Goal: Task Accomplishment & Management: Manage account settings

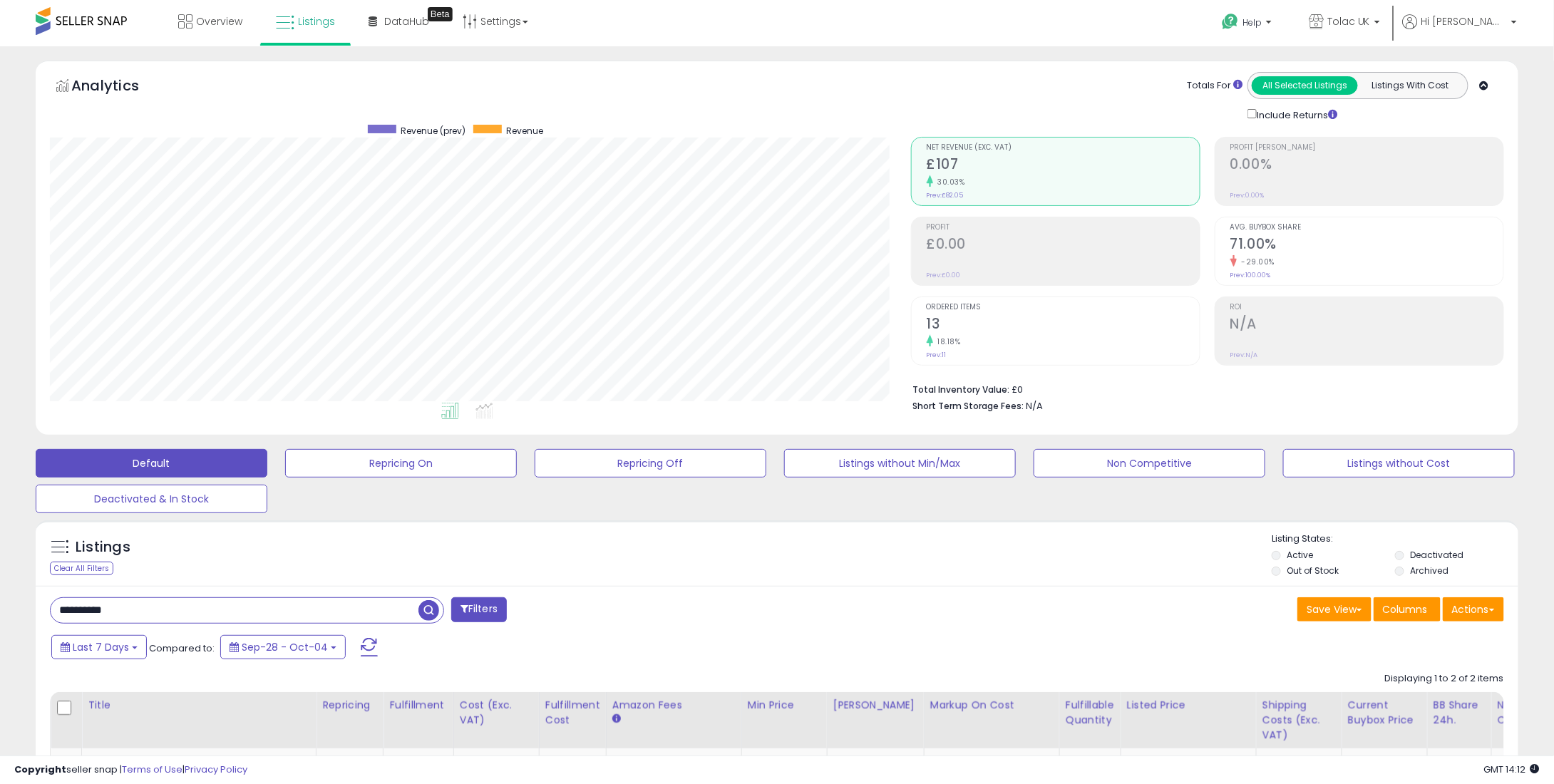
scroll to position [292, 860]
click at [1391, 35] on link "Tolac UK" at bounding box center [1344, 23] width 93 height 46
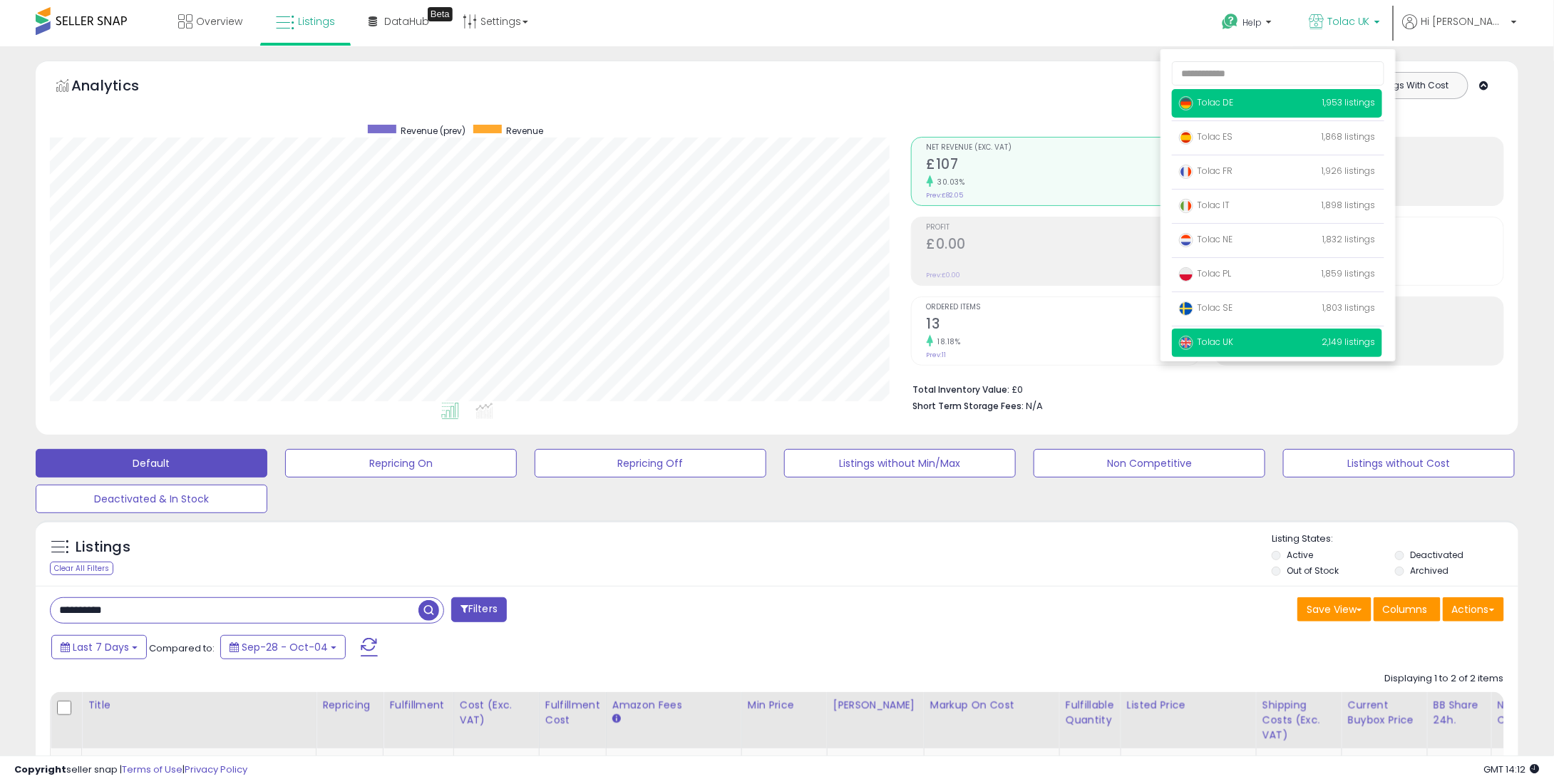
click at [1233, 104] on span "Tolac DE" at bounding box center [1206, 102] width 54 height 12
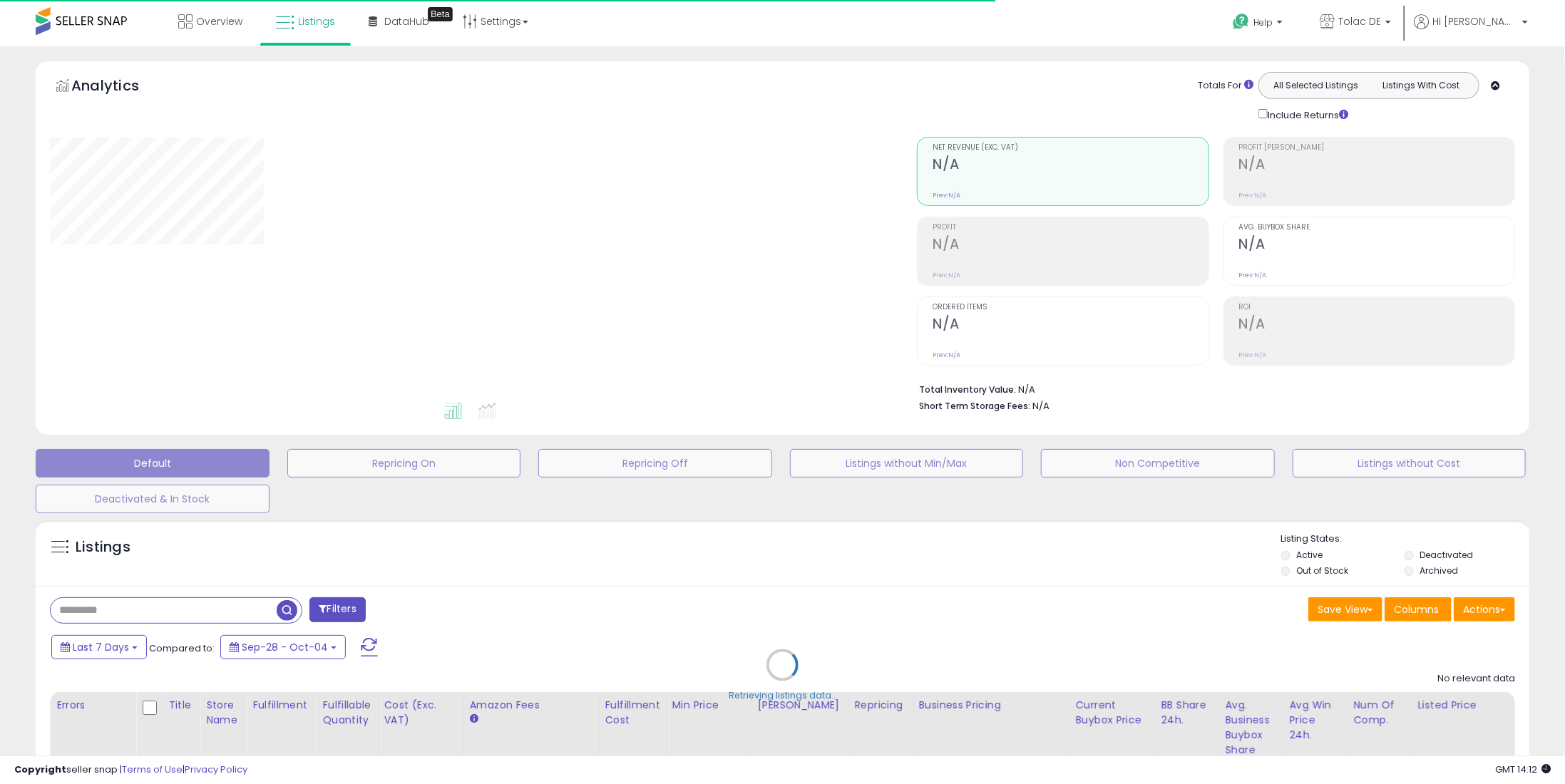
type input "**********"
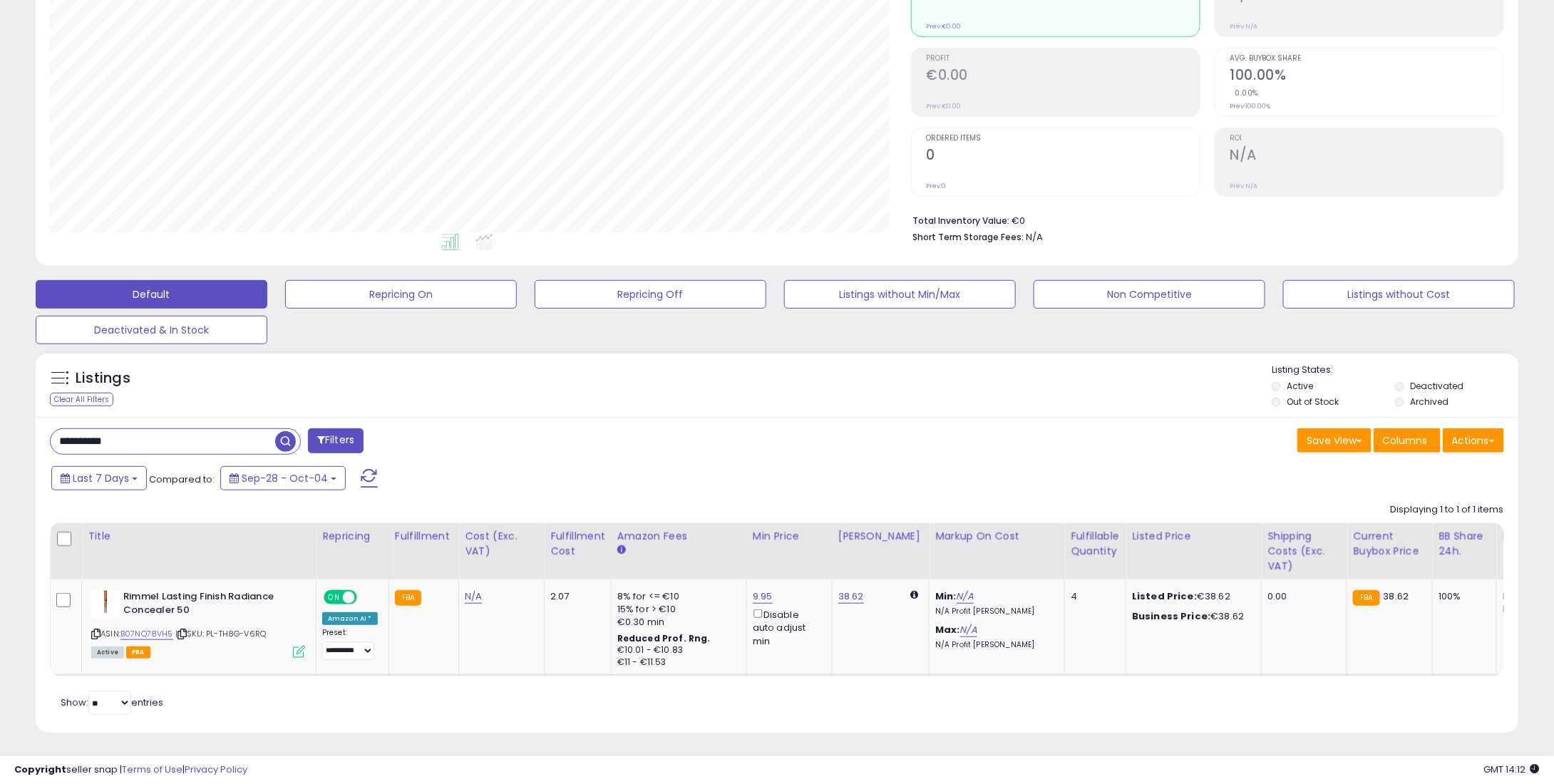
scroll to position [181, 0]
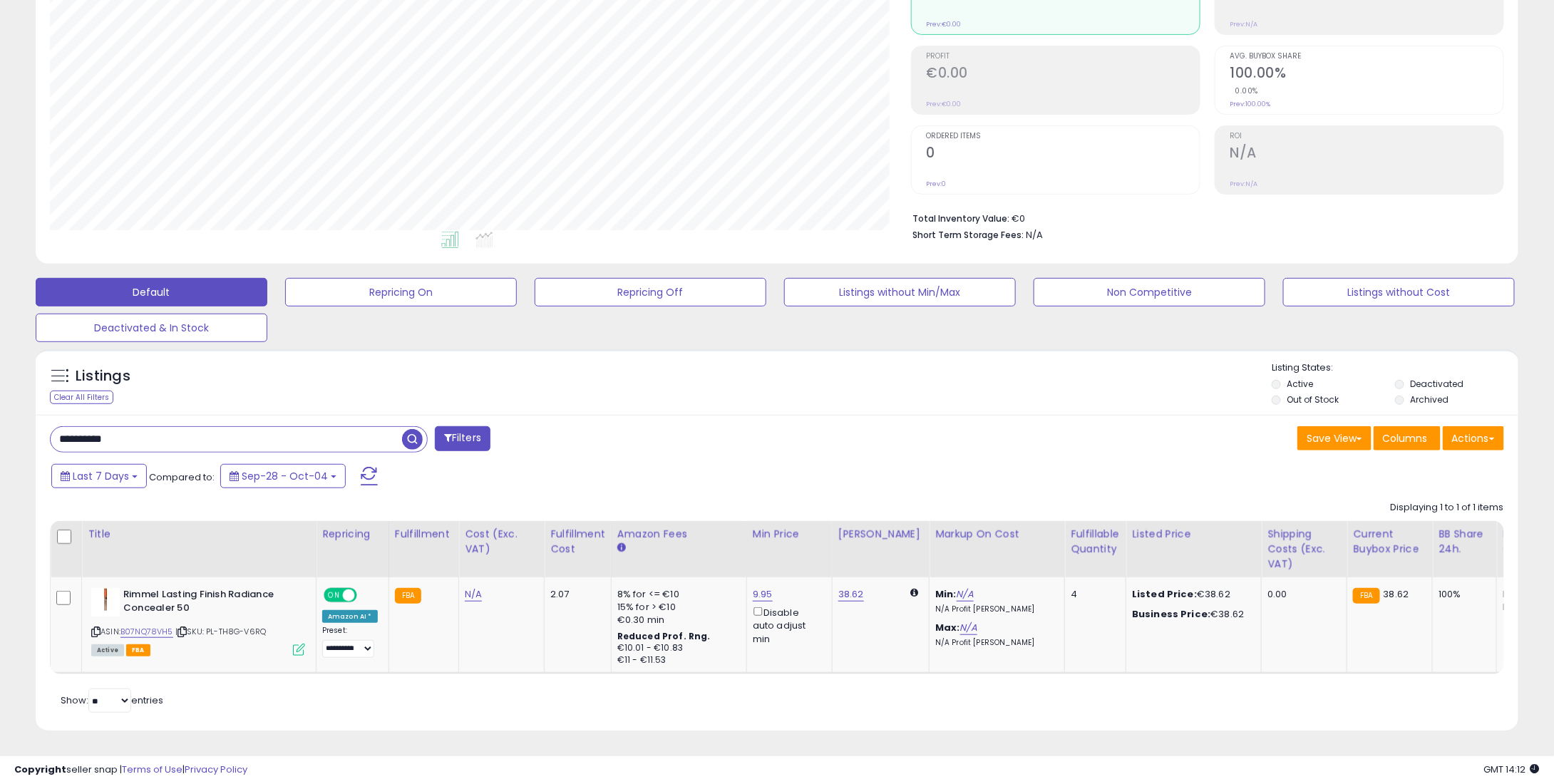
click at [174, 432] on input "**********" at bounding box center [226, 439] width 351 height 25
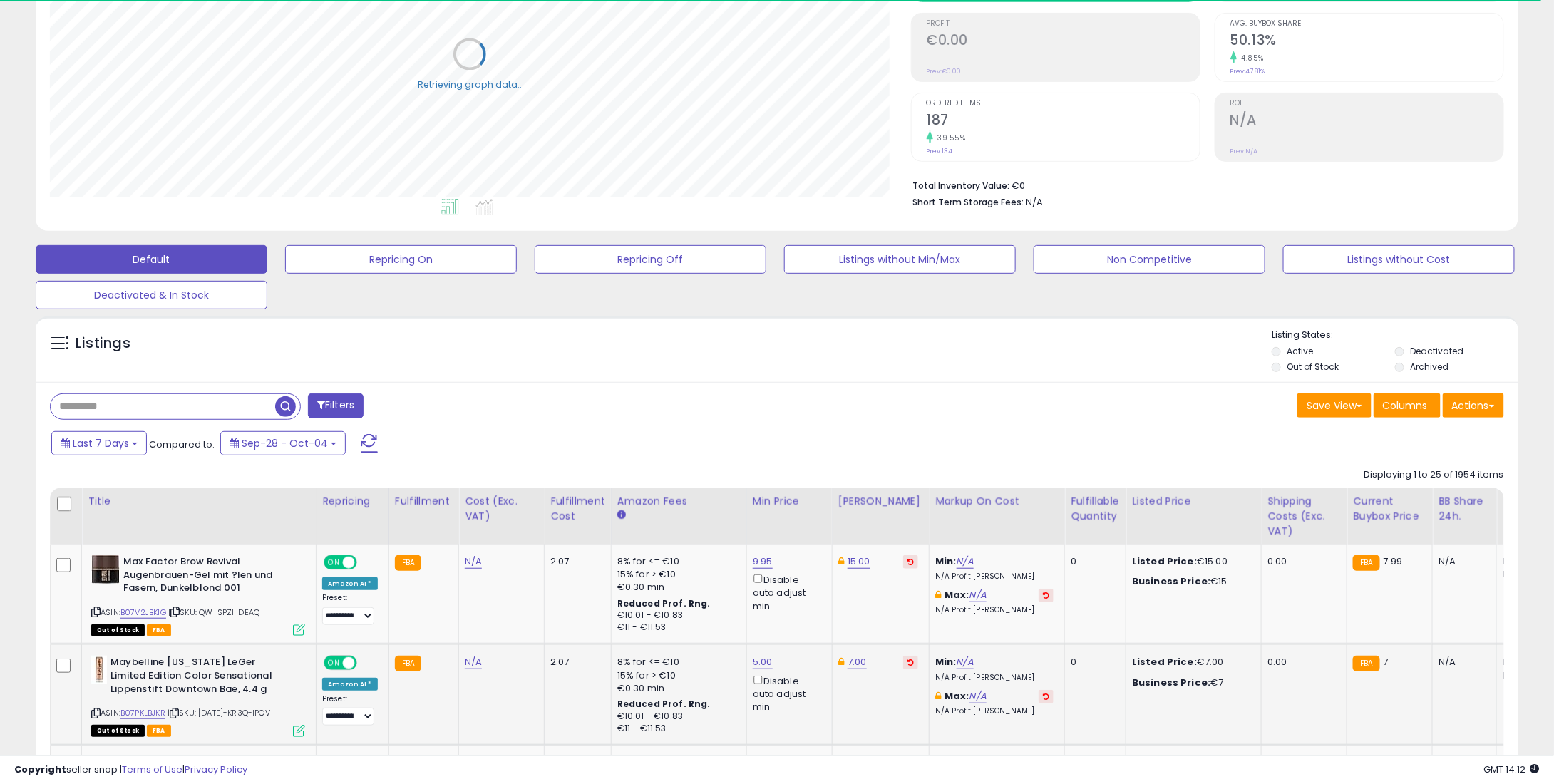
scroll to position [227, 0]
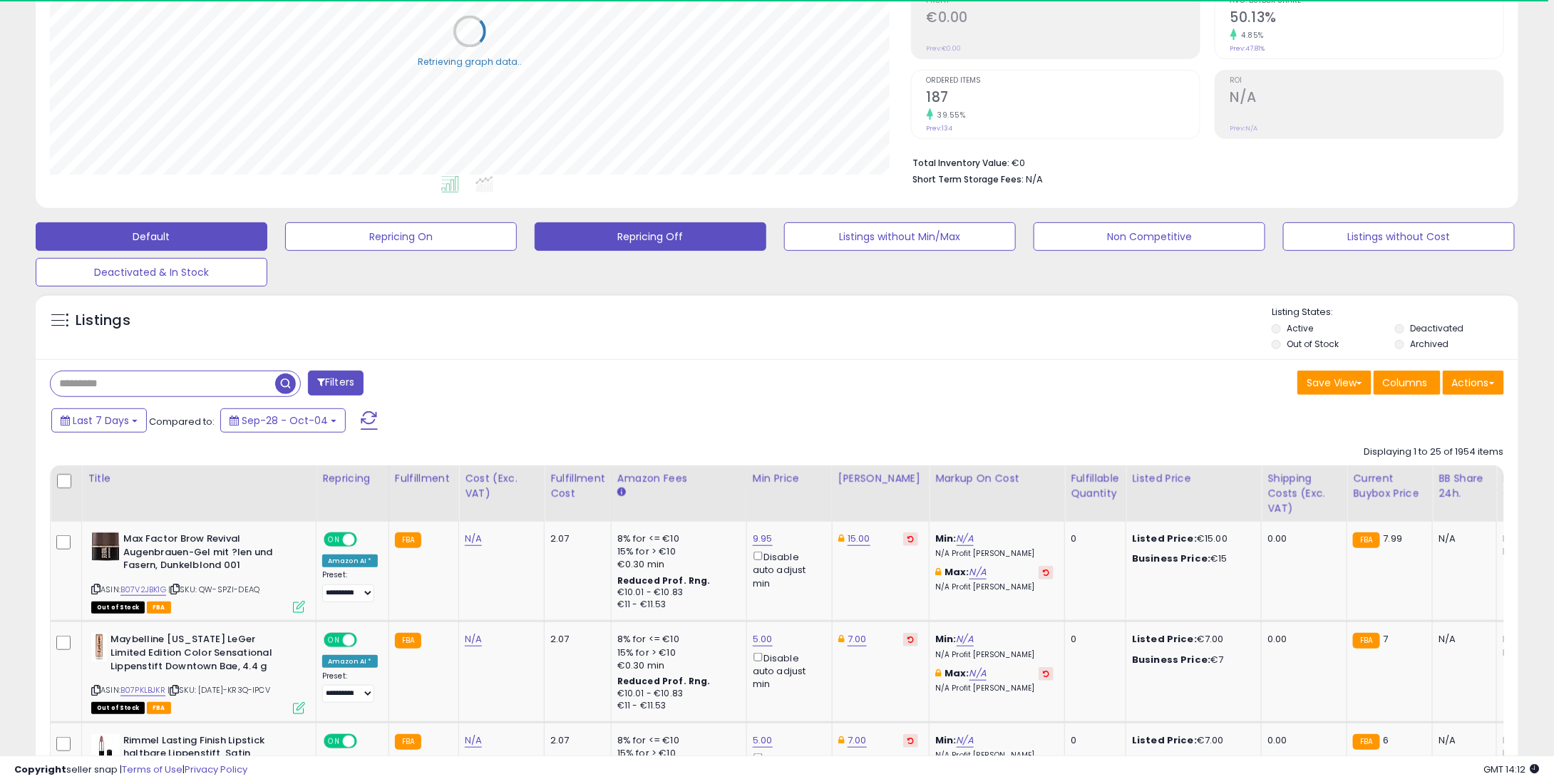
click at [585, 232] on button "Repricing Off" at bounding box center [651, 236] width 231 height 28
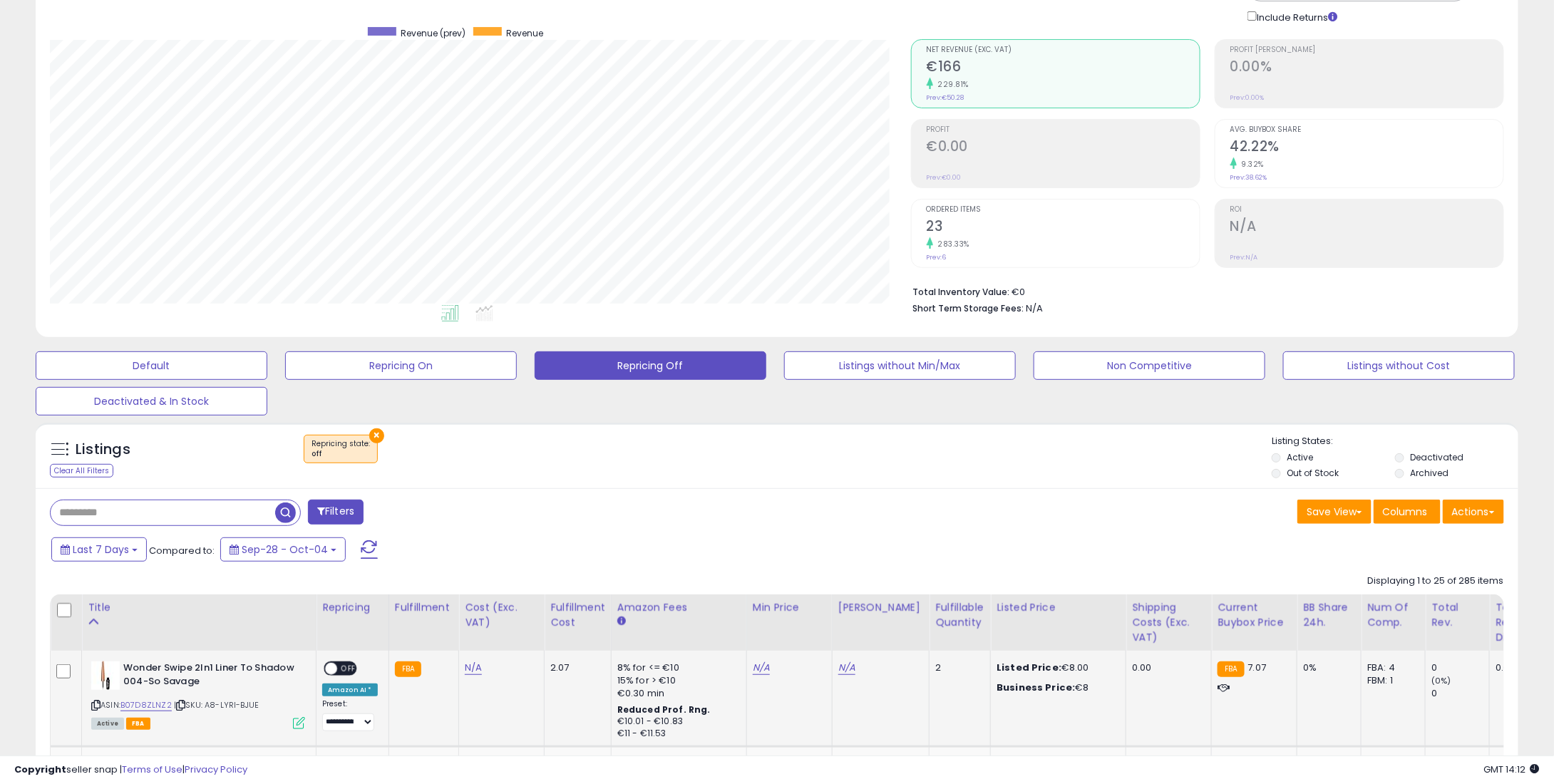
scroll to position [292, 860]
click at [946, 614] on div "Fulfillable Quantity" at bounding box center [960, 615] width 49 height 30
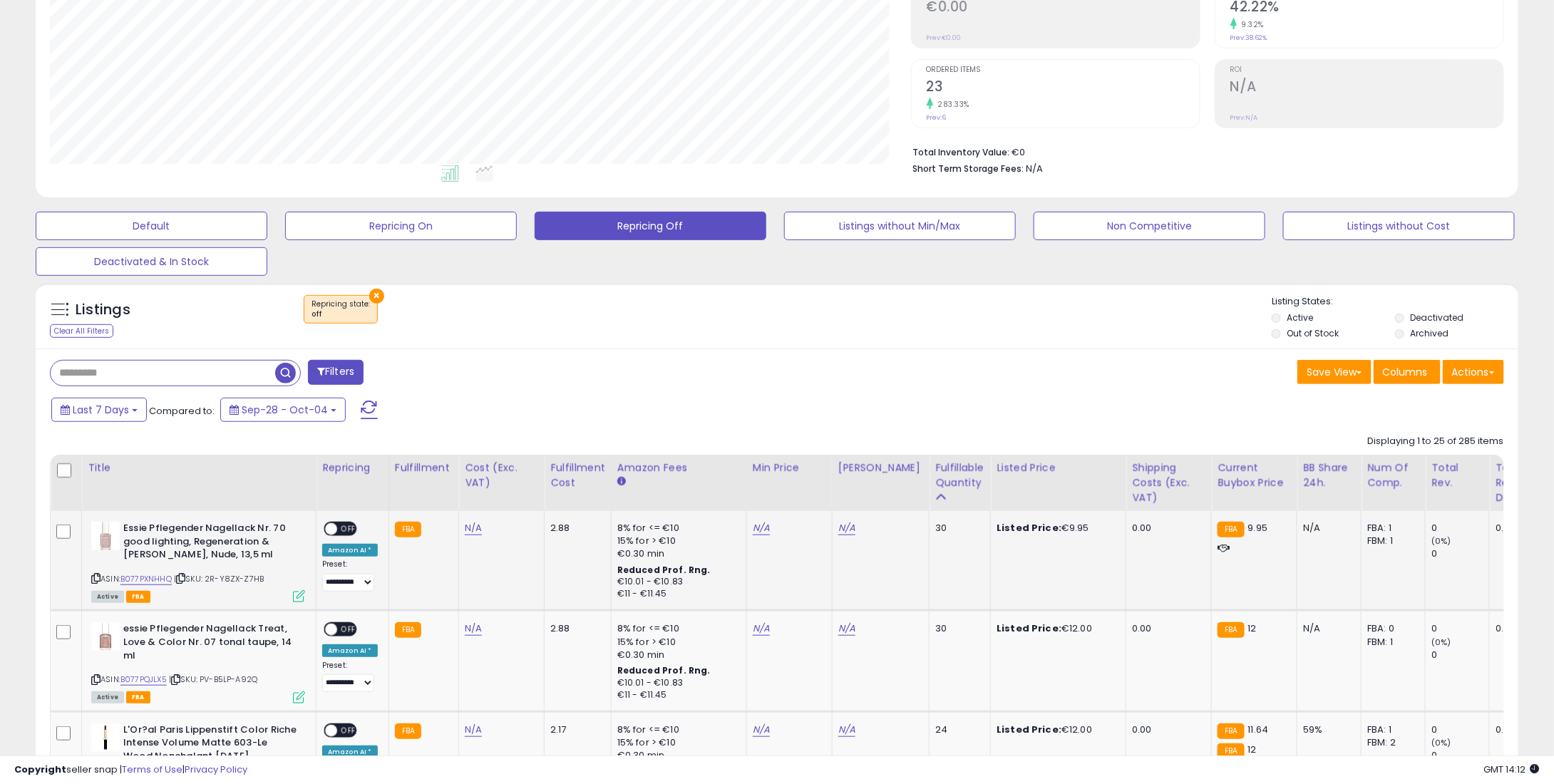
scroll to position [240, 0]
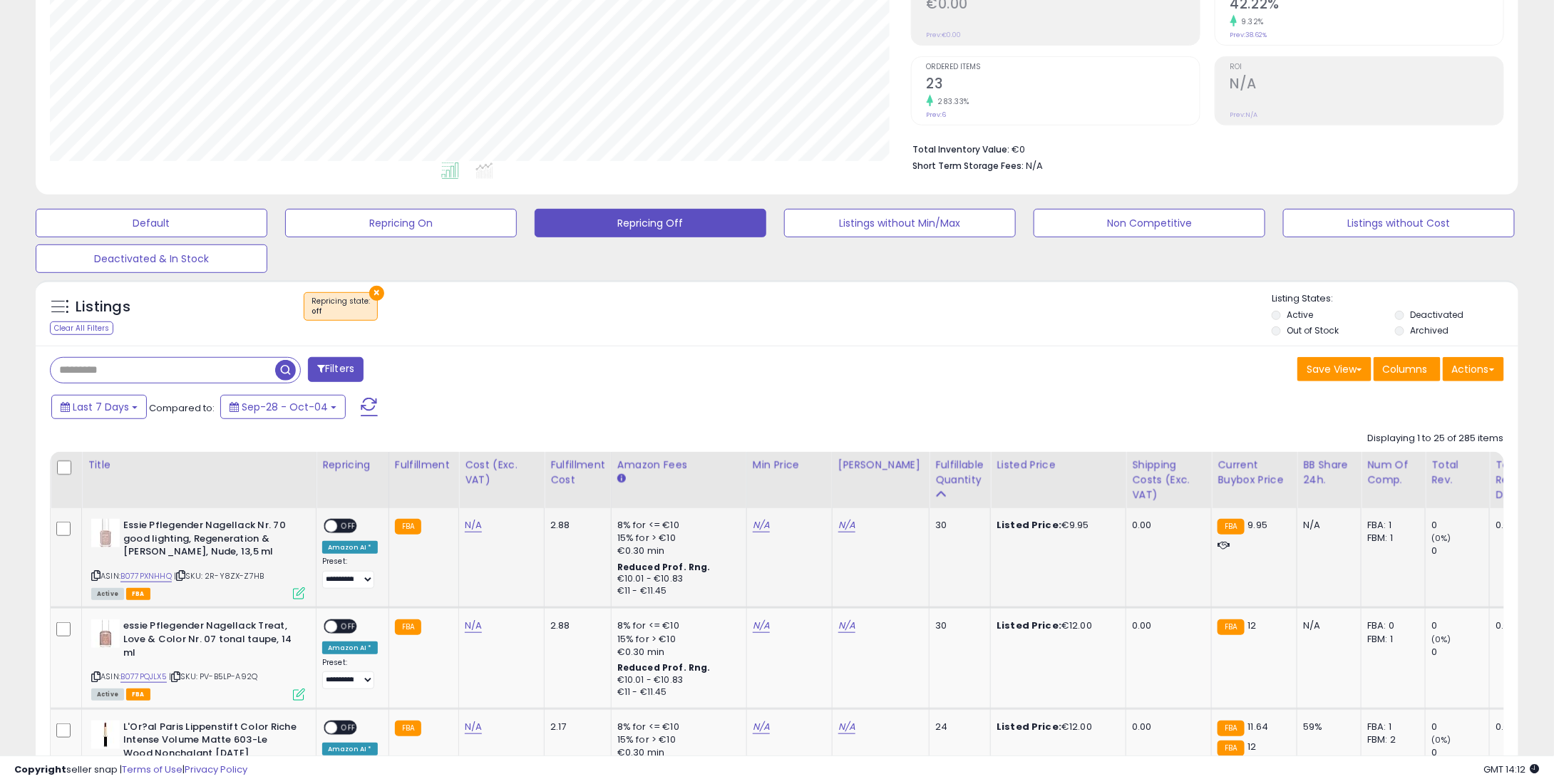
click at [764, 524] on div "N/A" at bounding box center [788, 525] width 69 height 13
click at [753, 524] on link "N/A" at bounding box center [762, 525] width 17 height 14
type input "*"
type input "****"
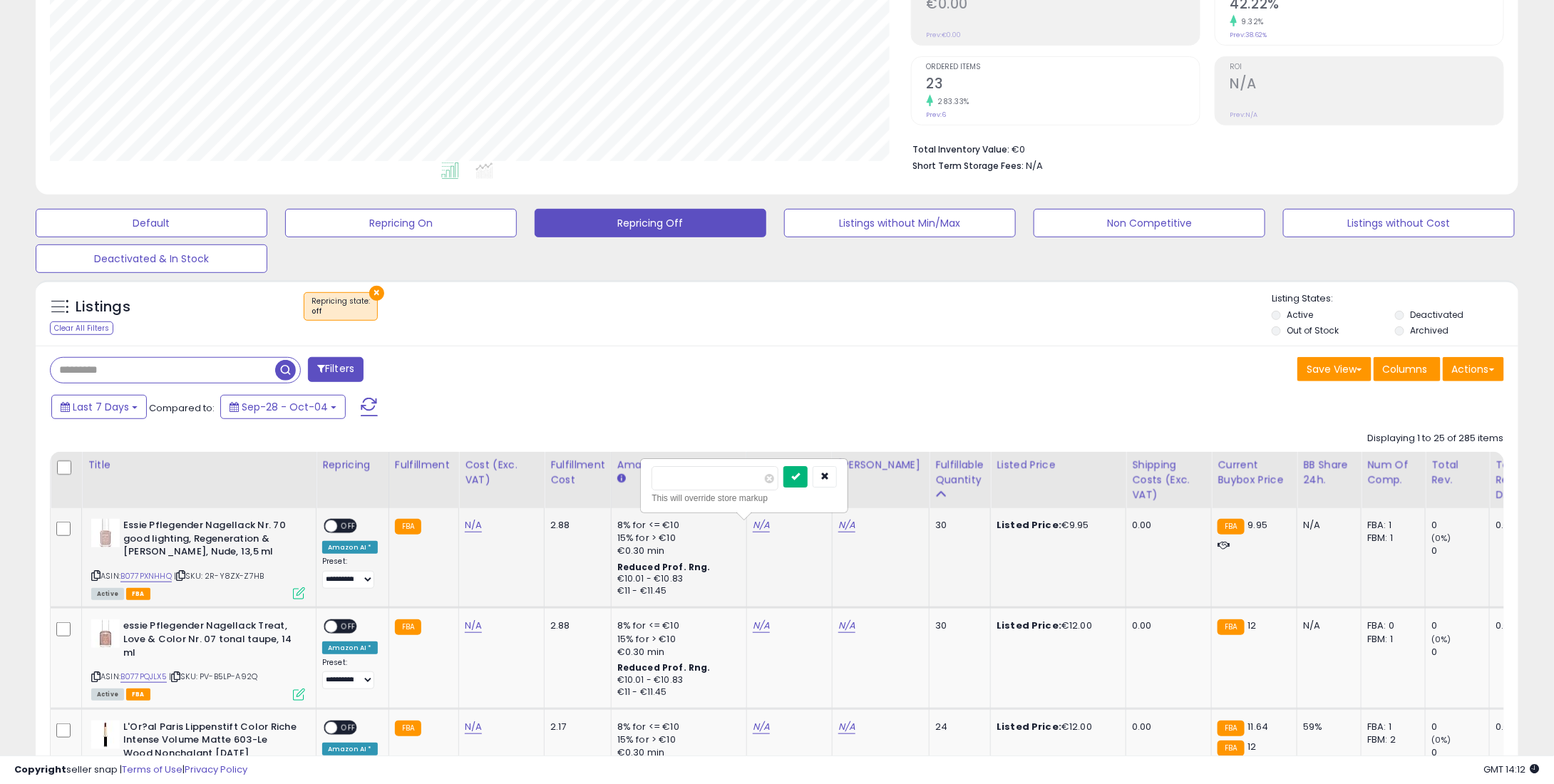
click at [808, 480] on button "submit" at bounding box center [795, 476] width 24 height 21
click at [753, 629] on link "N/A" at bounding box center [762, 625] width 17 height 14
type input "**"
click at [808, 574] on button "submit" at bounding box center [795, 577] width 24 height 21
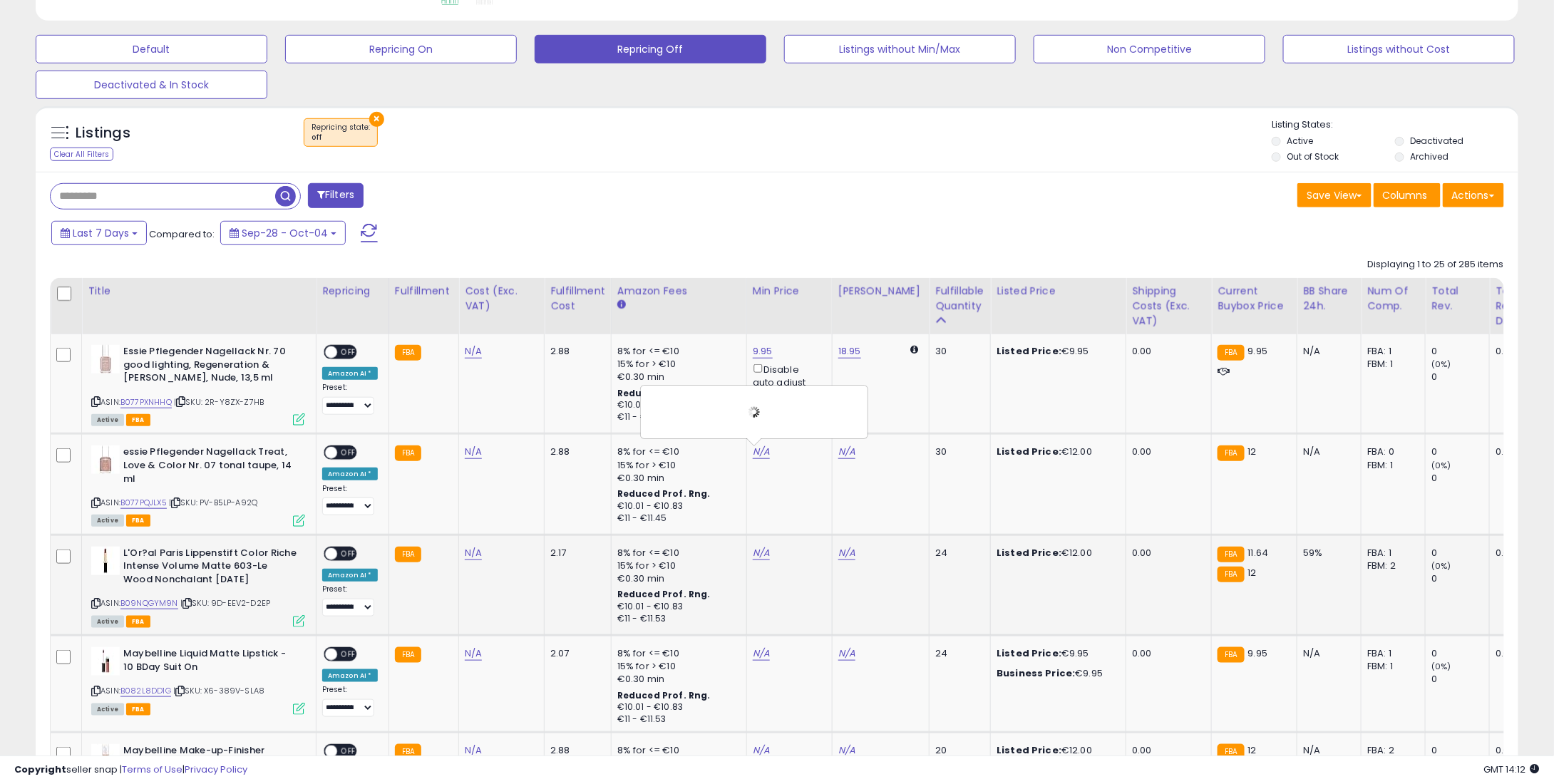
scroll to position [454, 0]
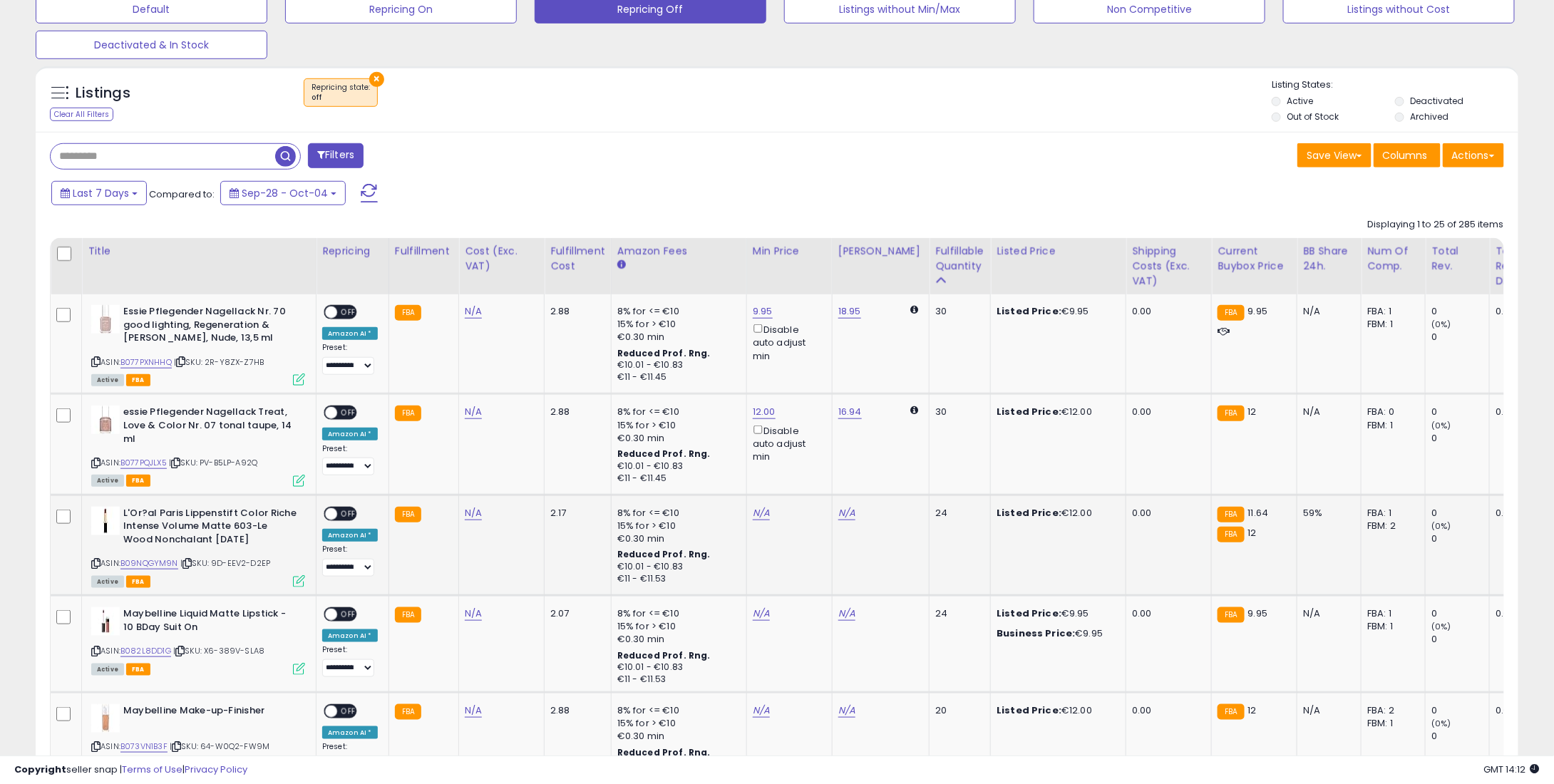
click at [763, 510] on div "N/A" at bounding box center [788, 513] width 69 height 13
click at [746, 507] on td "N/A" at bounding box center [788, 545] width 85 height 101
click at [755, 510] on link "N/A" at bounding box center [762, 513] width 17 height 14
type input "**"
click at [800, 459] on icon "submit" at bounding box center [795, 463] width 9 height 9
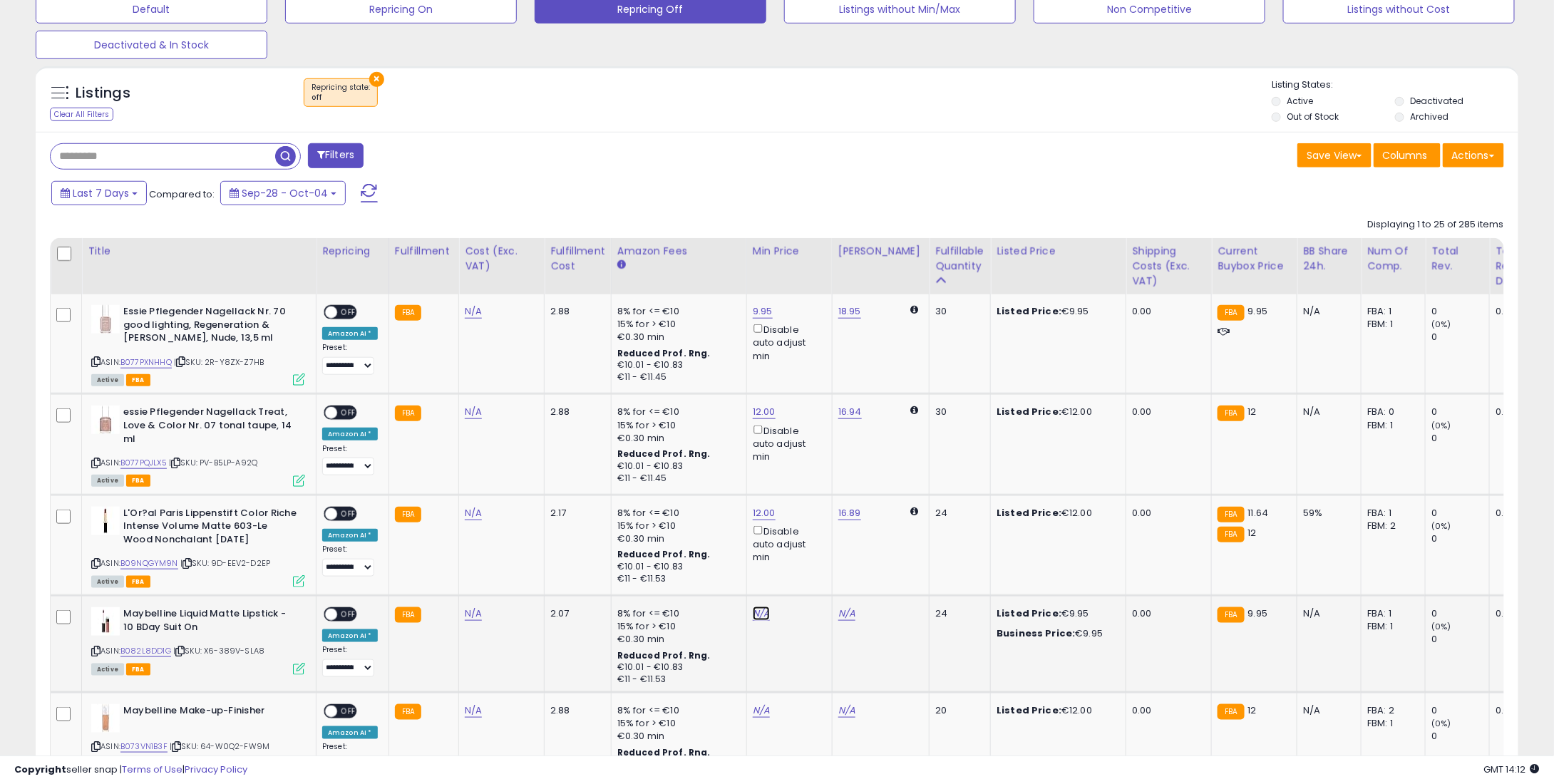
click at [761, 607] on link "N/A" at bounding box center [762, 614] width 17 height 14
type input "*"
type input "****"
click at [800, 560] on icon "submit" at bounding box center [795, 564] width 9 height 9
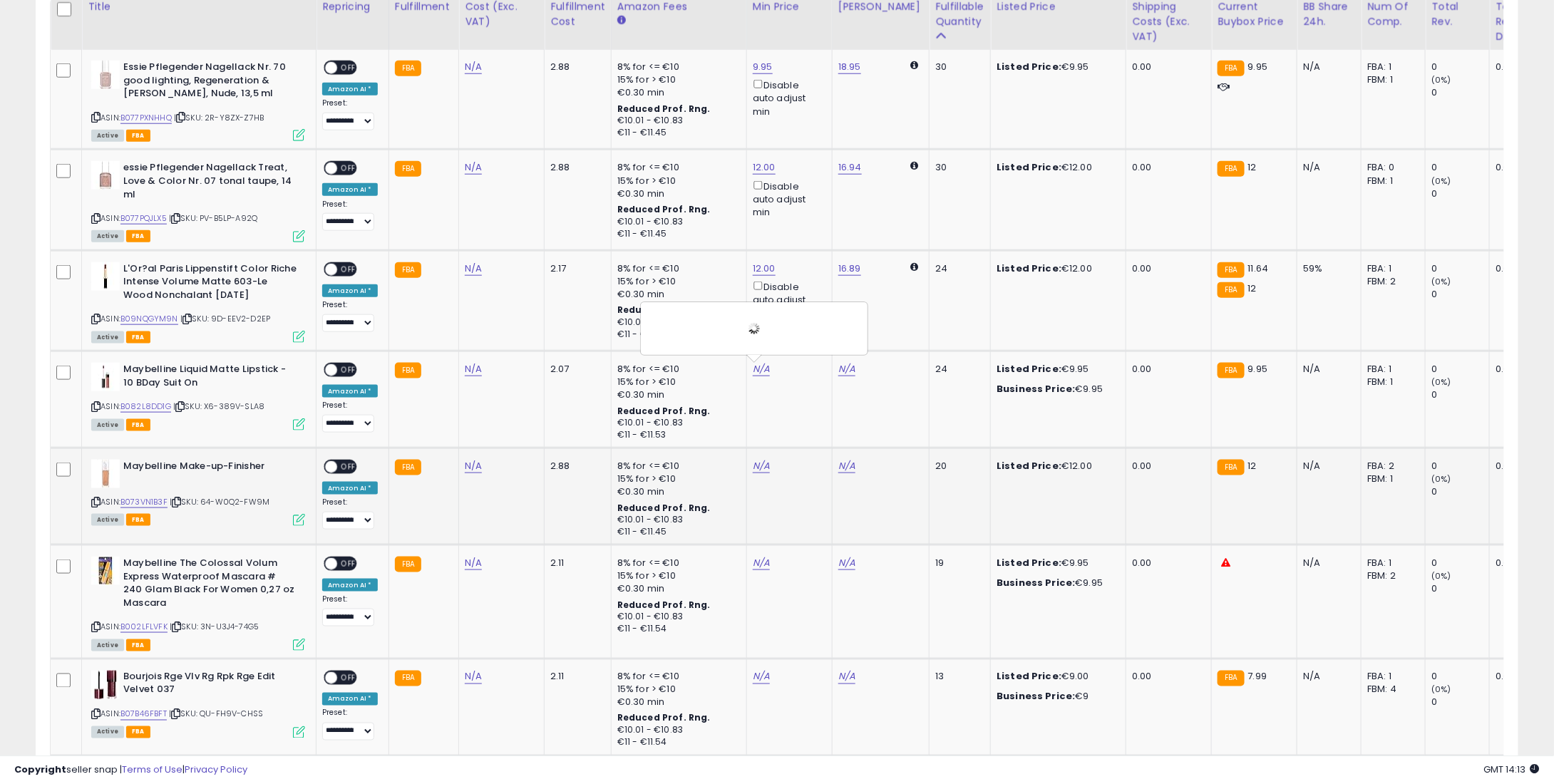
scroll to position [739, 0]
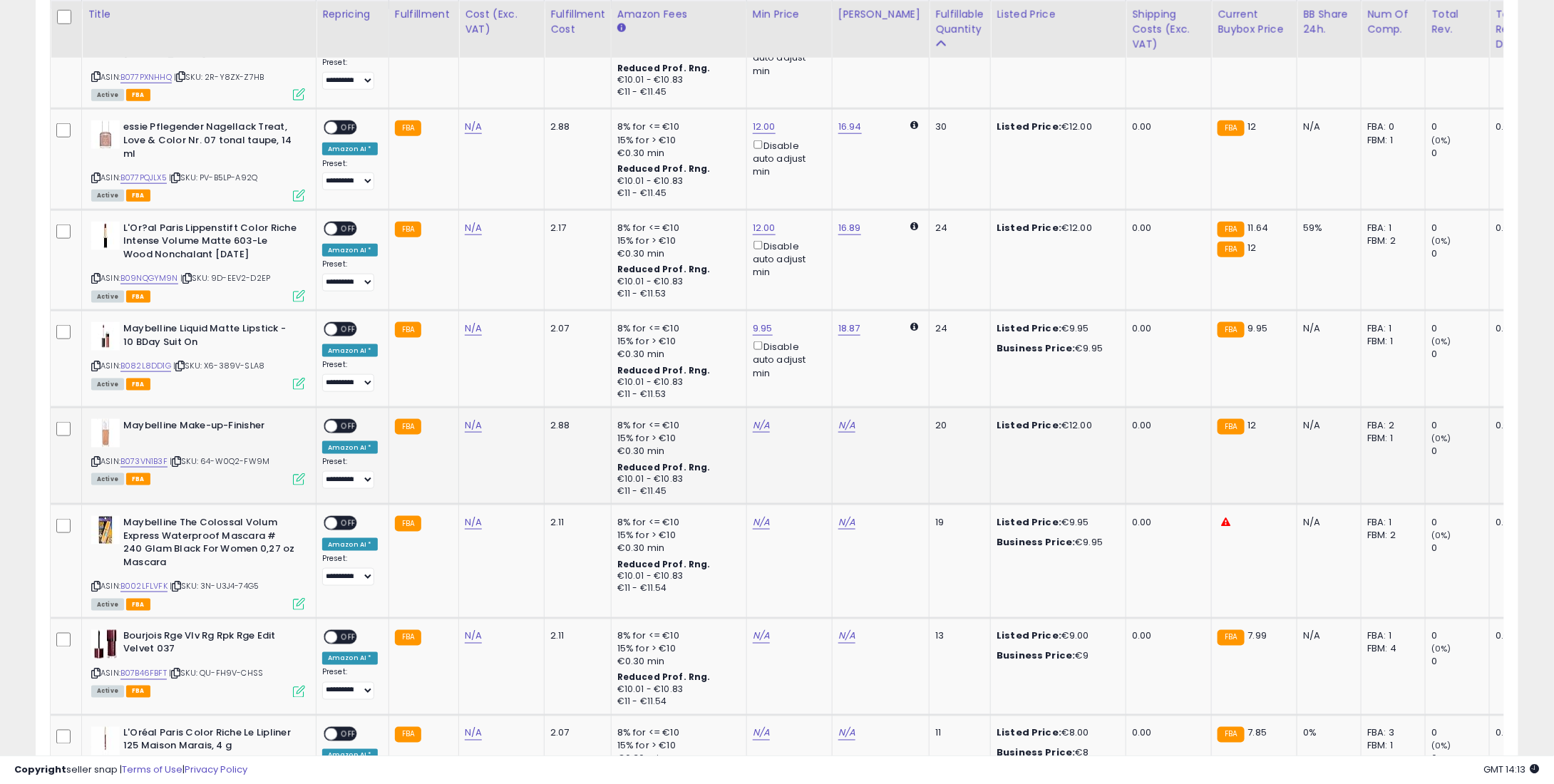
click at [754, 416] on td "N/A" at bounding box center [788, 456] width 85 height 97
click at [753, 423] on link "N/A" at bounding box center [762, 425] width 17 height 14
type input "**"
click at [808, 374] on button "submit" at bounding box center [795, 376] width 24 height 21
click at [753, 520] on link "N/A" at bounding box center [762, 522] width 17 height 14
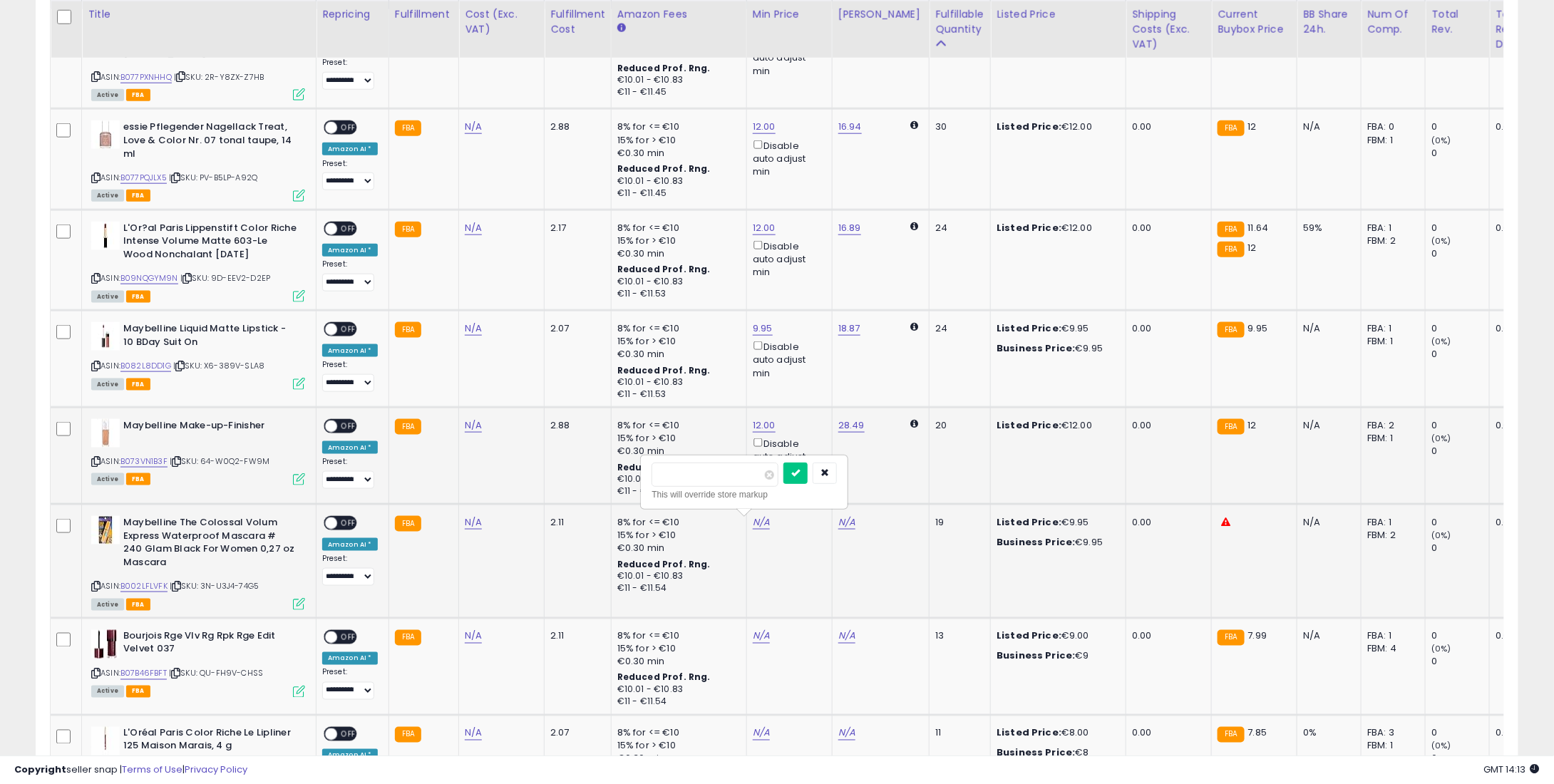
type input "*"
type input "****"
click at [800, 474] on icon "submit" at bounding box center [795, 472] width 9 height 9
click at [762, 622] on td "N/A" at bounding box center [788, 666] width 85 height 97
click at [746, 633] on td "N/A" at bounding box center [788, 666] width 85 height 97
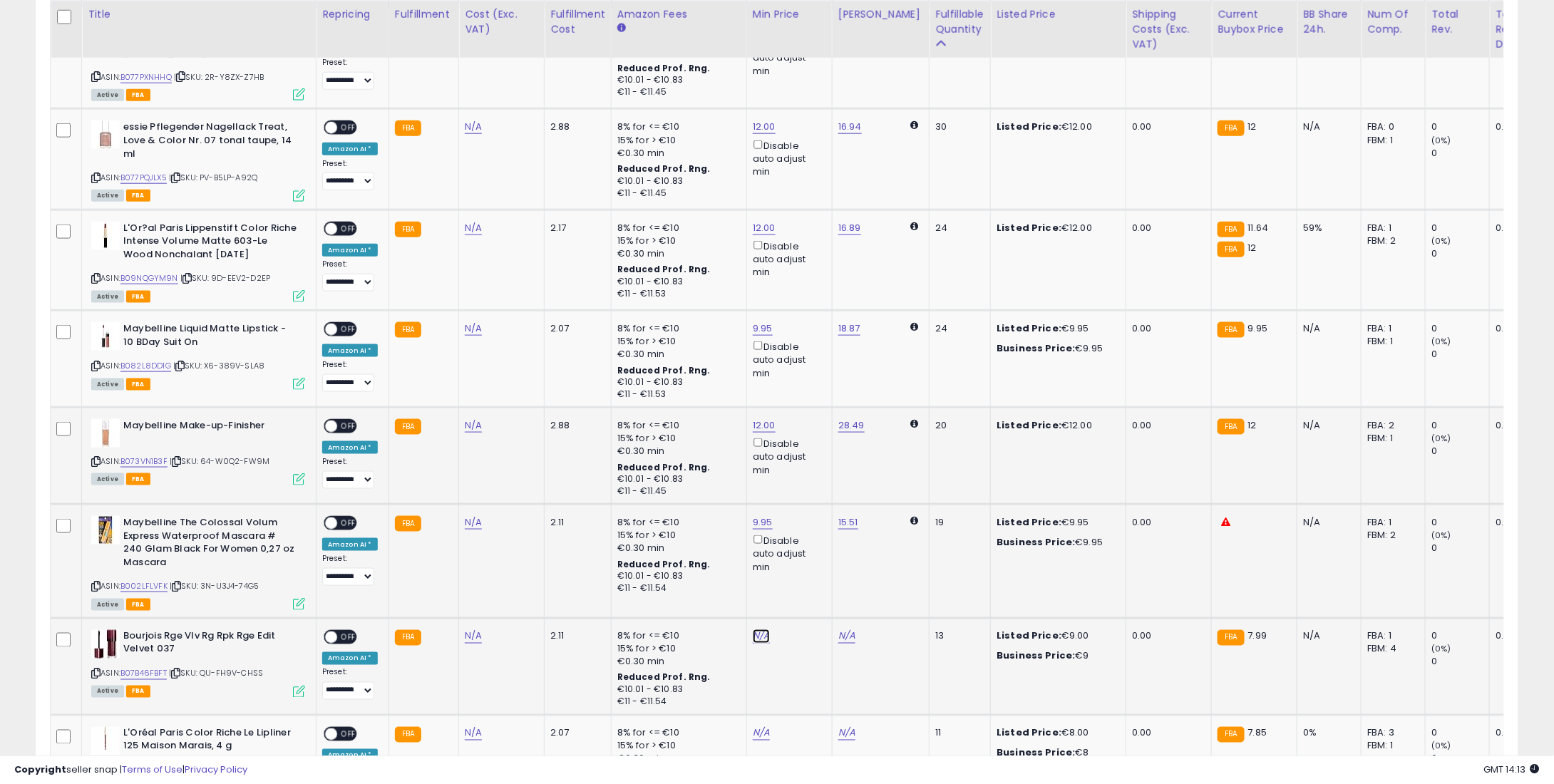
click at [753, 635] on link "N/A" at bounding box center [762, 636] width 17 height 14
type input "*"
click at [800, 582] on icon "submit" at bounding box center [795, 586] width 9 height 9
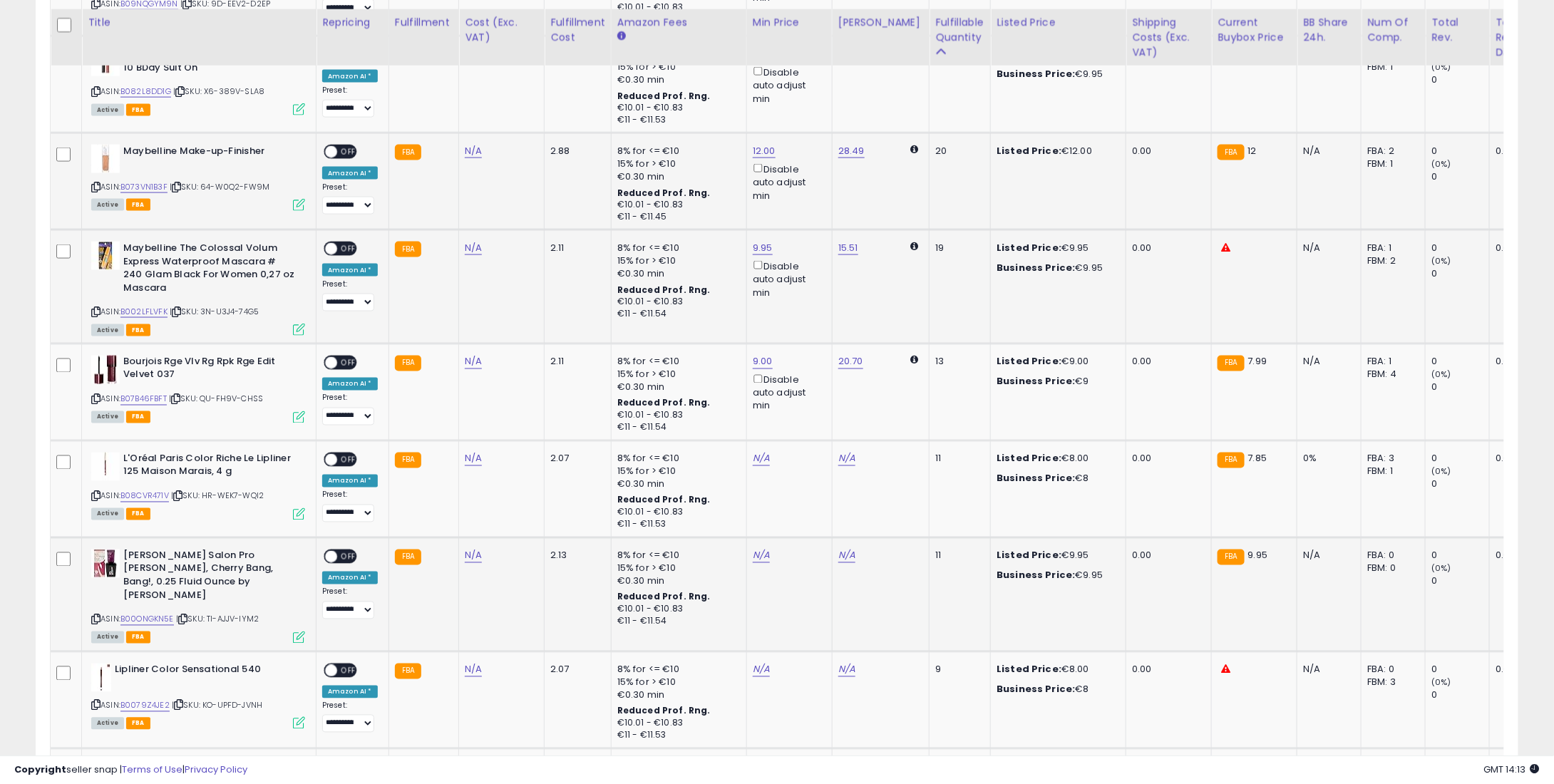
scroll to position [1024, 0]
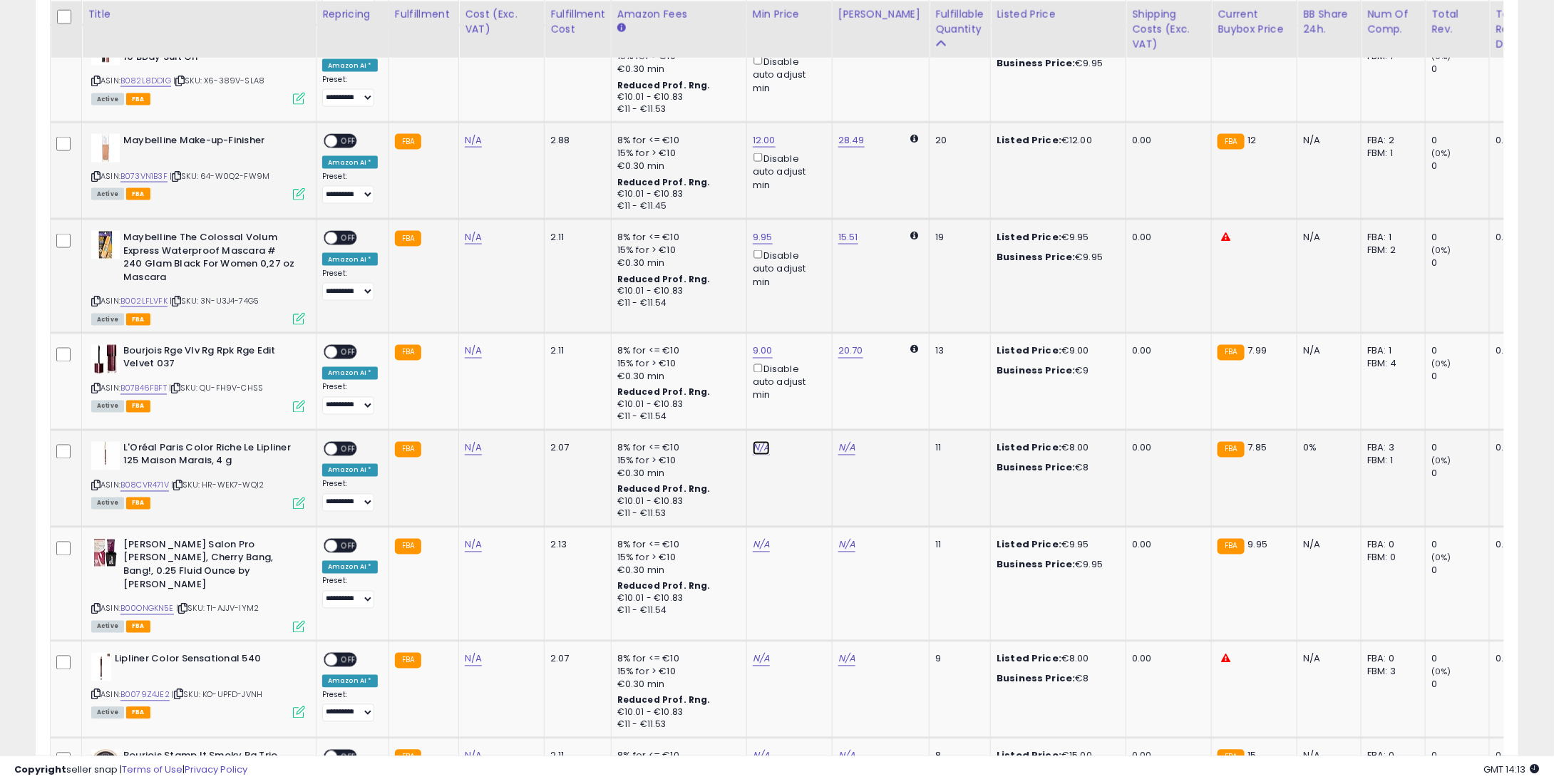
click at [755, 441] on link "N/A" at bounding box center [762, 448] width 17 height 14
type input "*"
click at [800, 396] on icon "submit" at bounding box center [795, 397] width 9 height 9
click at [763, 546] on link "N/A" at bounding box center [762, 545] width 17 height 14
type input "*"
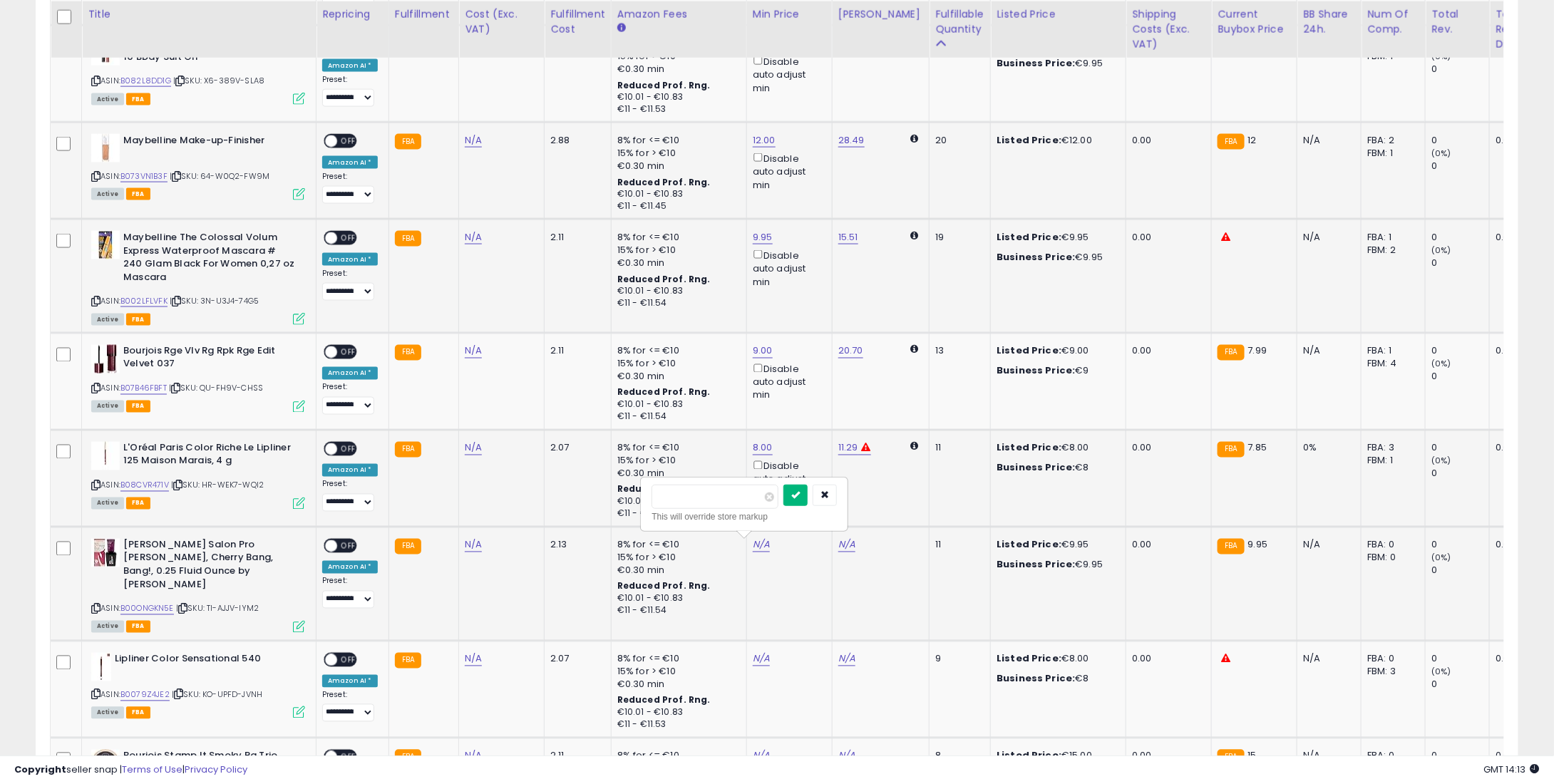
type input "****"
click at [808, 485] on button "submit" at bounding box center [795, 495] width 24 height 21
click at [753, 652] on link "N/A" at bounding box center [762, 659] width 17 height 14
type input "*"
click at [800, 592] on icon "submit" at bounding box center [795, 596] width 9 height 9
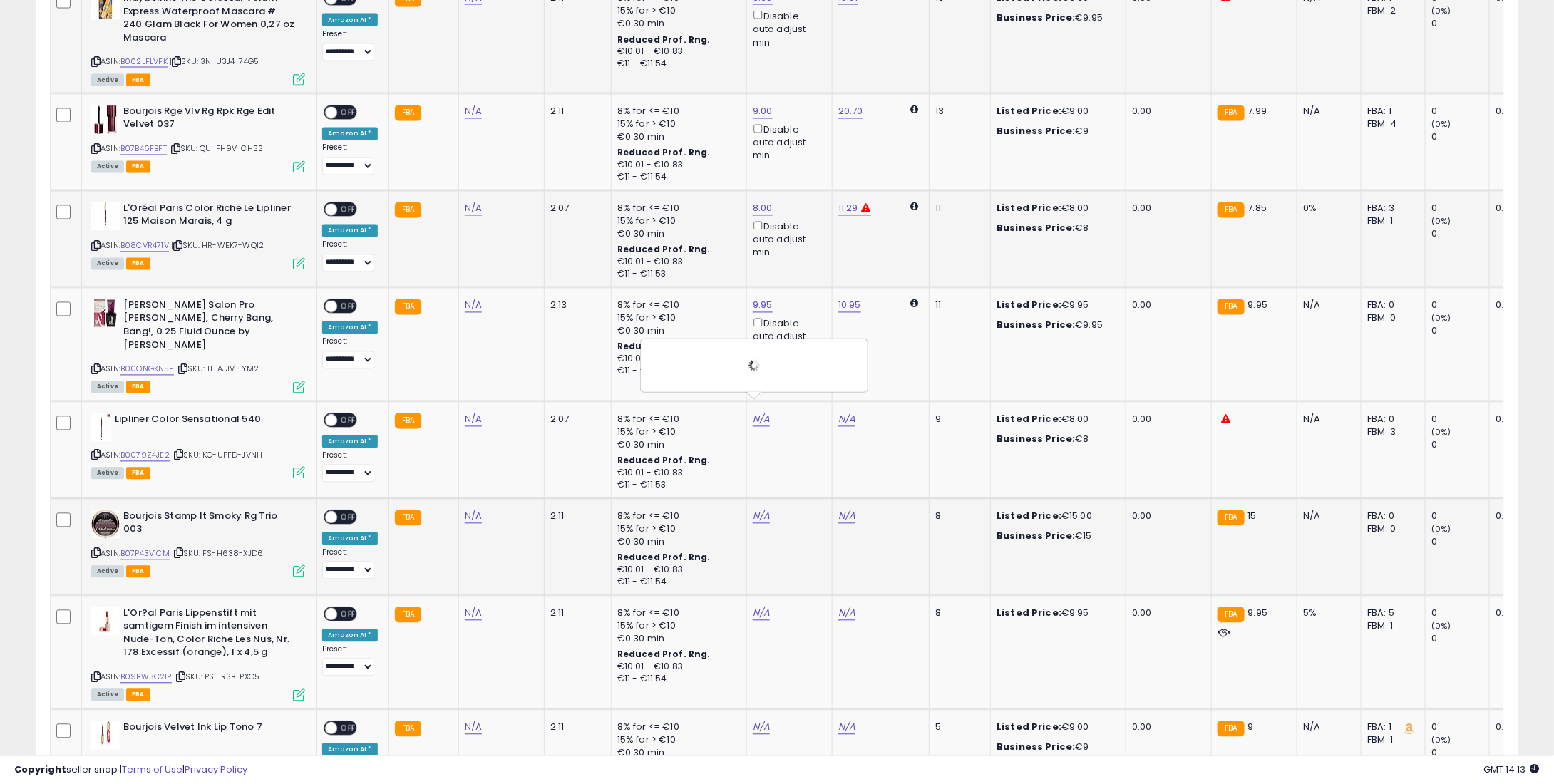
scroll to position [1309, 0]
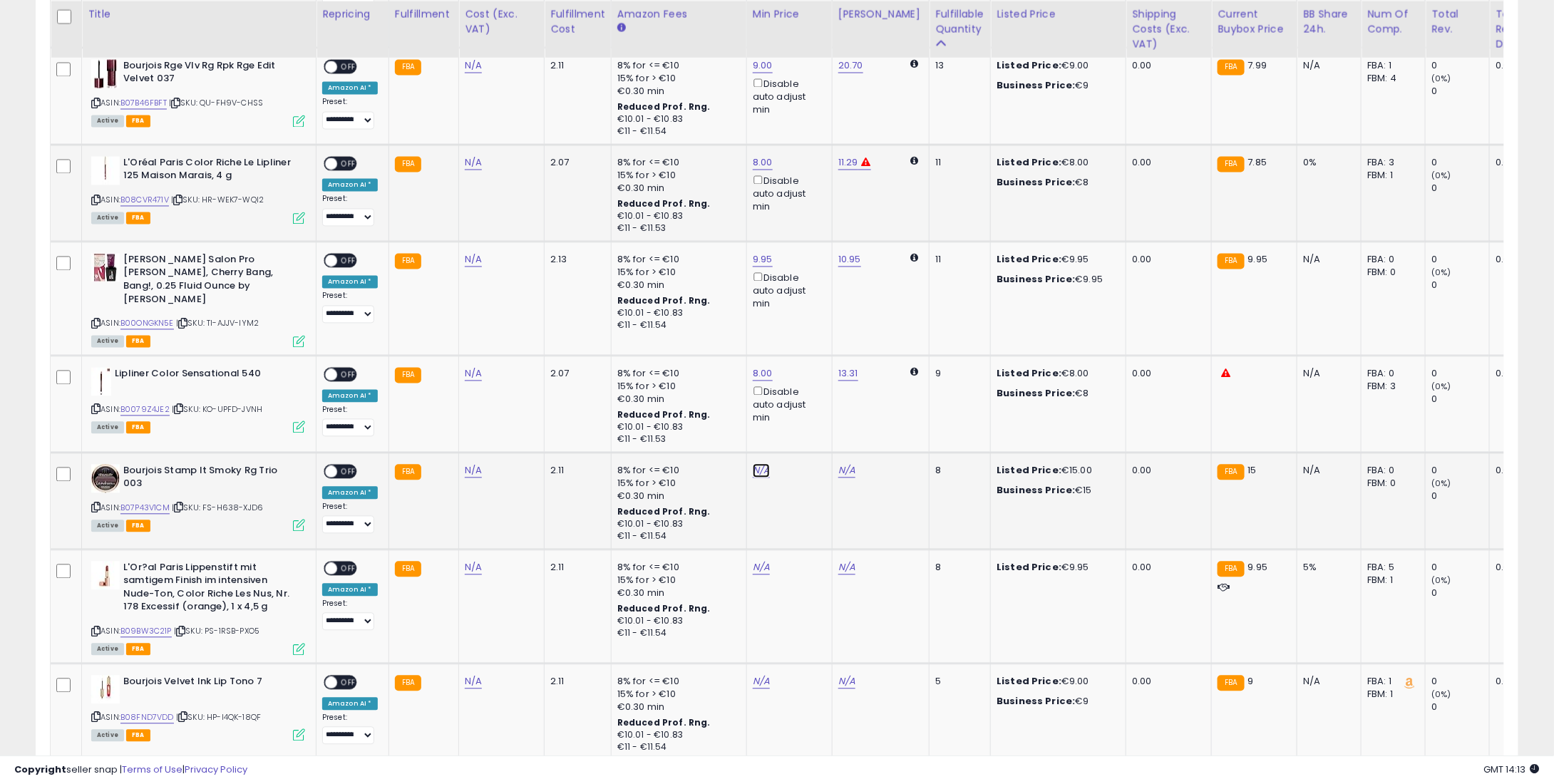
click at [753, 464] on link "N/A" at bounding box center [762, 471] width 17 height 14
type input "**"
click at [808, 405] on button "submit" at bounding box center [795, 407] width 24 height 21
click at [753, 560] on link "N/A" at bounding box center [762, 567] width 17 height 14
type input "*"
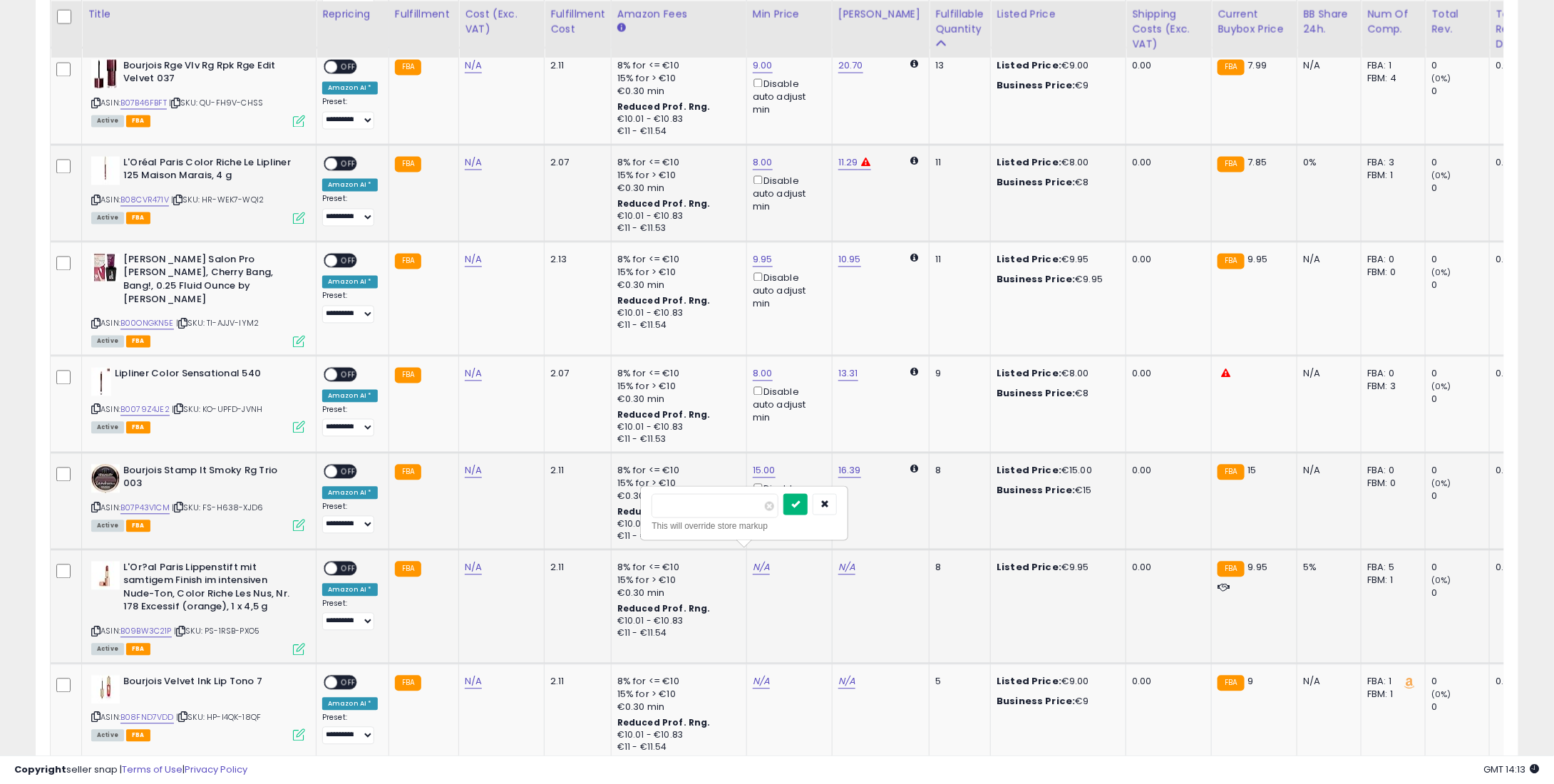
type input "****"
click at [800, 499] on icon "submit" at bounding box center [795, 503] width 9 height 9
click at [755, 675] on link "N/A" at bounding box center [762, 682] width 17 height 14
type input "*"
click at [808, 617] on button "submit" at bounding box center [795, 618] width 24 height 21
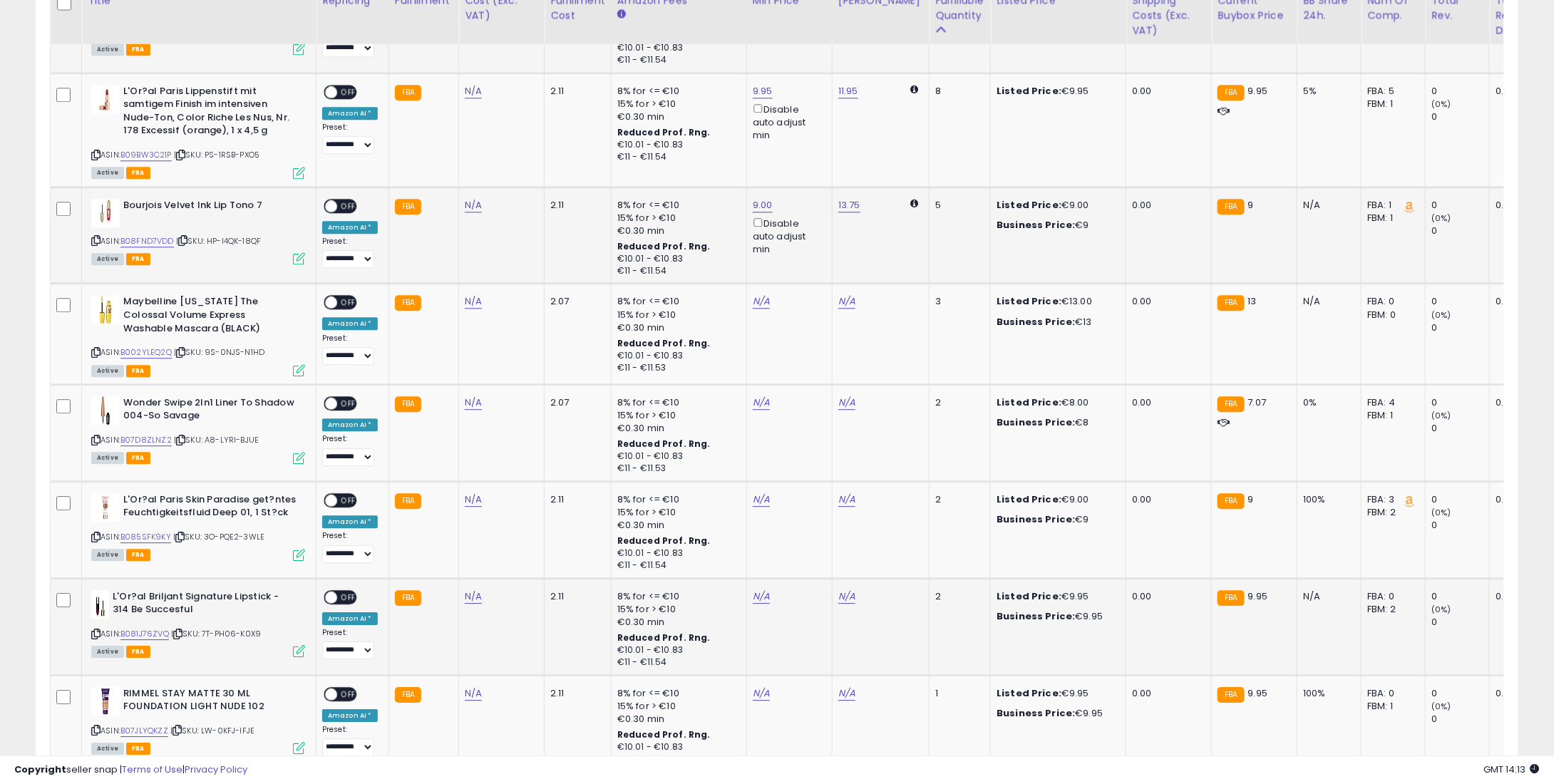
scroll to position [1808, 0]
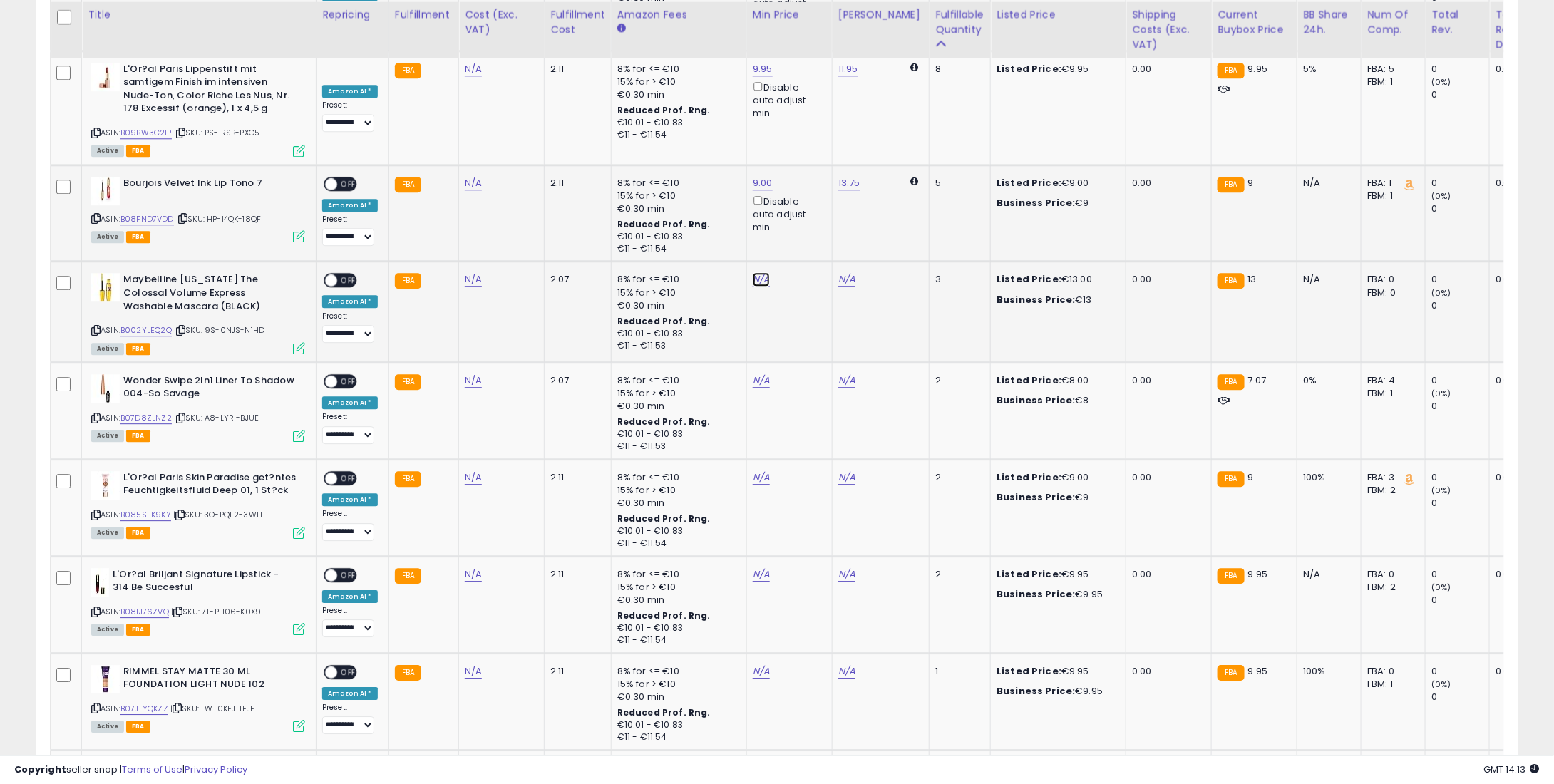
click at [754, 272] on link "N/A" at bounding box center [762, 279] width 17 height 14
type input "**"
click at [808, 222] on button "submit" at bounding box center [795, 216] width 24 height 21
click at [756, 374] on link "N/A" at bounding box center [762, 381] width 17 height 14
type input "*"
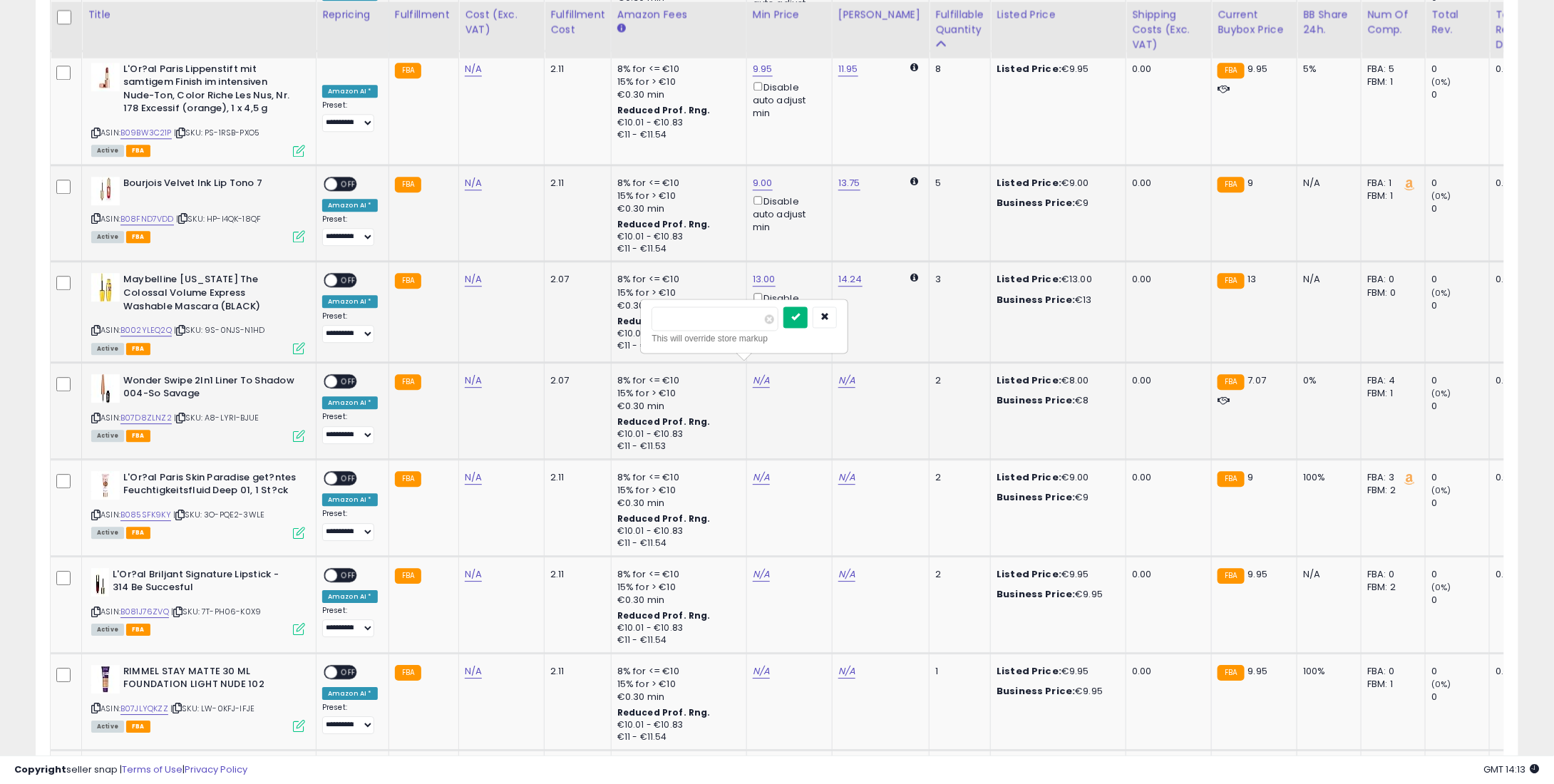
click at [808, 311] on button "submit" at bounding box center [795, 317] width 24 height 21
click at [762, 471] on link "N/A" at bounding box center [762, 478] width 17 height 14
type input "*"
click at [808, 410] on button "submit" at bounding box center [795, 413] width 24 height 21
click at [756, 567] on link "N/A" at bounding box center [762, 575] width 17 height 14
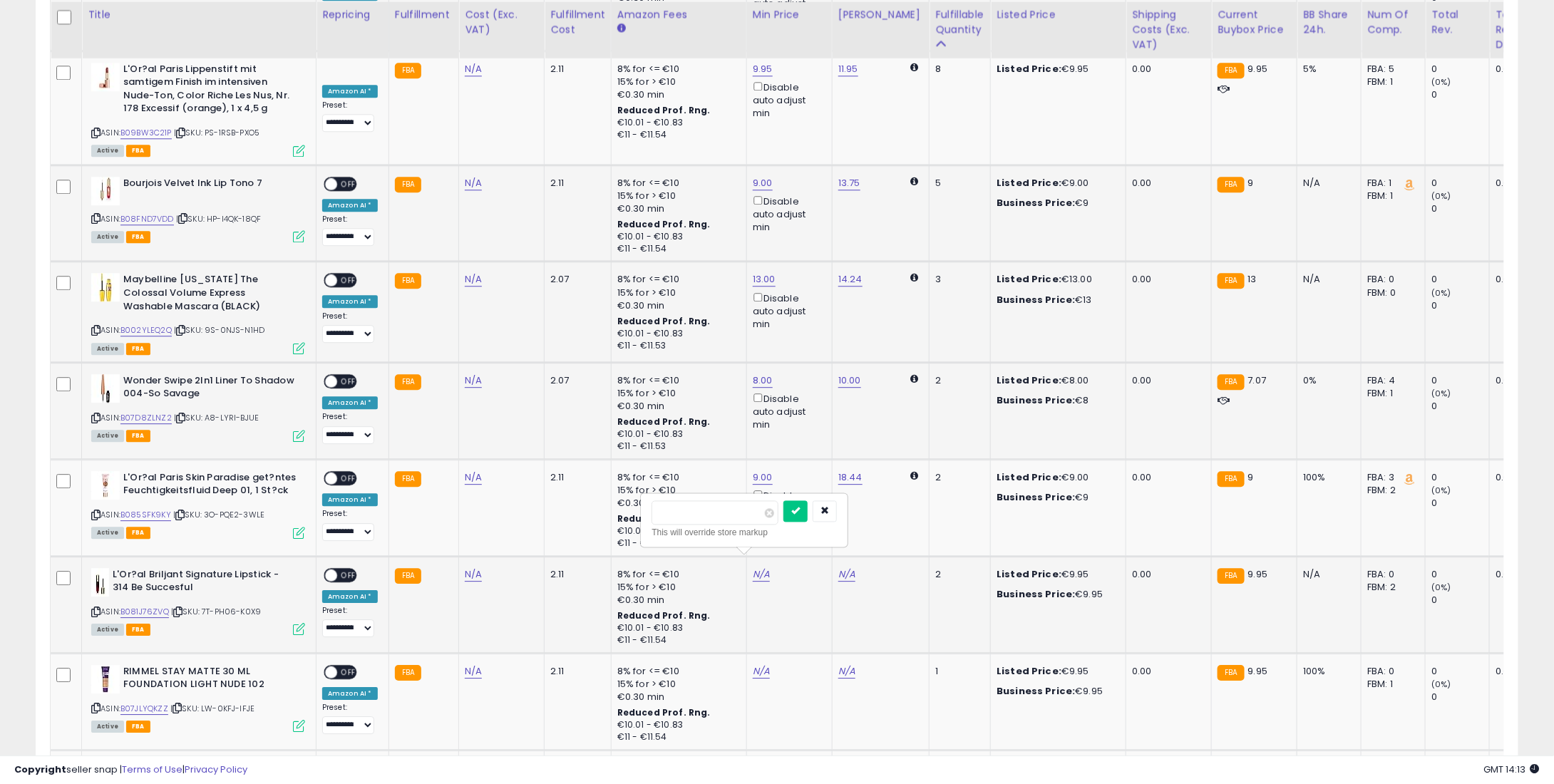
type input "*"
type input "****"
click at [808, 500] on button "submit" at bounding box center [795, 510] width 24 height 21
click at [759, 664] on link "N/A" at bounding box center [762, 671] width 17 height 14
type input "*"
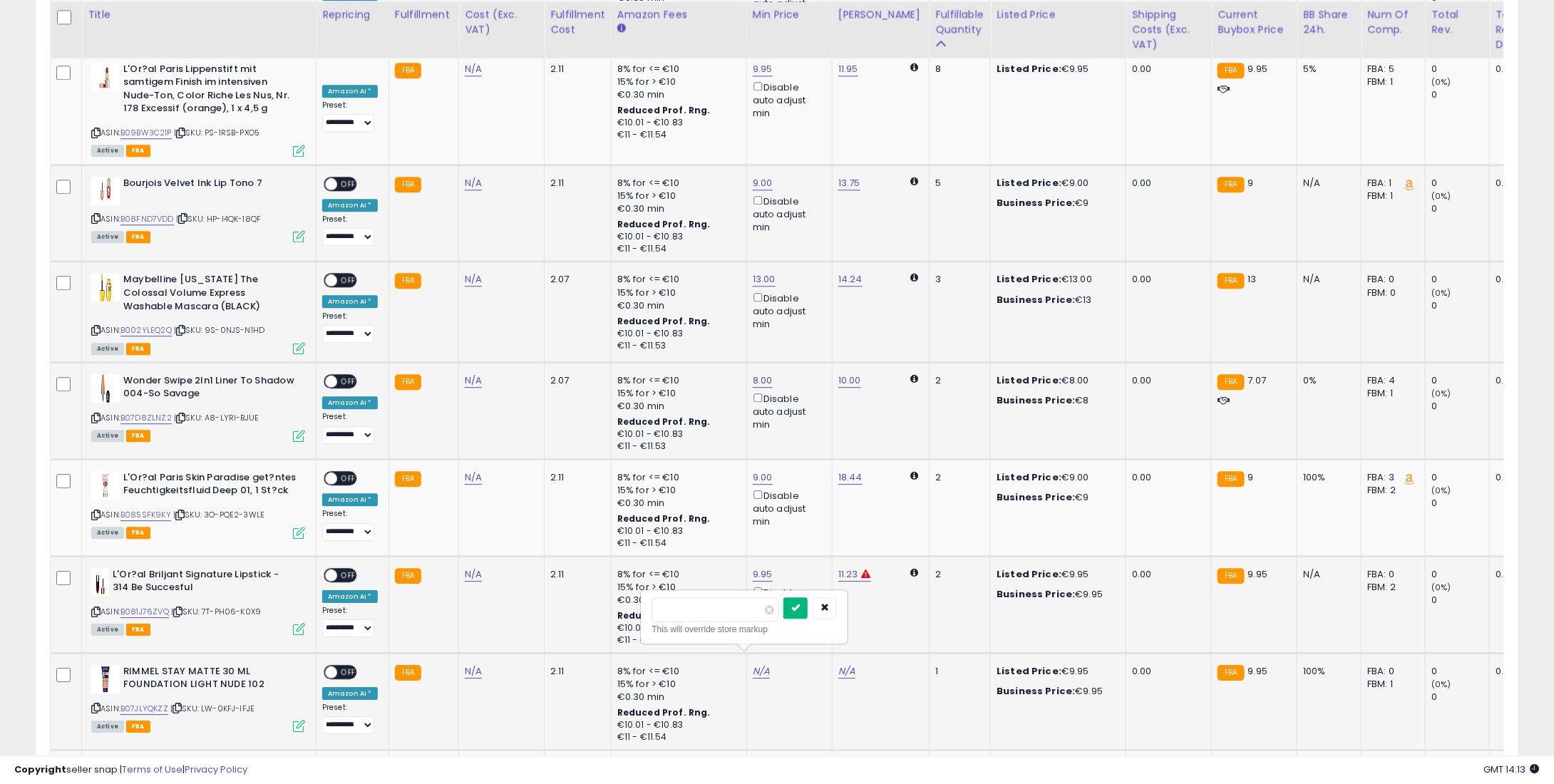
type input "****"
click at [800, 607] on icon "submit" at bounding box center [795, 607] width 9 height 9
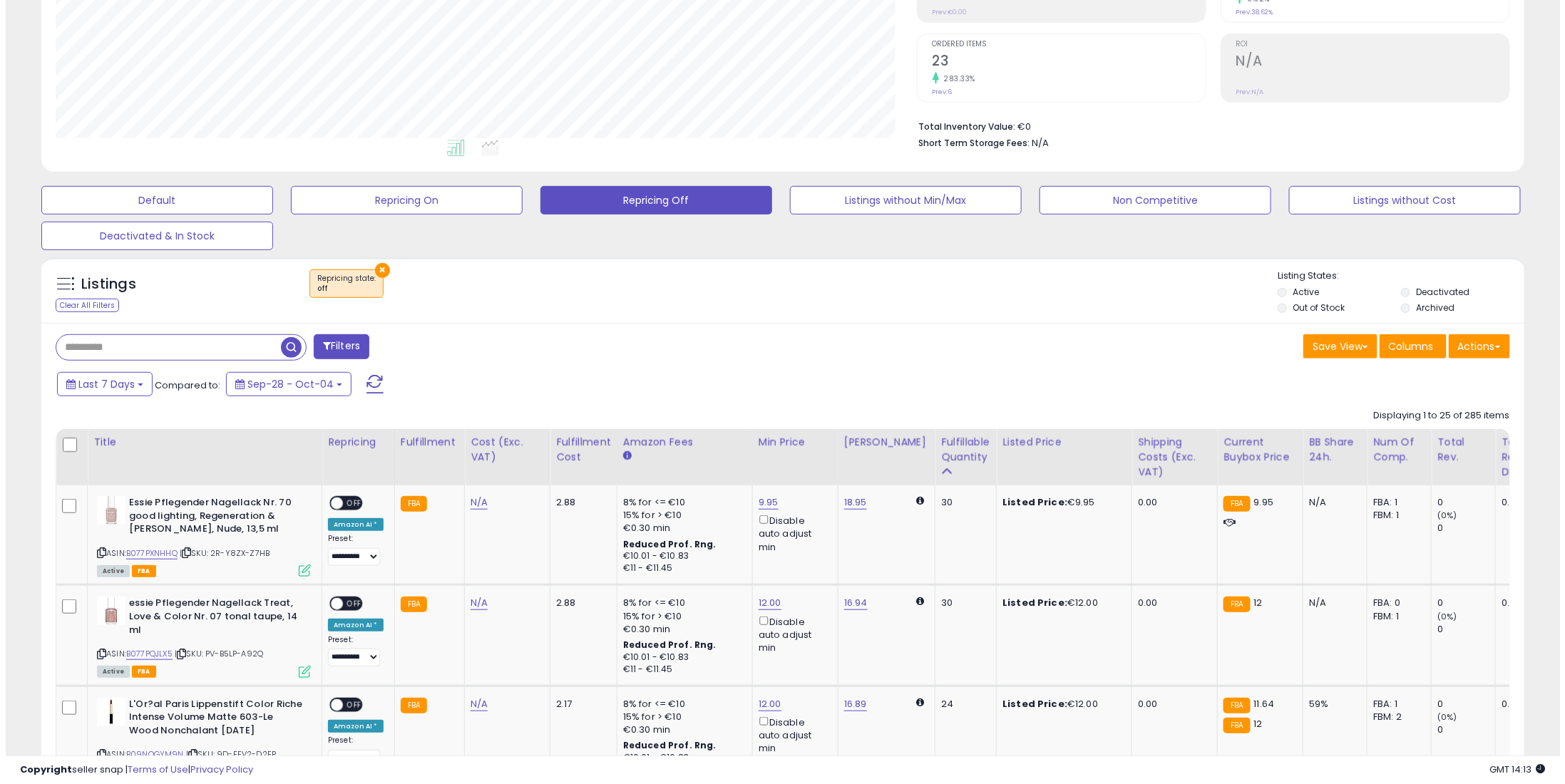
scroll to position [213, 0]
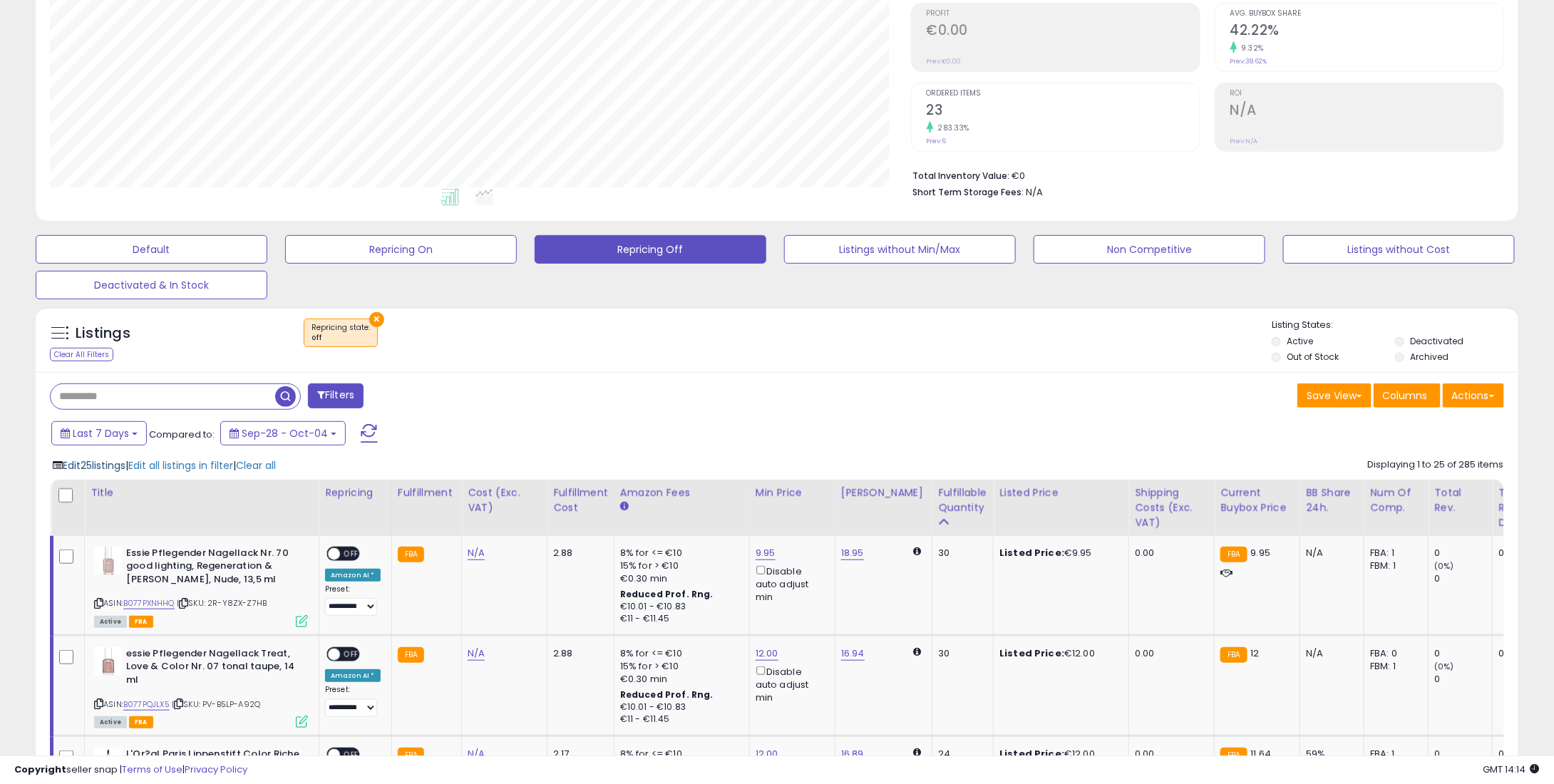
click at [124, 467] on span "Edit 25 listings" at bounding box center [94, 465] width 63 height 14
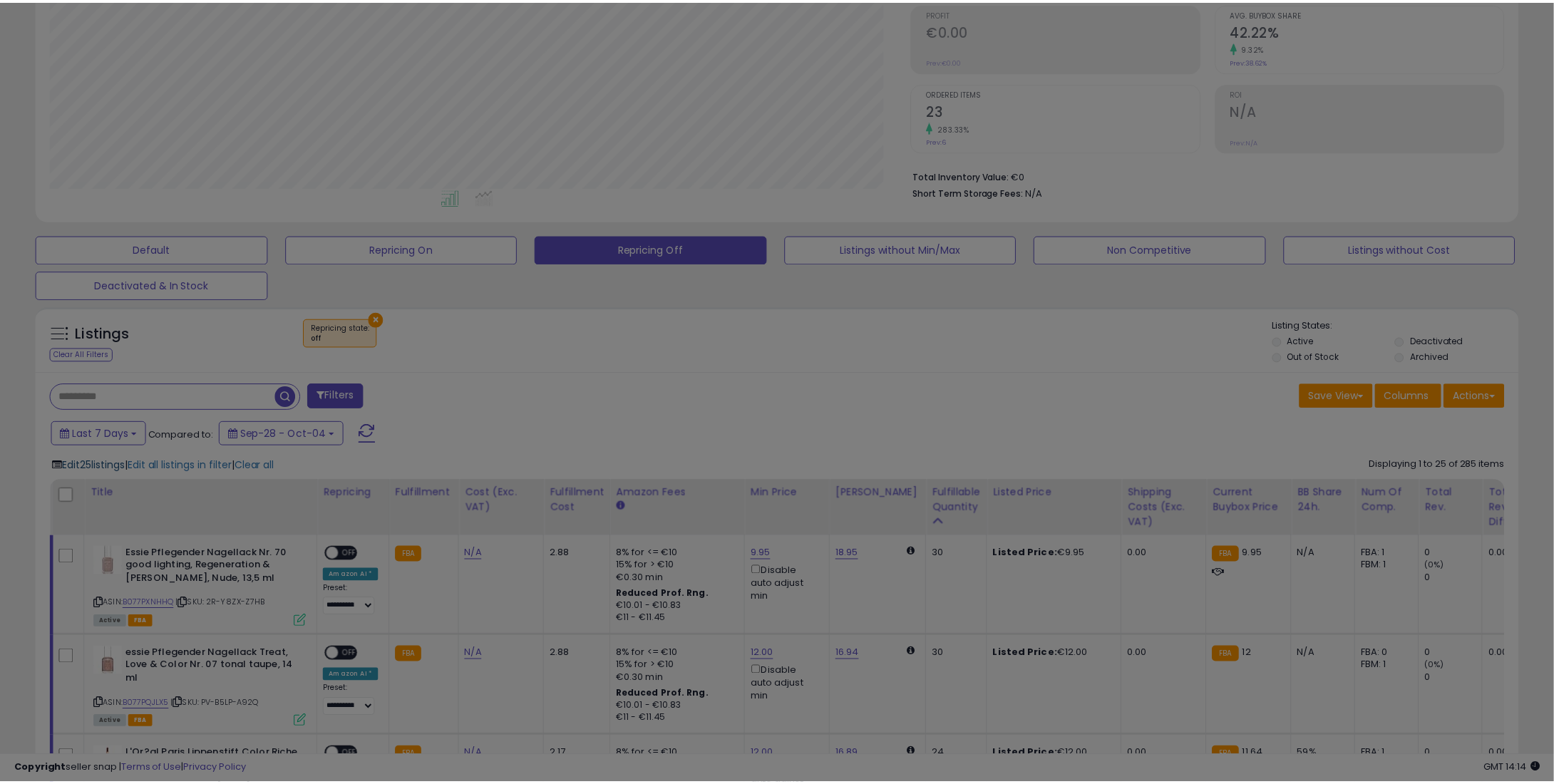
scroll to position [292, 867]
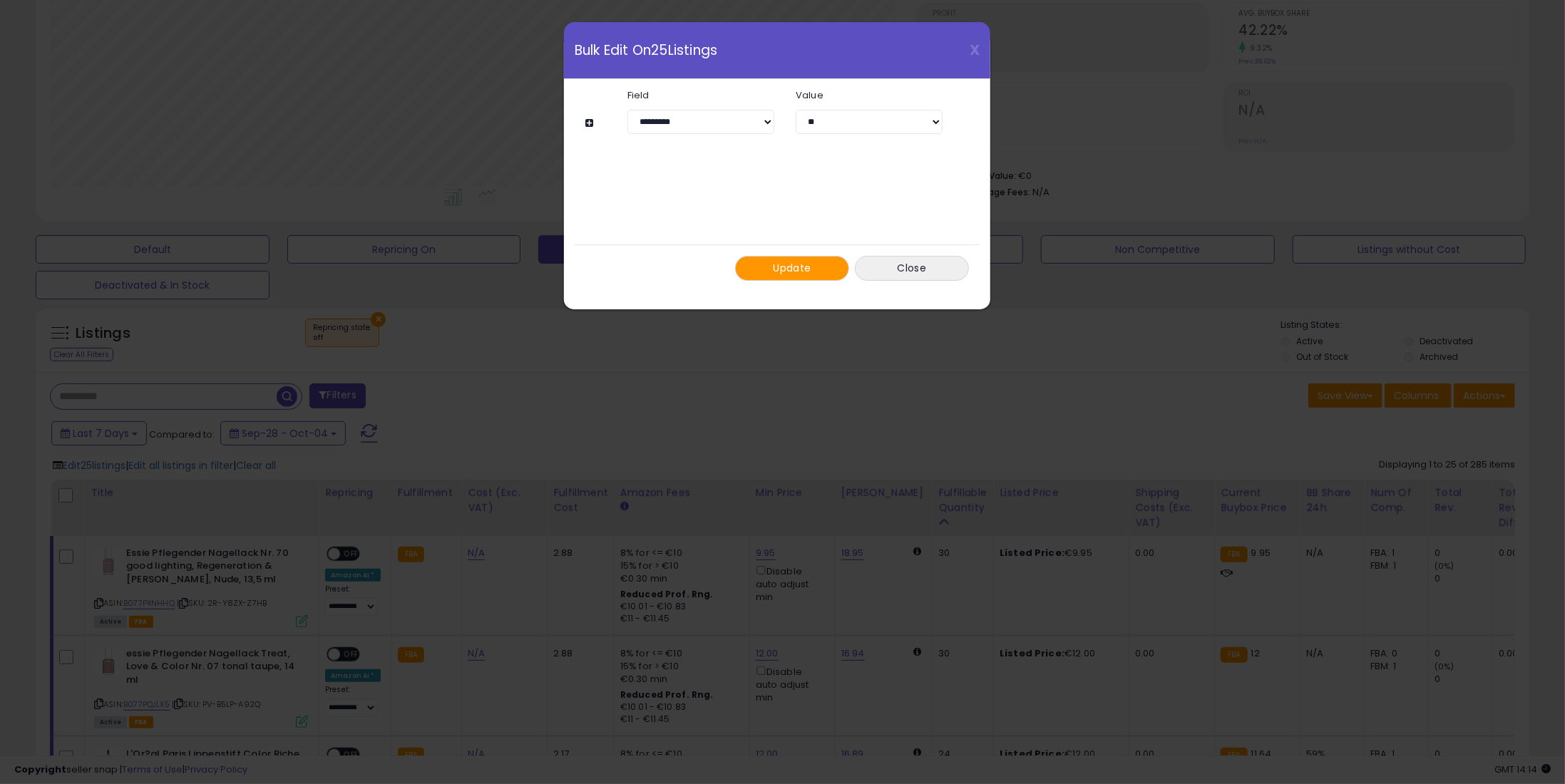
click at [811, 278] on button "Update" at bounding box center [792, 268] width 114 height 25
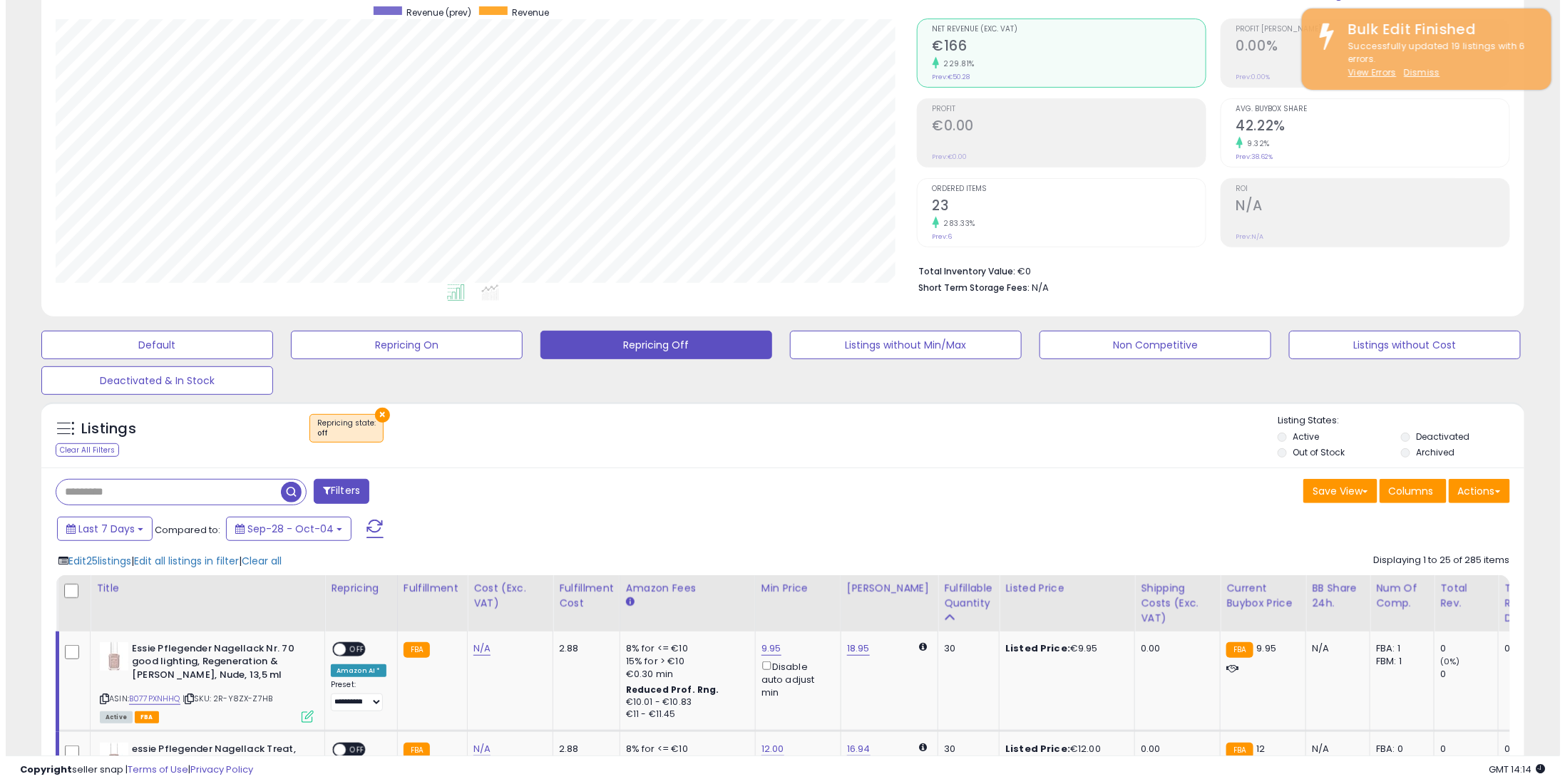
scroll to position [0, 0]
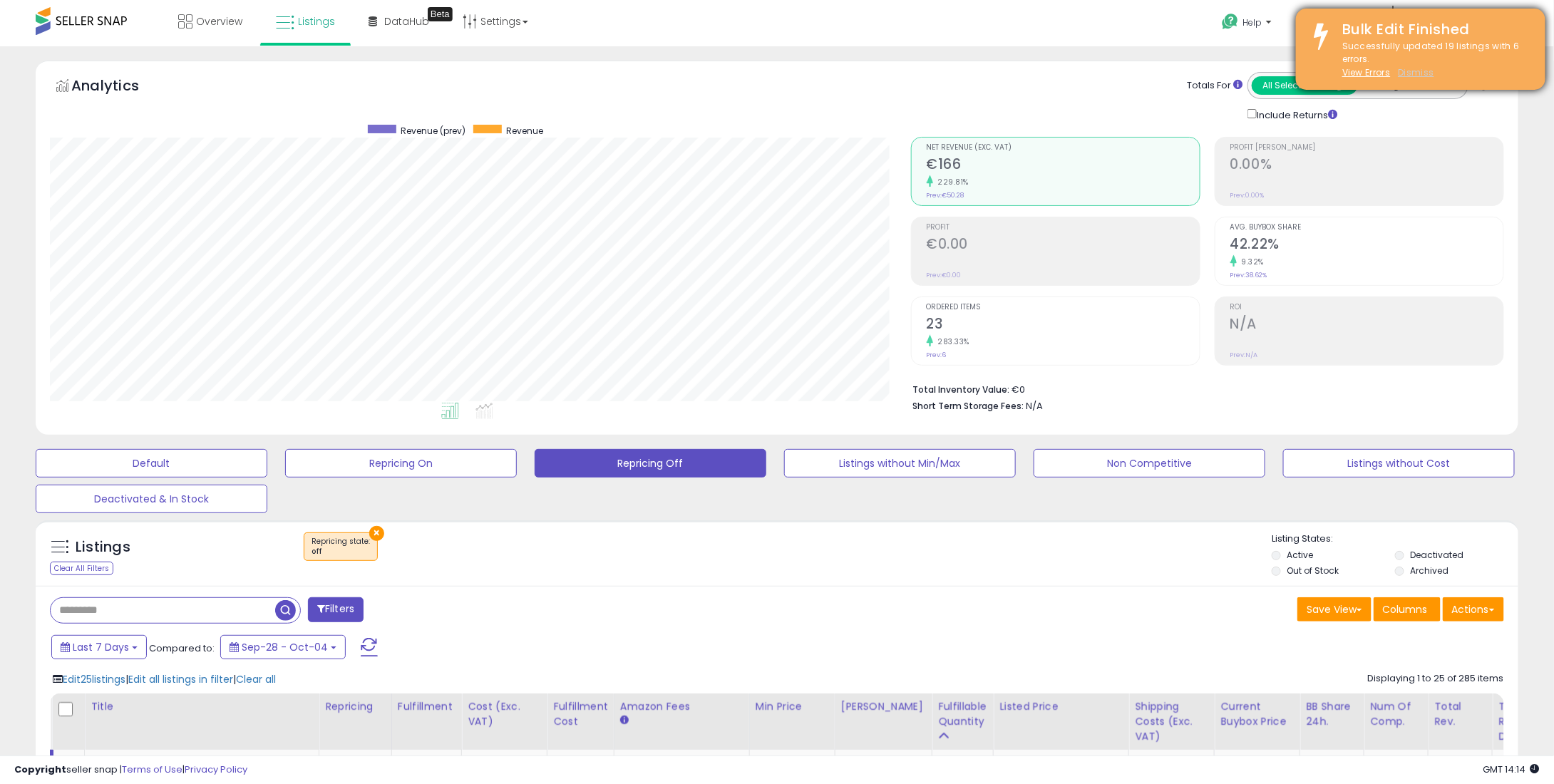
click at [1424, 68] on u "Dismiss" at bounding box center [1416, 72] width 36 height 12
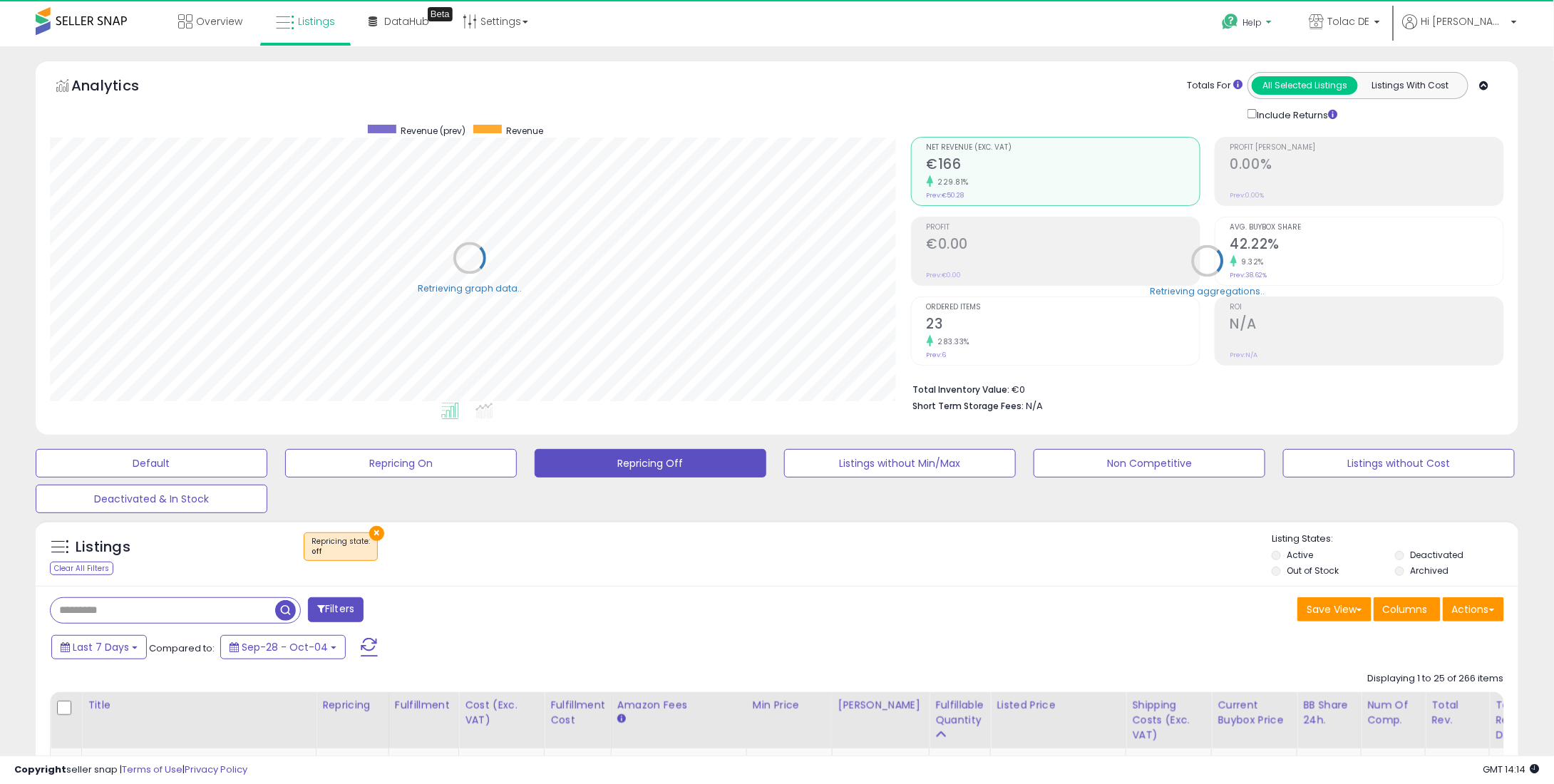
scroll to position [712286, 712108]
click at [1370, 27] on span "Tolac DE" at bounding box center [1348, 21] width 43 height 14
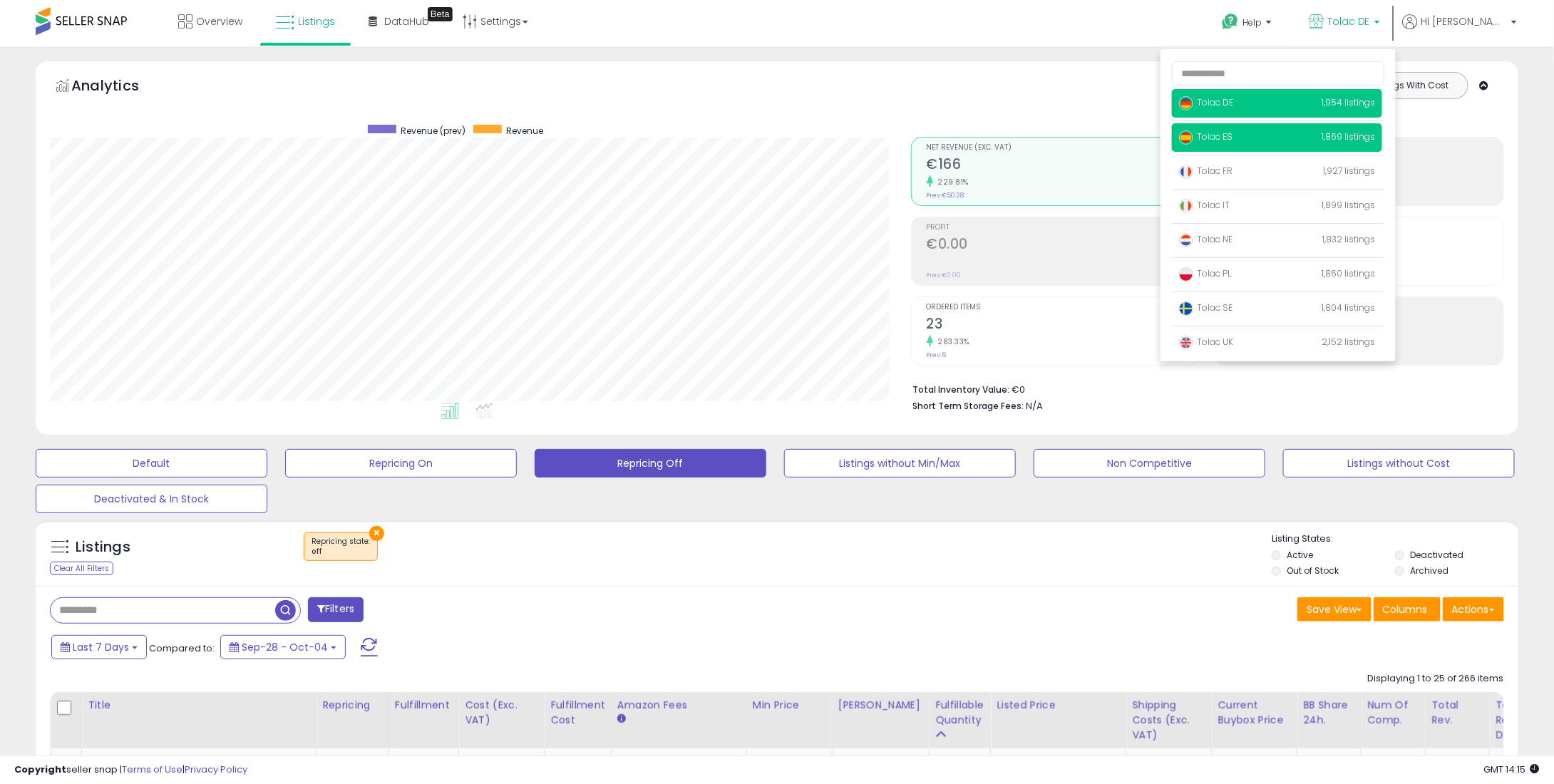
click at [1233, 140] on span "Tolac ES" at bounding box center [1206, 136] width 53 height 12
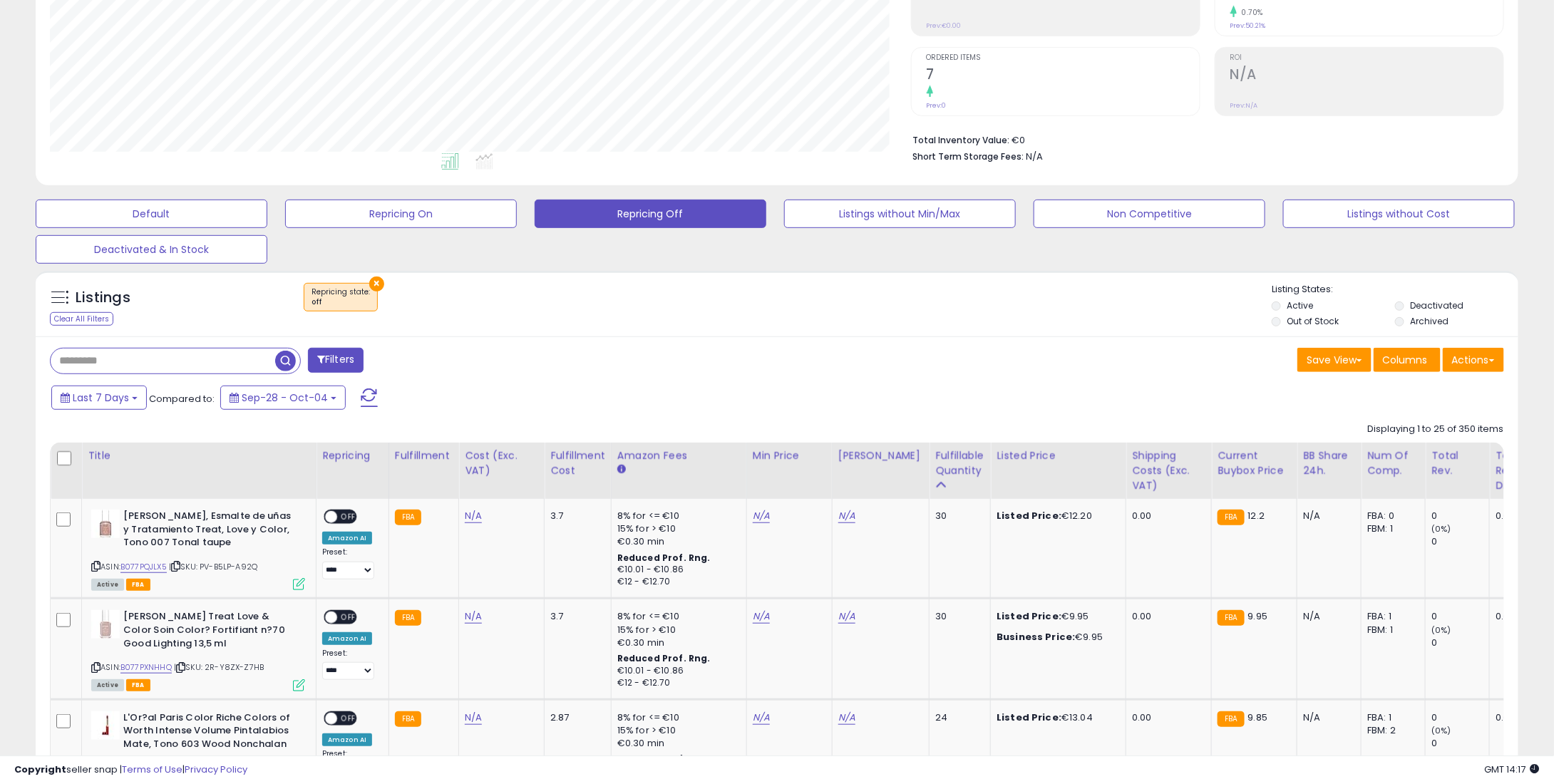
scroll to position [285, 0]
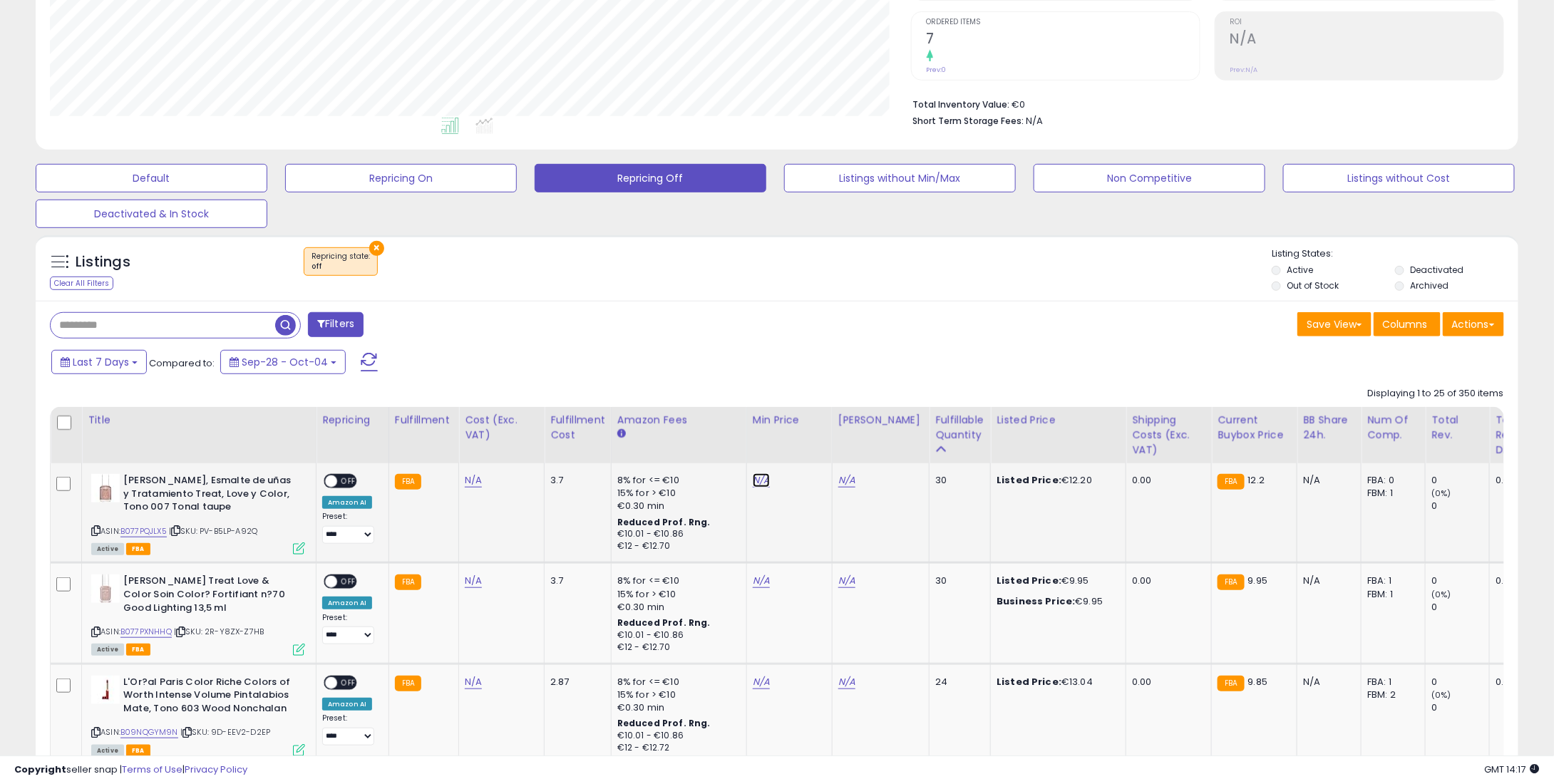
click at [759, 475] on link "N/A" at bounding box center [762, 480] width 17 height 14
type input "**"
click at [800, 427] on icon "submit" at bounding box center [795, 431] width 9 height 9
click at [753, 583] on link "N/A" at bounding box center [762, 581] width 17 height 14
type input "*"
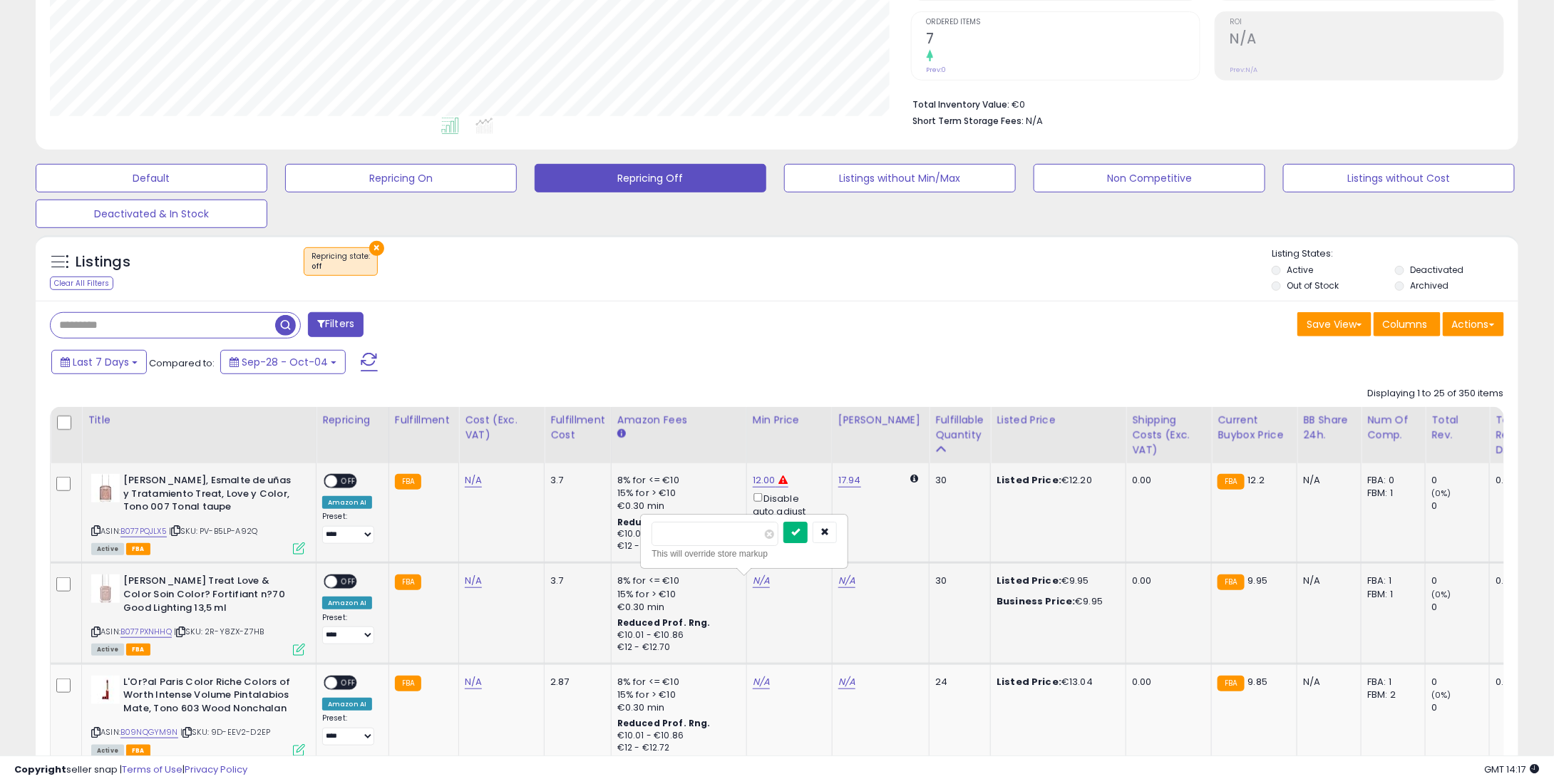
type input "****"
drag, startPoint x: 813, startPoint y: 528, endPoint x: 784, endPoint y: 673, distance: 147.9
click at [800, 528] on icon "submit" at bounding box center [795, 532] width 9 height 9
click at [755, 678] on link "N/A" at bounding box center [762, 682] width 17 height 14
type input "**"
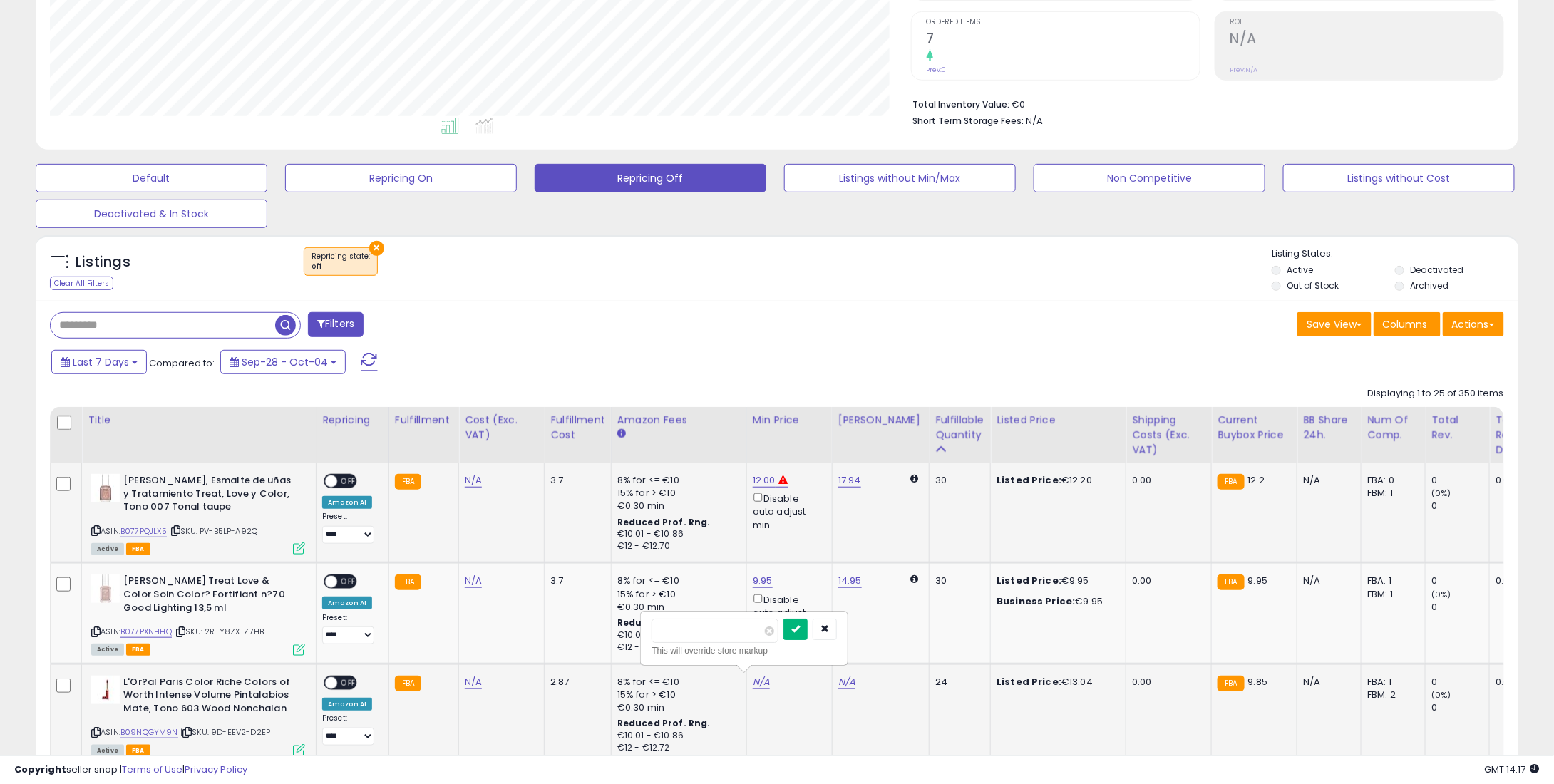
click at [808, 636] on button "submit" at bounding box center [795, 628] width 24 height 21
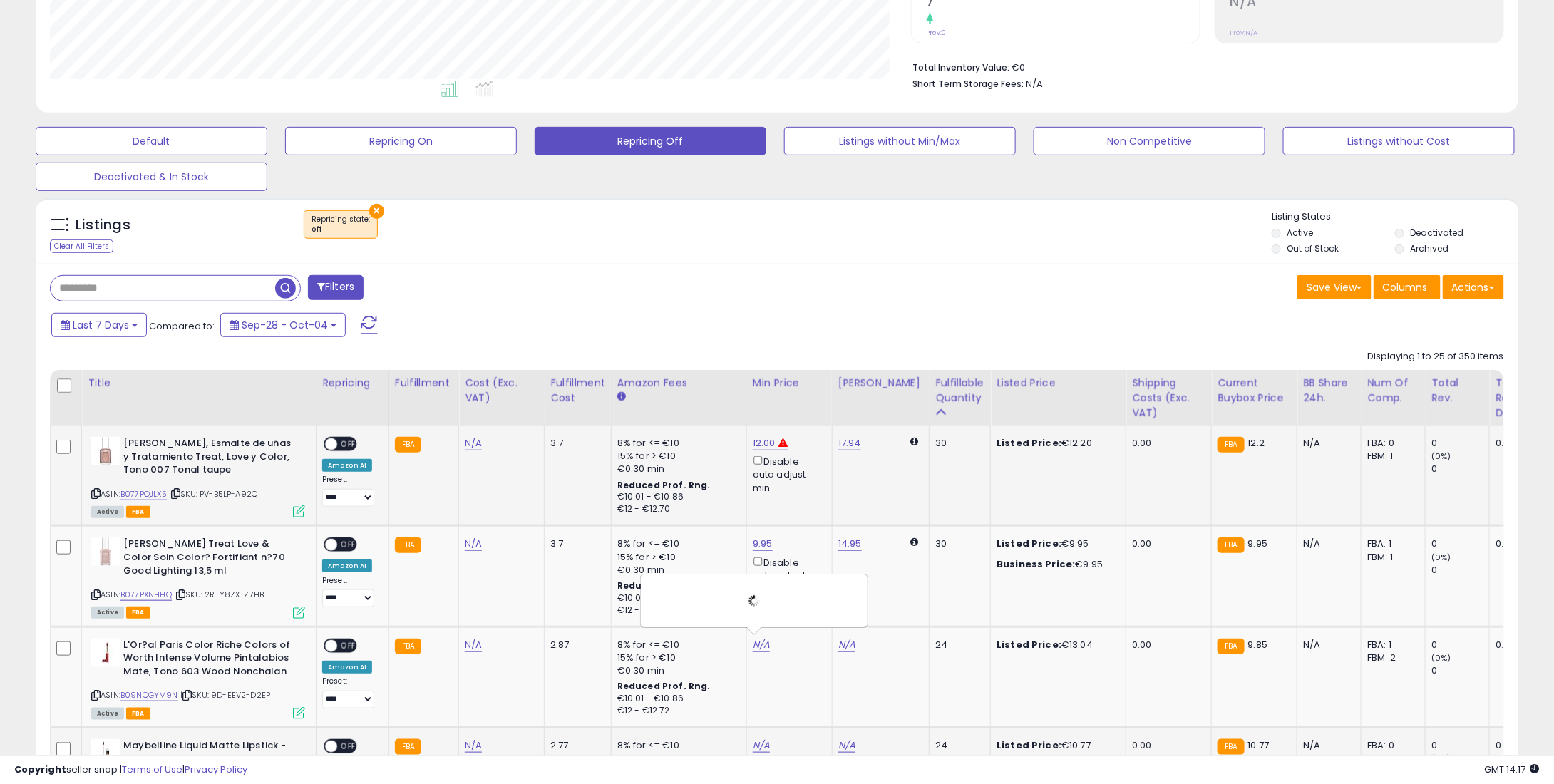
scroll to position [570, 0]
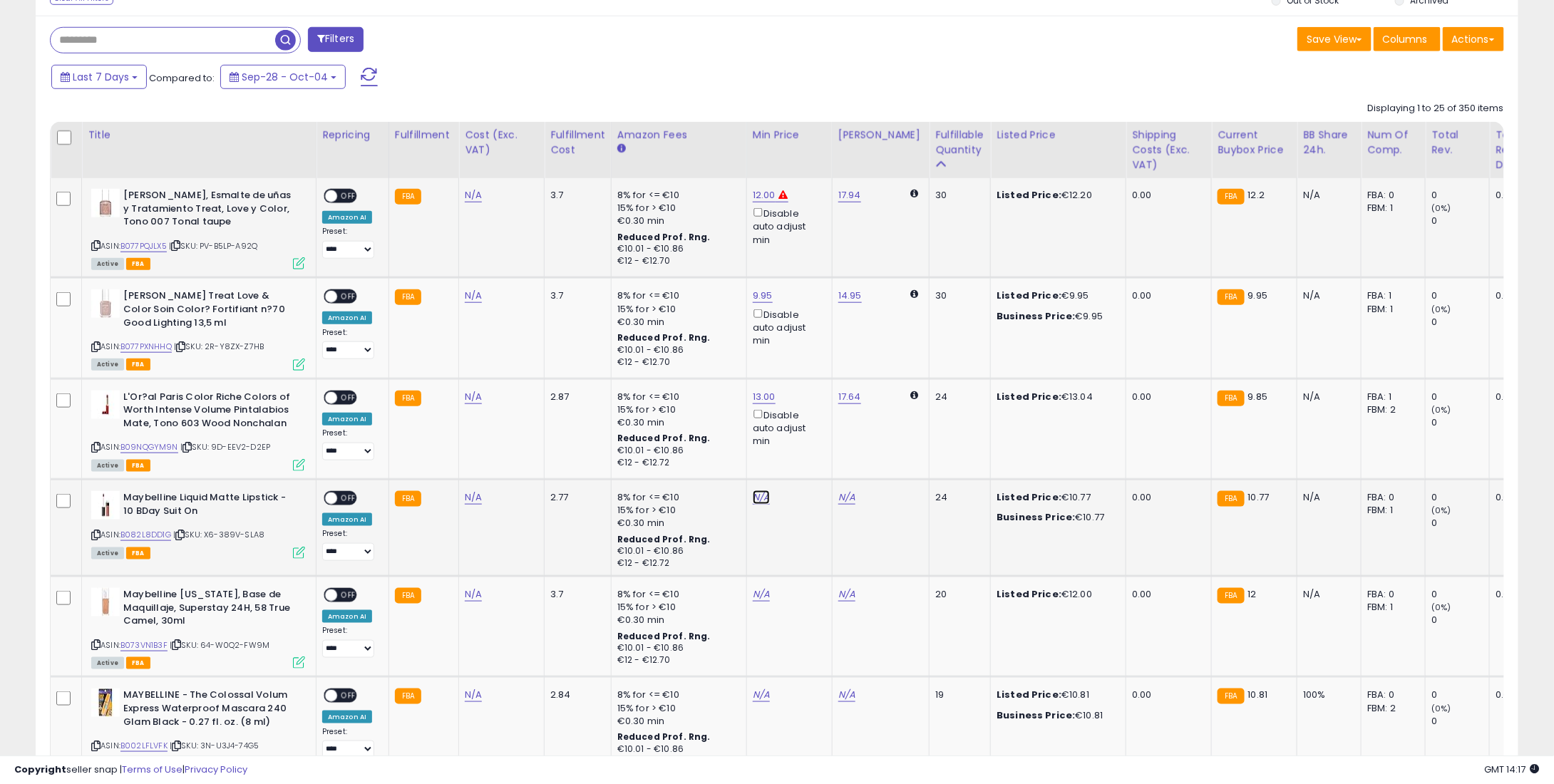
click at [755, 491] on link "N/A" at bounding box center [762, 497] width 17 height 14
type input "*"
type input "****"
click at [808, 441] on button "submit" at bounding box center [795, 444] width 24 height 21
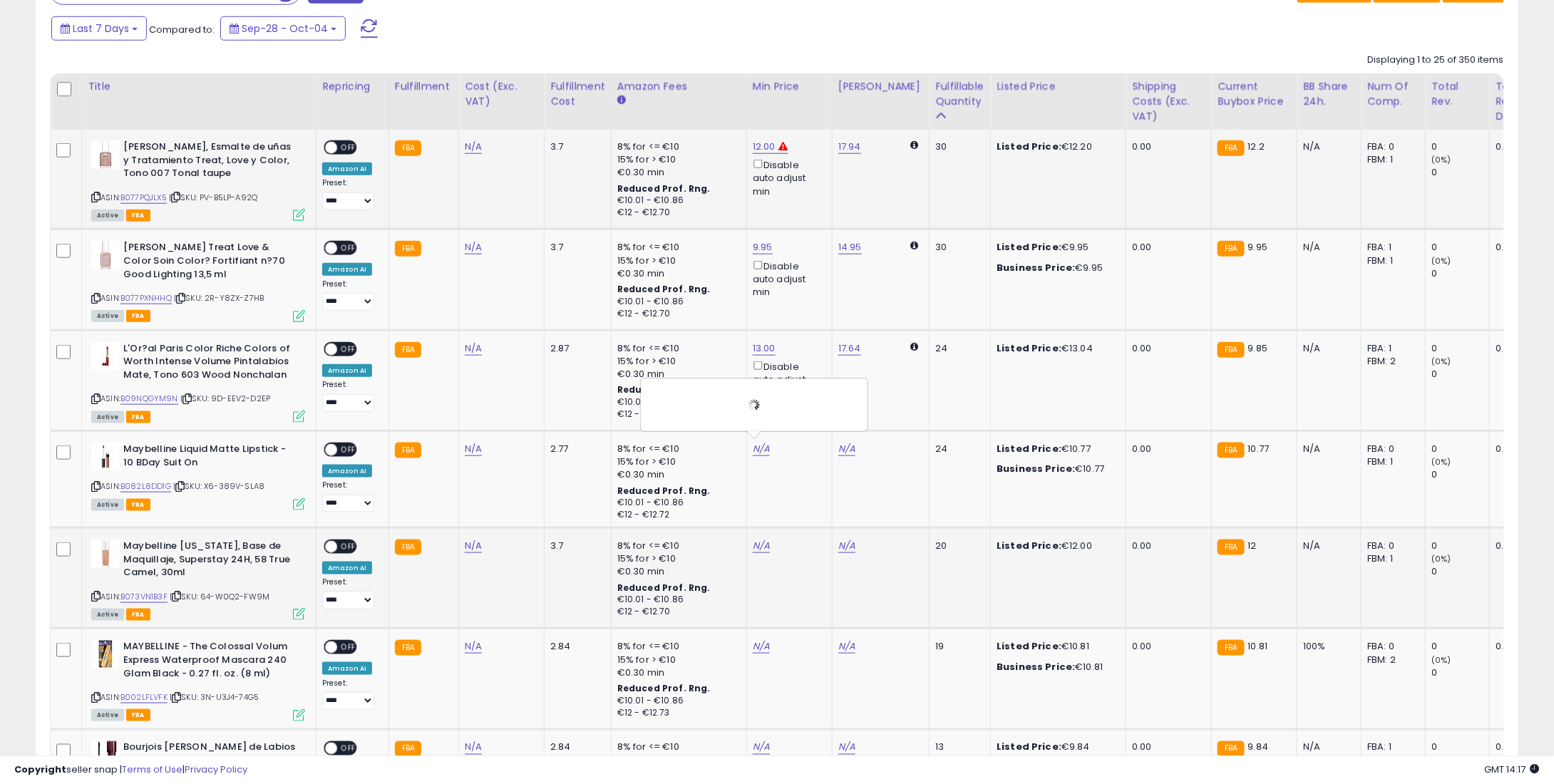
scroll to position [784, 0]
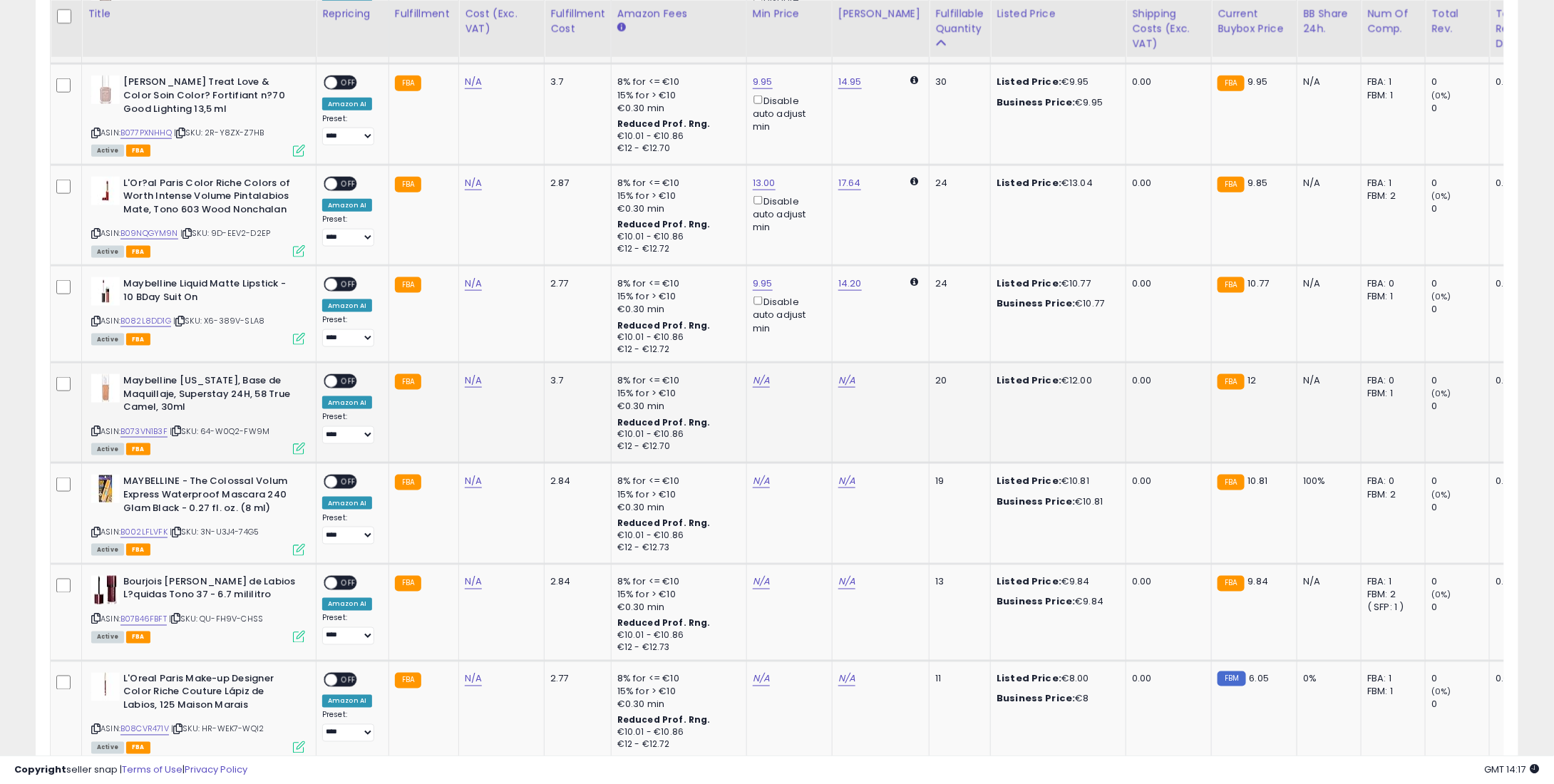
click at [753, 367] on td "N/A" at bounding box center [788, 413] width 85 height 101
click at [757, 374] on link "N/A" at bounding box center [762, 381] width 17 height 14
type input "**"
click at [800, 327] on icon "submit" at bounding box center [795, 327] width 9 height 9
click at [764, 474] on div "N/A" at bounding box center [788, 481] width 69 height 13
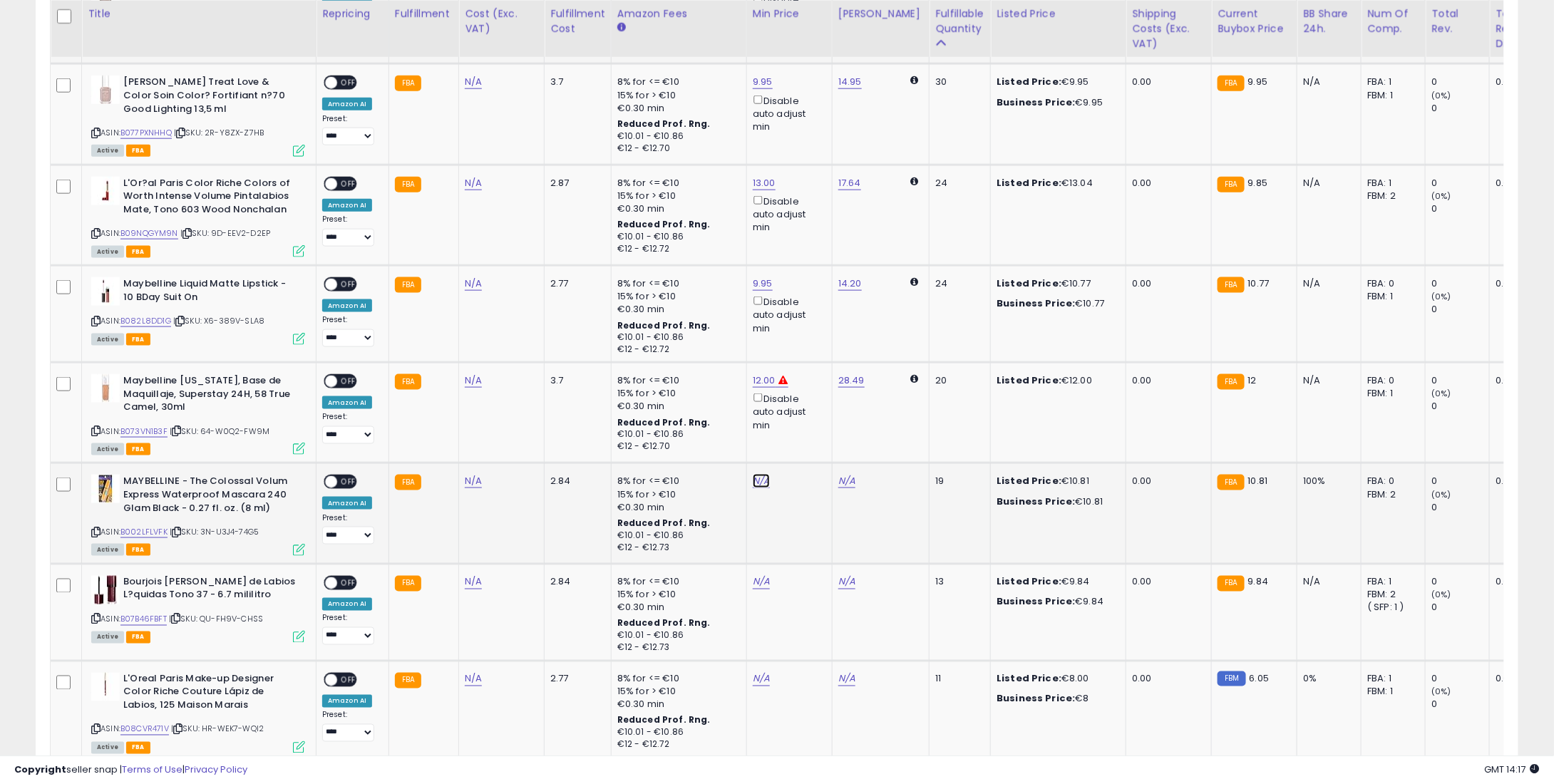
click at [754, 480] on link "N/A" at bounding box center [762, 481] width 17 height 14
type input "*"
type input "****"
click at [800, 424] on icon "submit" at bounding box center [795, 428] width 9 height 9
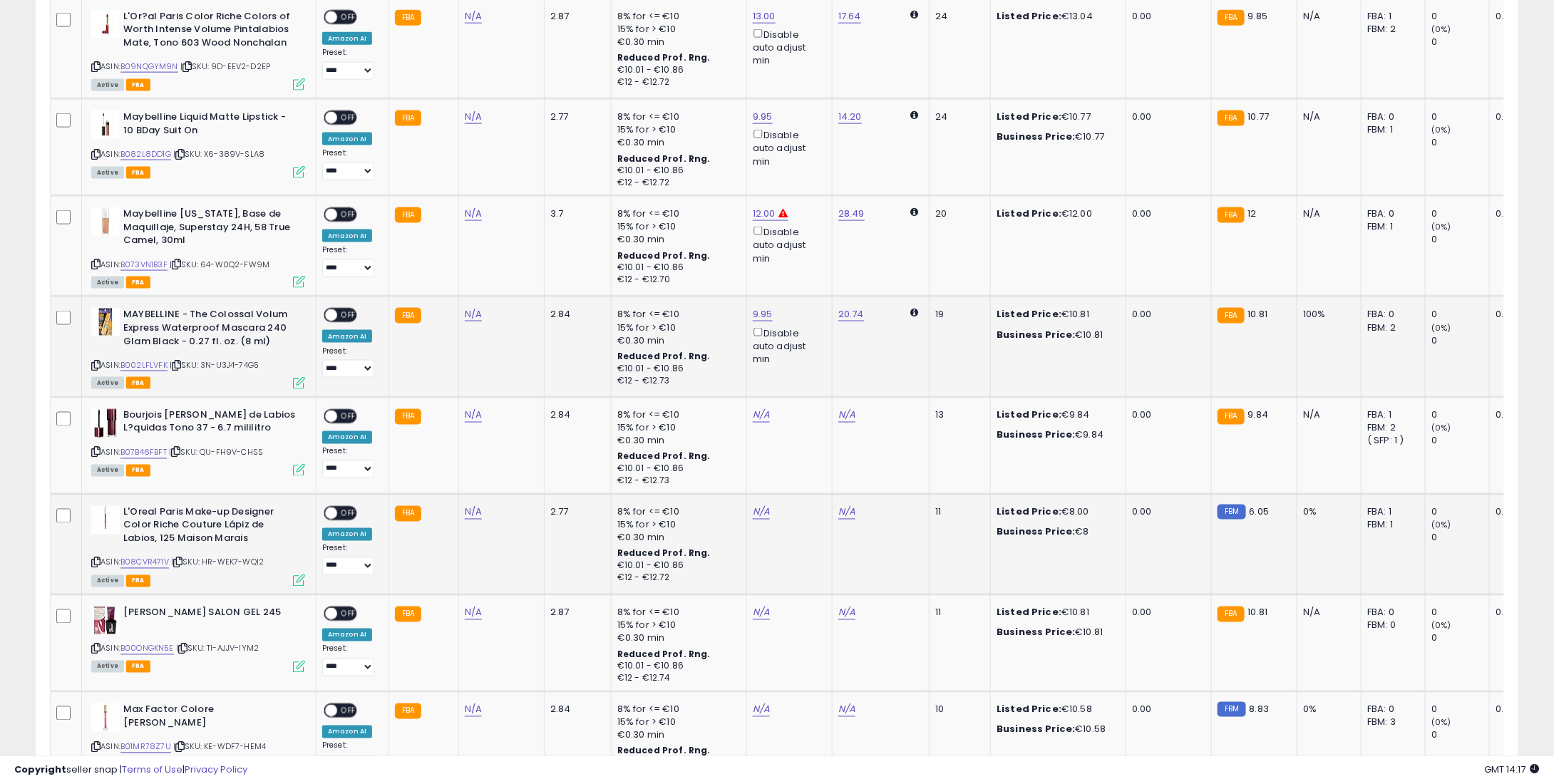
scroll to position [1069, 0]
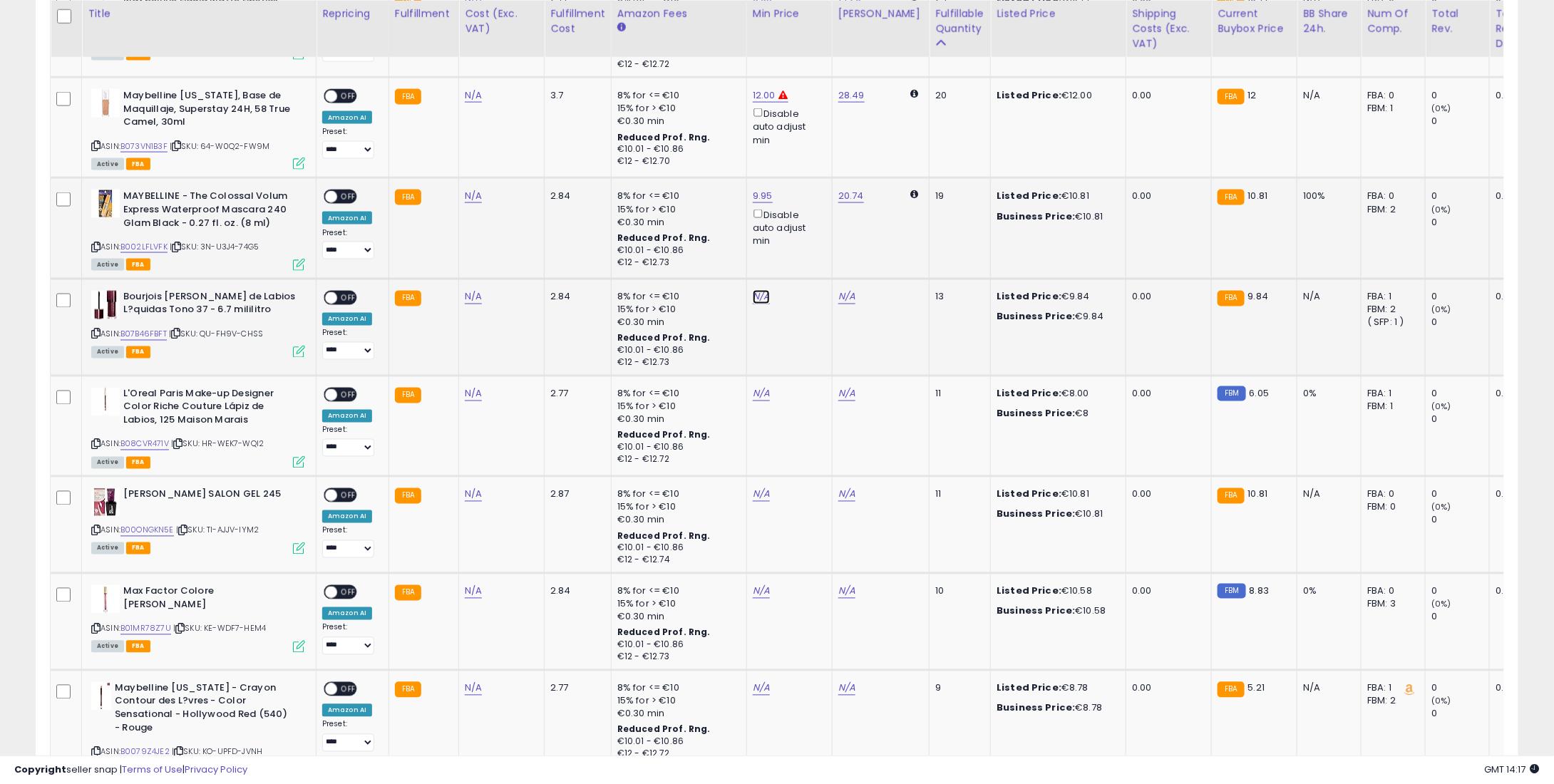
click at [759, 292] on link "N/A" at bounding box center [762, 297] width 17 height 14
type input "*"
type input "****"
click at [808, 248] on button "submit" at bounding box center [795, 243] width 24 height 21
click at [755, 389] on link "N/A" at bounding box center [762, 394] width 17 height 14
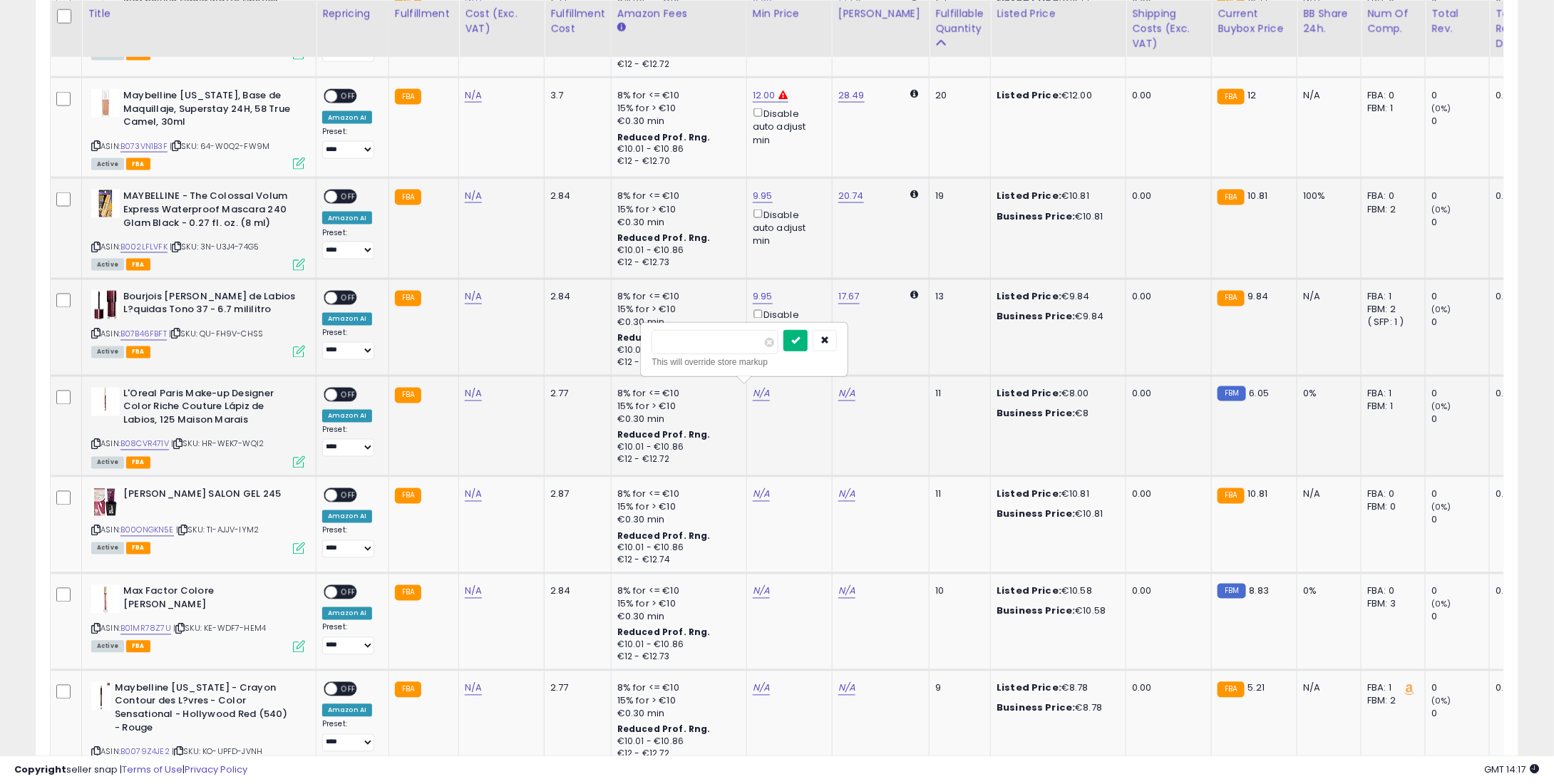
type input "*"
drag, startPoint x: 814, startPoint y: 338, endPoint x: 809, endPoint y: 354, distance: 16.8
click at [800, 337] on icon "submit" at bounding box center [795, 339] width 9 height 9
click at [763, 488] on link "N/A" at bounding box center [762, 495] width 17 height 14
type input "*"
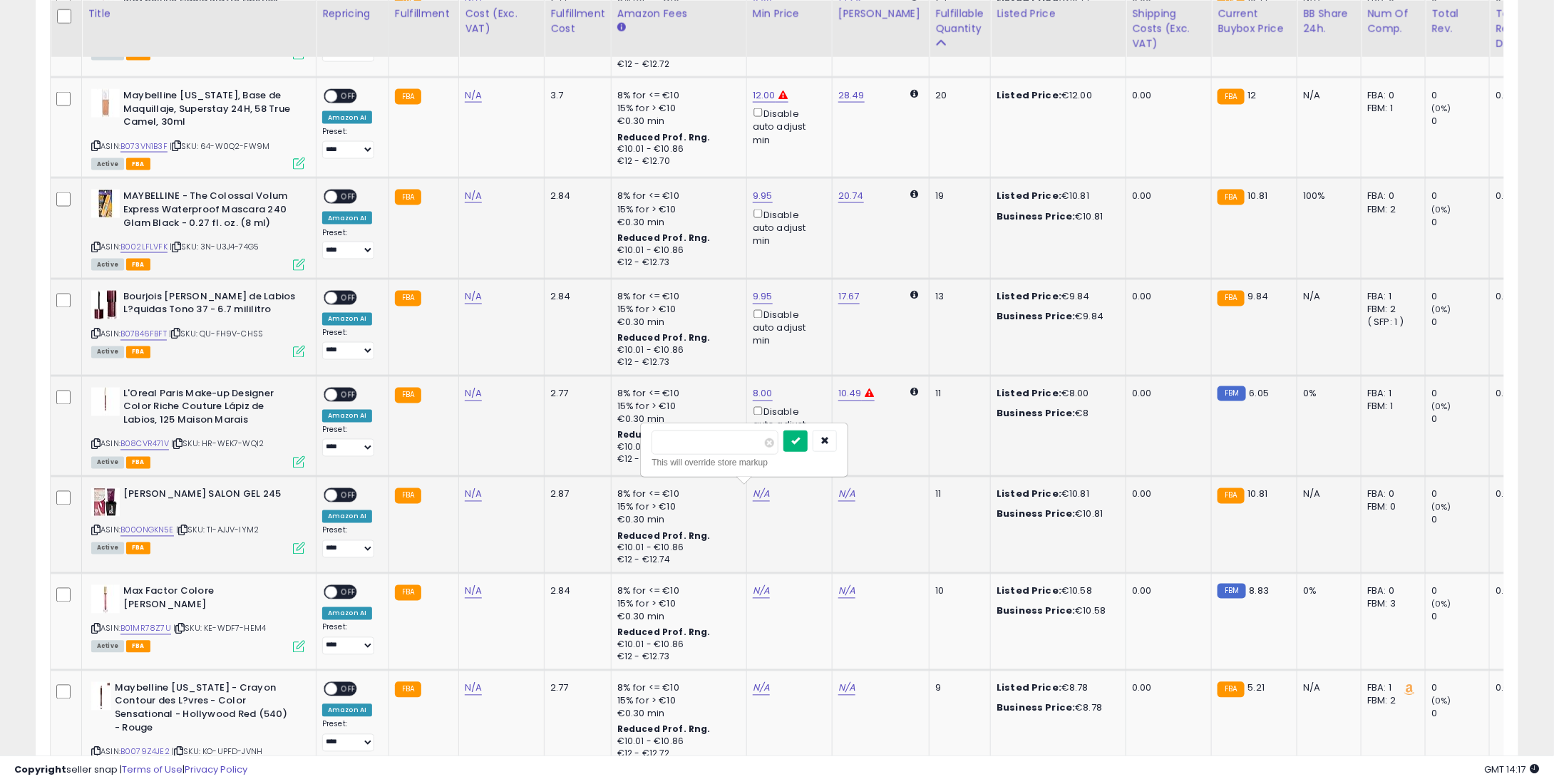
type input "****"
drag, startPoint x: 807, startPoint y: 435, endPoint x: 788, endPoint y: 531, distance: 97.9
click at [808, 435] on button "submit" at bounding box center [795, 441] width 24 height 21
click at [761, 585] on link "N/A" at bounding box center [762, 592] width 17 height 14
type input "*"
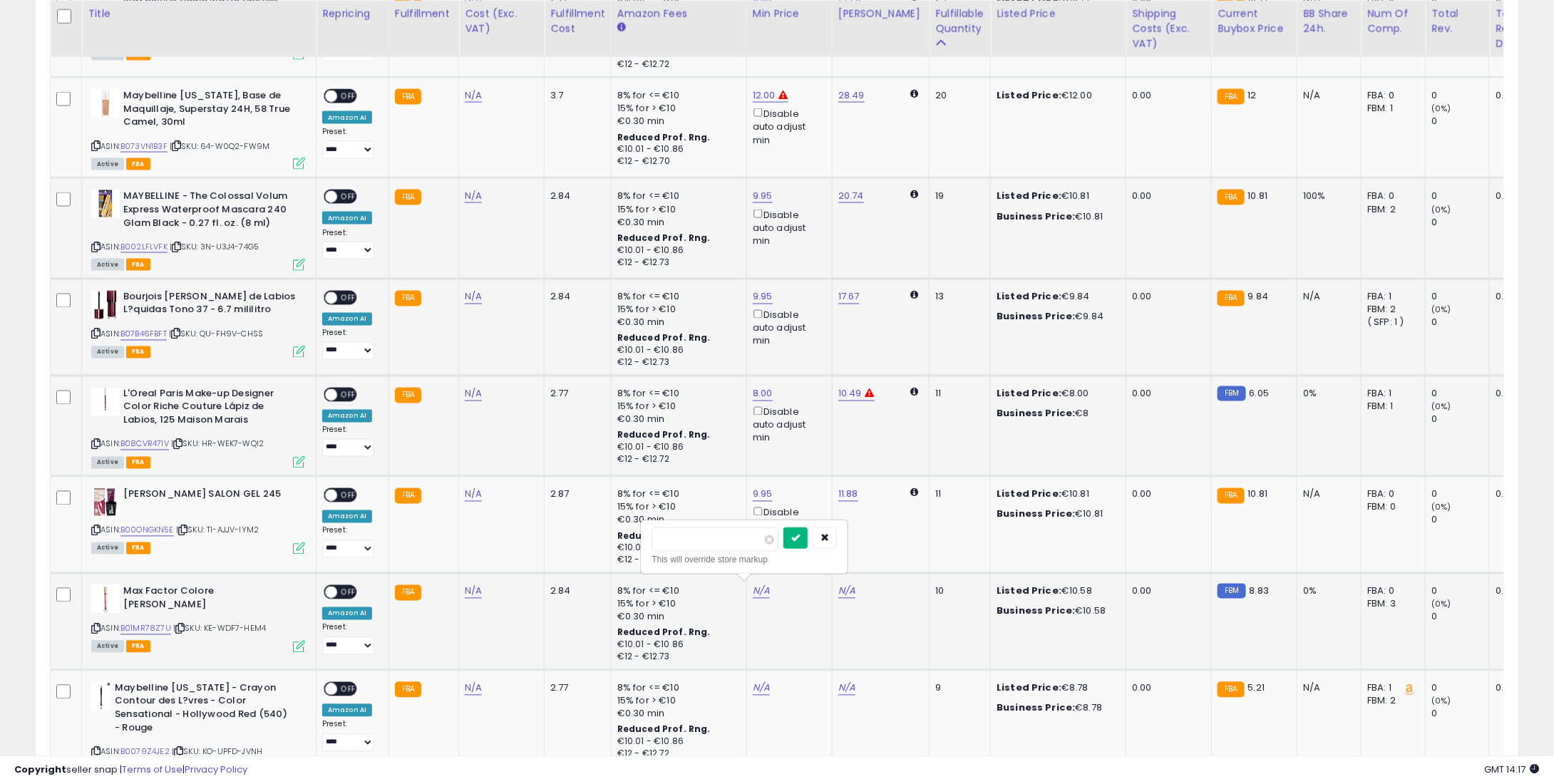
type input "****"
click at [800, 534] on icon "submit" at bounding box center [795, 537] width 9 height 9
click at [762, 682] on link "N/A" at bounding box center [762, 689] width 17 height 14
type input "*"
click at [816, 621] on div "* This will override store markup" at bounding box center [744, 643] width 206 height 52
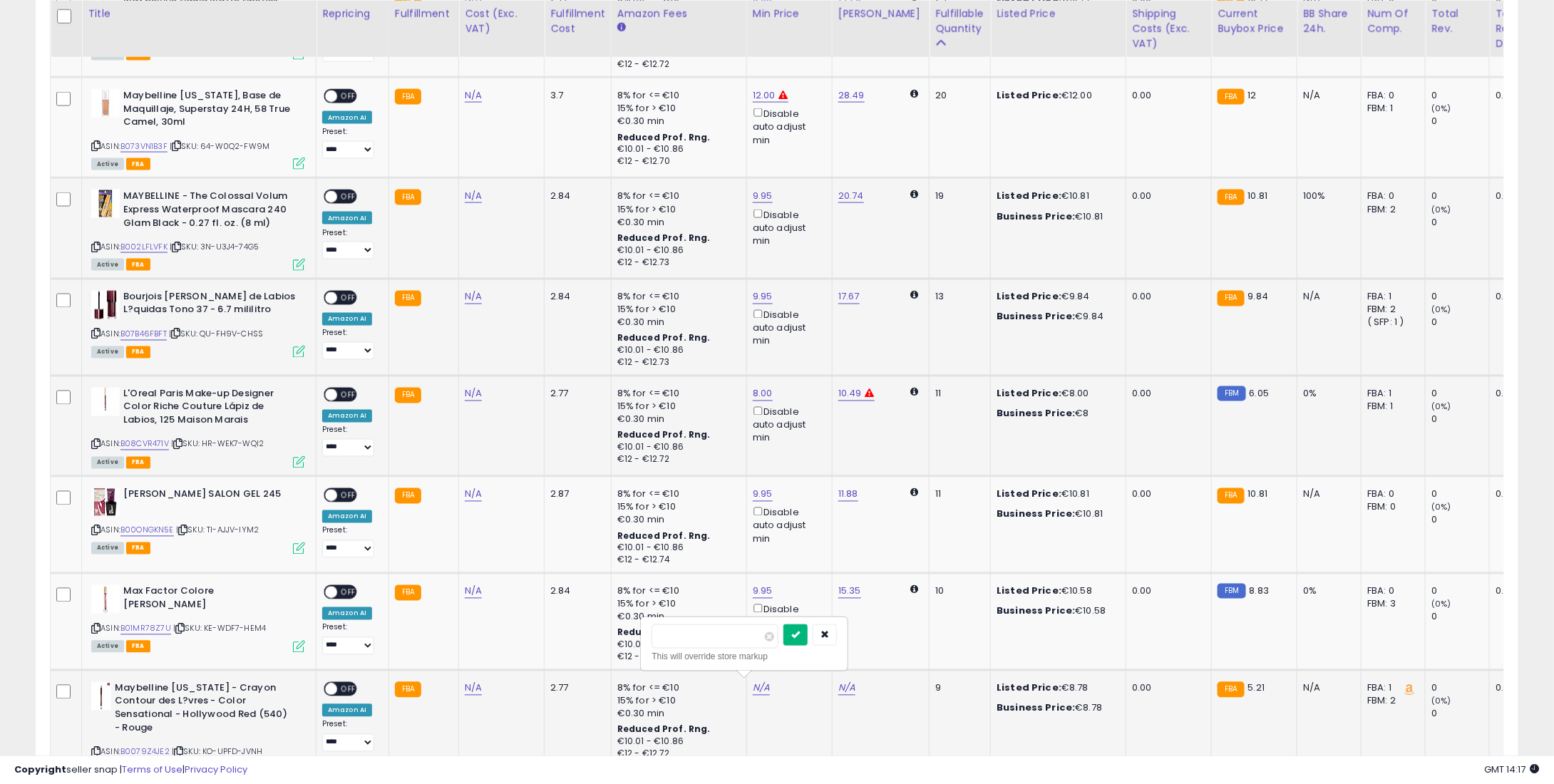
click at [808, 630] on button "submit" at bounding box center [795, 635] width 24 height 21
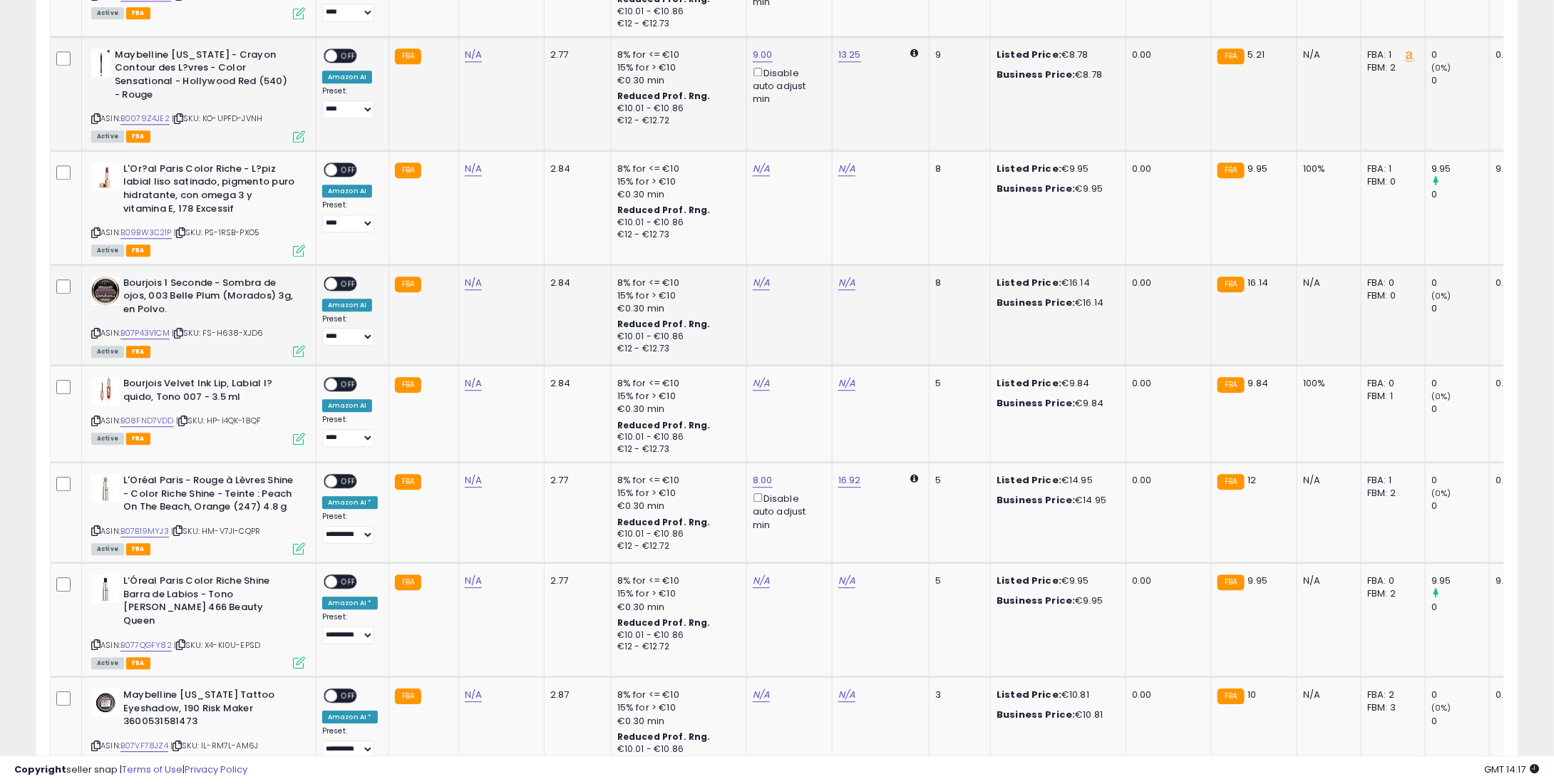
scroll to position [1710, 0]
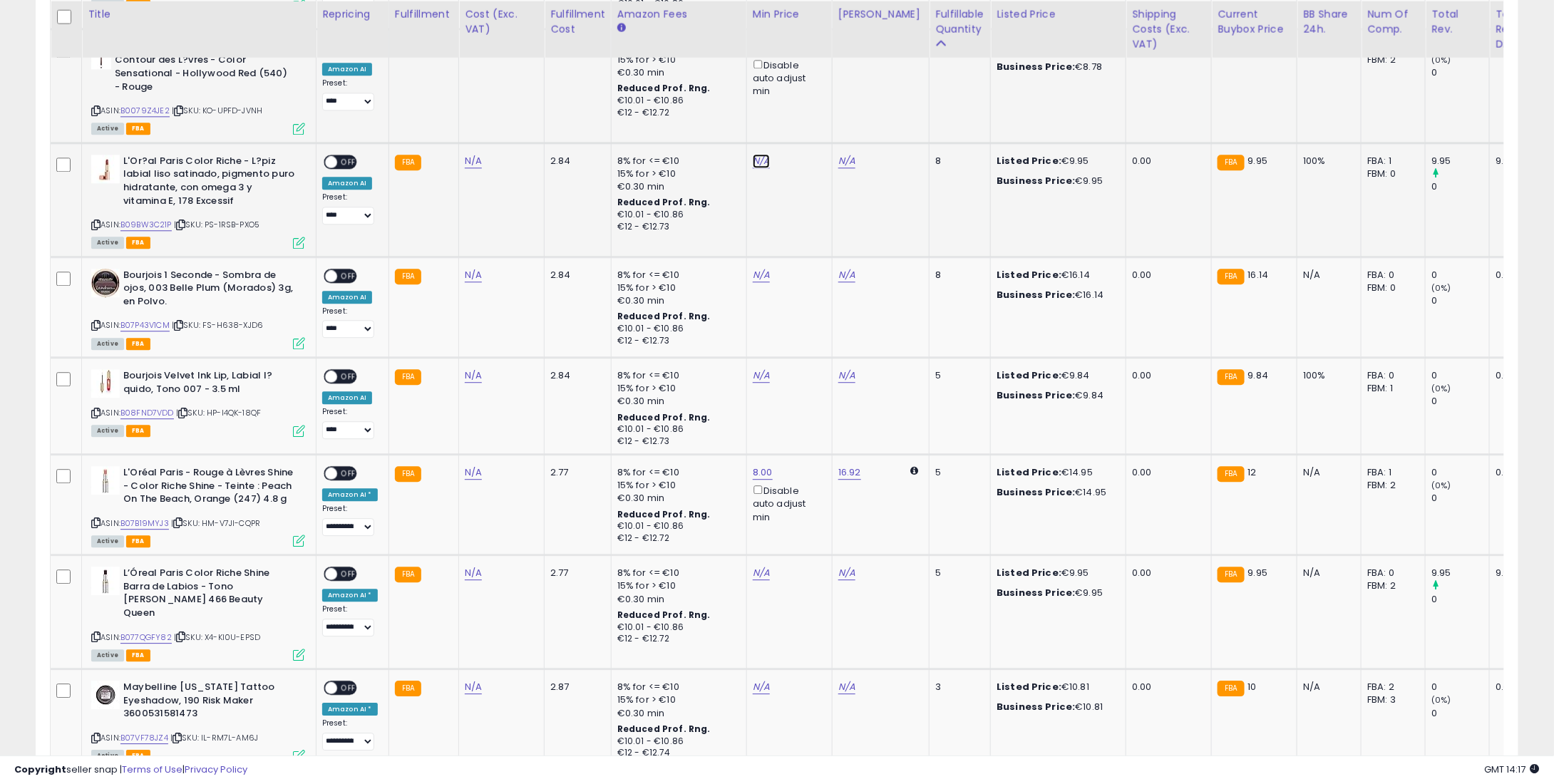
click at [756, 154] on link "N/A" at bounding box center [762, 161] width 17 height 14
type input "*"
type input "****"
click at [808, 109] on button "submit" at bounding box center [795, 107] width 24 height 21
click at [755, 268] on link "N/A" at bounding box center [762, 275] width 17 height 14
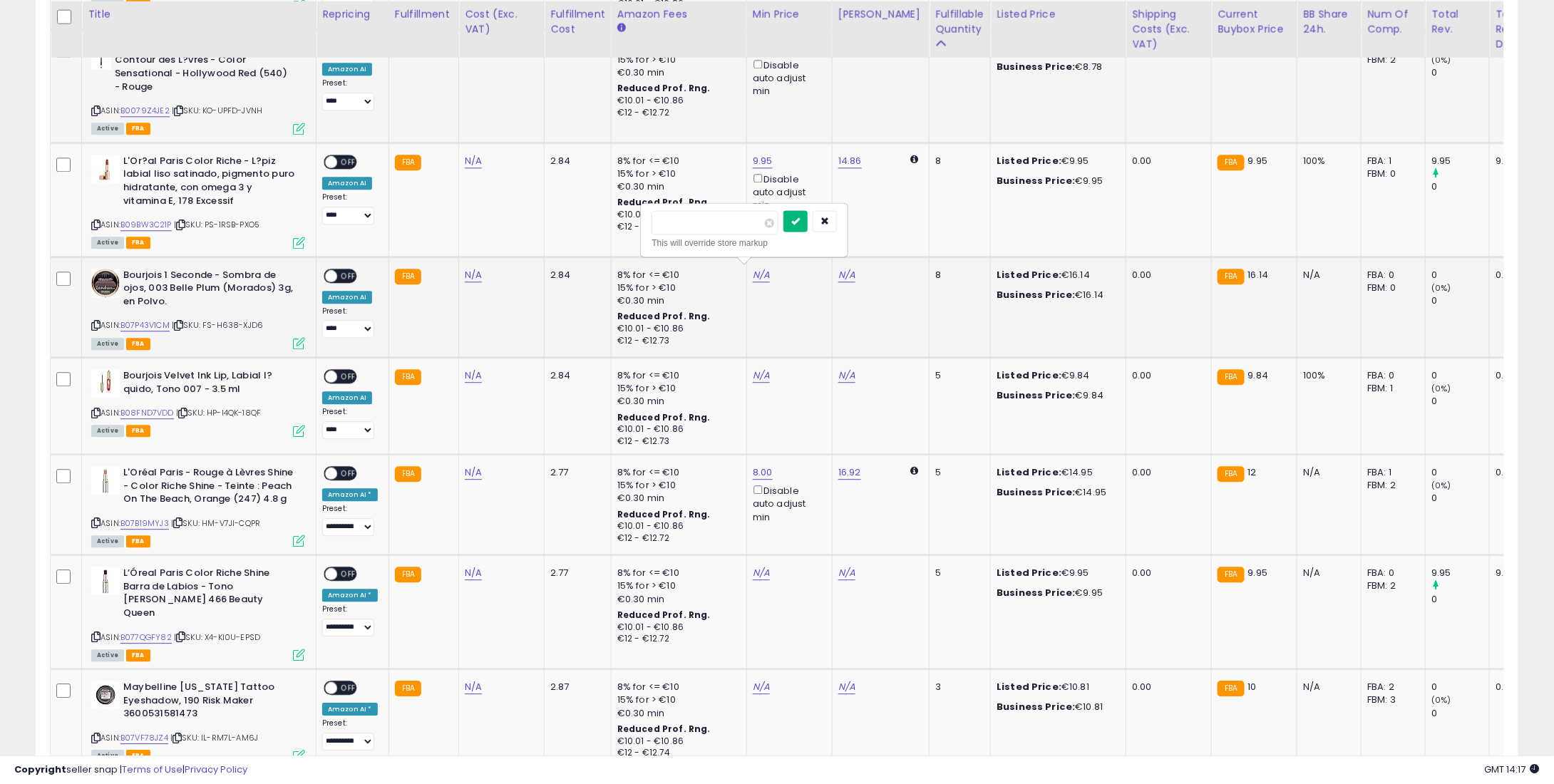
type input "**"
drag, startPoint x: 820, startPoint y: 212, endPoint x: 778, endPoint y: 349, distance: 143.3
click at [808, 213] on button "submit" at bounding box center [795, 220] width 24 height 21
click at [755, 370] on link "N/A" at bounding box center [762, 375] width 17 height 14
type input "*"
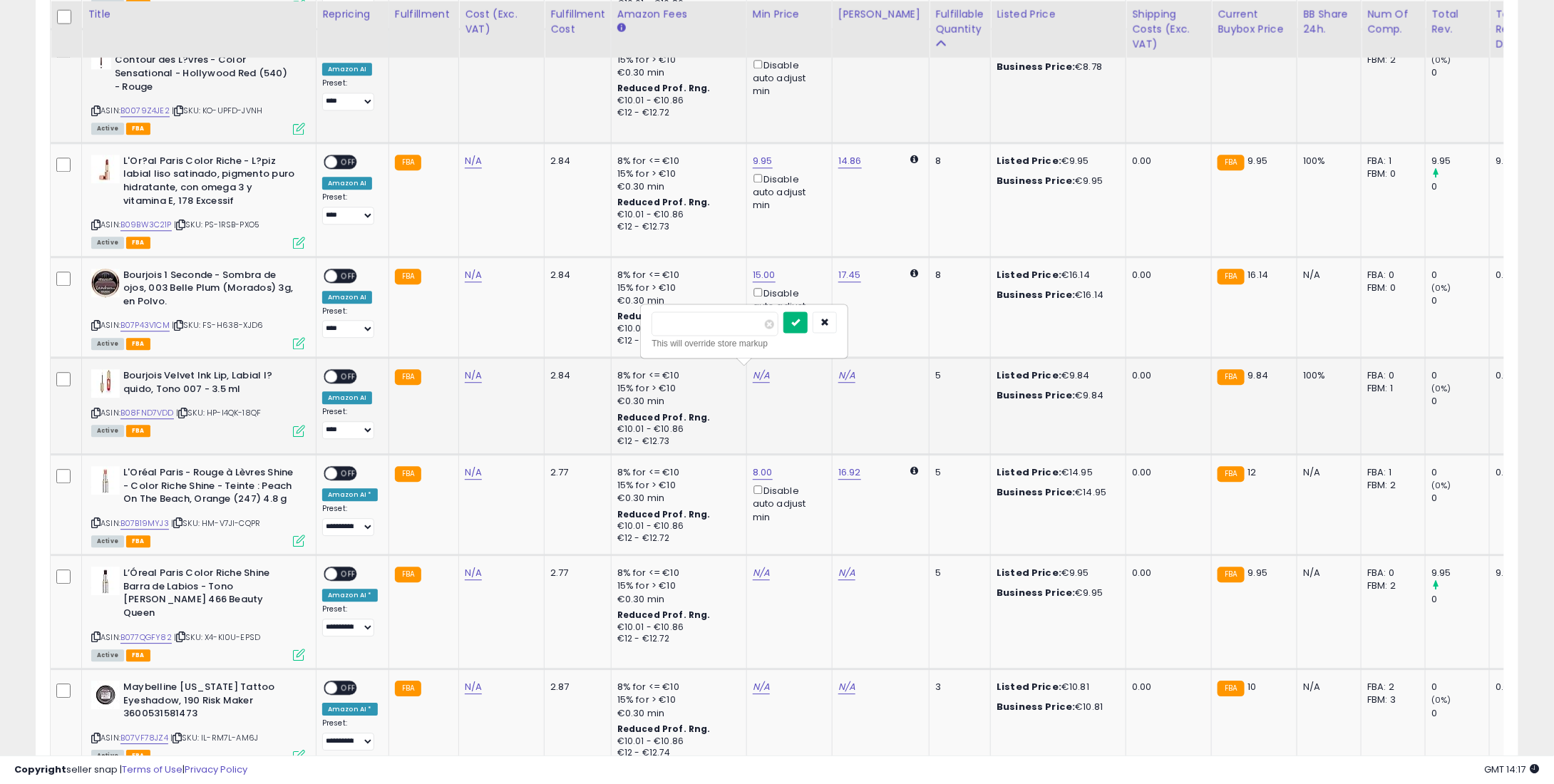
click at [808, 314] on button "submit" at bounding box center [795, 321] width 24 height 21
click at [754, 566] on link "N/A" at bounding box center [762, 573] width 17 height 14
type input "**"
type input "****"
type input "*"
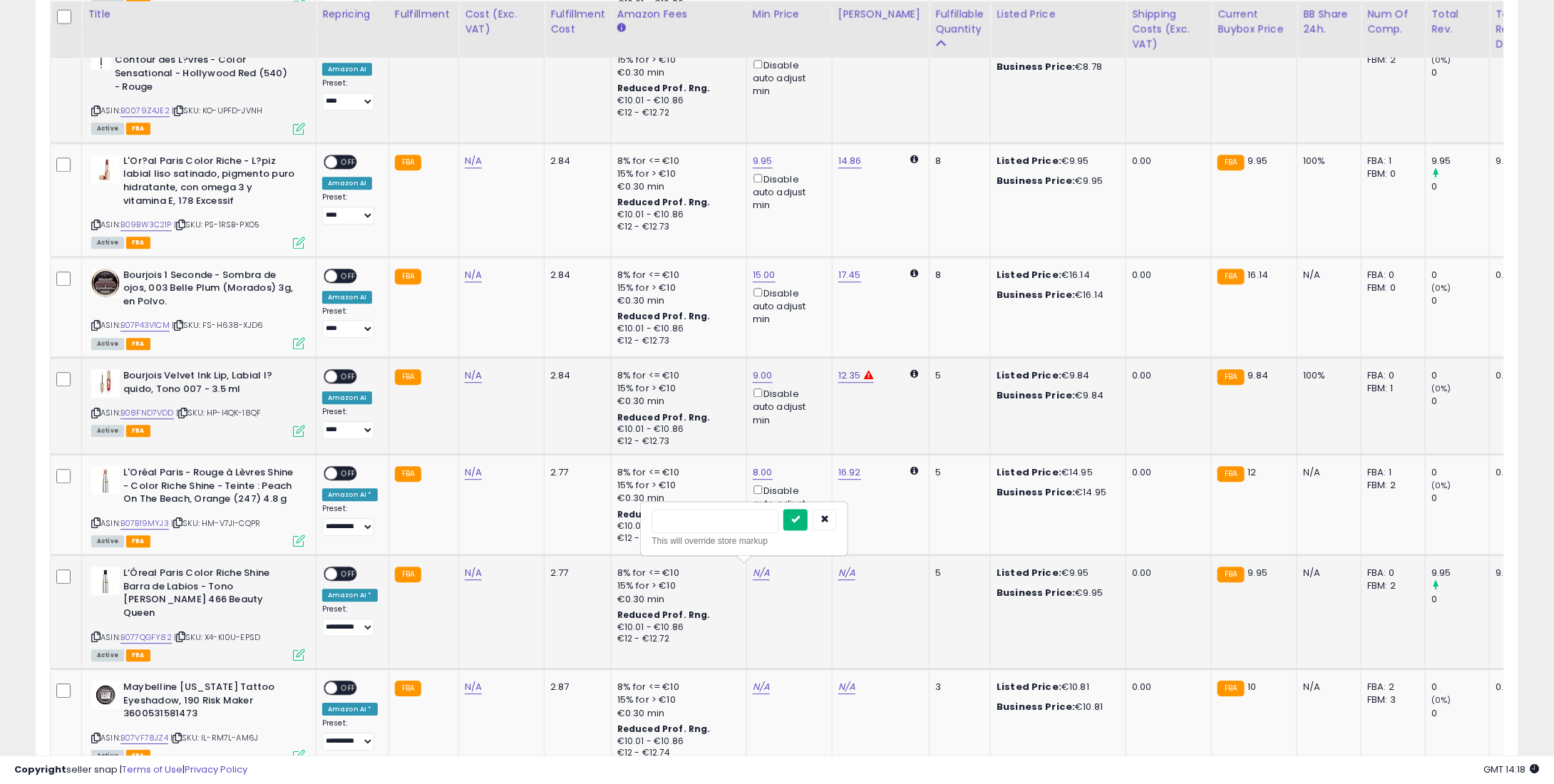
type input "*"
type input "****"
click at [808, 517] on button "submit" at bounding box center [795, 519] width 24 height 21
click at [755, 669] on td "N/A" at bounding box center [788, 719] width 85 height 101
click at [754, 680] on link "N/A" at bounding box center [762, 687] width 17 height 14
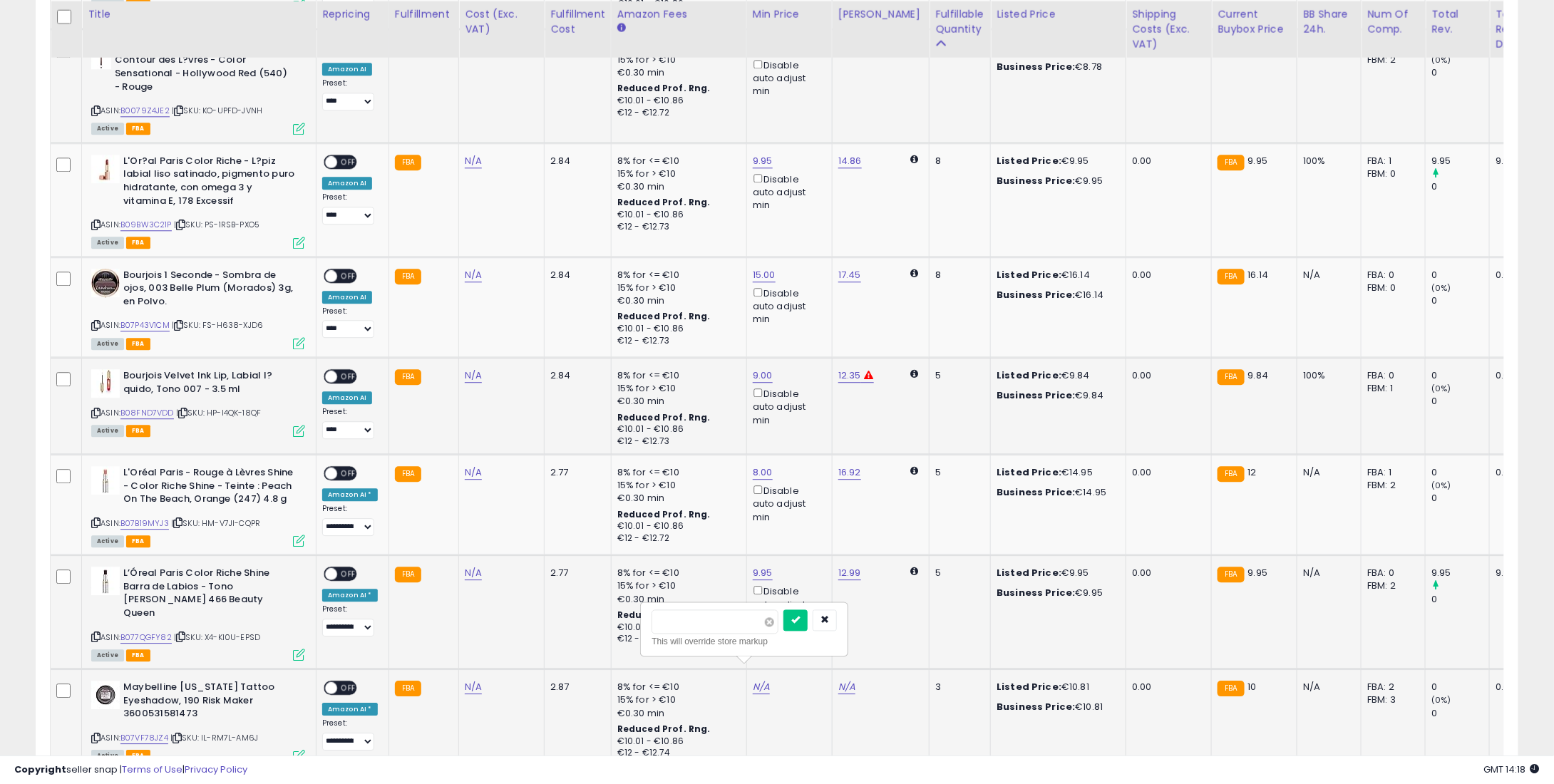
type input "*"
type input "****"
click at [800, 616] on icon "submit" at bounding box center [795, 619] width 9 height 9
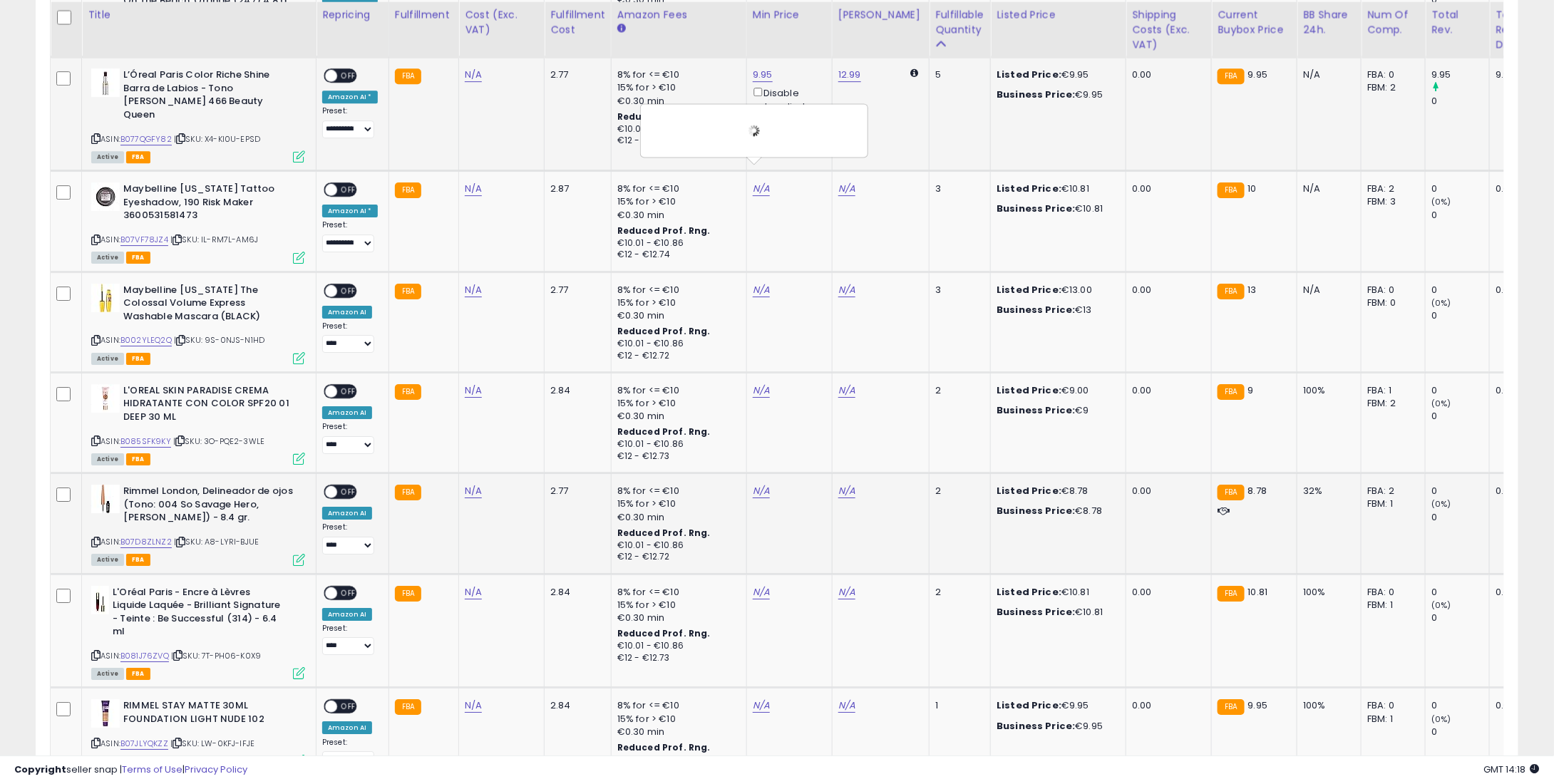
scroll to position [2209, 0]
click at [753, 282] on link "N/A" at bounding box center [762, 289] width 17 height 14
type input "**"
click at [800, 217] on icon "submit" at bounding box center [795, 220] width 9 height 9
click at [766, 383] on div "N/A" at bounding box center [788, 389] width 69 height 13
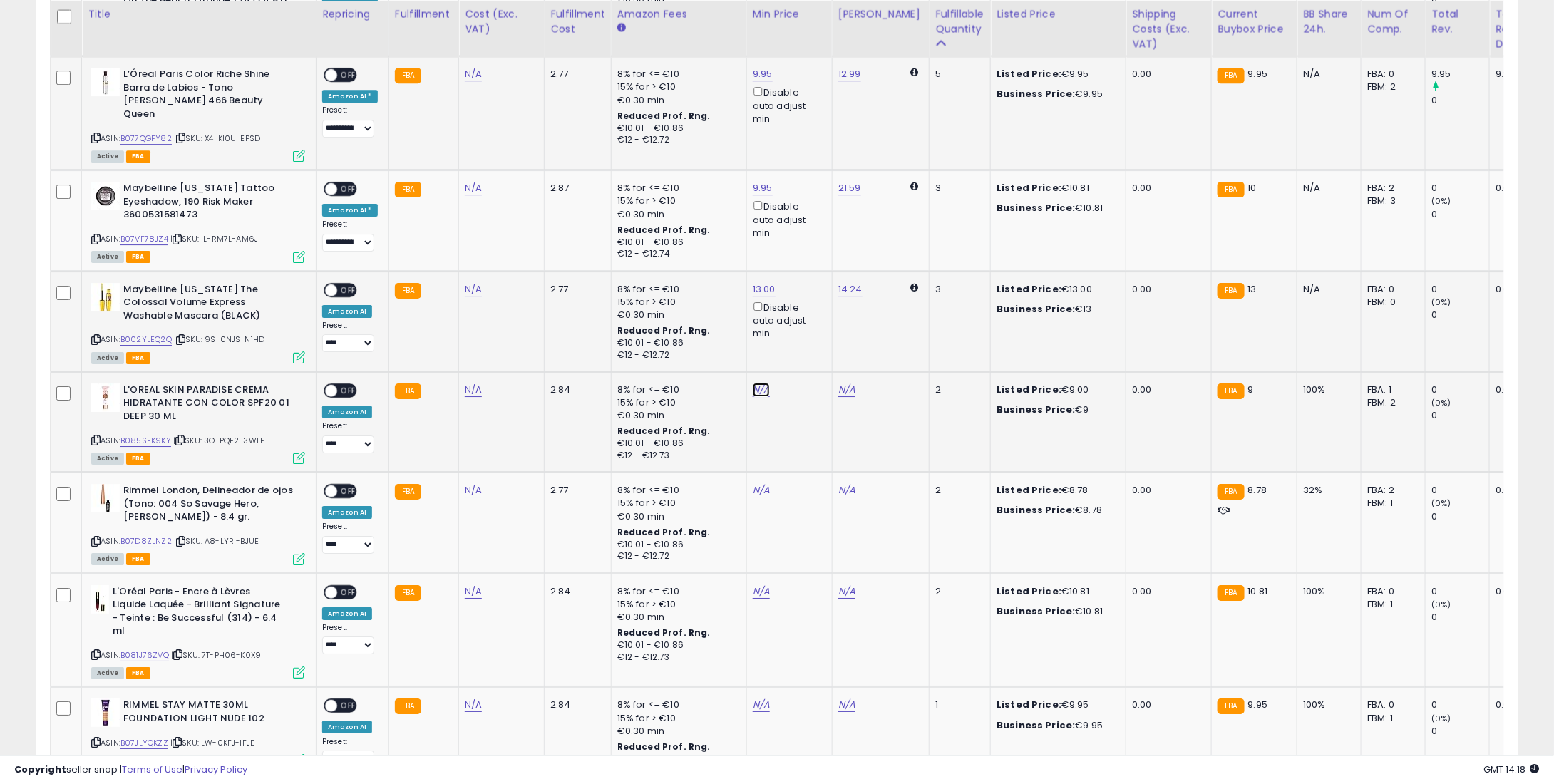
click at [755, 383] on link "N/A" at bounding box center [762, 390] width 17 height 14
type input "*"
click at [800, 320] on icon "submit" at bounding box center [795, 321] width 9 height 9
click at [759, 483] on link "N/A" at bounding box center [762, 490] width 17 height 14
type input "*"
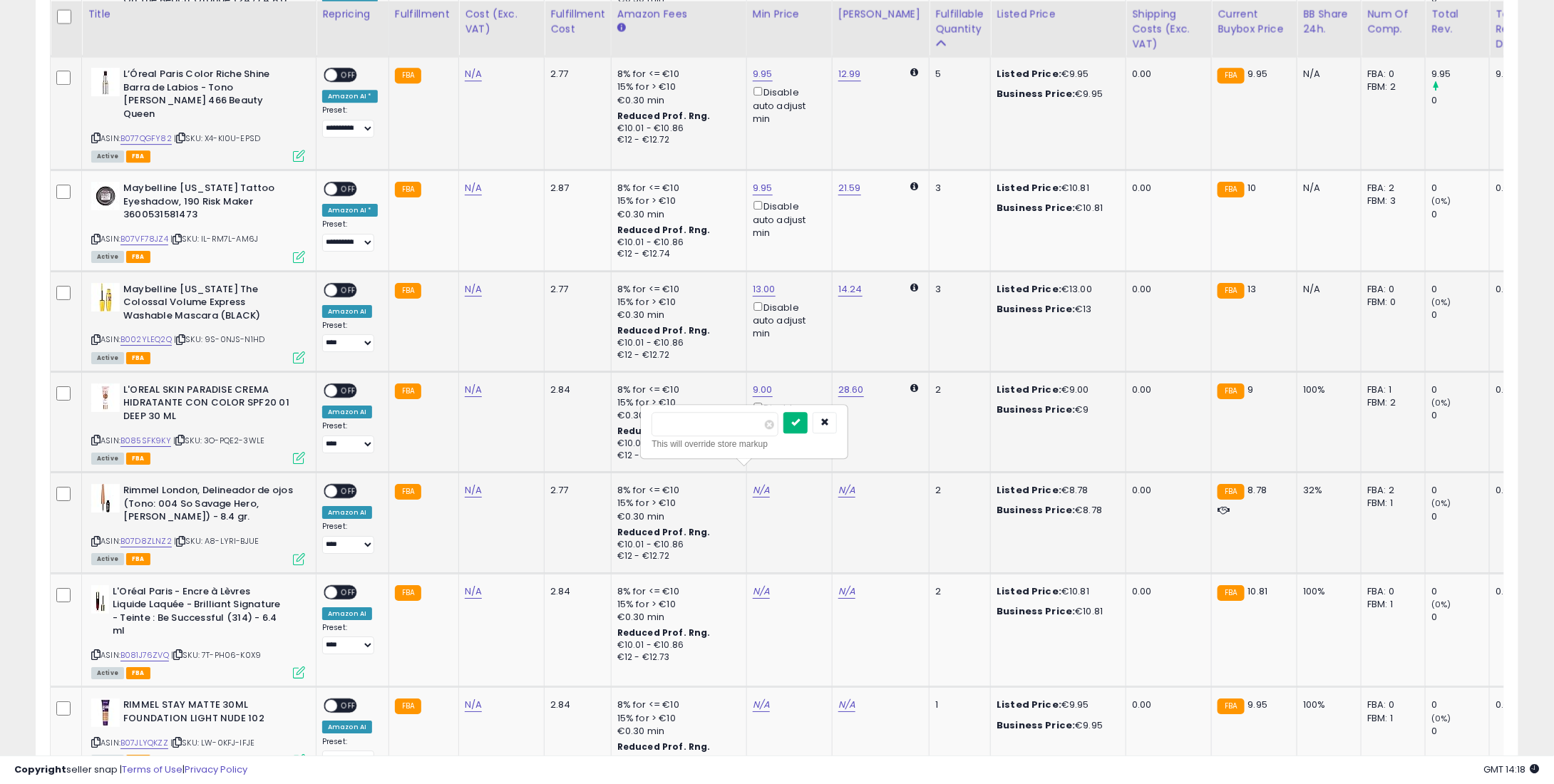
click at [800, 421] on icon "submit" at bounding box center [795, 421] width 9 height 9
click at [758, 580] on td "N/A" at bounding box center [788, 630] width 85 height 114
click at [758, 573] on td "N/A" at bounding box center [788, 630] width 85 height 114
click at [763, 585] on div "N/A" at bounding box center [788, 591] width 69 height 13
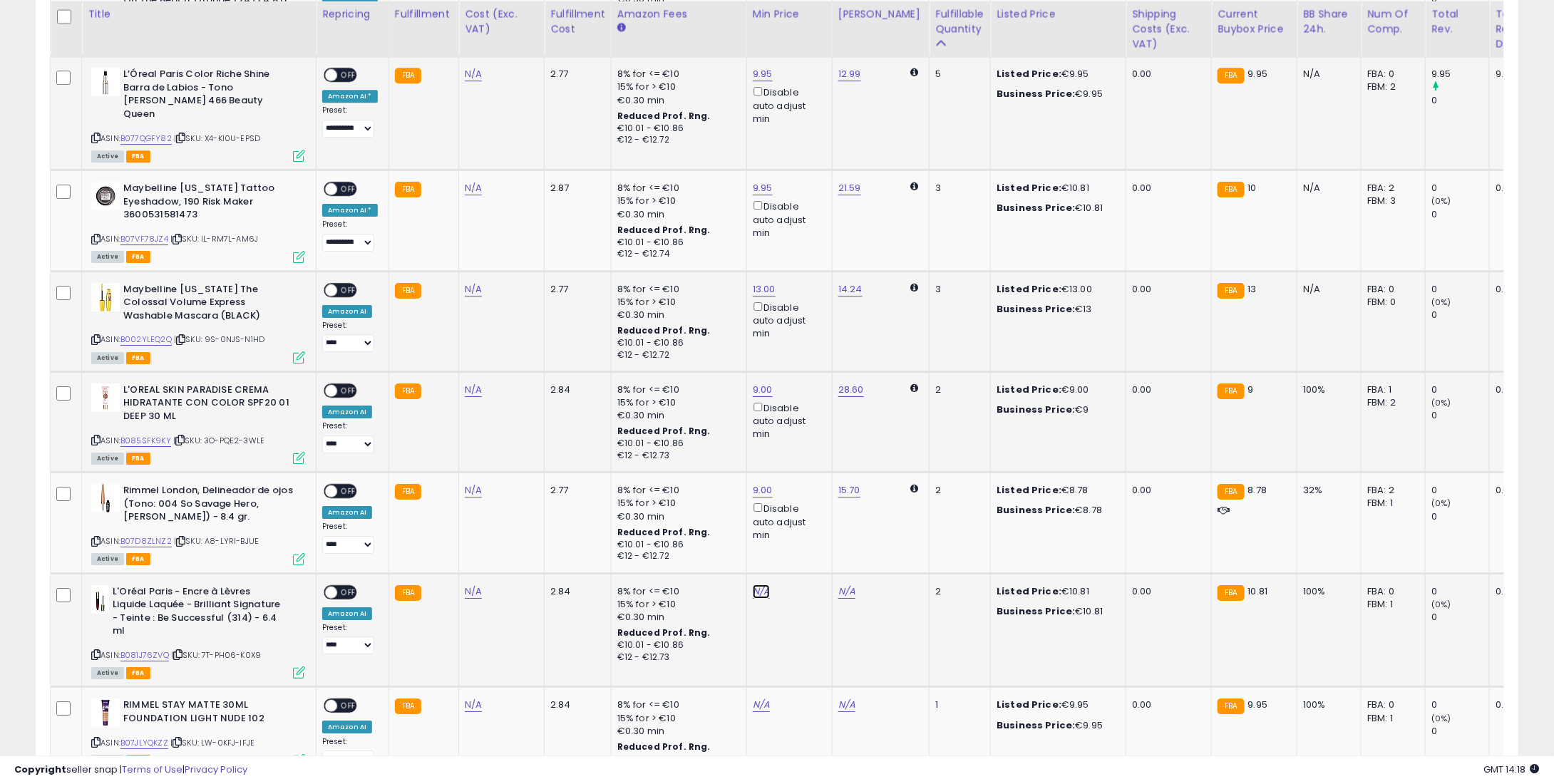
click at [757, 585] on link "N/A" at bounding box center [762, 592] width 17 height 14
type input "*"
type input "****"
click at [800, 524] on icon "submit" at bounding box center [795, 523] width 9 height 9
click at [746, 687] on td "N/A" at bounding box center [788, 736] width 85 height 97
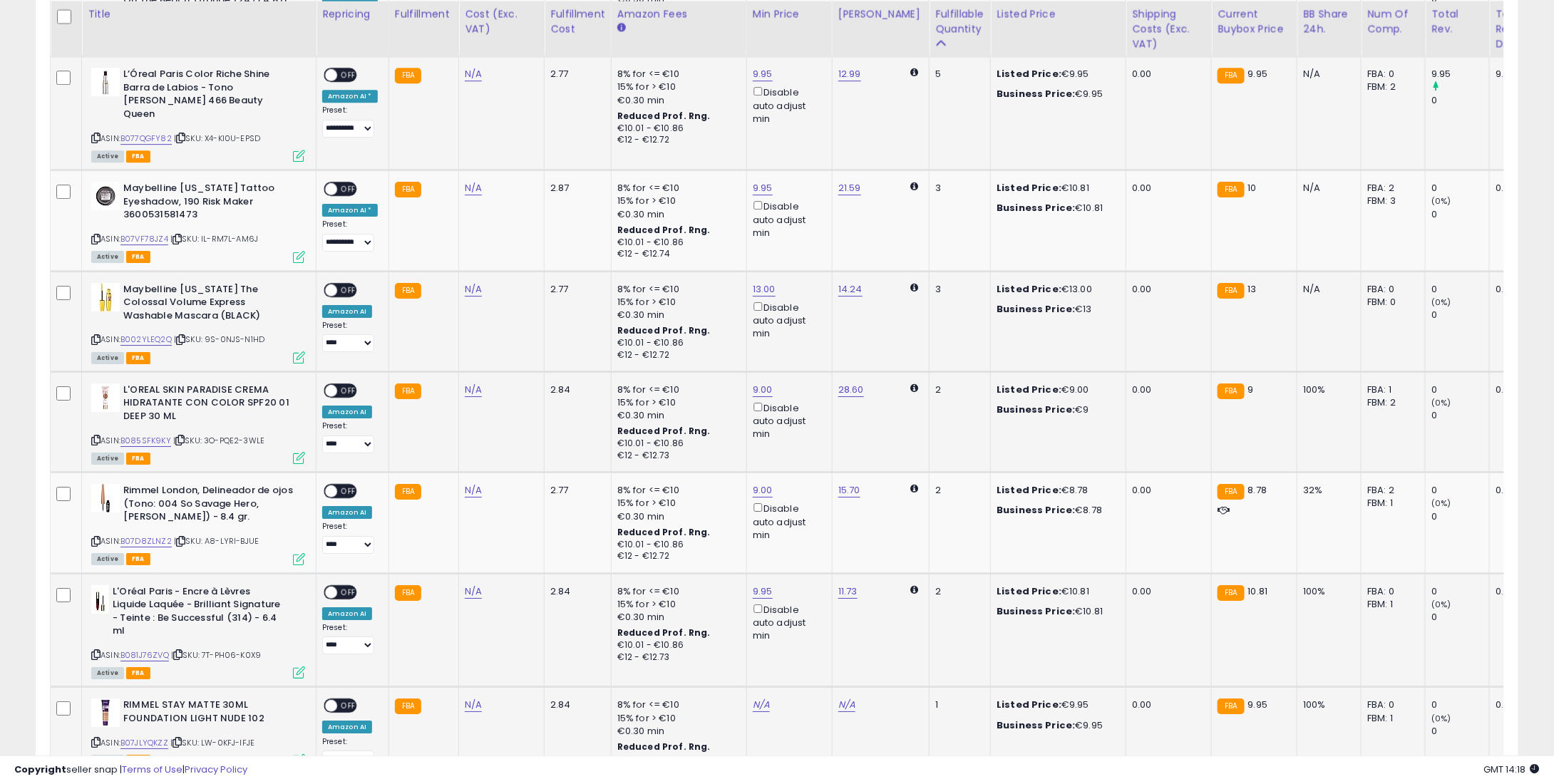
click at [751, 687] on td "N/A" at bounding box center [788, 736] width 85 height 97
click at [753, 697] on link "N/A" at bounding box center [762, 704] width 17 height 14
type input "*"
type input "****"
click at [800, 635] on icon "submit" at bounding box center [795, 636] width 9 height 9
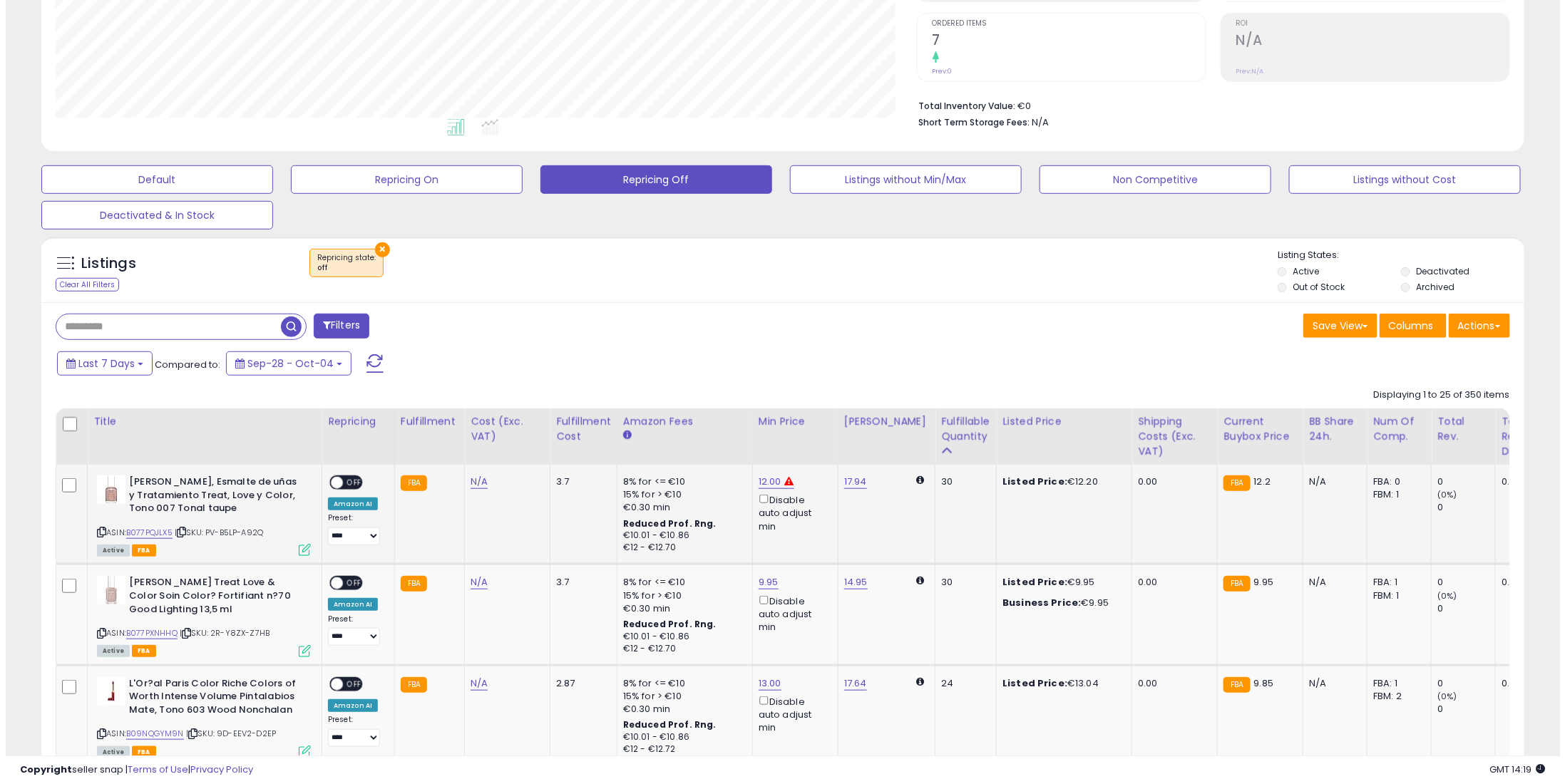
scroll to position [285, 0]
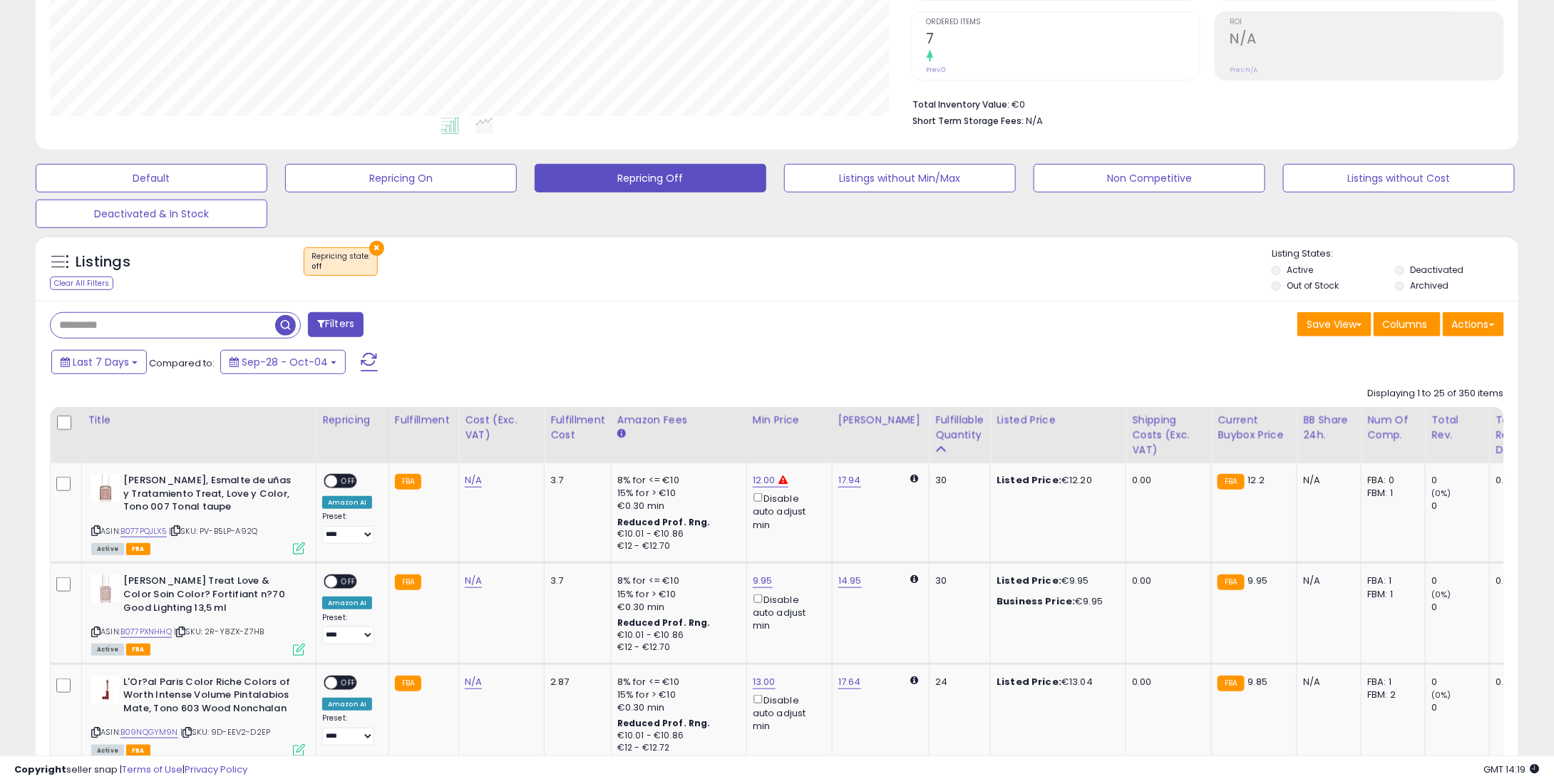
click at [69, 415] on div at bounding box center [66, 423] width 20 height 21
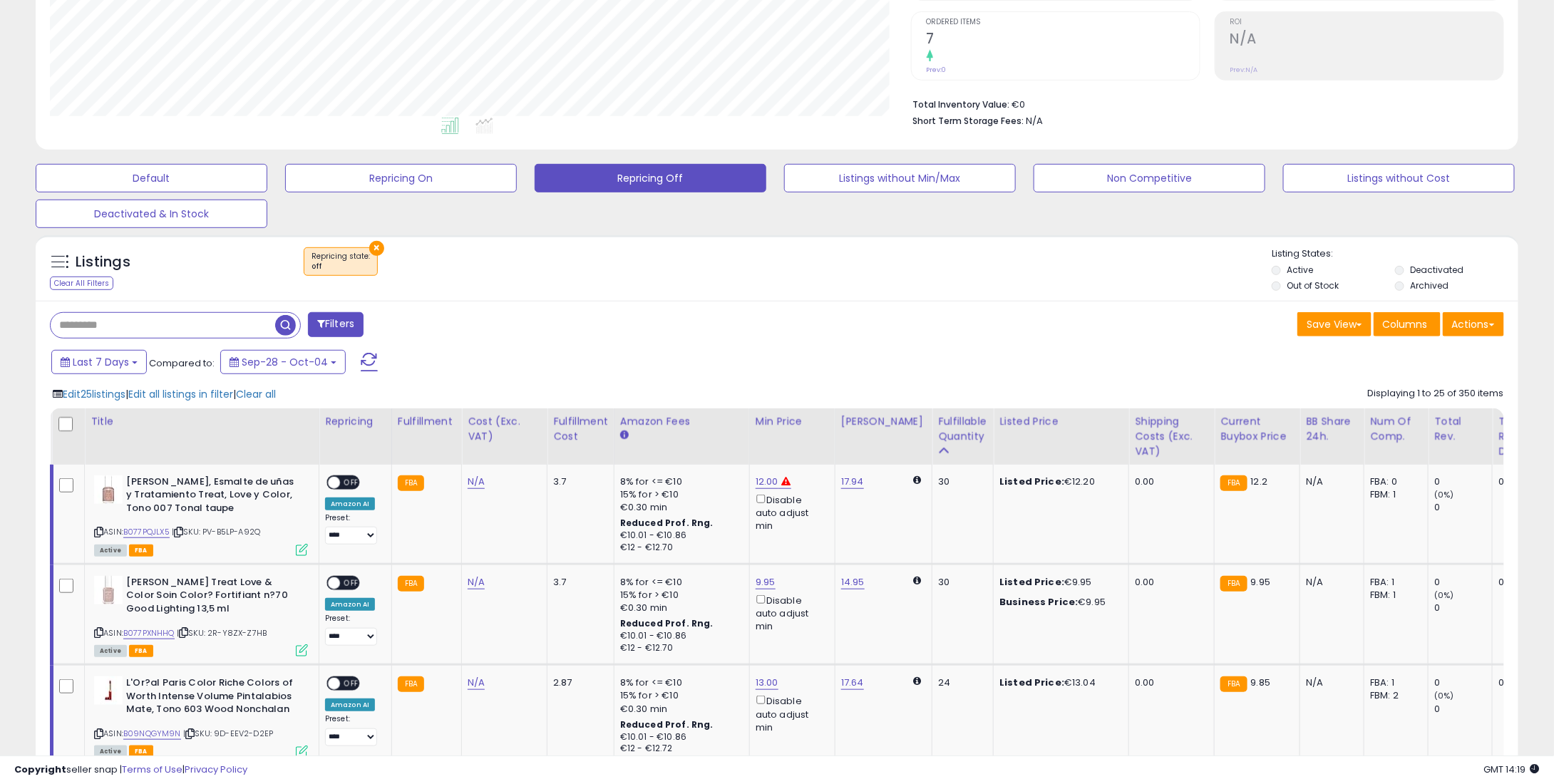
click at [101, 397] on span "Edit 25 listings" at bounding box center [94, 394] width 63 height 14
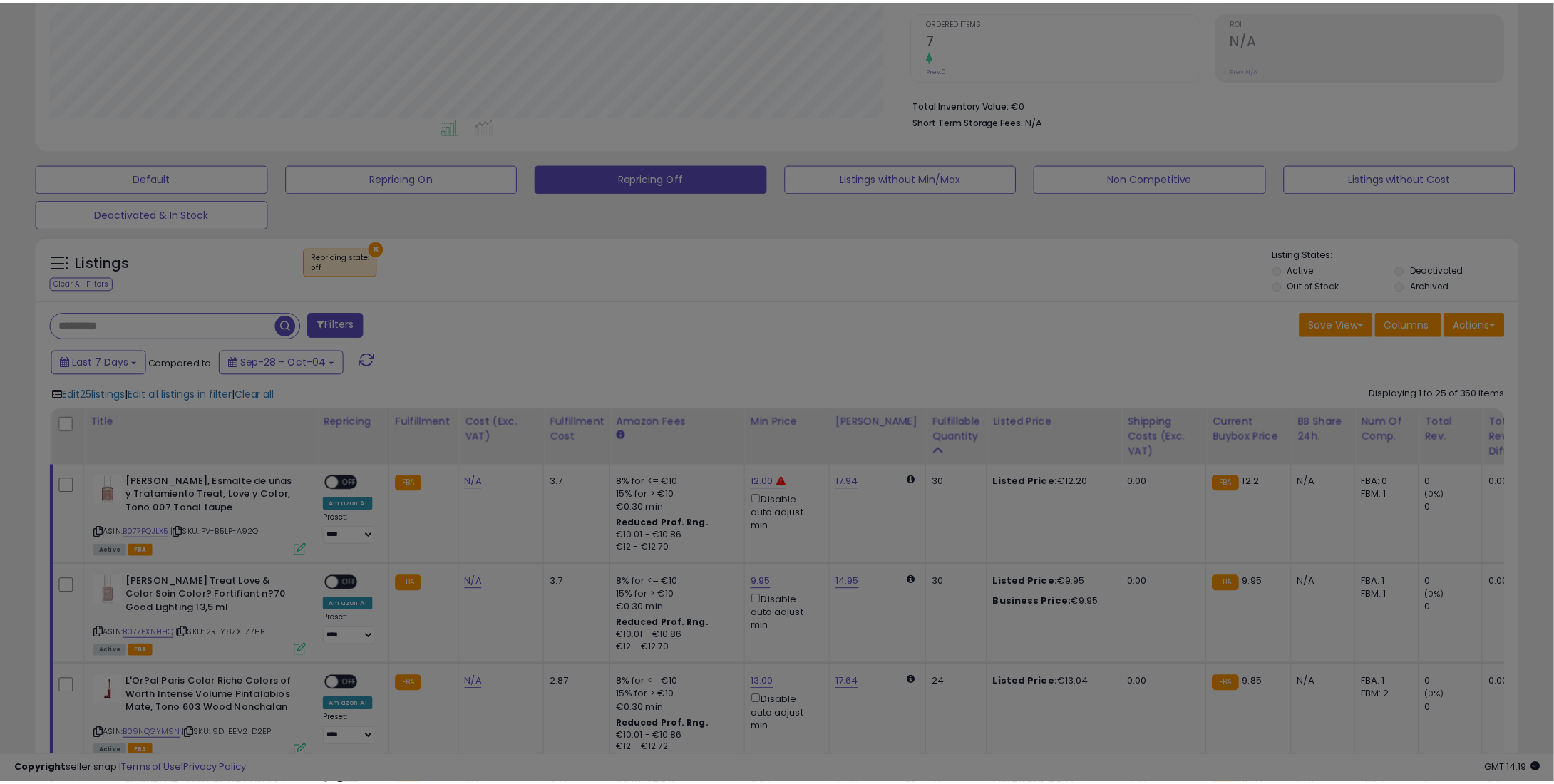
scroll to position [292, 867]
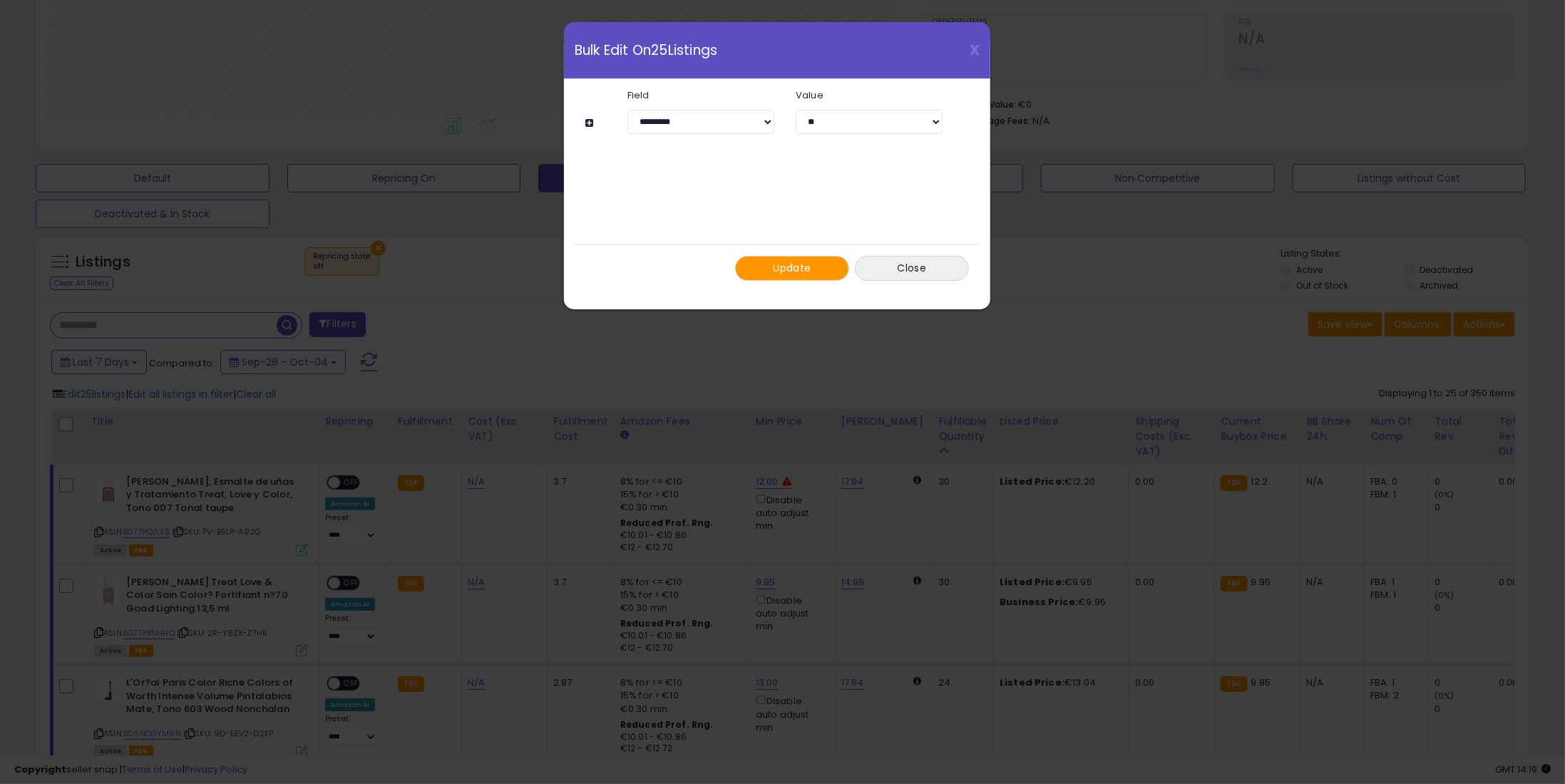
click at [804, 262] on span "Update" at bounding box center [792, 268] width 38 height 14
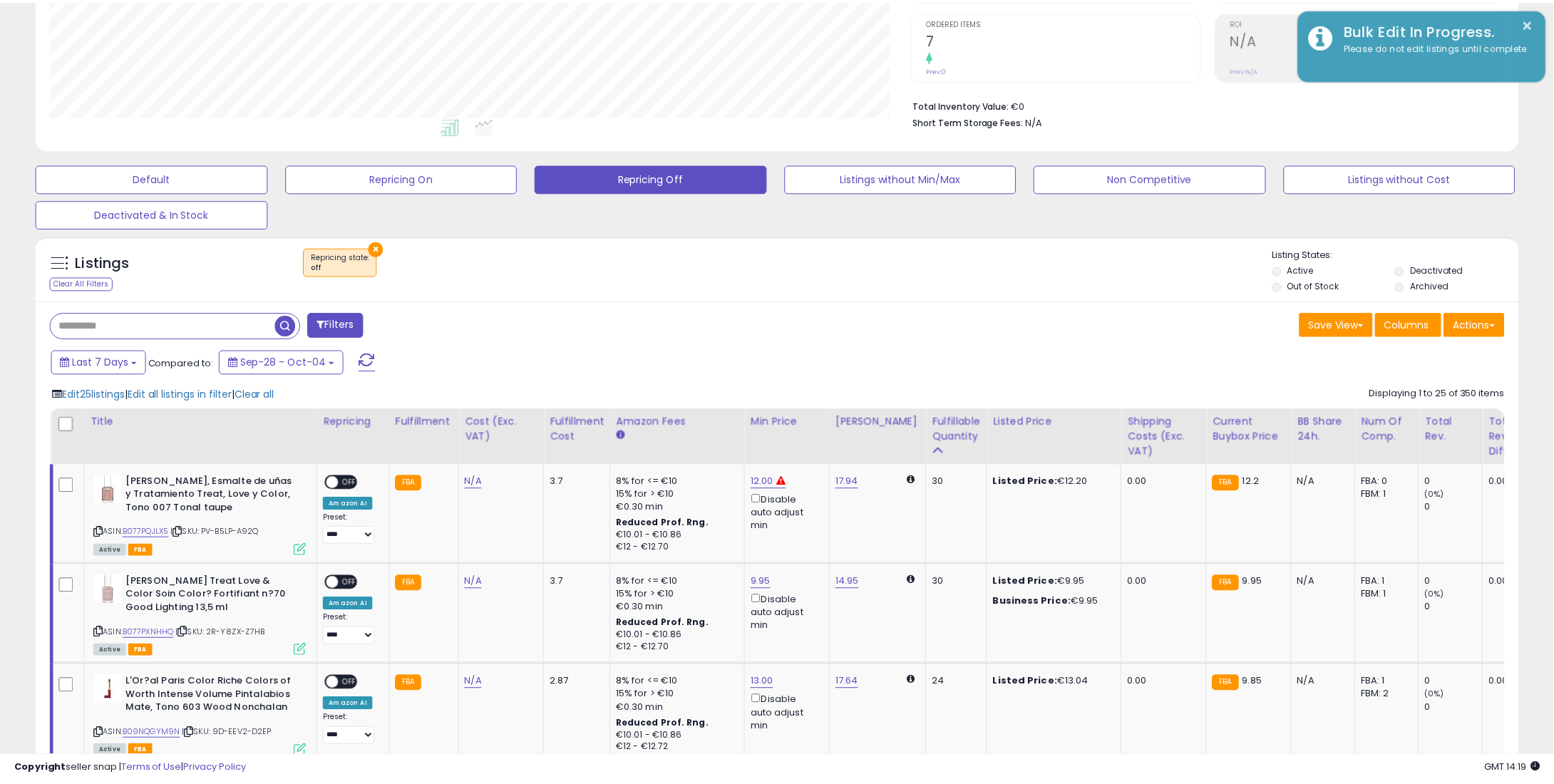
scroll to position [712286, 712108]
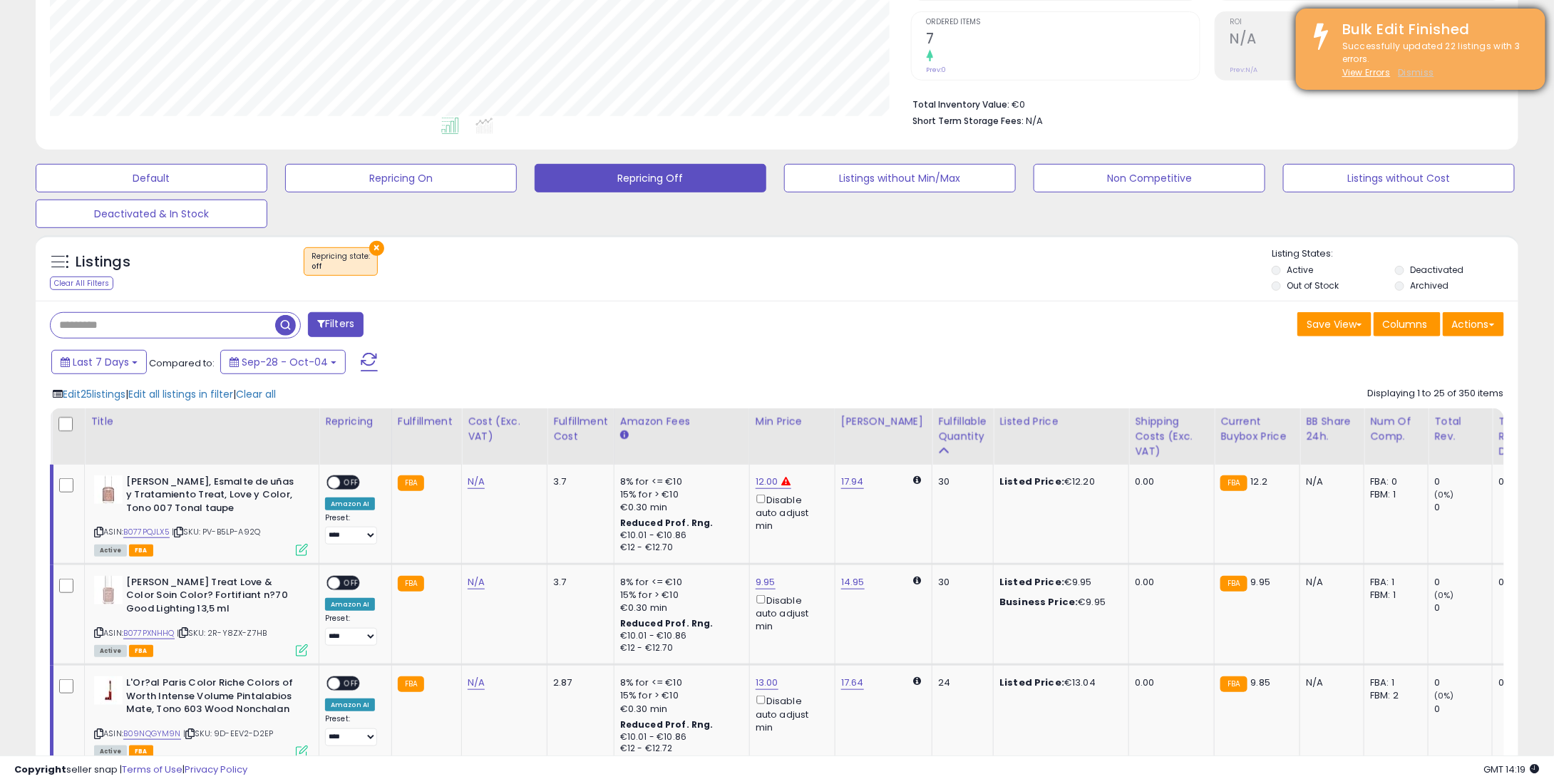
click at [1427, 66] on u "Dismiss" at bounding box center [1416, 72] width 36 height 12
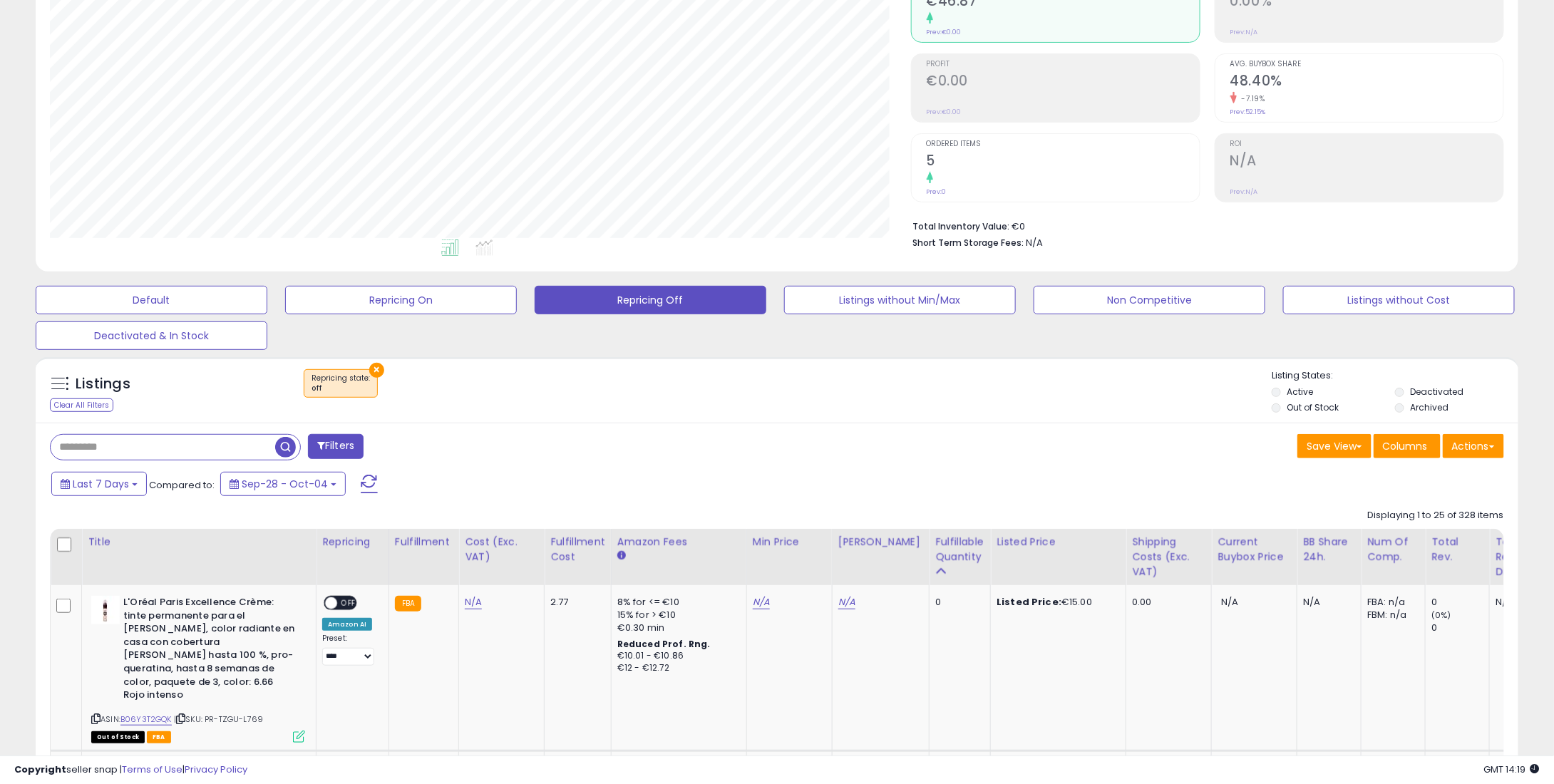
scroll to position [0, 0]
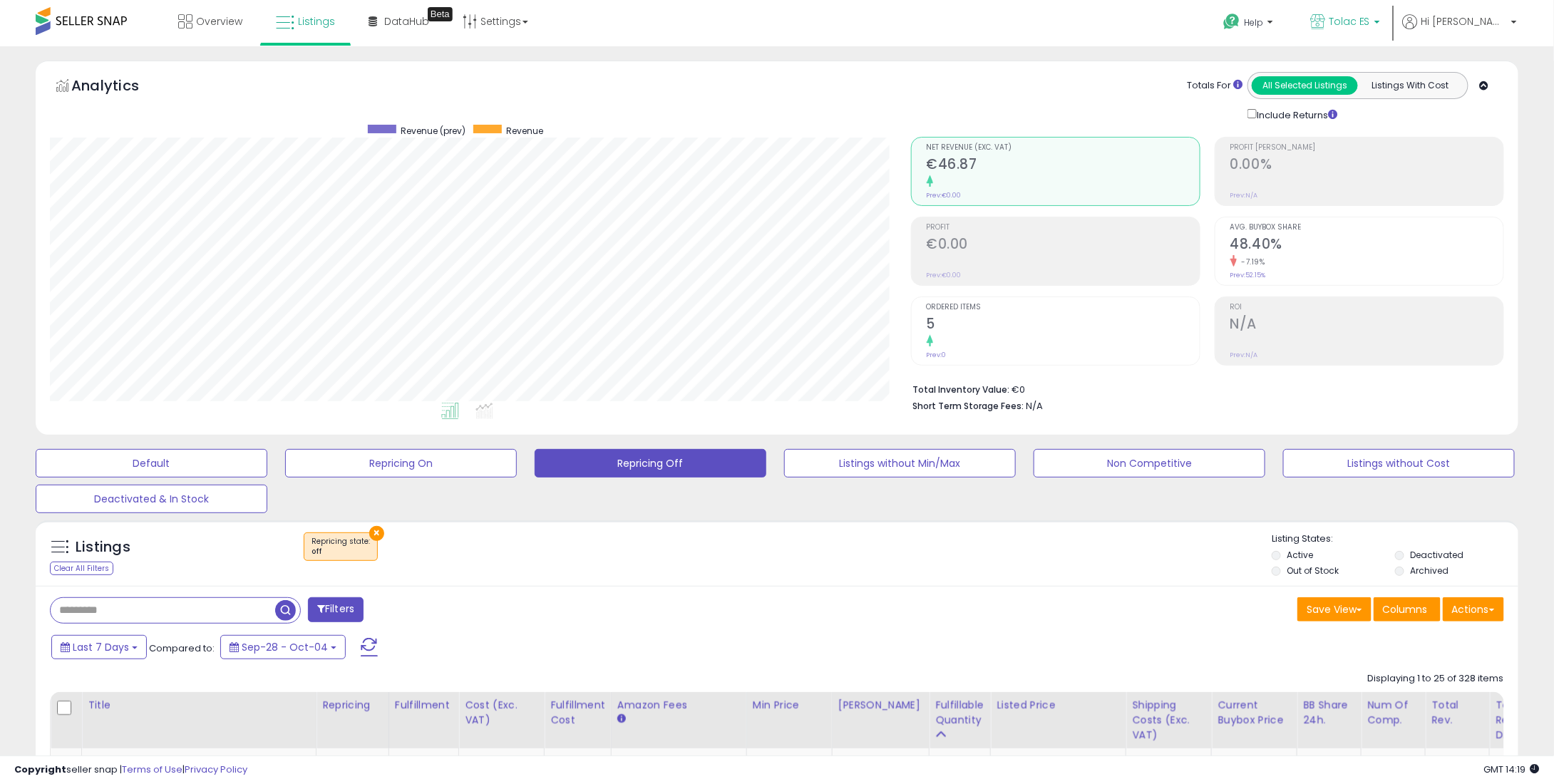
click at [1370, 28] on span "Tolac ES" at bounding box center [1349, 21] width 41 height 14
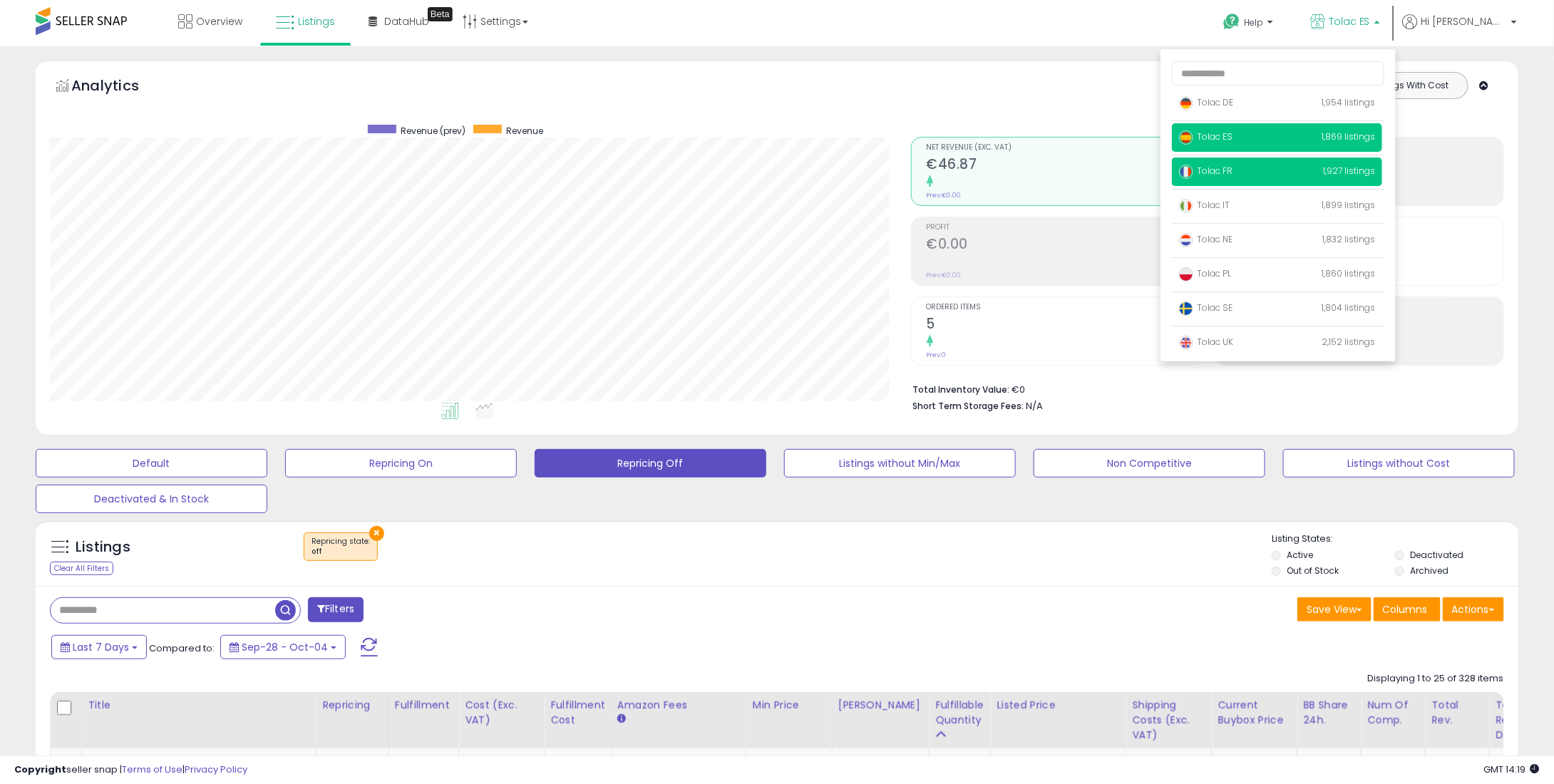
click at [1233, 166] on span "Tolac FR" at bounding box center [1206, 170] width 53 height 12
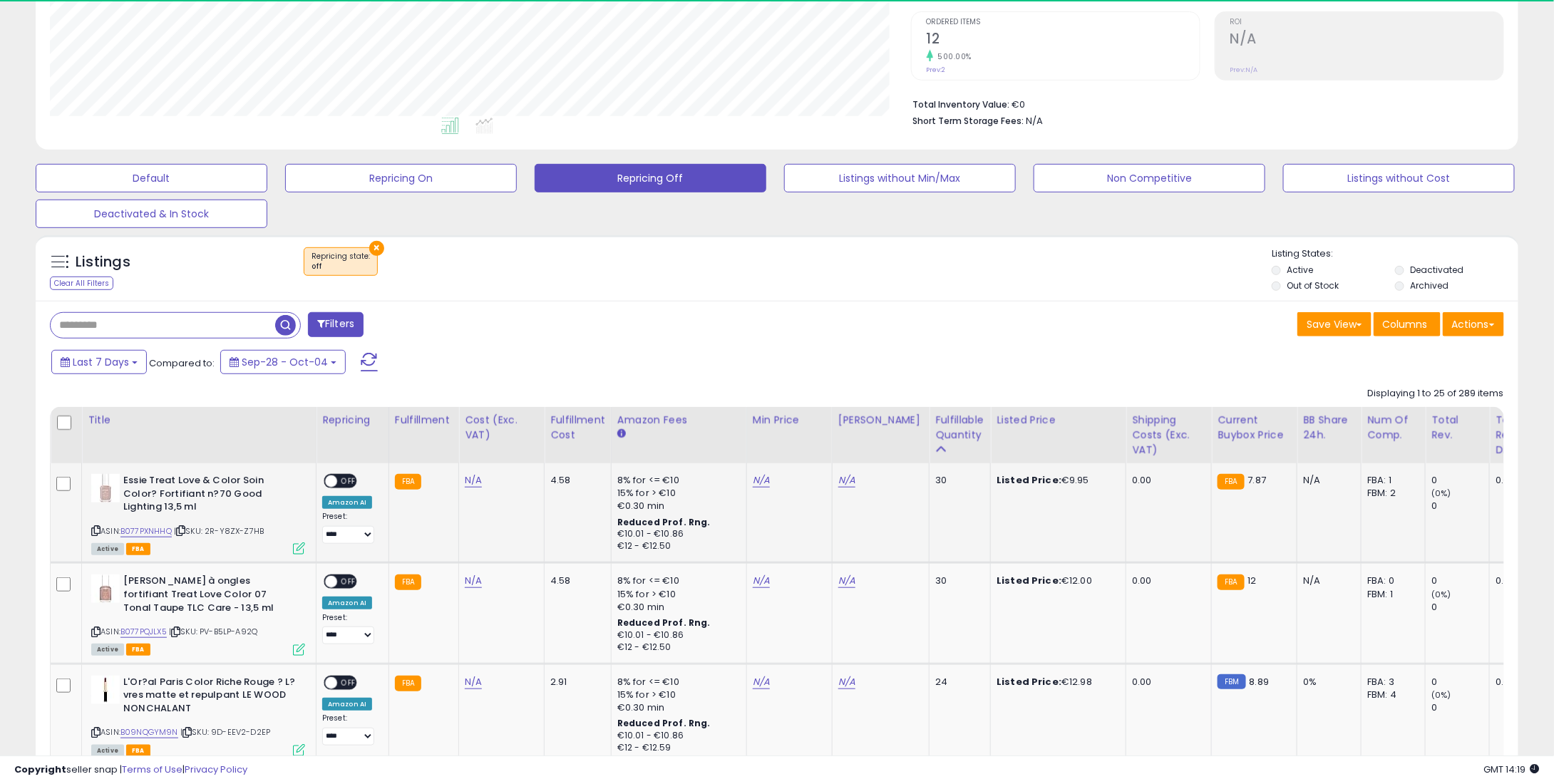
scroll to position [292, 860]
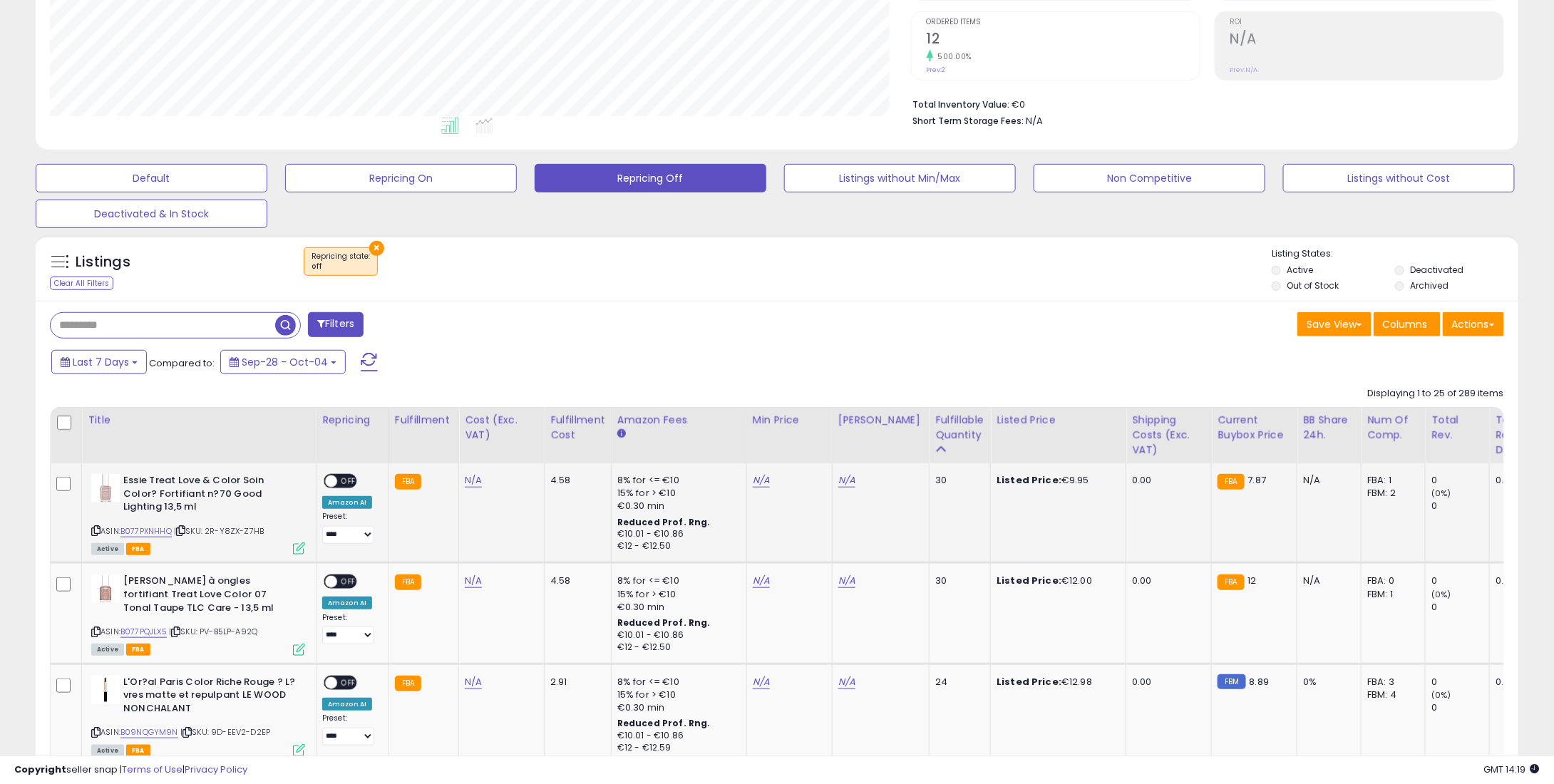
click at [770, 480] on div "N/A" at bounding box center [788, 480] width 69 height 13
click at [765, 480] on div "N/A" at bounding box center [788, 480] width 69 height 13
click at [763, 480] on div "N/A" at bounding box center [788, 480] width 69 height 13
click at [753, 480] on link "N/A" at bounding box center [762, 480] width 17 height 14
type input "*"
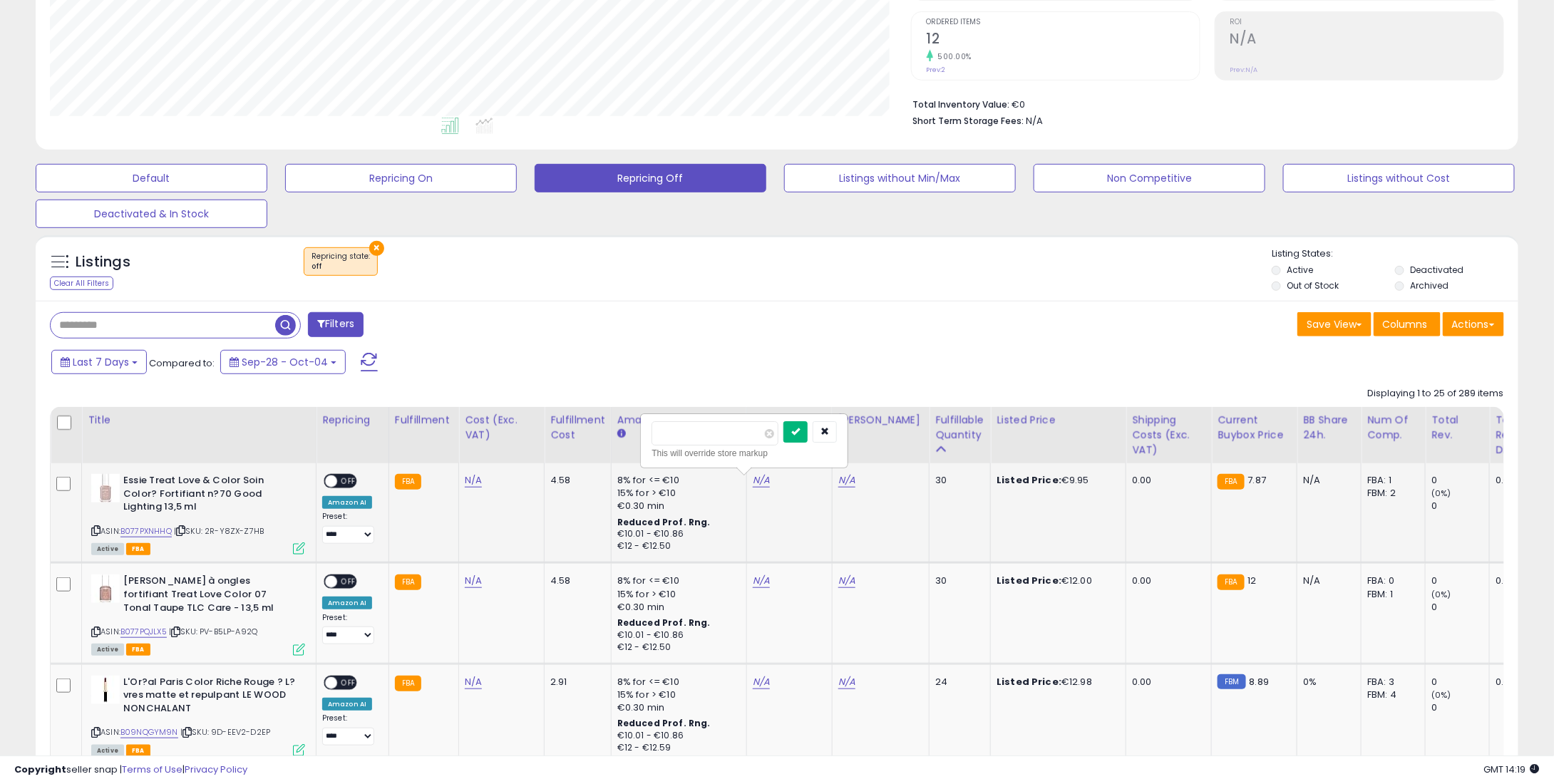
type input "****"
click at [808, 435] on button "submit" at bounding box center [795, 431] width 24 height 21
click at [746, 577] on td "N/A" at bounding box center [788, 613] width 85 height 101
click at [754, 577] on link "N/A" at bounding box center [762, 581] width 17 height 14
type input "**"
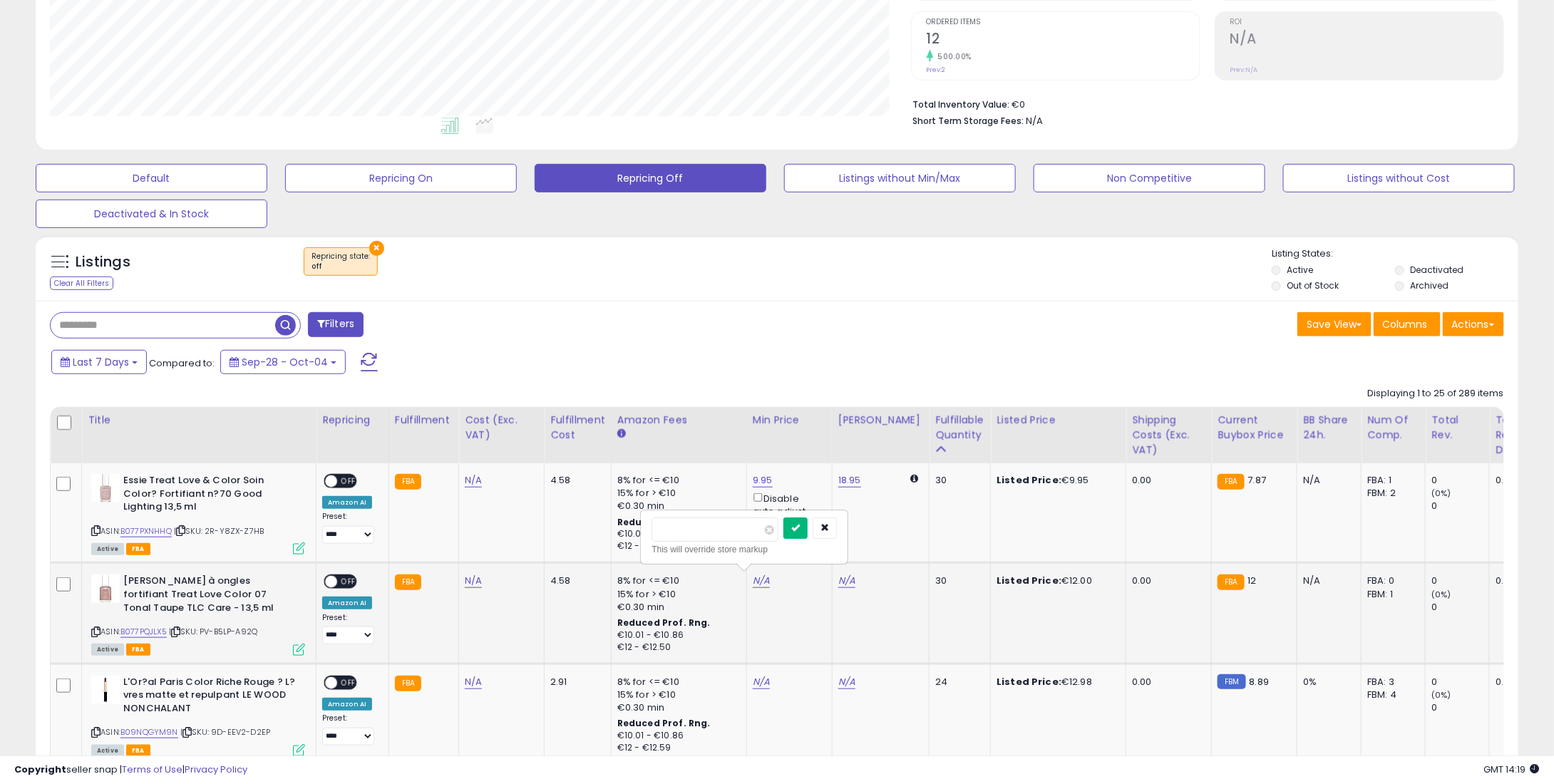
drag, startPoint x: 817, startPoint y: 523, endPoint x: 802, endPoint y: 560, distance: 39.9
click at [800, 524] on icon "submit" at bounding box center [795, 527] width 9 height 9
click at [753, 676] on link "N/A" at bounding box center [762, 682] width 17 height 14
type input "**"
drag, startPoint x: 827, startPoint y: 628, endPoint x: 812, endPoint y: 628, distance: 15.0
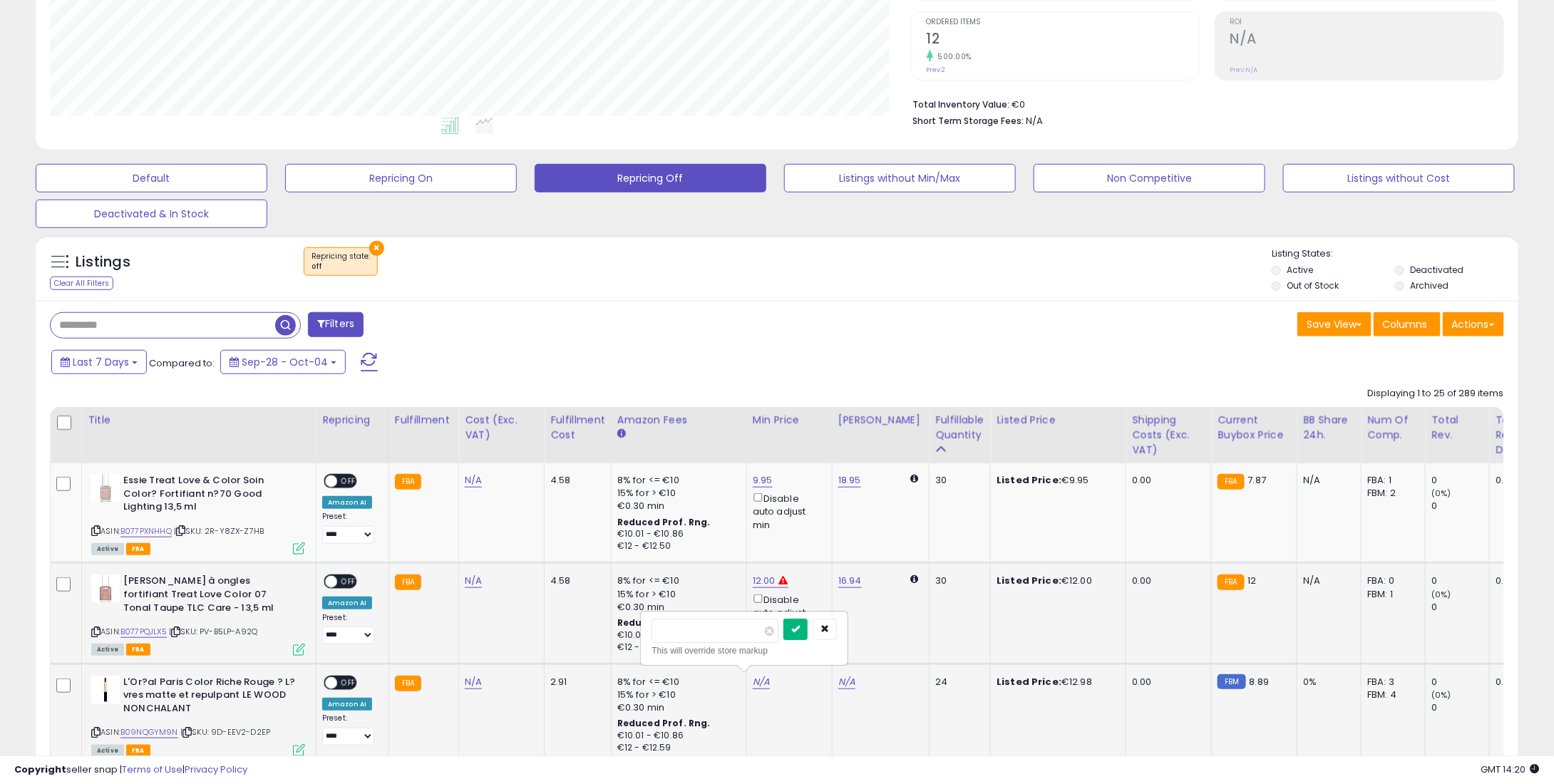
click at [808, 628] on button "submit" at bounding box center [795, 628] width 24 height 21
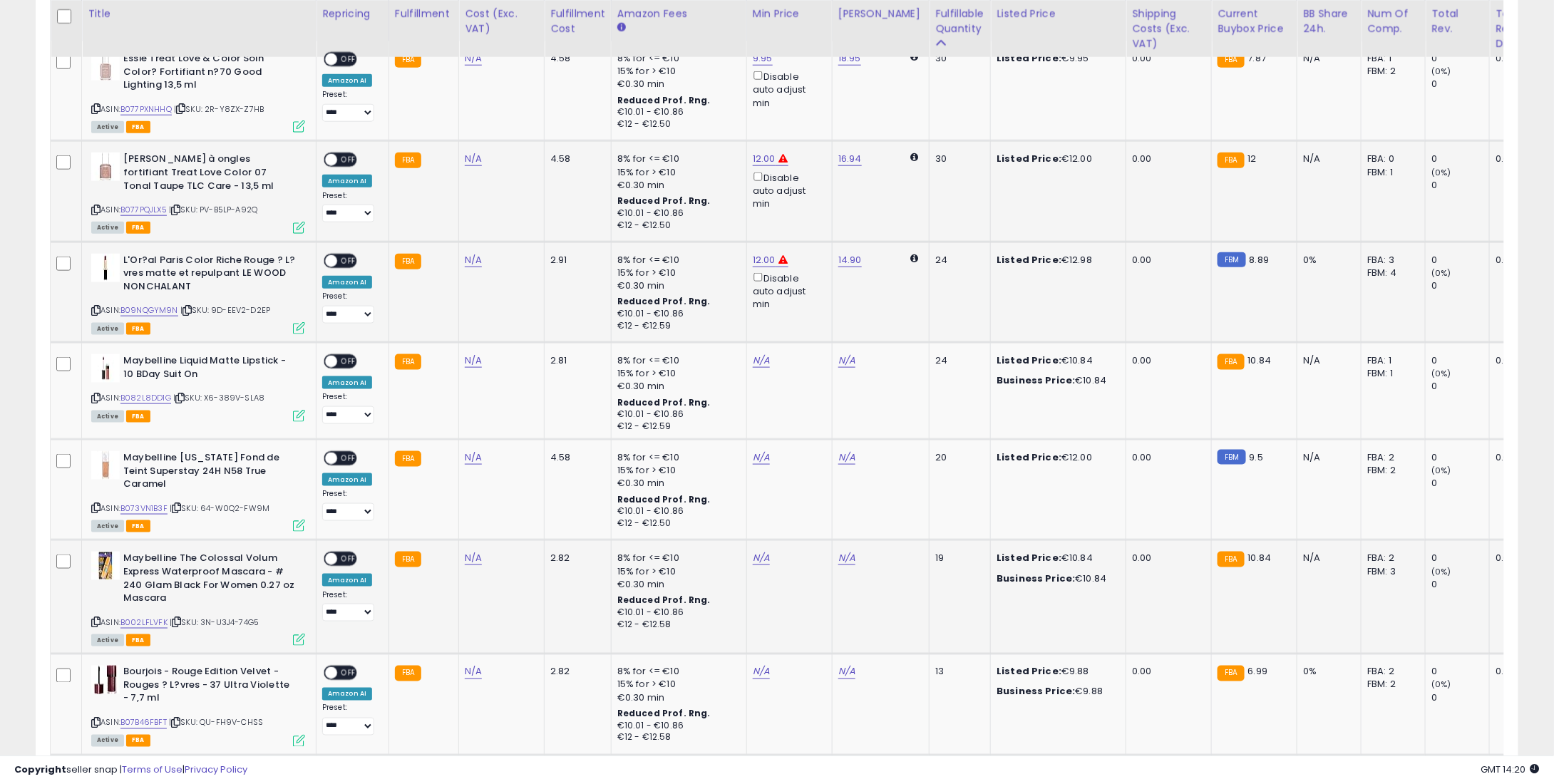
scroll to position [713, 0]
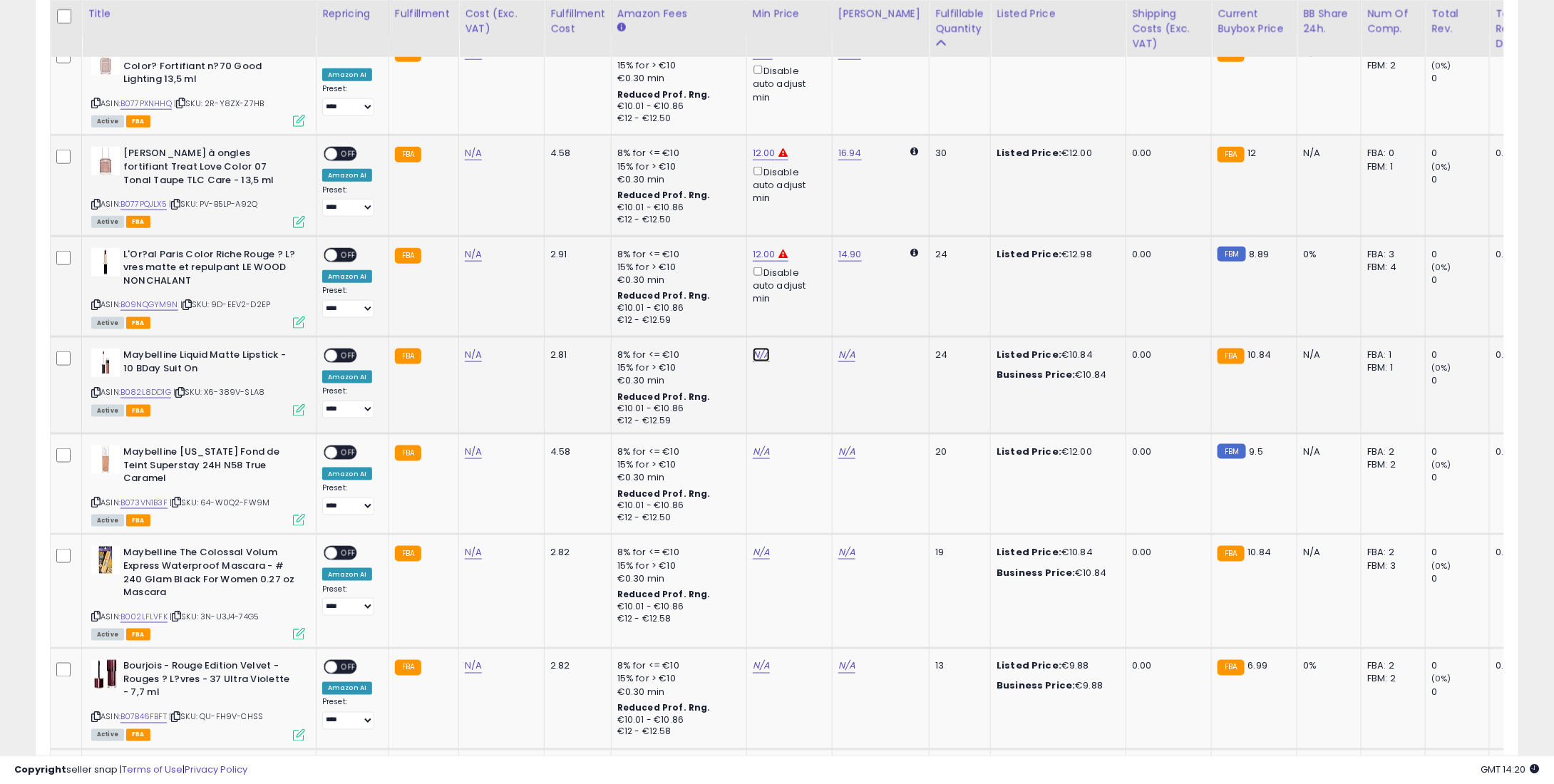
click at [753, 349] on link "N/A" at bounding box center [762, 355] width 17 height 14
type input "*"
type input "****"
click at [808, 296] on button "submit" at bounding box center [795, 302] width 24 height 21
click at [760, 449] on link "N/A" at bounding box center [762, 452] width 17 height 14
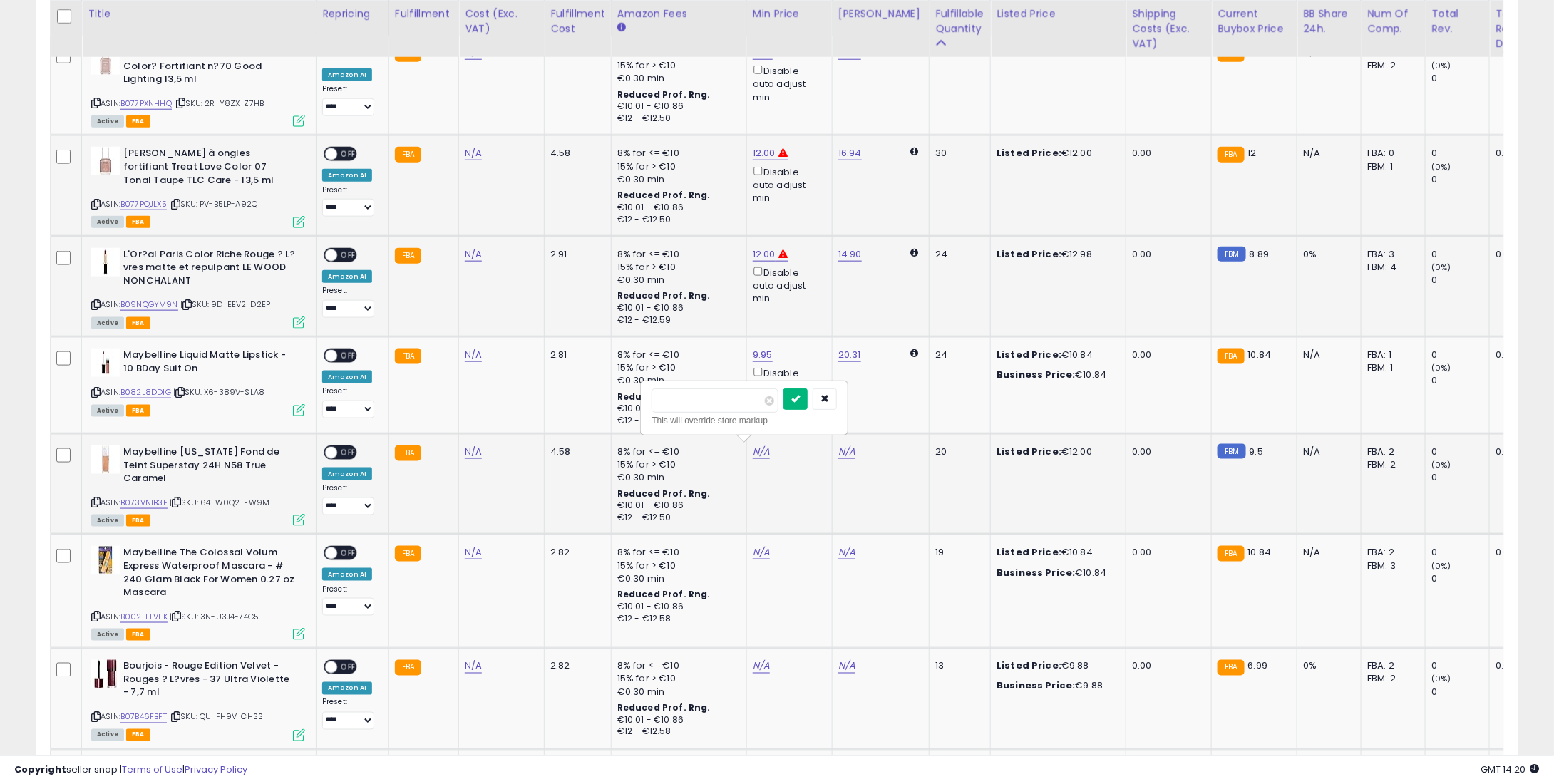
type input "**"
click at [800, 397] on icon "submit" at bounding box center [795, 398] width 9 height 9
click at [763, 545] on link "N/A" at bounding box center [762, 552] width 17 height 14
type input "*"
type input "****"
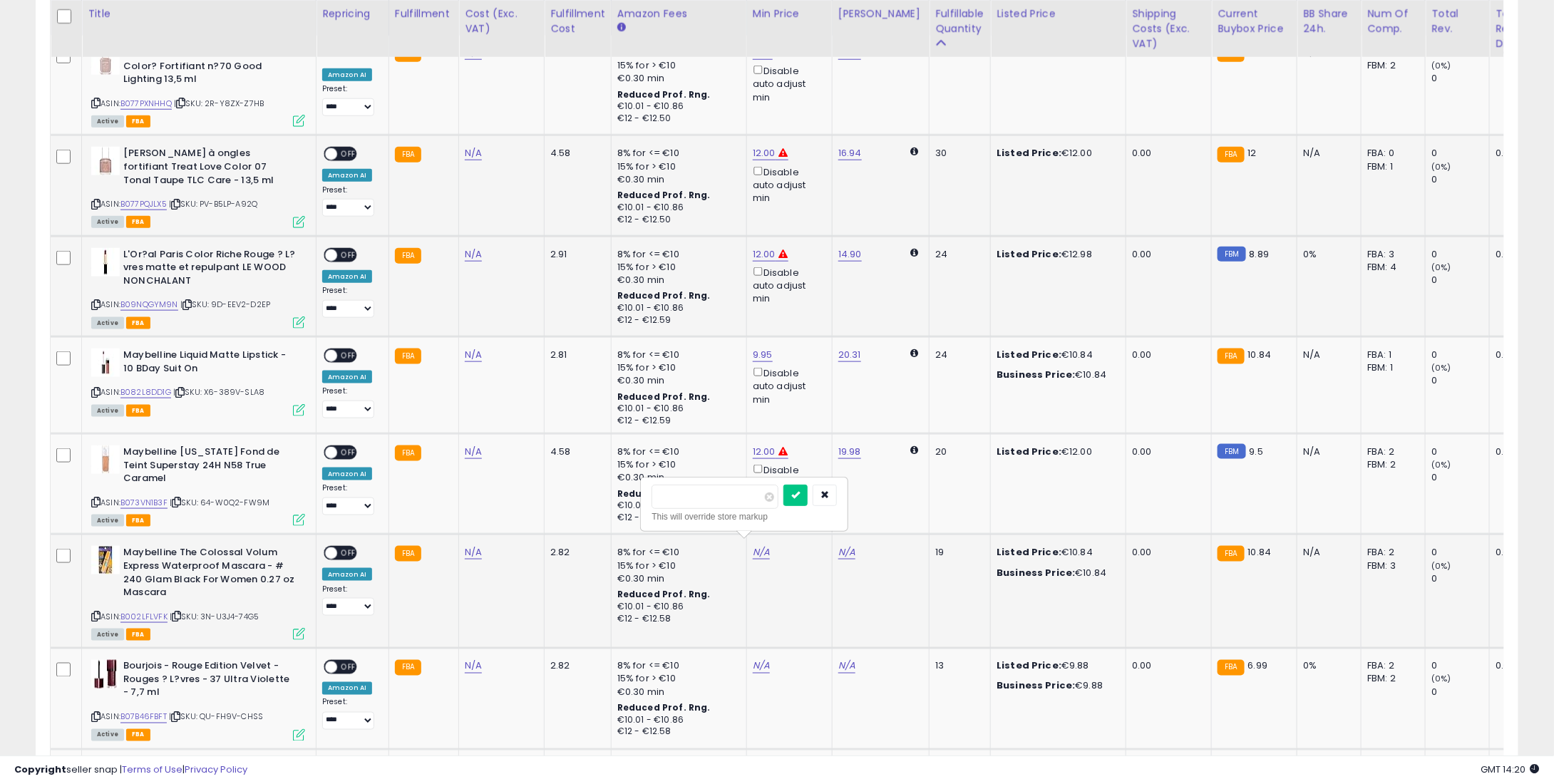
drag, startPoint x: 802, startPoint y: 494, endPoint x: 799, endPoint y: 535, distance: 41.1
click at [802, 494] on div "****" at bounding box center [744, 497] width 185 height 25
drag, startPoint x: 825, startPoint y: 496, endPoint x: 799, endPoint y: 575, distance: 83.2
click at [808, 497] on button "submit" at bounding box center [795, 495] width 24 height 21
click at [759, 659] on link "N/A" at bounding box center [762, 666] width 17 height 14
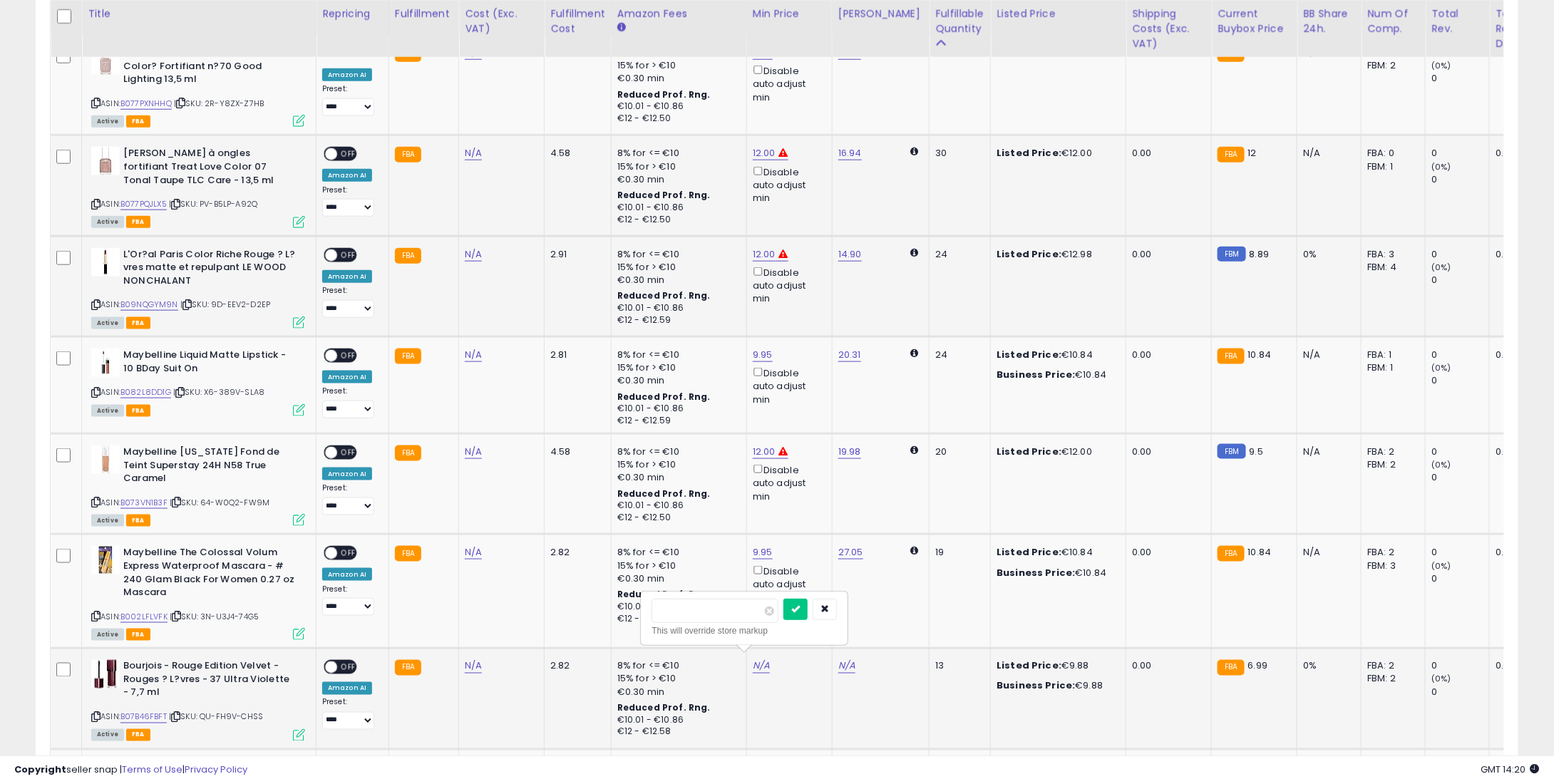
type input "*"
type input "****"
click at [808, 614] on button "submit" at bounding box center [795, 609] width 24 height 21
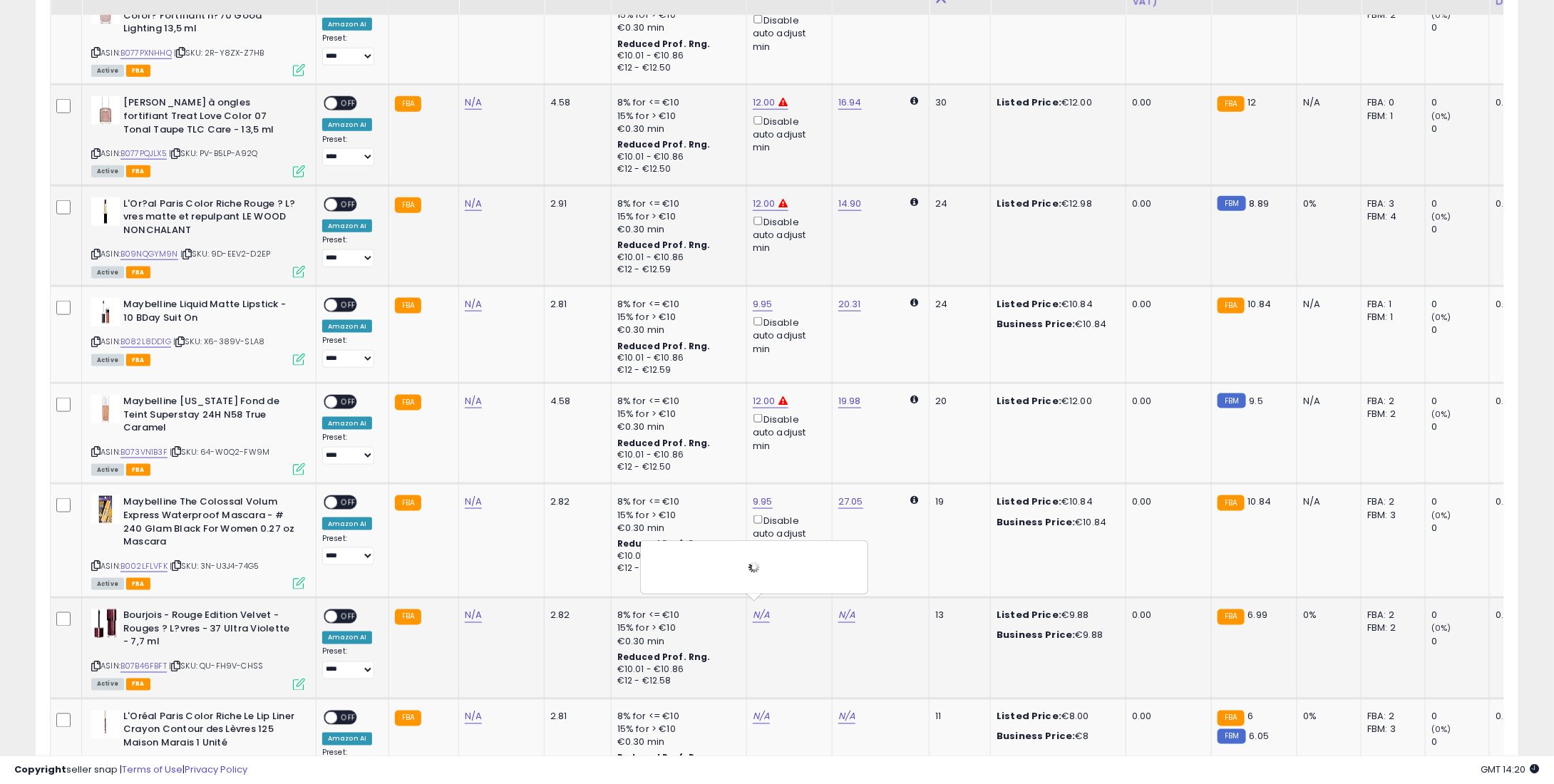
scroll to position [997, 0]
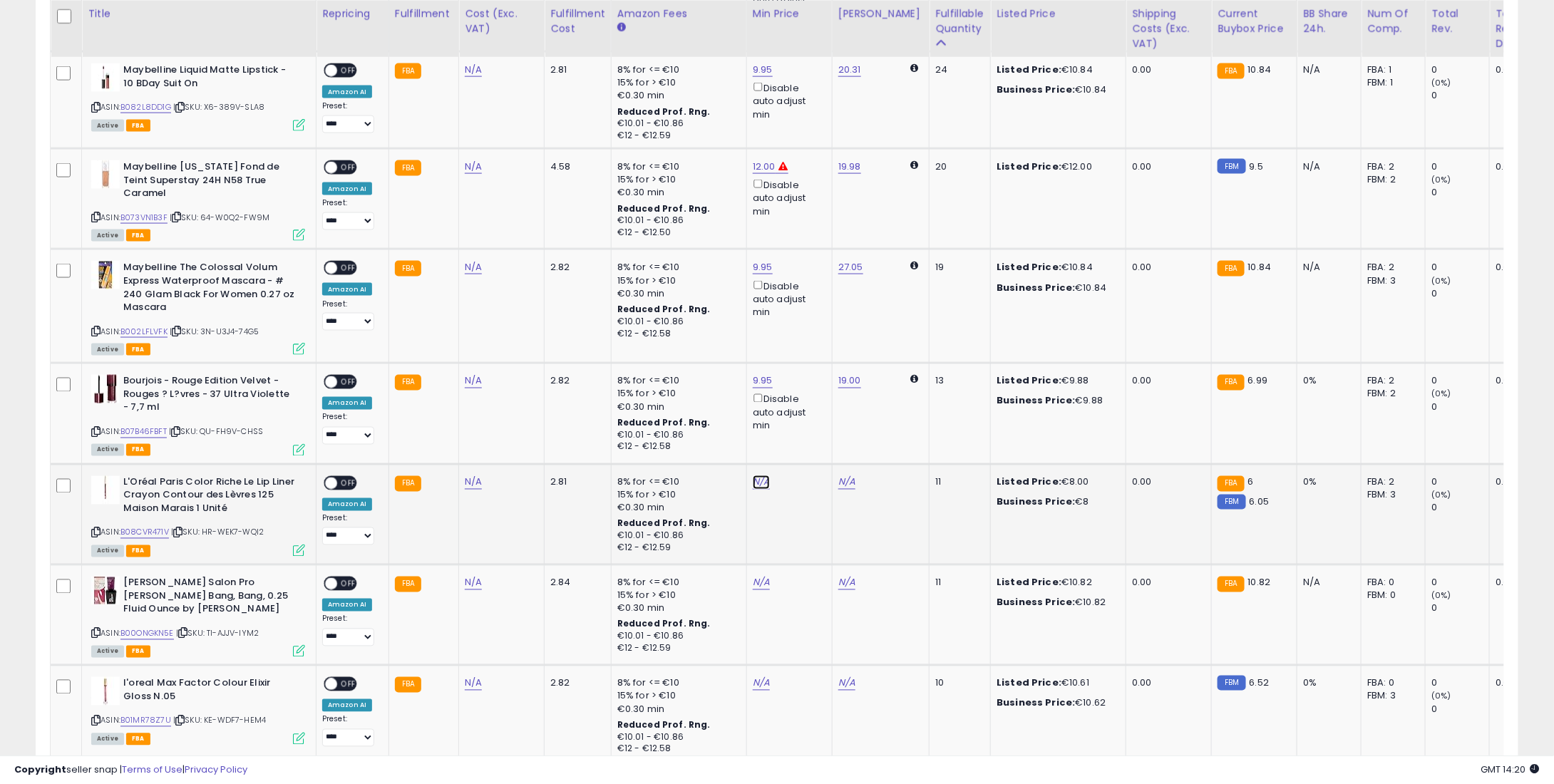
click at [753, 475] on link "N/A" at bounding box center [762, 482] width 17 height 14
type input "*"
click at [800, 425] on icon "submit" at bounding box center [795, 424] width 9 height 9
click at [755, 576] on link "N/A" at bounding box center [762, 583] width 17 height 14
type input "*"
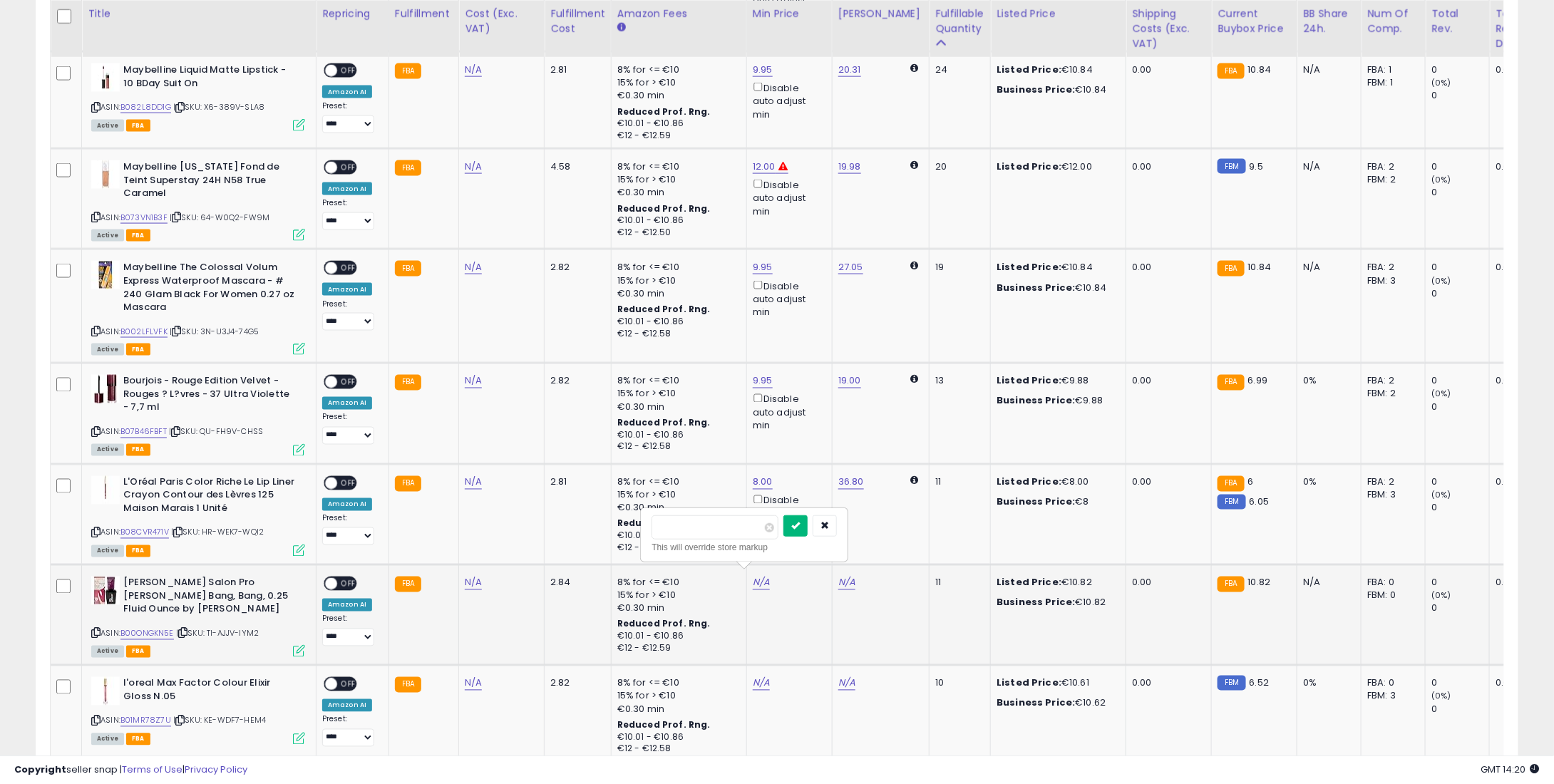
type input "****"
click at [808, 516] on button "submit" at bounding box center [795, 525] width 24 height 21
click at [764, 677] on div "N/A" at bounding box center [788, 683] width 69 height 13
click at [753, 676] on link "N/A" at bounding box center [762, 683] width 17 height 14
type input "*"
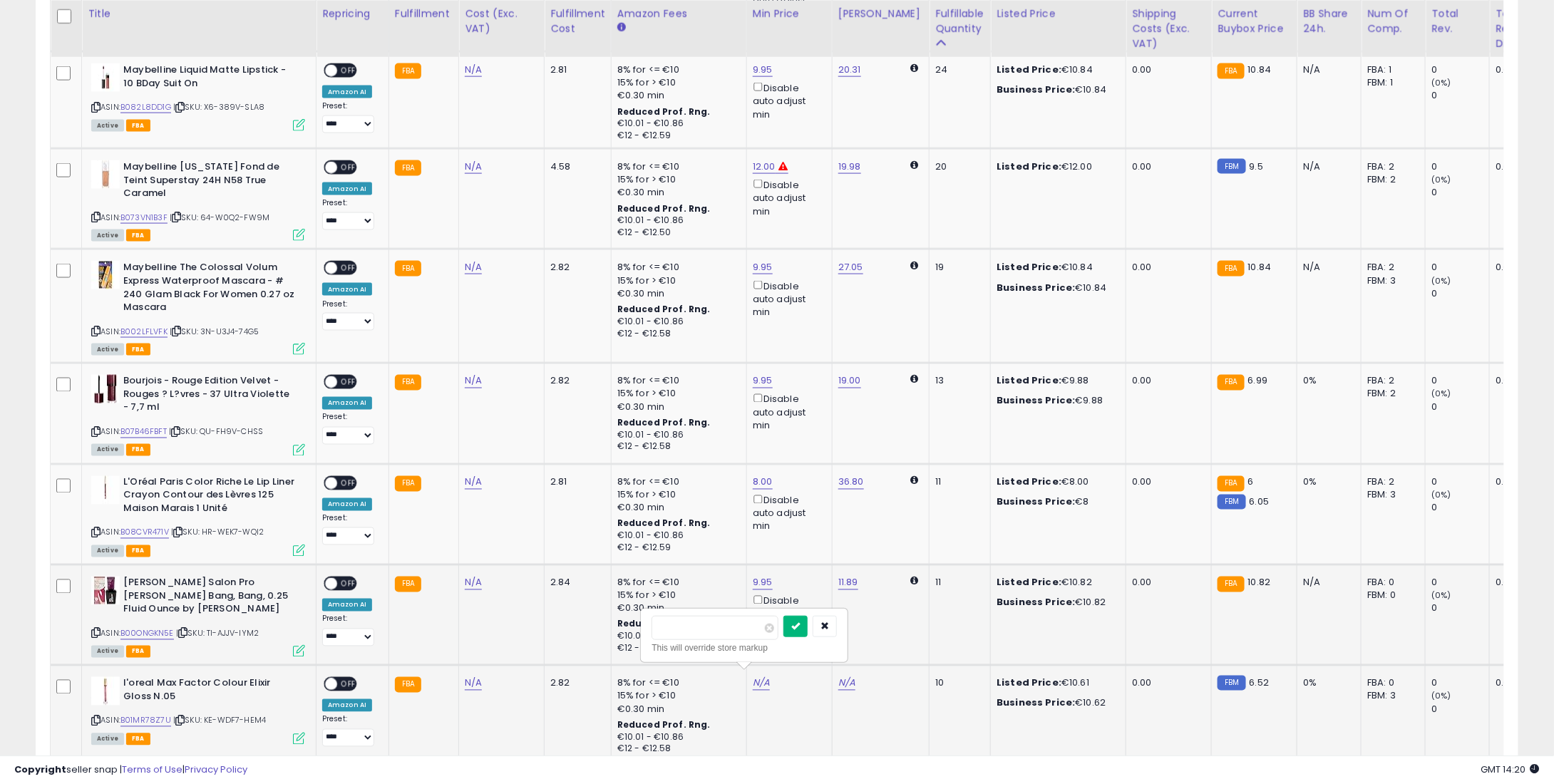
type input "****"
click at [800, 623] on icon "submit" at bounding box center [795, 625] width 9 height 9
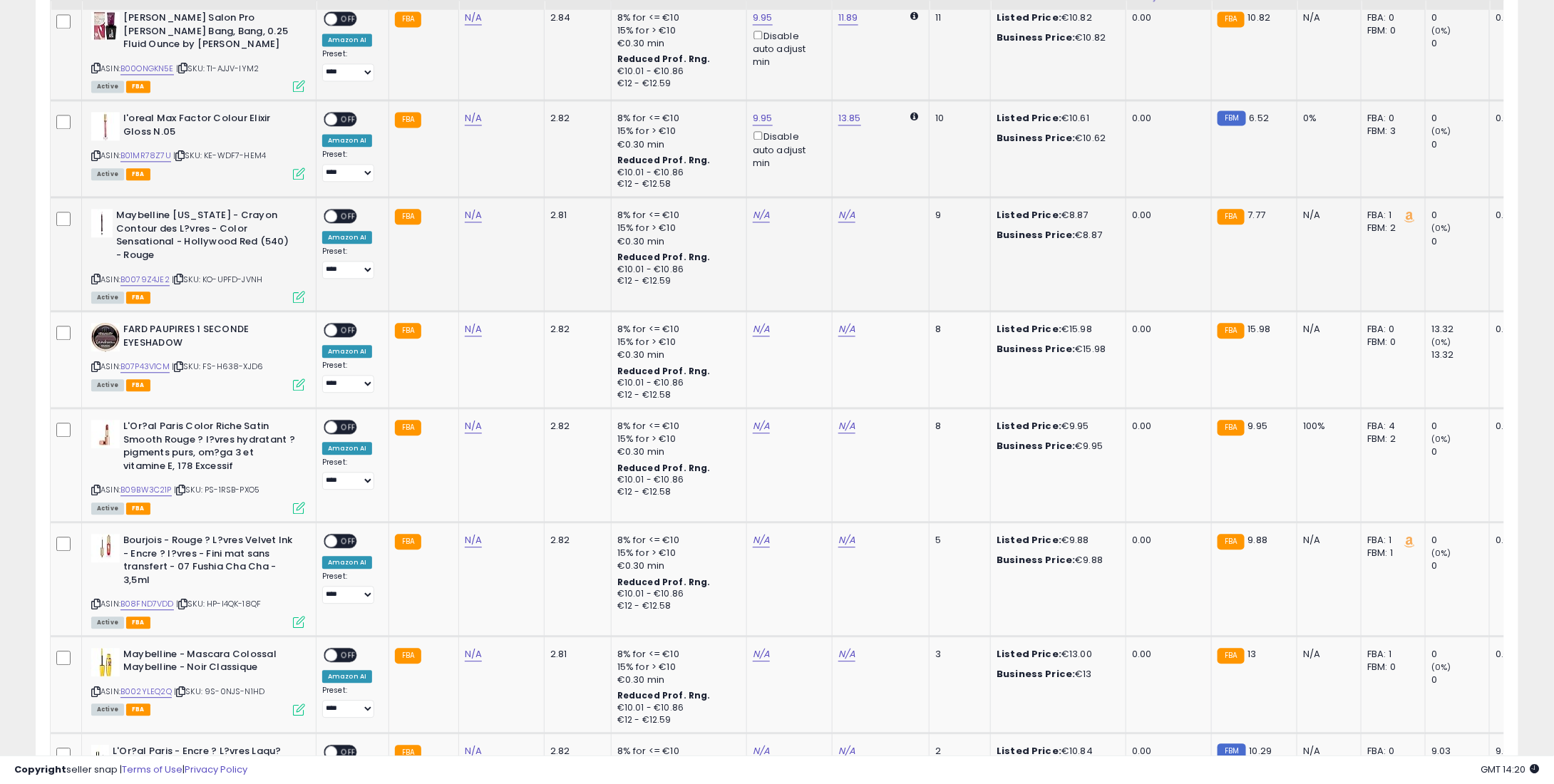
scroll to position [1568, 0]
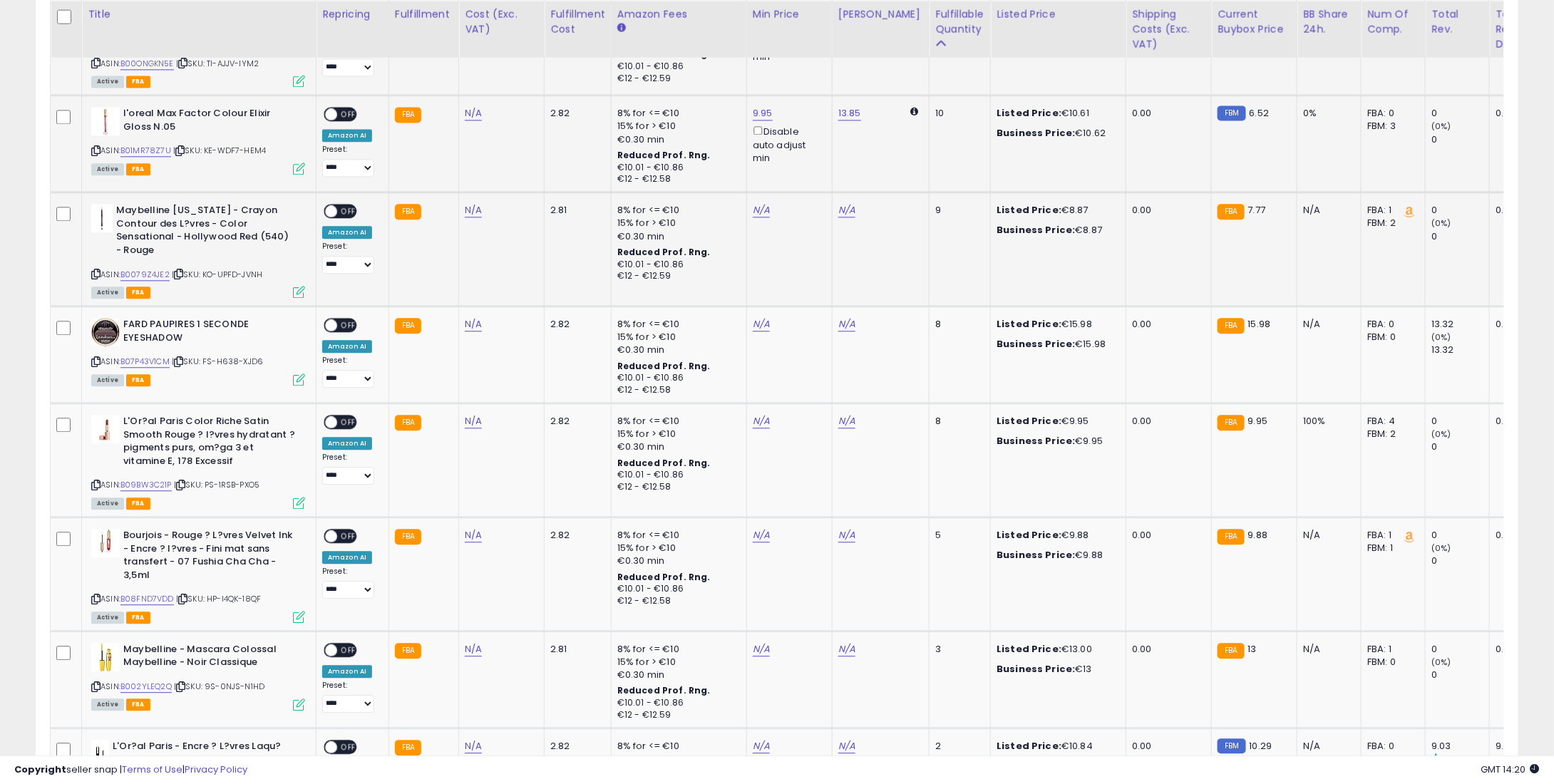
click at [748, 207] on td "N/A" at bounding box center [788, 249] width 85 height 114
click at [753, 203] on link "N/A" at bounding box center [762, 210] width 17 height 14
type input "*"
click at [808, 153] on button "submit" at bounding box center [795, 152] width 24 height 21
click at [754, 317] on link "N/A" at bounding box center [762, 324] width 17 height 14
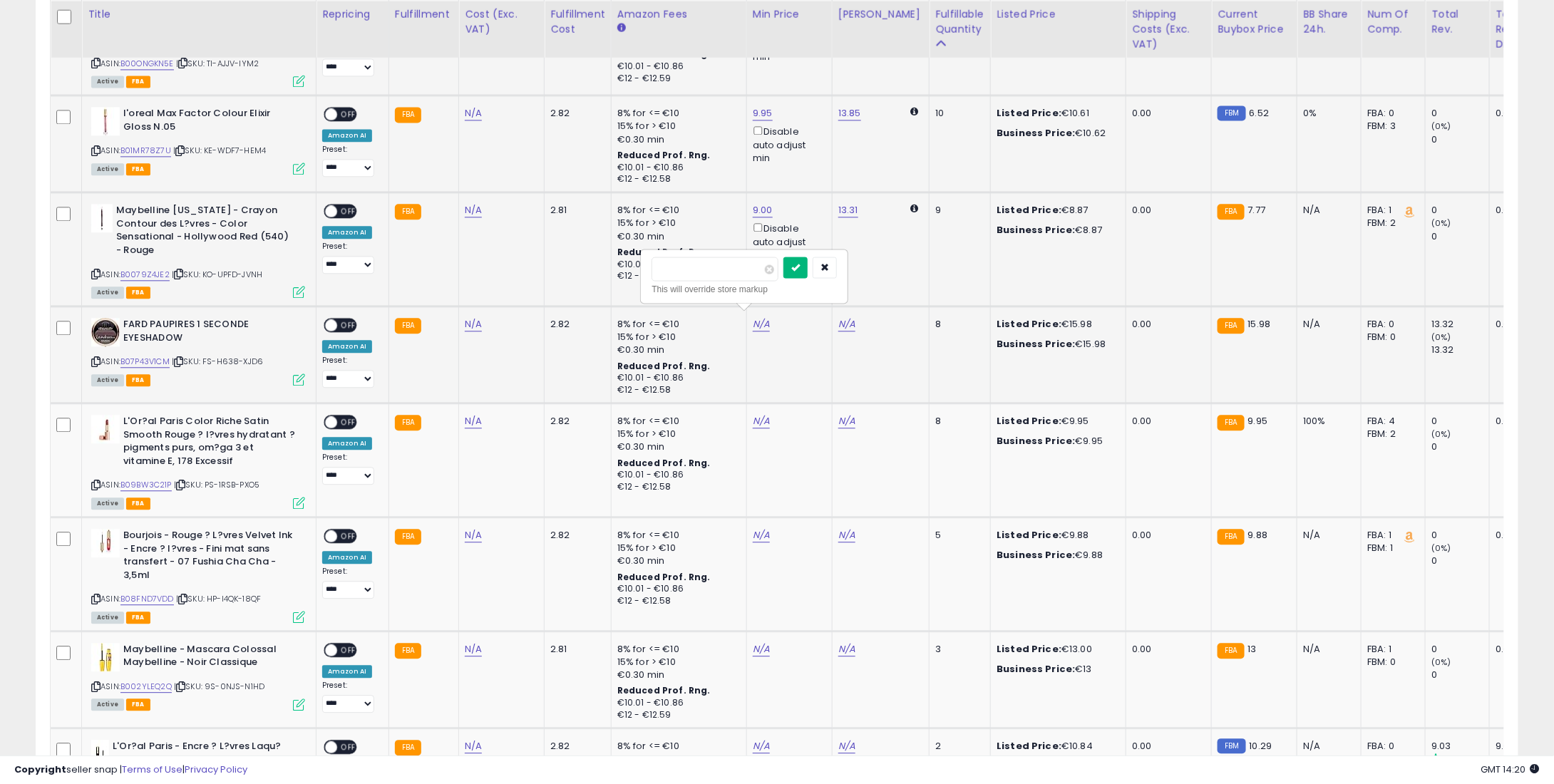
type input "**"
click at [800, 263] on icon "submit" at bounding box center [795, 266] width 9 height 9
click at [756, 414] on link "N/A" at bounding box center [762, 421] width 17 height 14
type input "*"
type input "****"
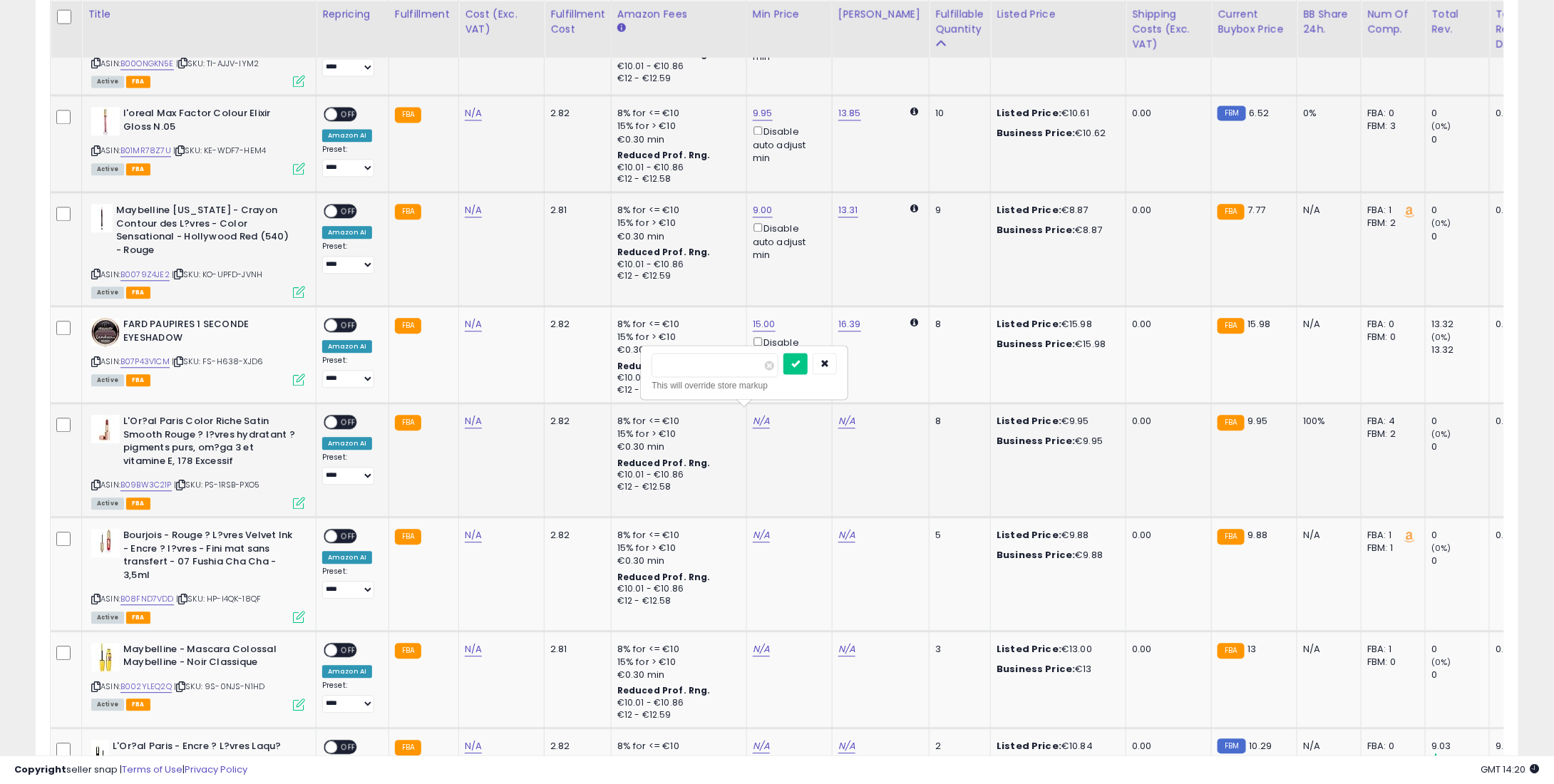
click at [817, 351] on div "**** This will override store markup" at bounding box center [744, 372] width 206 height 52
click at [800, 359] on icon "submit" at bounding box center [795, 363] width 9 height 9
click at [754, 528] on link "N/A" at bounding box center [762, 535] width 17 height 14
type input "**"
type input "*"
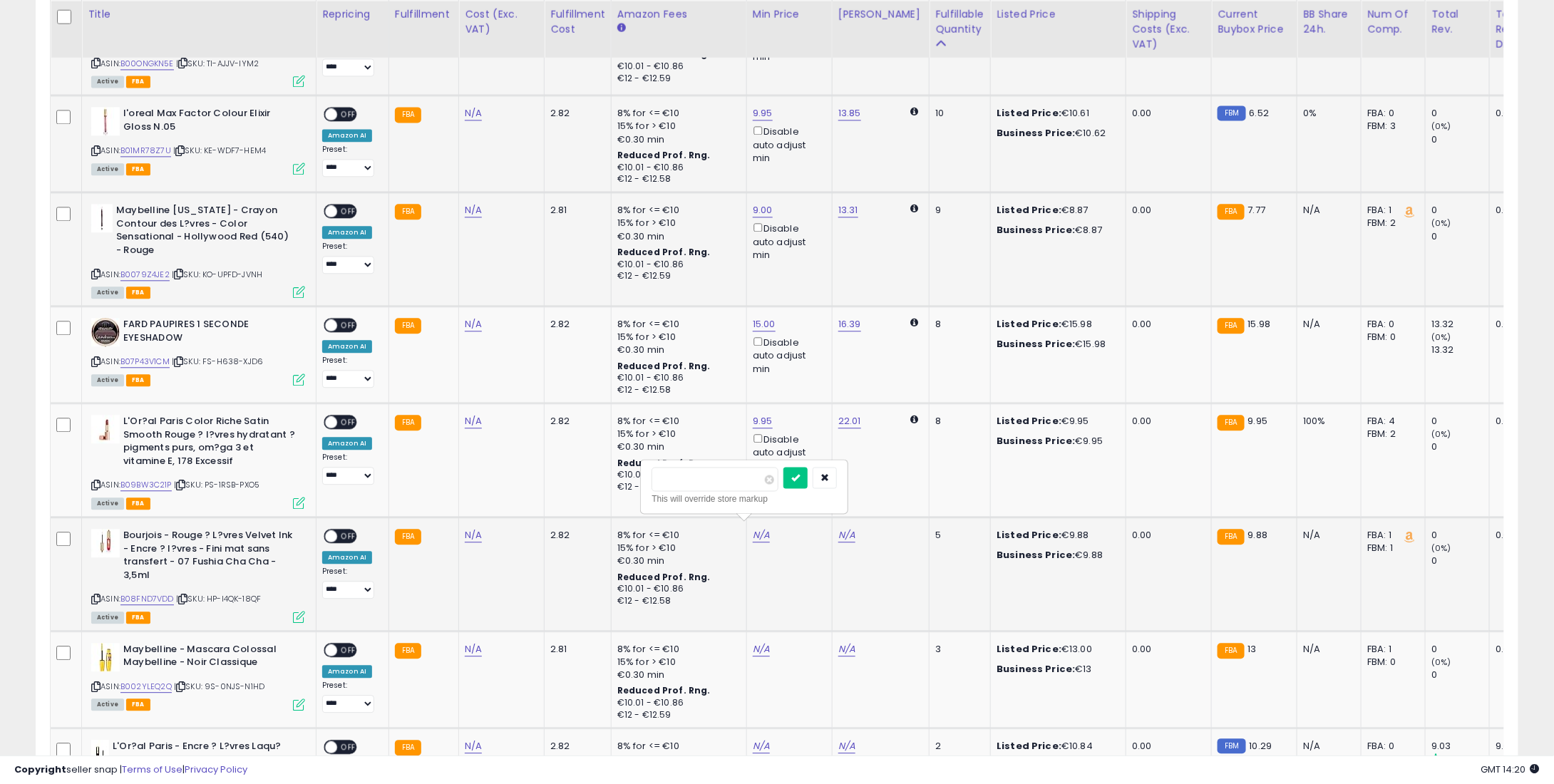
type input "****"
click at [808, 480] on button "submit" at bounding box center [795, 477] width 24 height 21
click at [755, 642] on link "N/A" at bounding box center [762, 649] width 17 height 14
type input "**"
click at [805, 597] on div "**" at bounding box center [744, 593] width 185 height 25
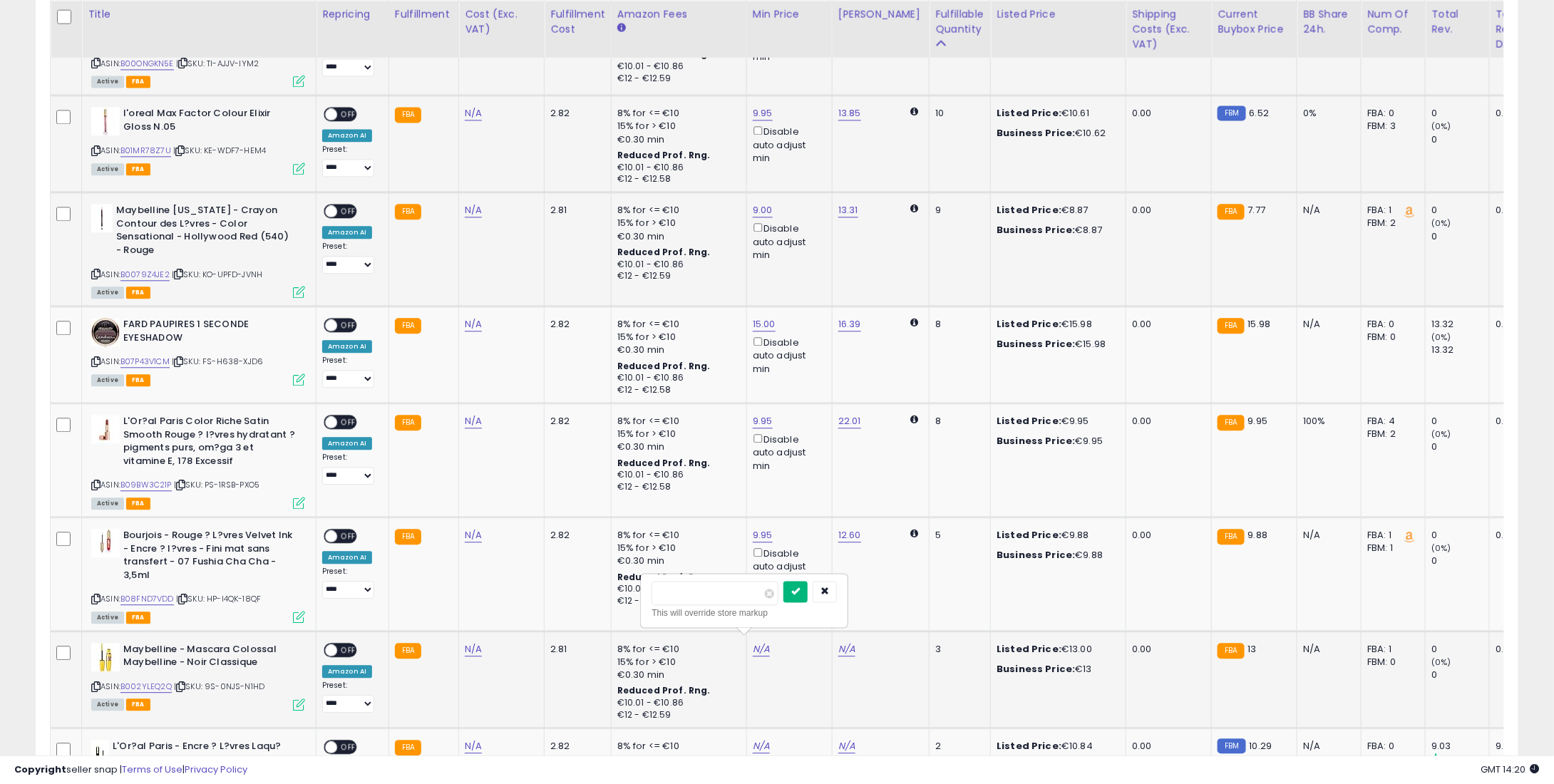
click at [806, 597] on button "submit" at bounding box center [795, 591] width 24 height 21
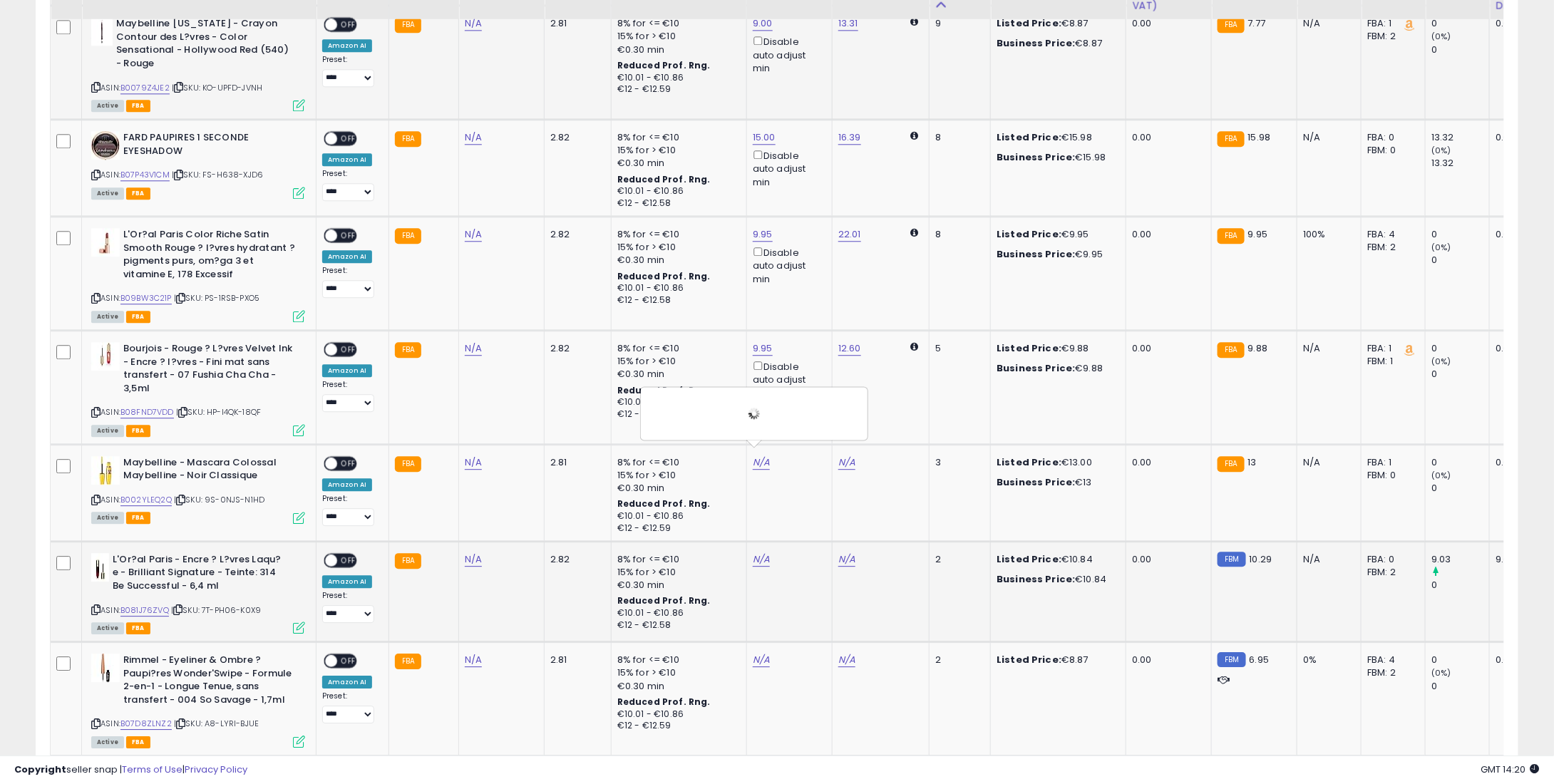
scroll to position [1853, 0]
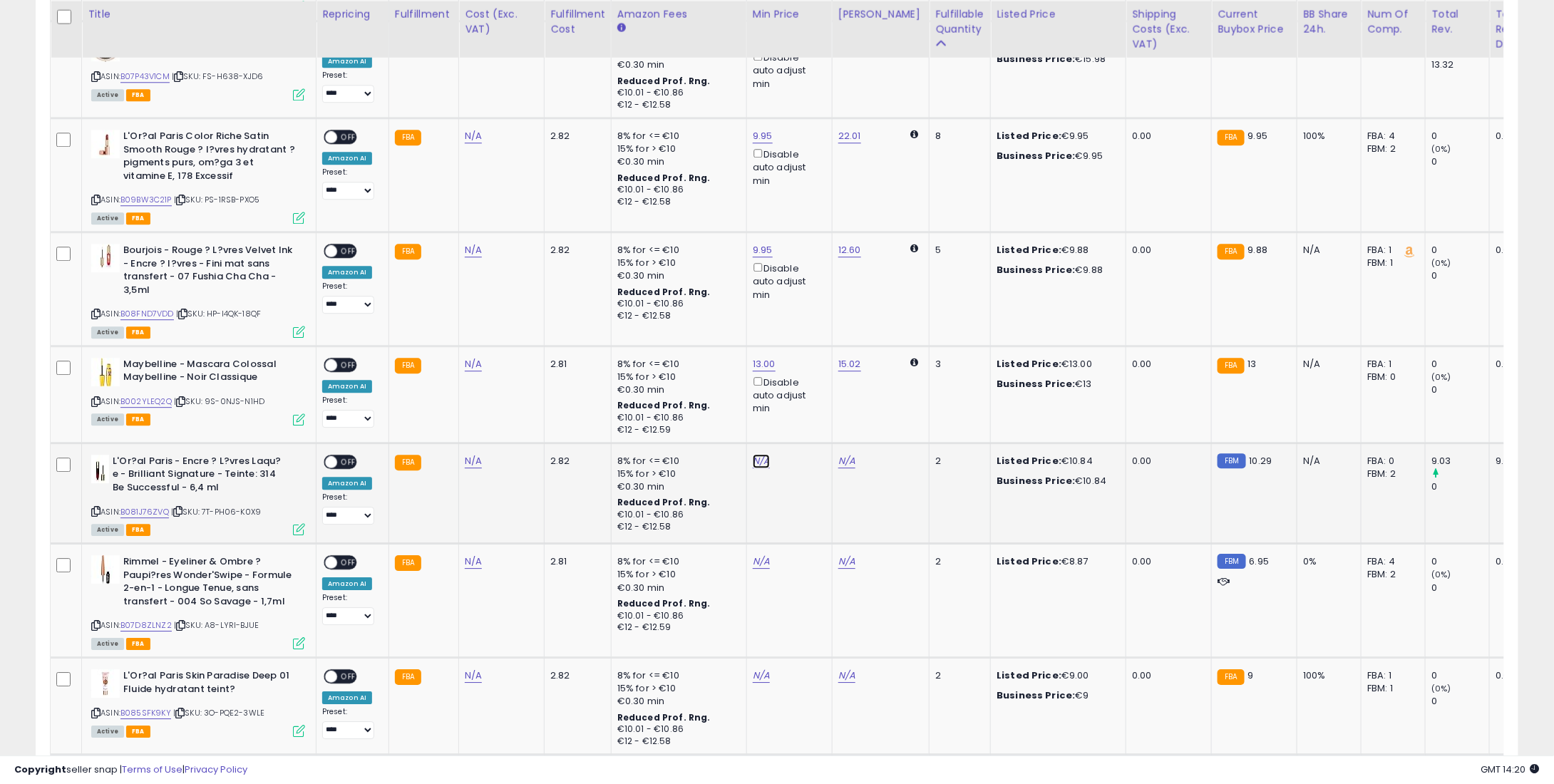
click at [753, 454] on link "N/A" at bounding box center [762, 461] width 17 height 14
type input "*"
type input "****"
click at [808, 403] on button "submit" at bounding box center [795, 403] width 24 height 21
click at [753, 554] on link "N/A" at bounding box center [762, 561] width 17 height 14
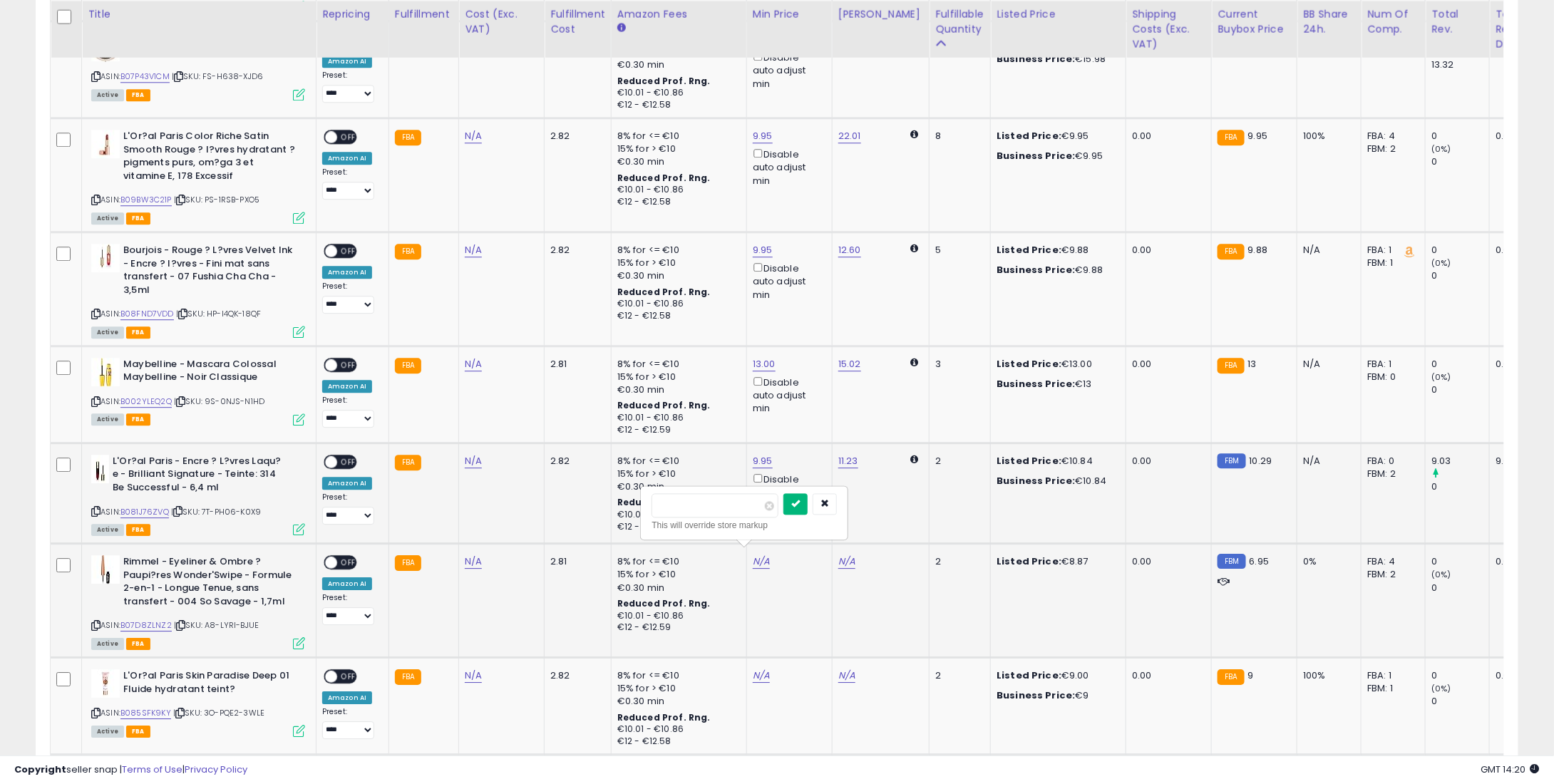
type input "*"
click at [808, 507] on button "submit" at bounding box center [795, 503] width 24 height 21
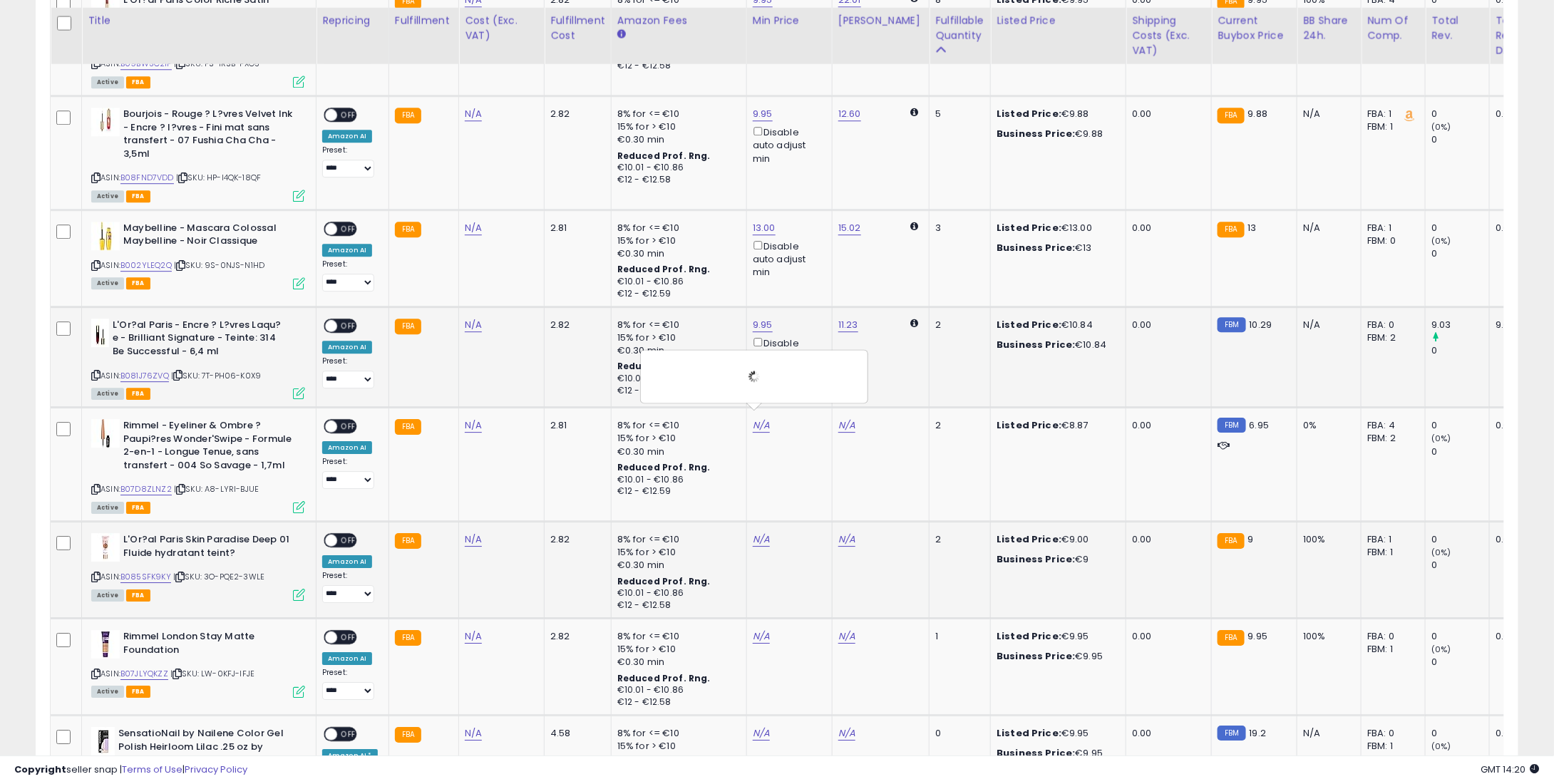
scroll to position [1996, 0]
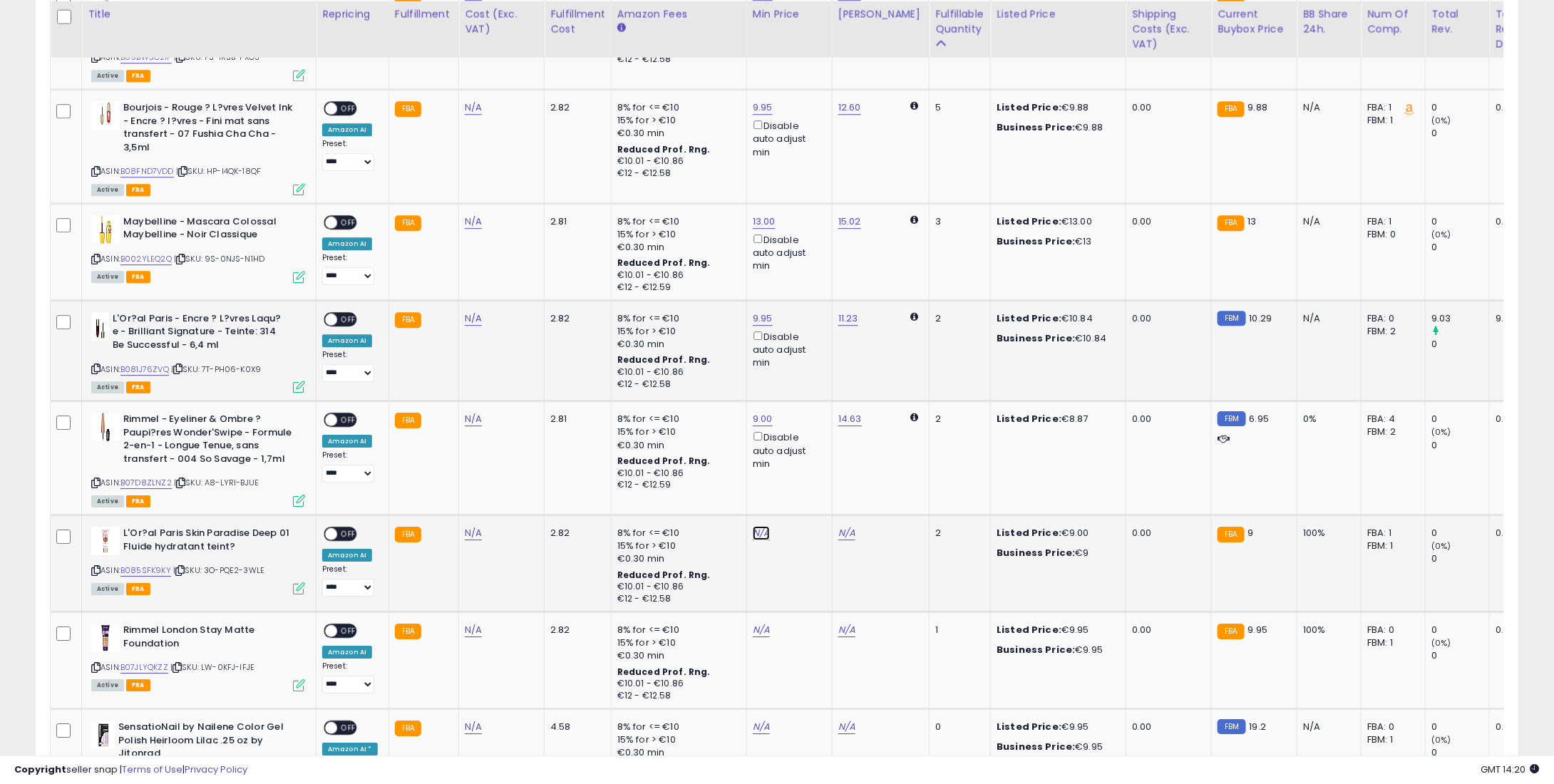
click at [753, 526] on link "N/A" at bounding box center [762, 533] width 17 height 14
type input "*"
click at [802, 478] on div "*" at bounding box center [744, 477] width 185 height 25
click at [808, 471] on button "submit" at bounding box center [795, 474] width 24 height 21
click at [753, 623] on link "N/A" at bounding box center [762, 630] width 17 height 14
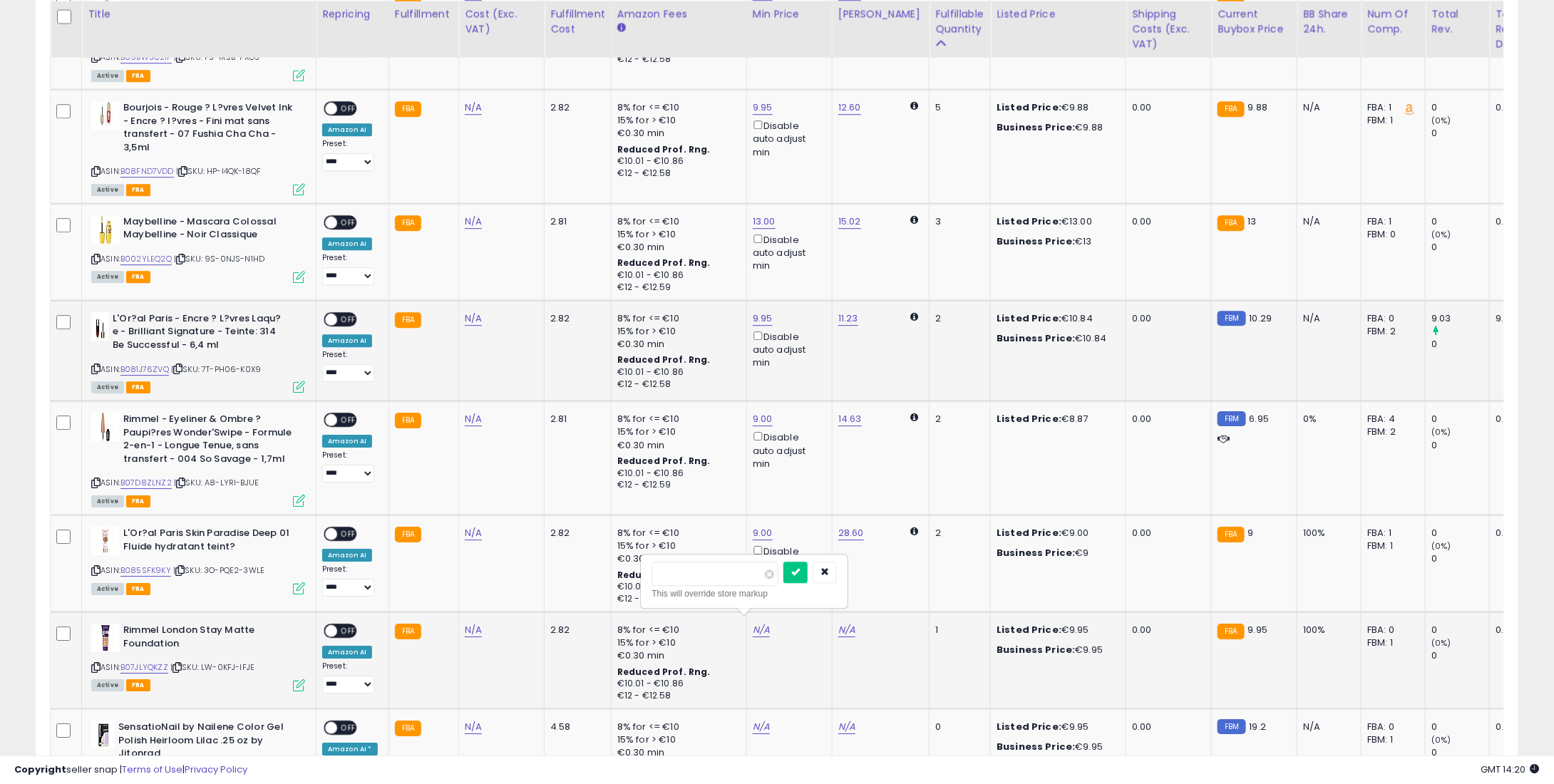
type input "*"
type input "****"
click at [808, 580] on button "submit" at bounding box center [795, 571] width 24 height 21
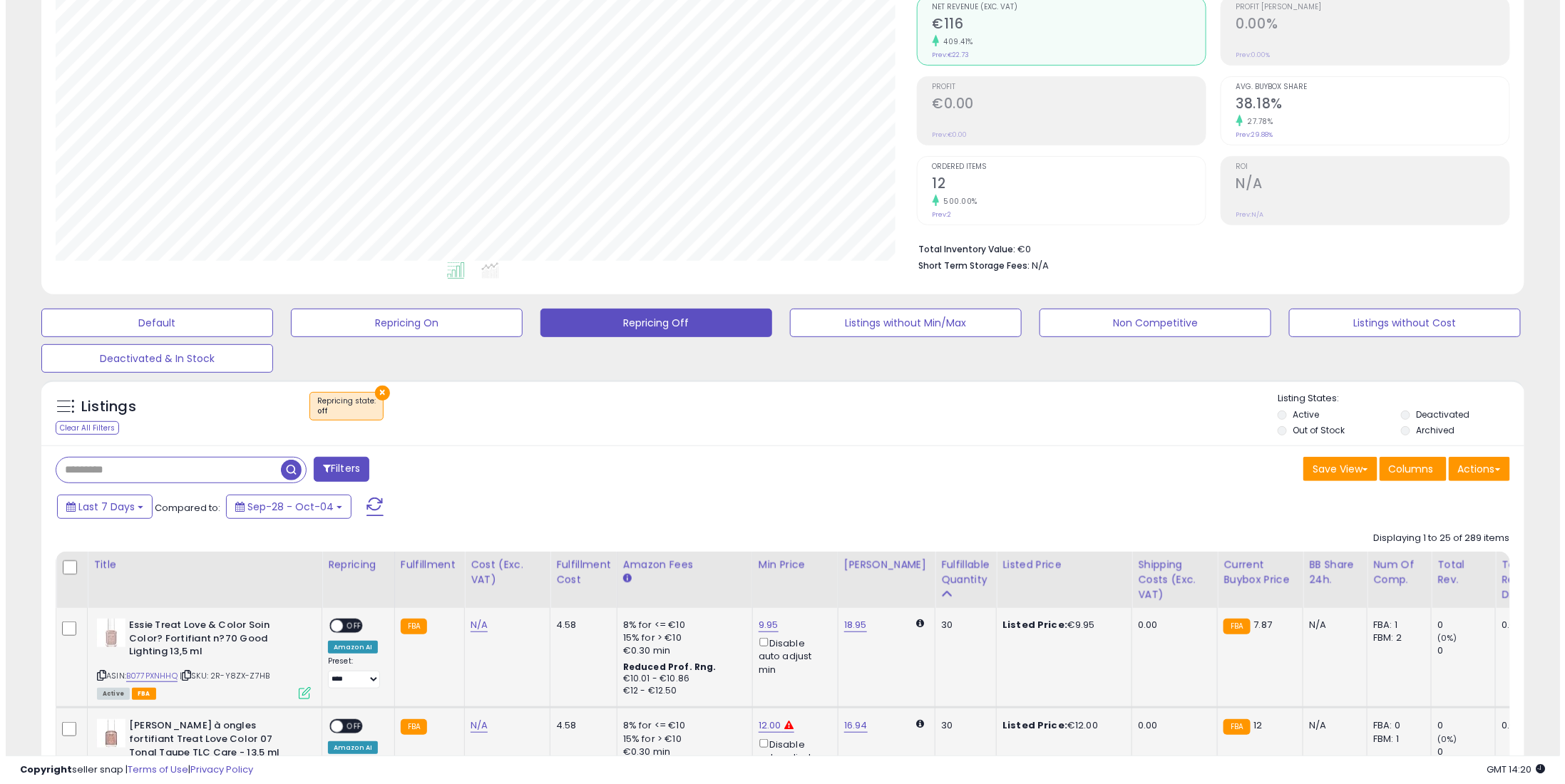
scroll to position [213, 0]
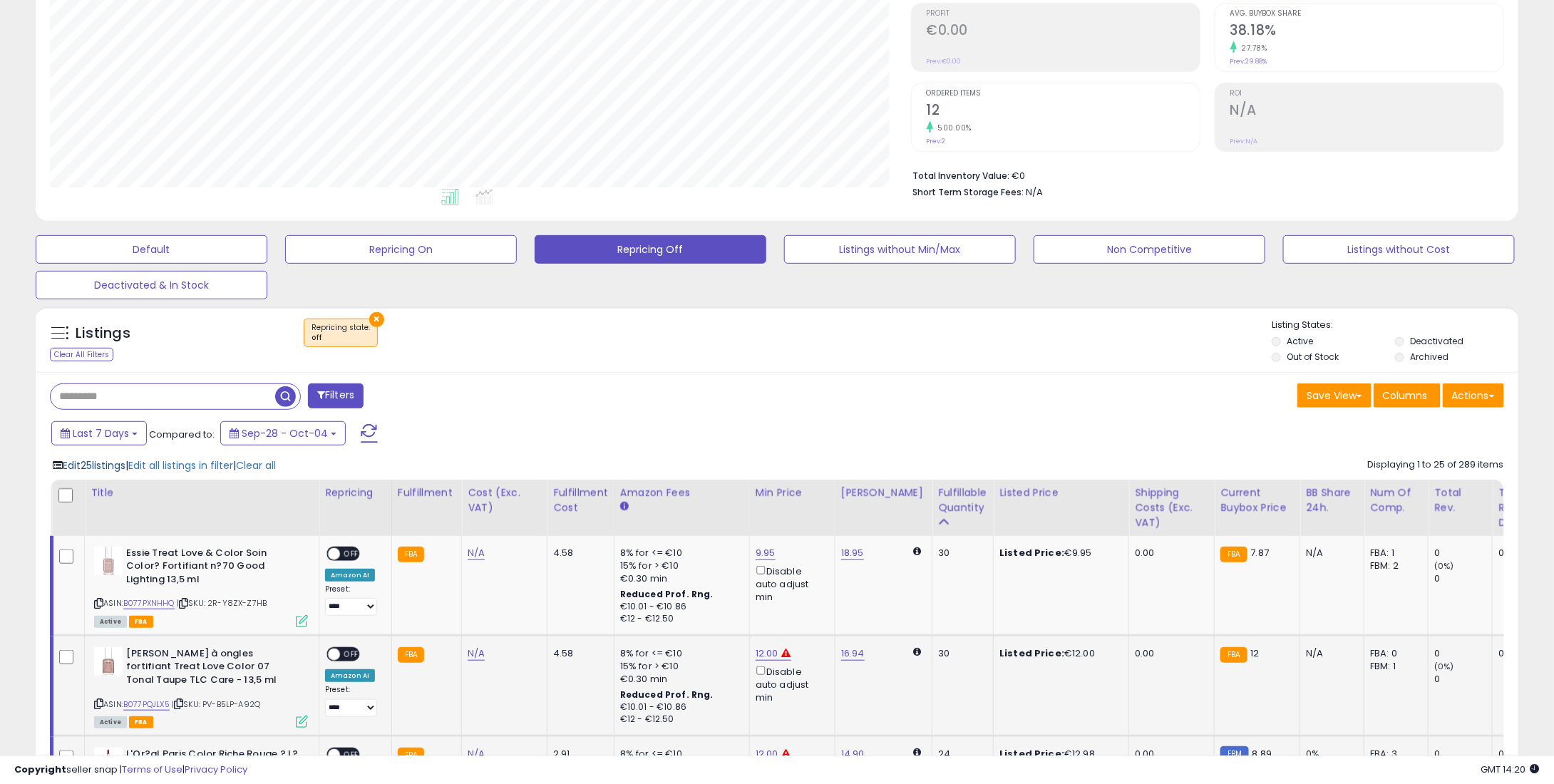
click at [125, 462] on span "Edit 25 listings" at bounding box center [94, 465] width 63 height 14
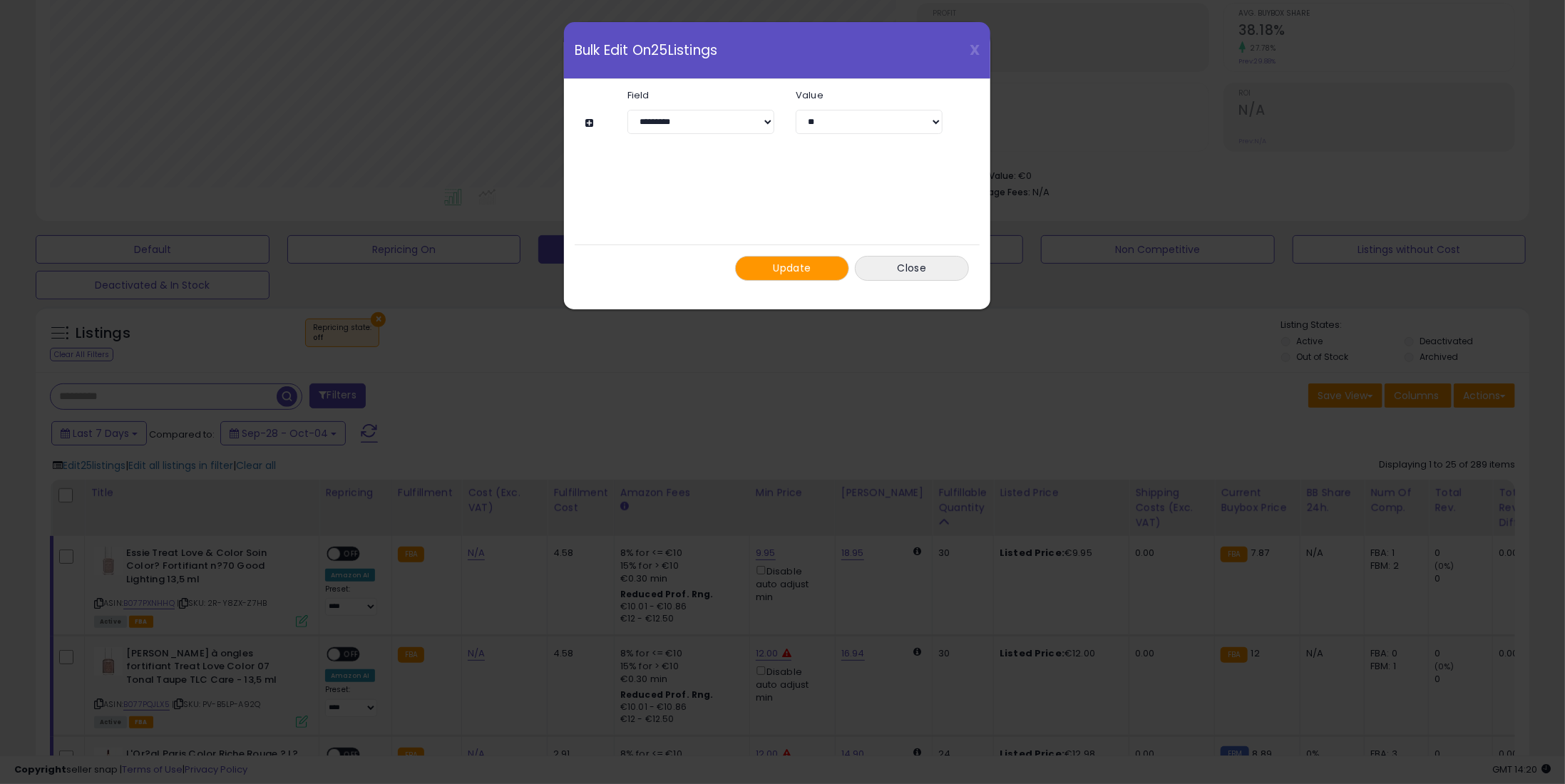
click at [781, 263] on span "Update" at bounding box center [792, 268] width 38 height 14
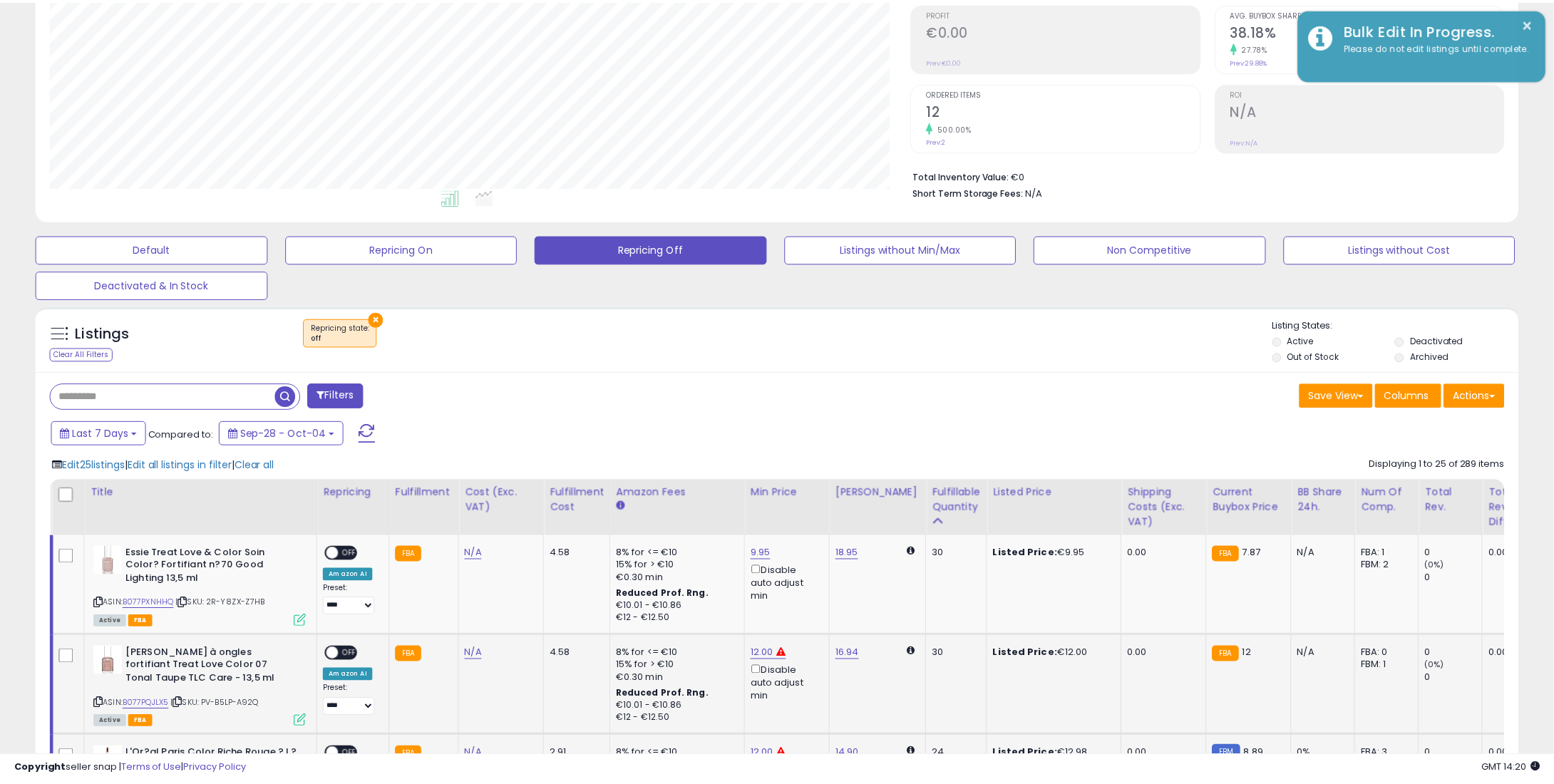
scroll to position [712286, 712108]
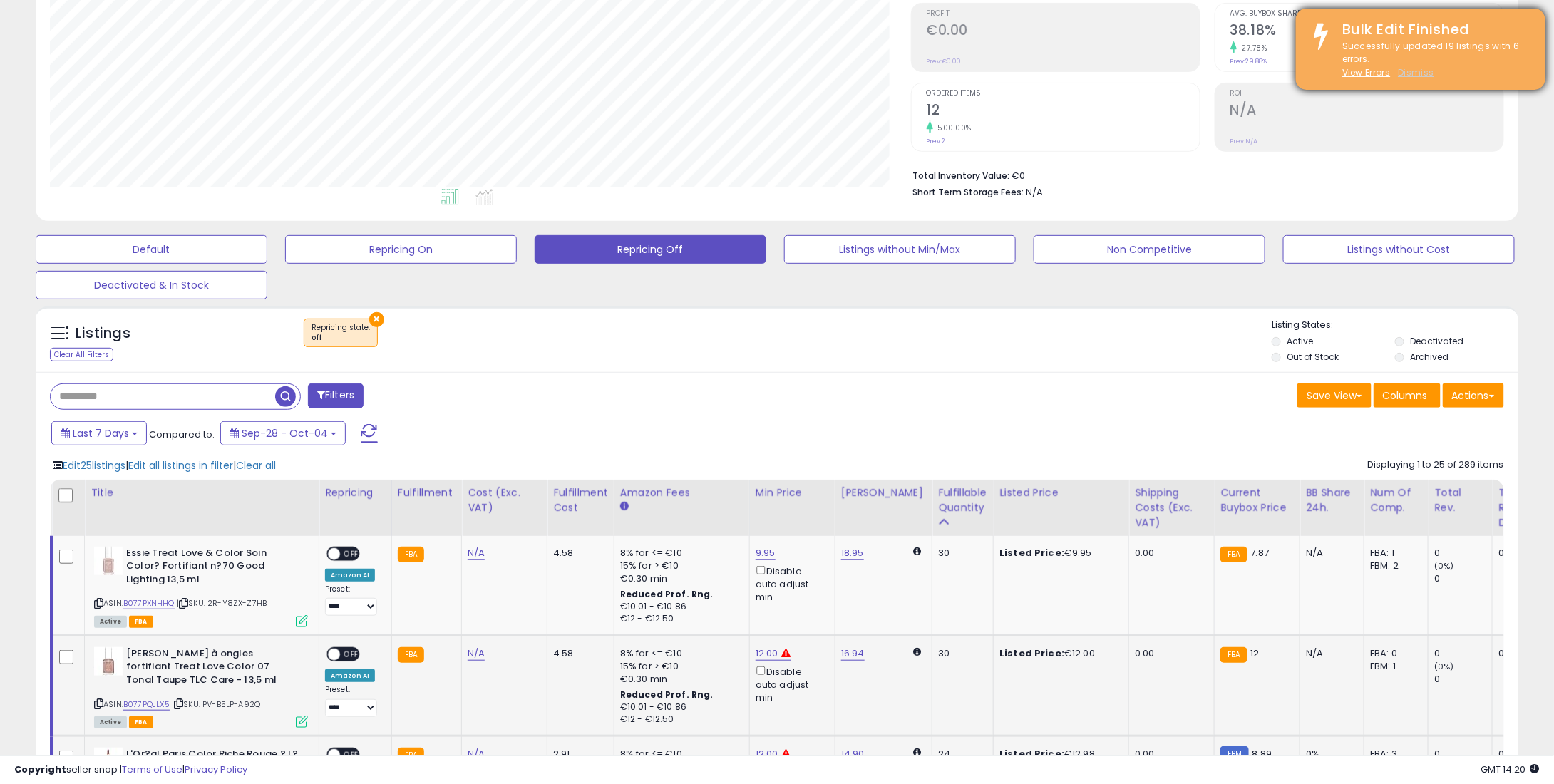
click at [1418, 75] on u "Dismiss" at bounding box center [1416, 72] width 36 height 12
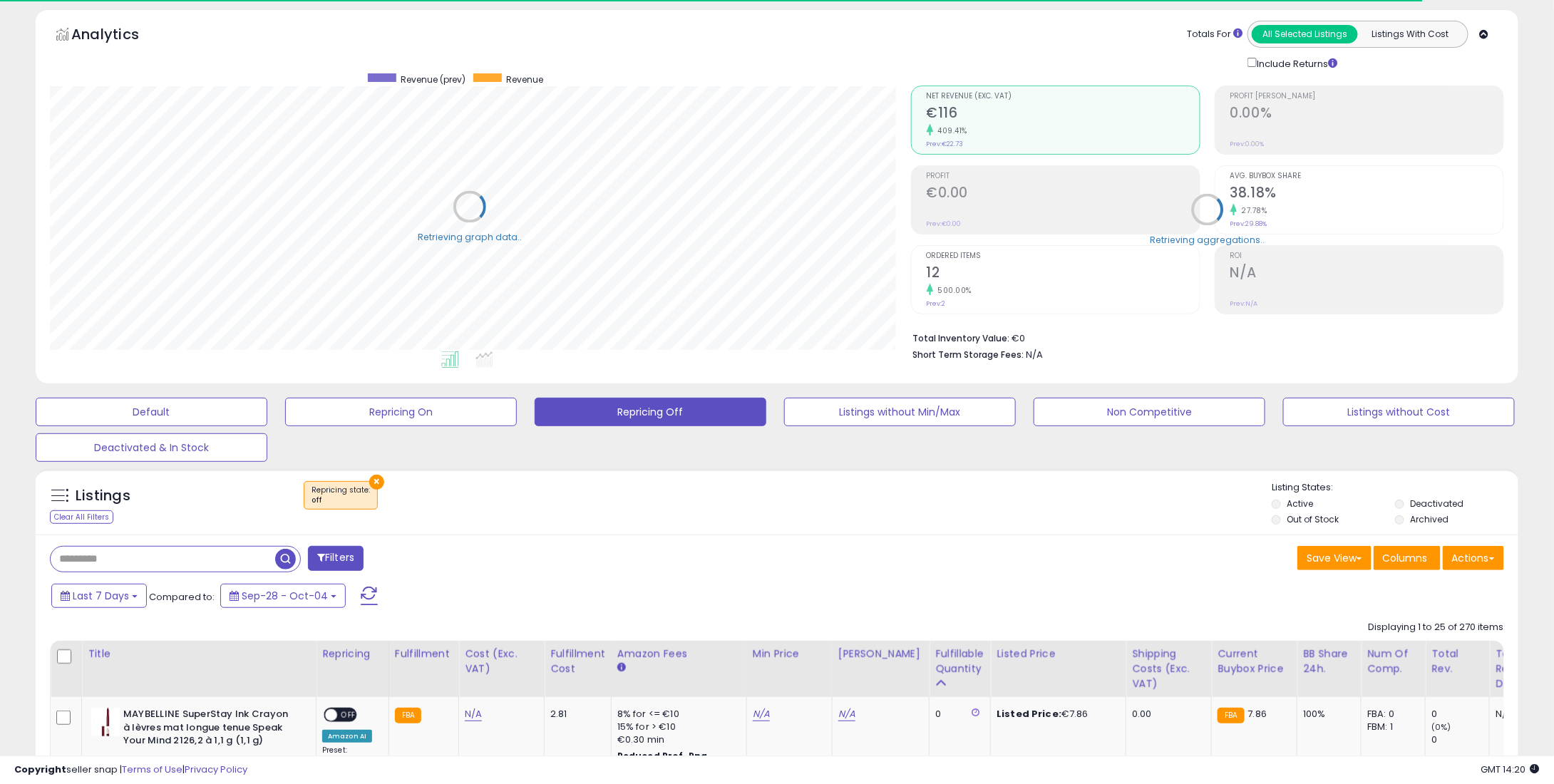
scroll to position [0, 0]
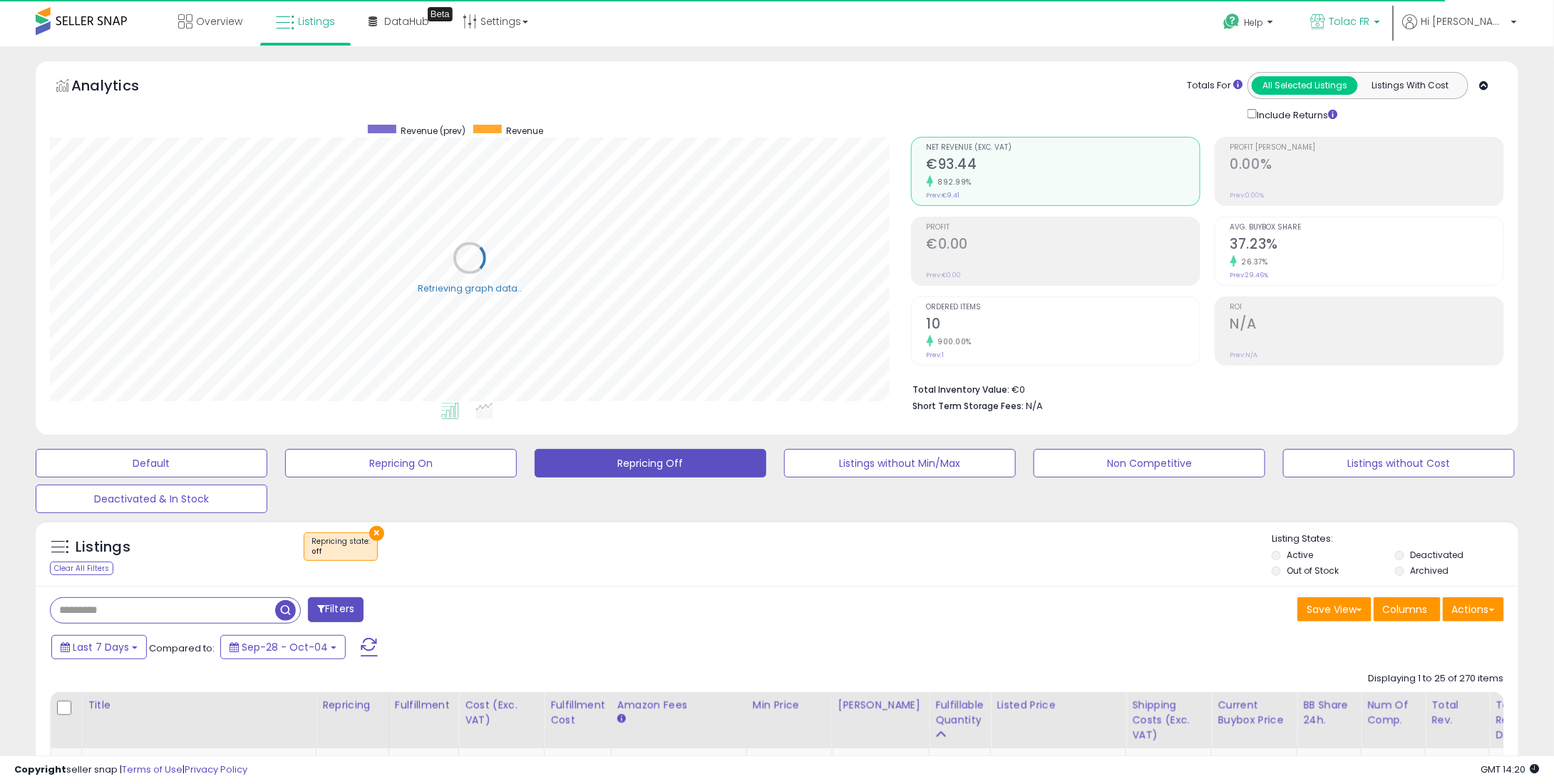
click at [1361, 36] on link "Tolac FR" at bounding box center [1345, 23] width 92 height 46
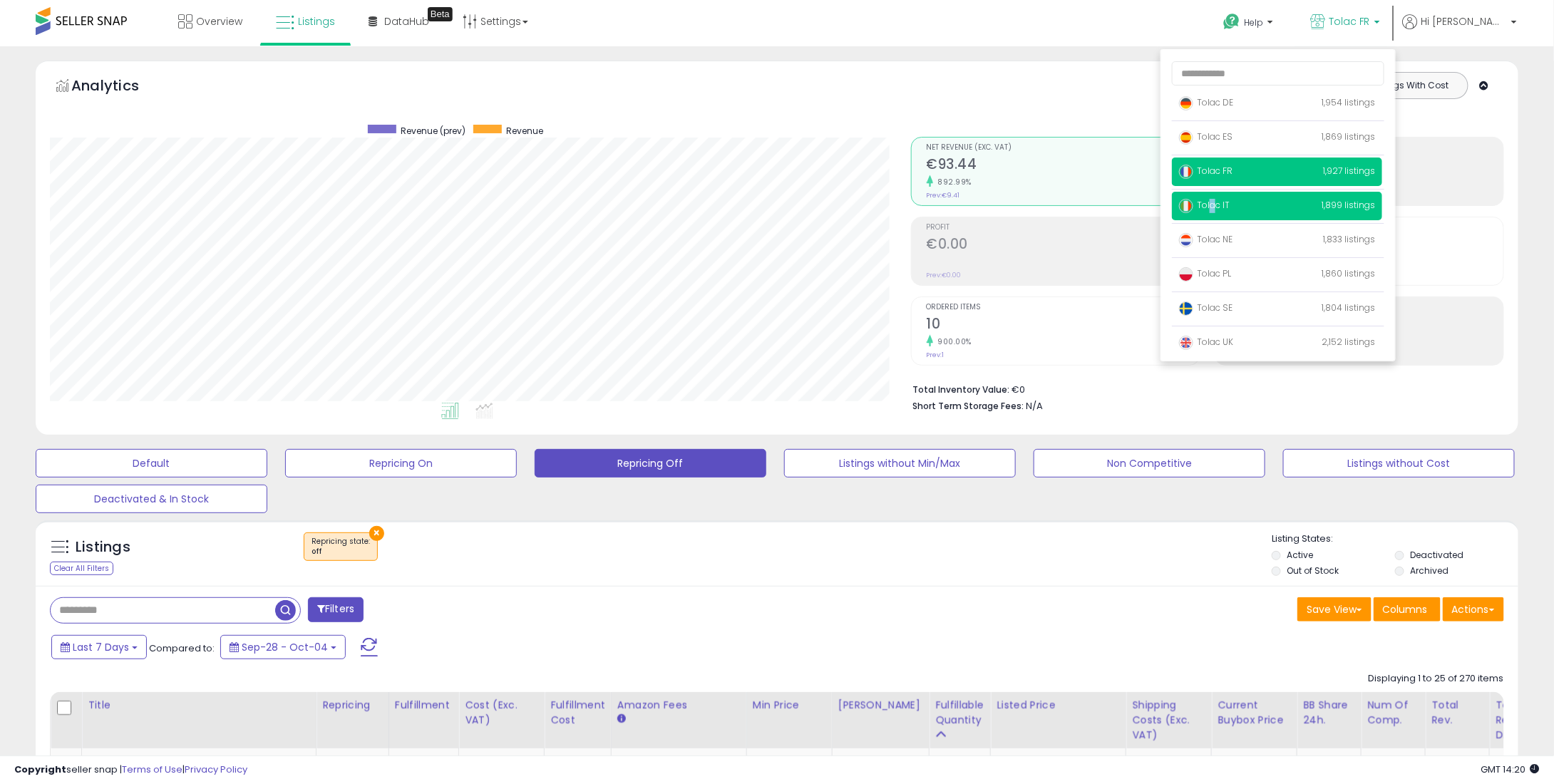
click at [1230, 203] on span "Tolac IT" at bounding box center [1204, 204] width 51 height 12
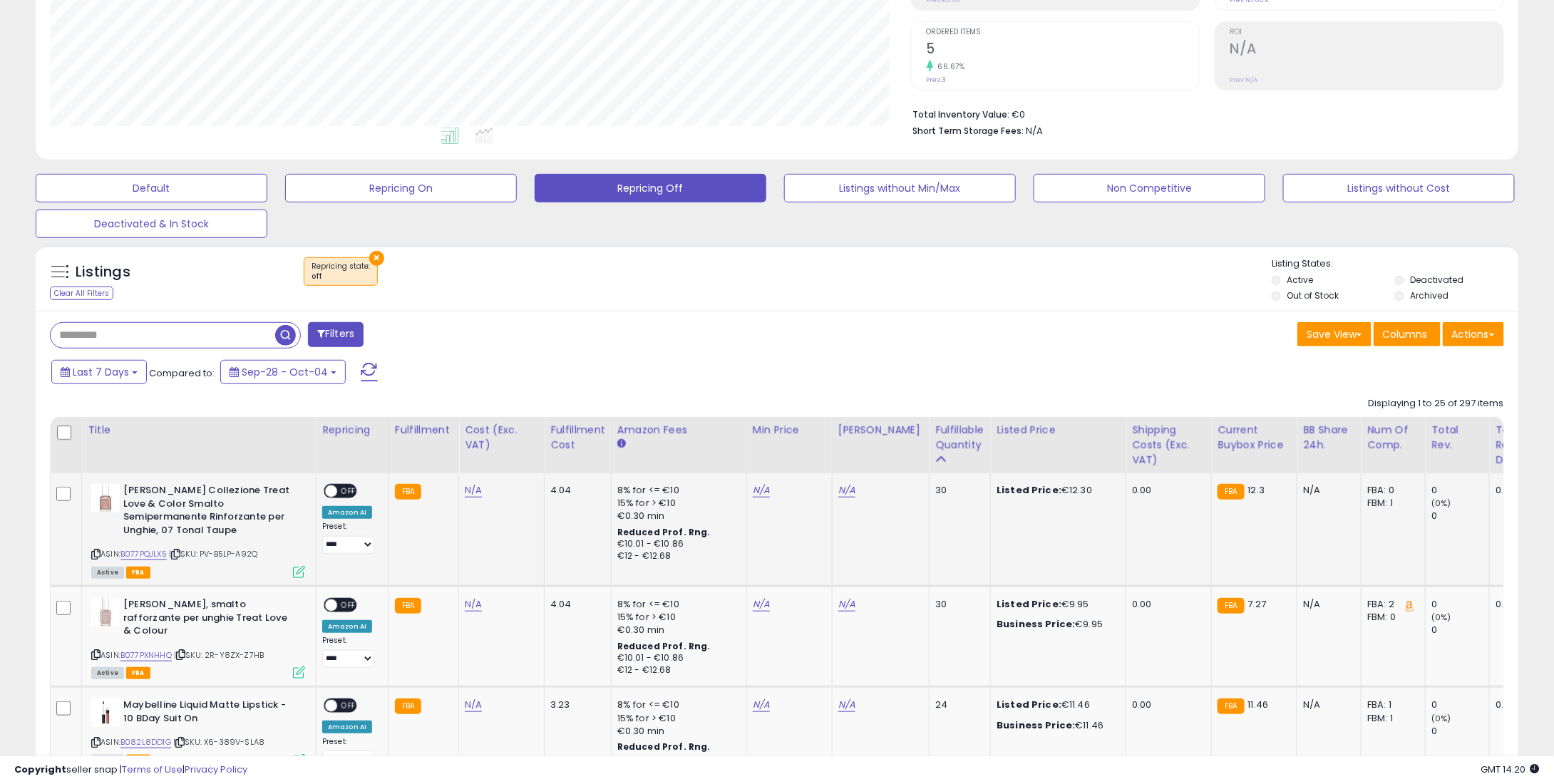
scroll to position [285, 0]
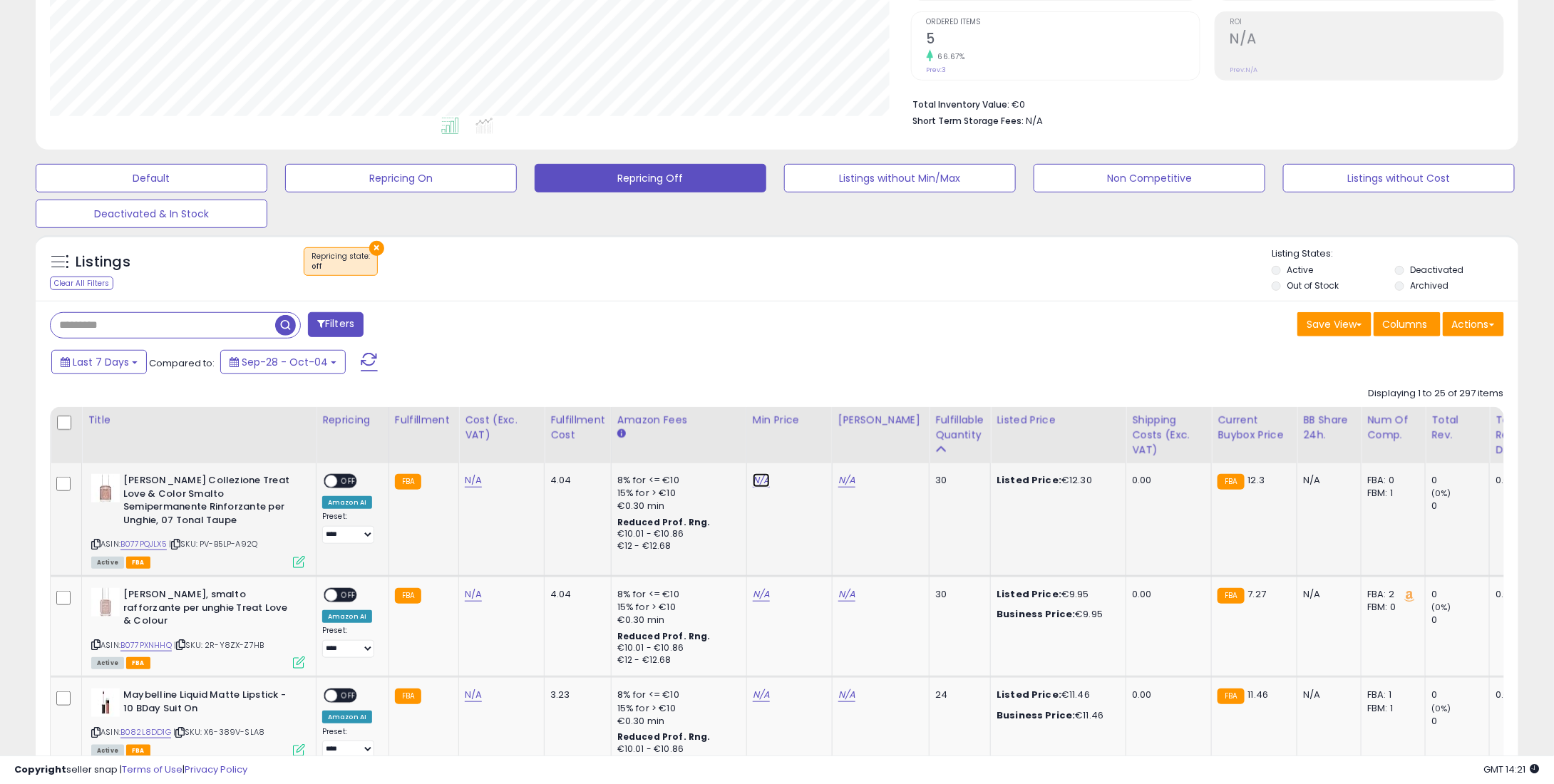
click at [761, 477] on link "N/A" at bounding box center [762, 480] width 17 height 14
type input "**"
click at [800, 432] on icon "submit" at bounding box center [795, 431] width 9 height 9
click at [746, 601] on td "N/A" at bounding box center [788, 627] width 85 height 101
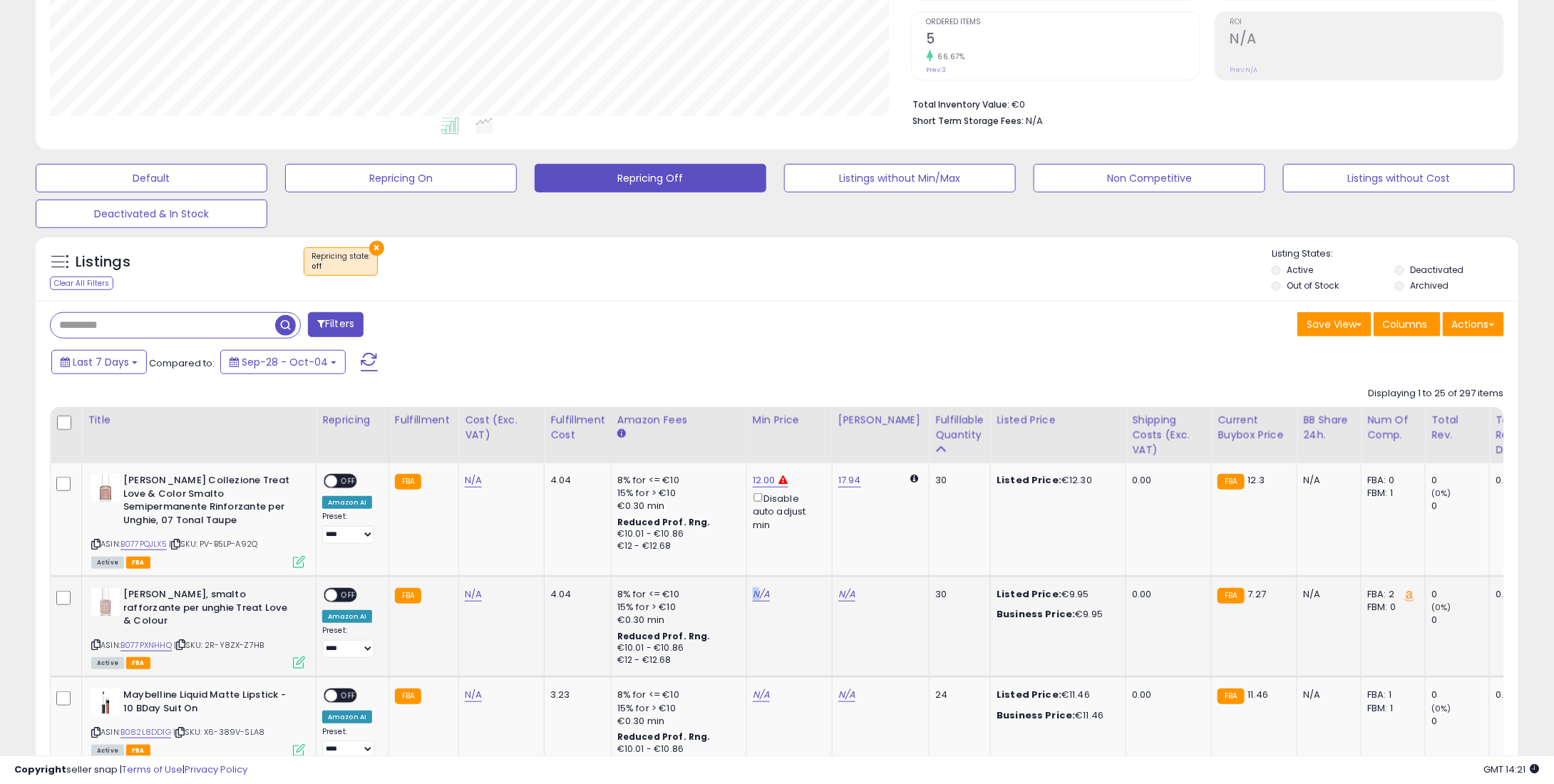
click at [752, 600] on td "N/A" at bounding box center [788, 627] width 85 height 101
click at [756, 585] on td "N/A" at bounding box center [788, 627] width 85 height 101
click at [753, 597] on link "N/A" at bounding box center [762, 594] width 17 height 14
type input "*"
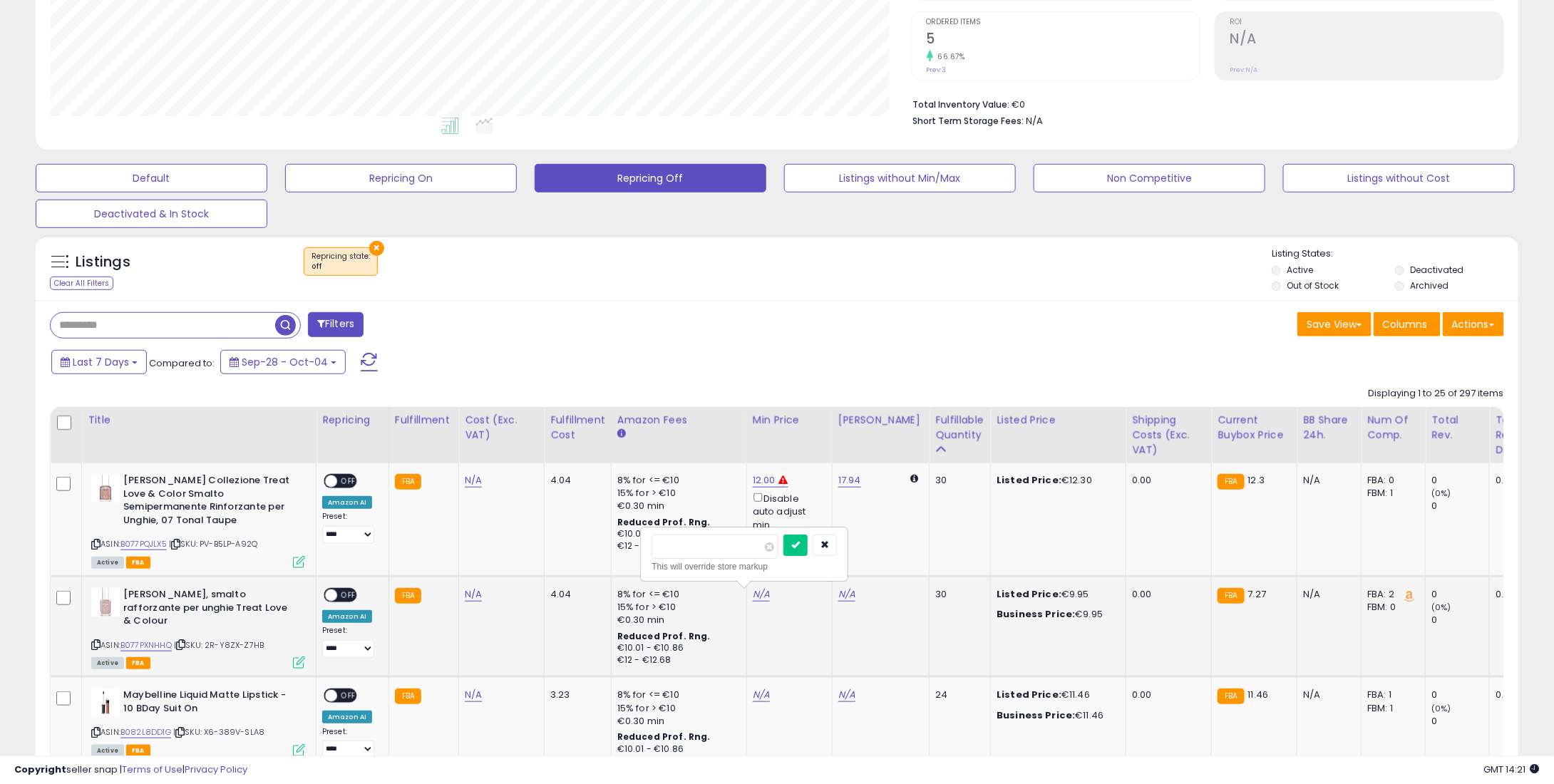
type input "****"
click at [800, 540] on icon "submit" at bounding box center [795, 544] width 9 height 9
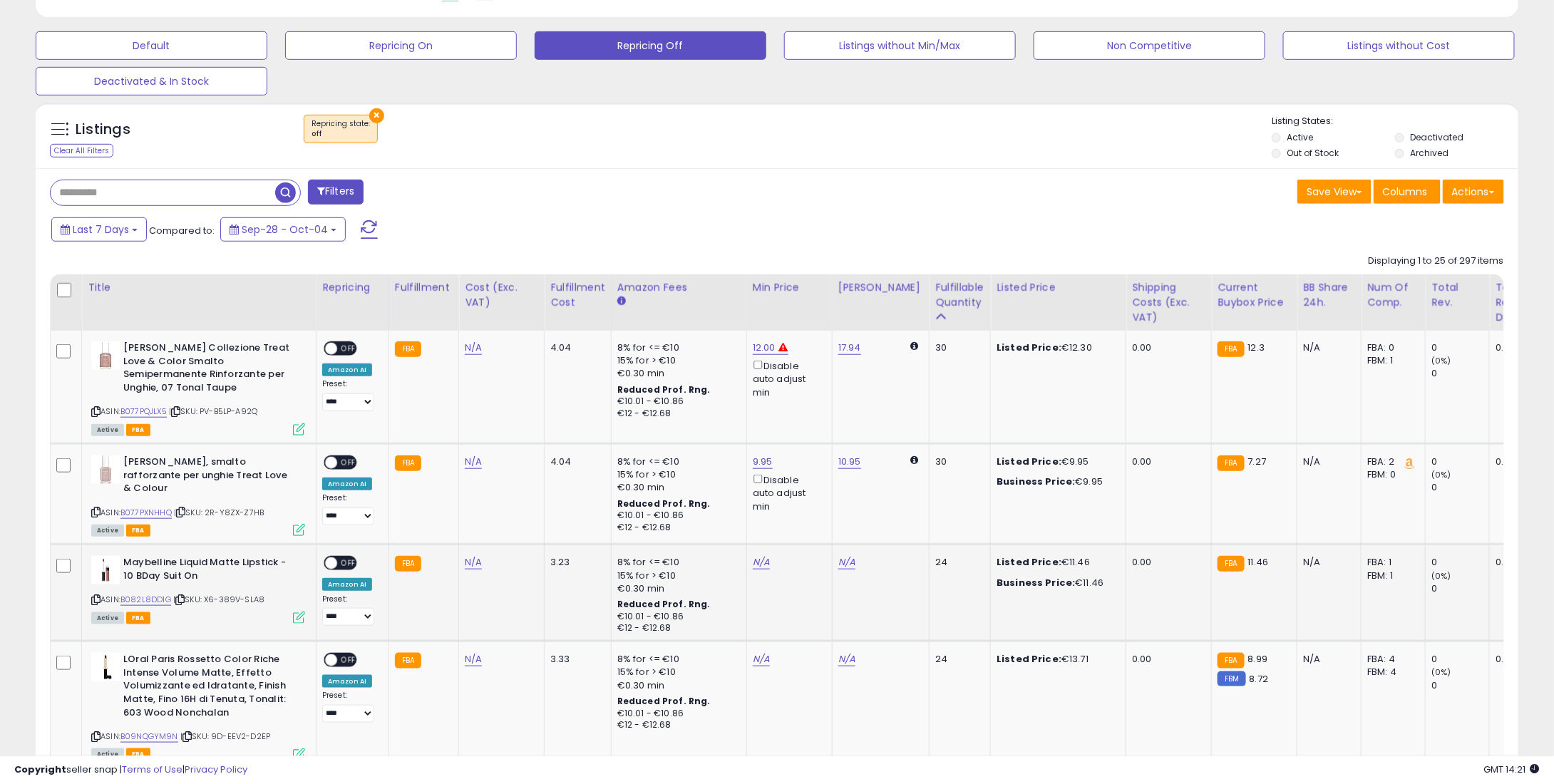
scroll to position [428, 0]
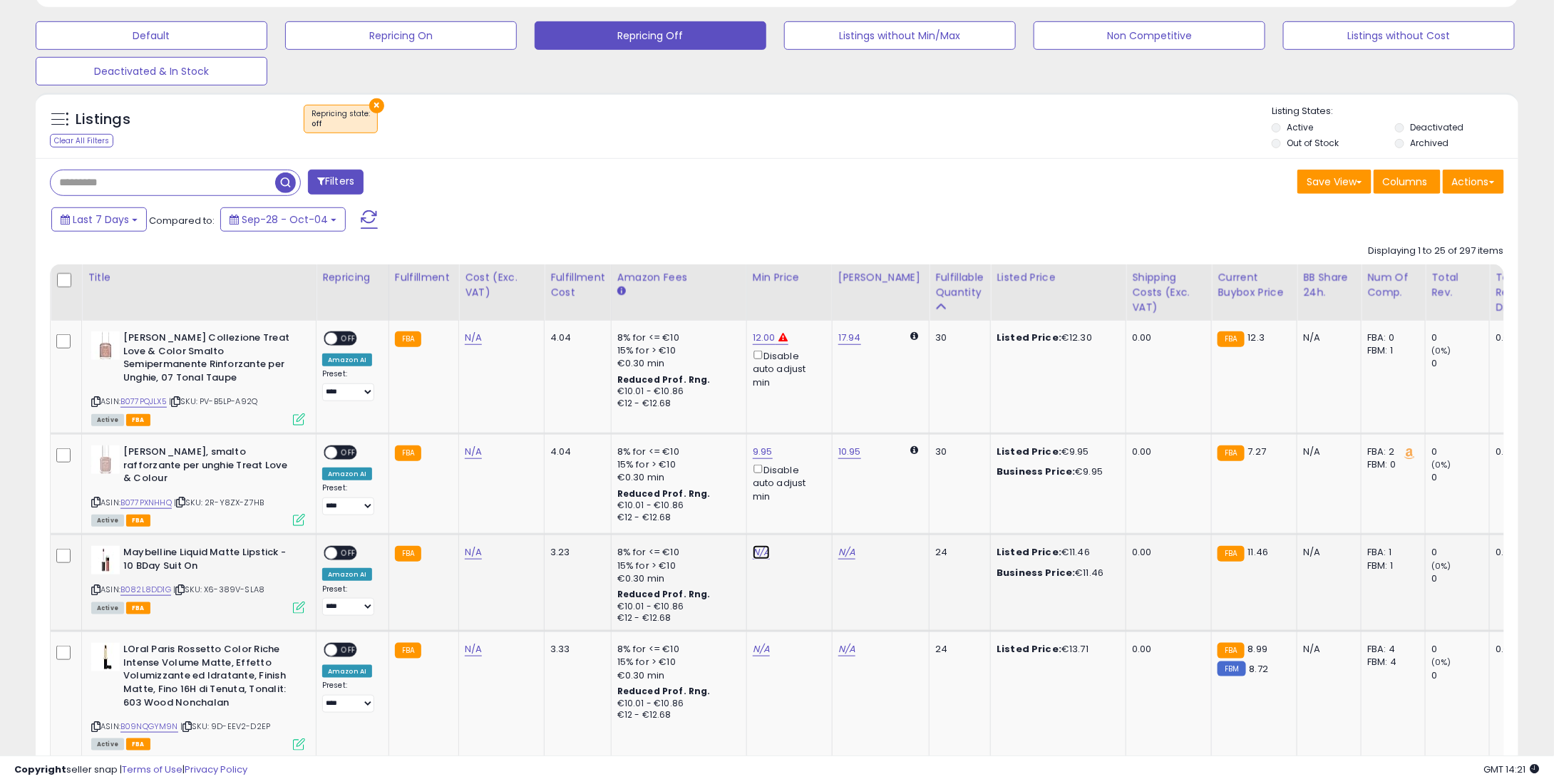
click at [759, 545] on link "N/A" at bounding box center [762, 552] width 17 height 14
type input "*"
type input "****"
click at [808, 506] on button "submit" at bounding box center [795, 499] width 24 height 21
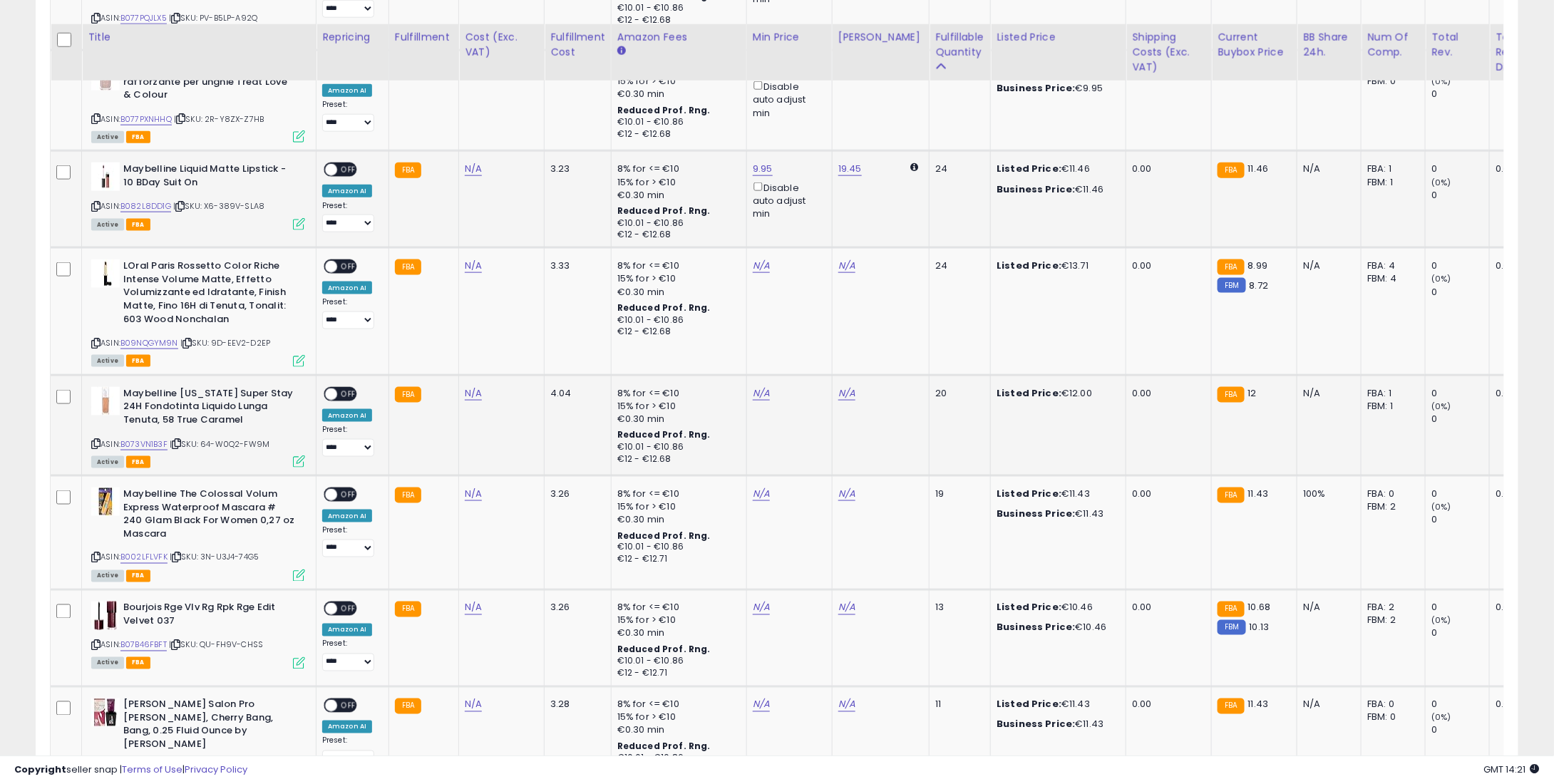
scroll to position [855, 0]
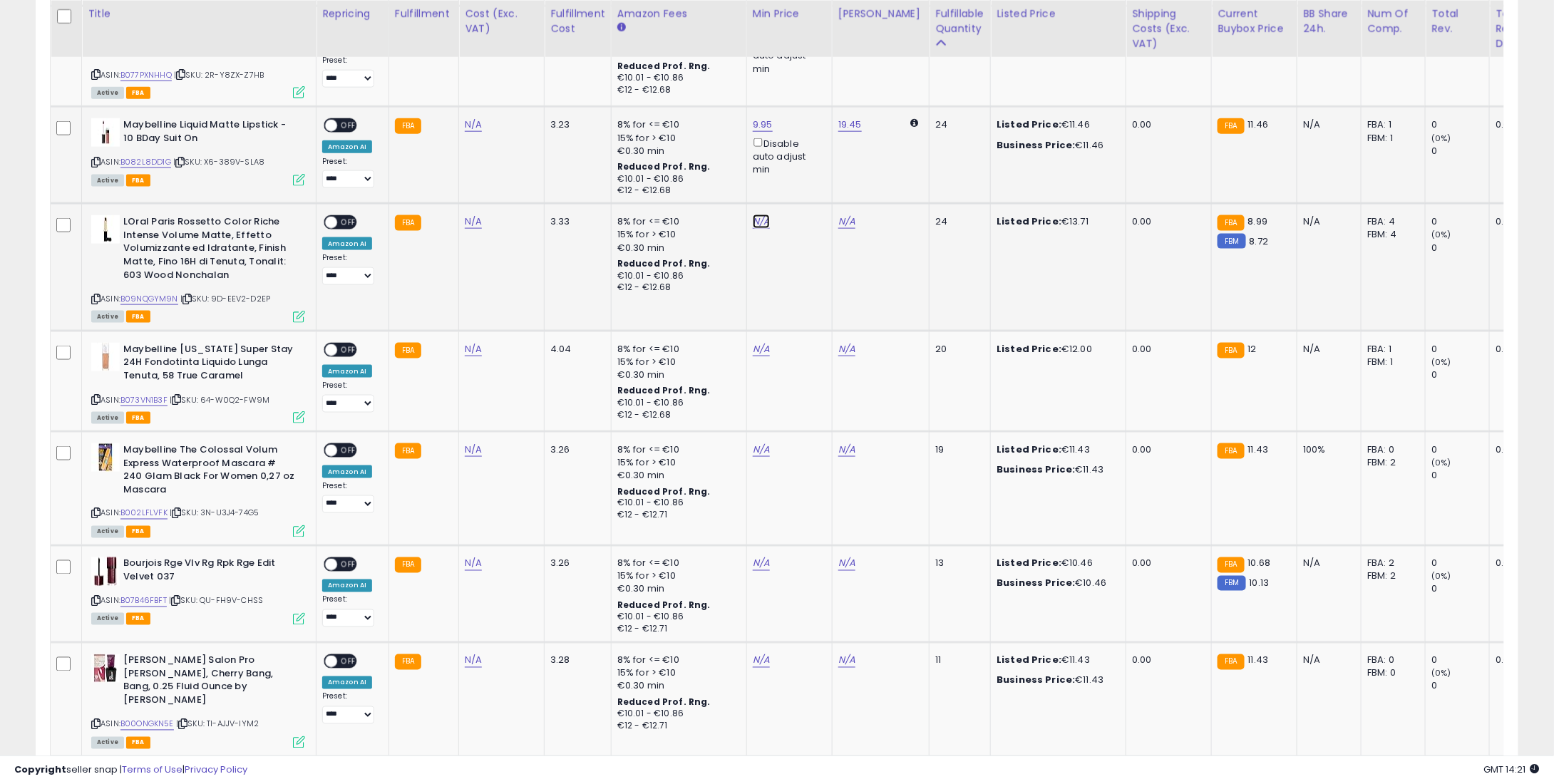
click at [754, 220] on link "N/A" at bounding box center [762, 221] width 17 height 14
type input "**"
click at [802, 171] on div "**" at bounding box center [744, 170] width 185 height 25
click at [808, 174] on button "submit" at bounding box center [795, 168] width 24 height 21
click at [753, 349] on link "N/A" at bounding box center [762, 349] width 17 height 14
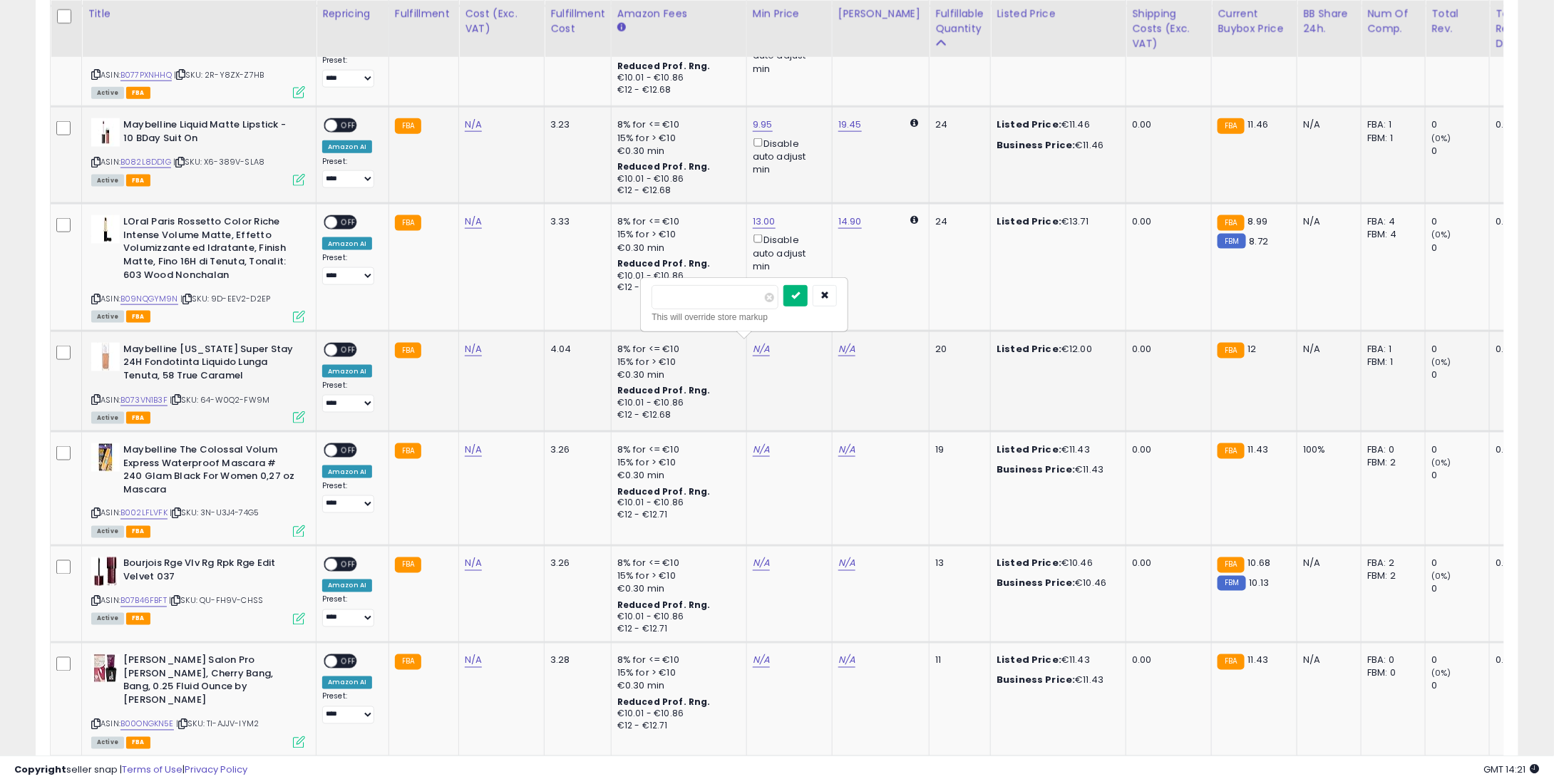
type input "**"
click at [800, 293] on icon "submit" at bounding box center [795, 295] width 9 height 9
click at [755, 448] on link "N/A" at bounding box center [762, 449] width 17 height 14
type input "*"
type input "****"
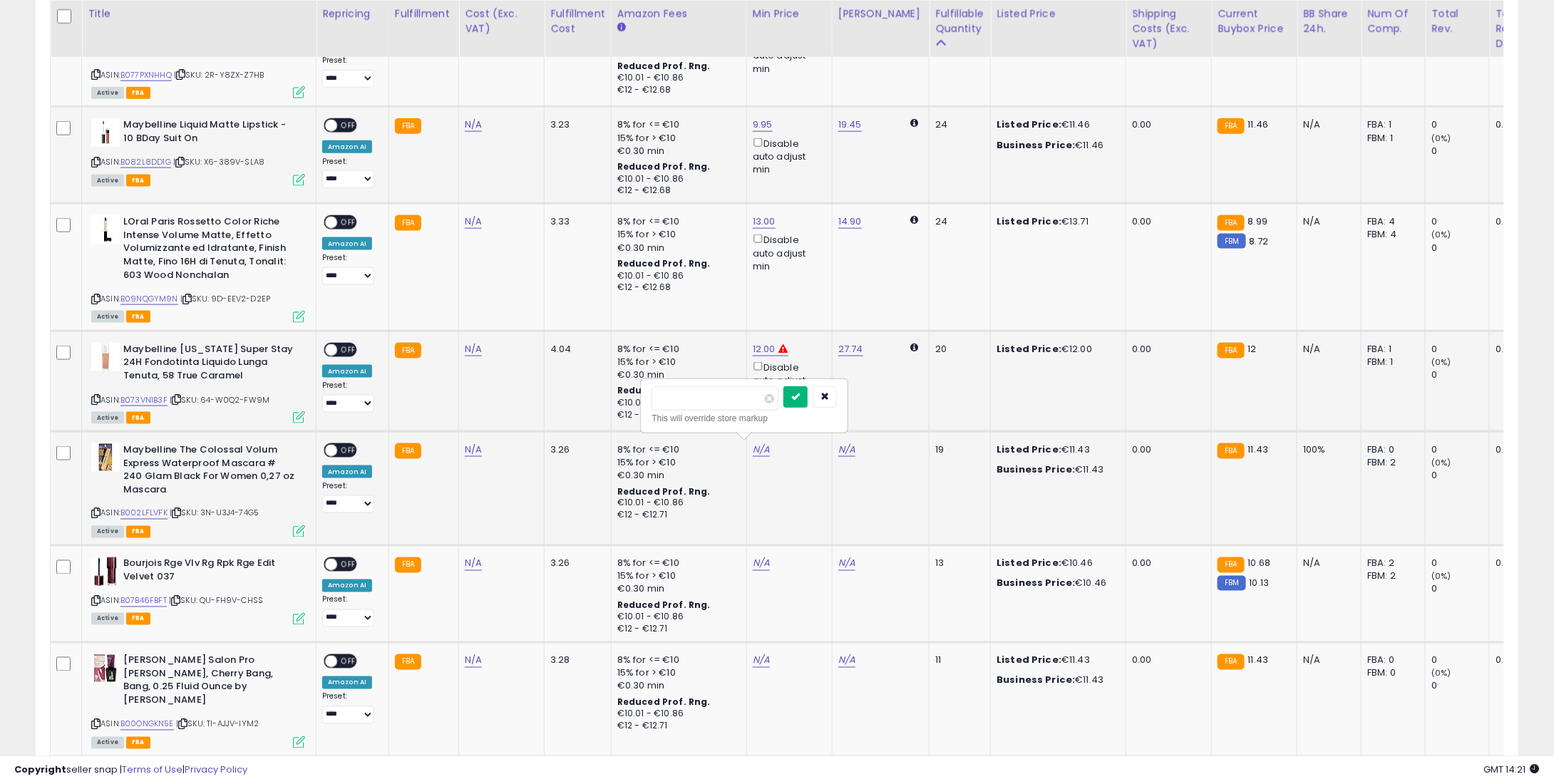
click at [800, 395] on icon "submit" at bounding box center [795, 396] width 9 height 9
click at [757, 557] on link "N/A" at bounding box center [762, 564] width 17 height 14
type input "*"
type input "****"
click at [800, 513] on icon "submit" at bounding box center [795, 509] width 9 height 9
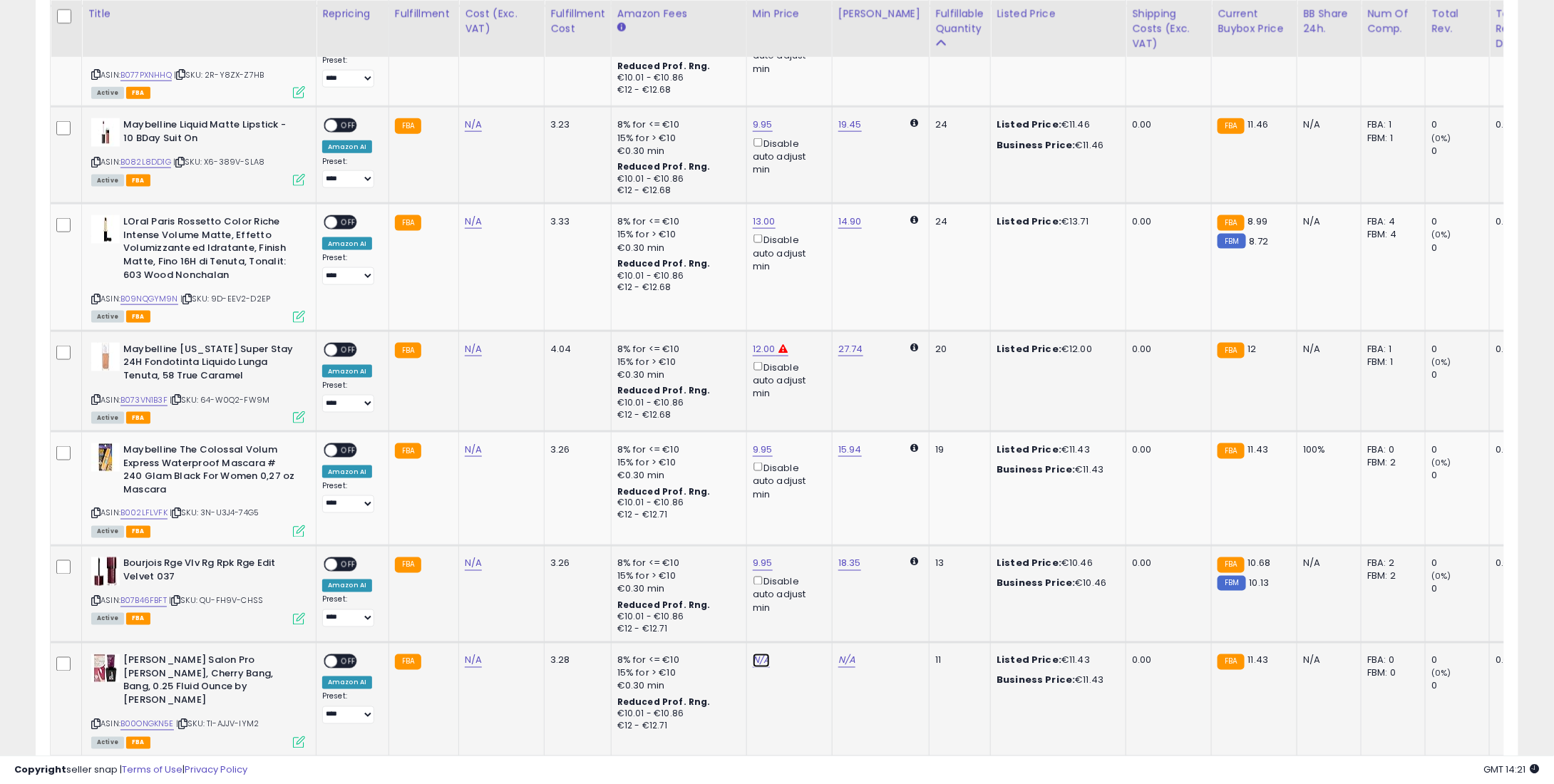
click at [759, 655] on link "N/A" at bounding box center [762, 660] width 17 height 14
type input "*"
type input "****"
click at [808, 608] on button "submit" at bounding box center [795, 607] width 24 height 21
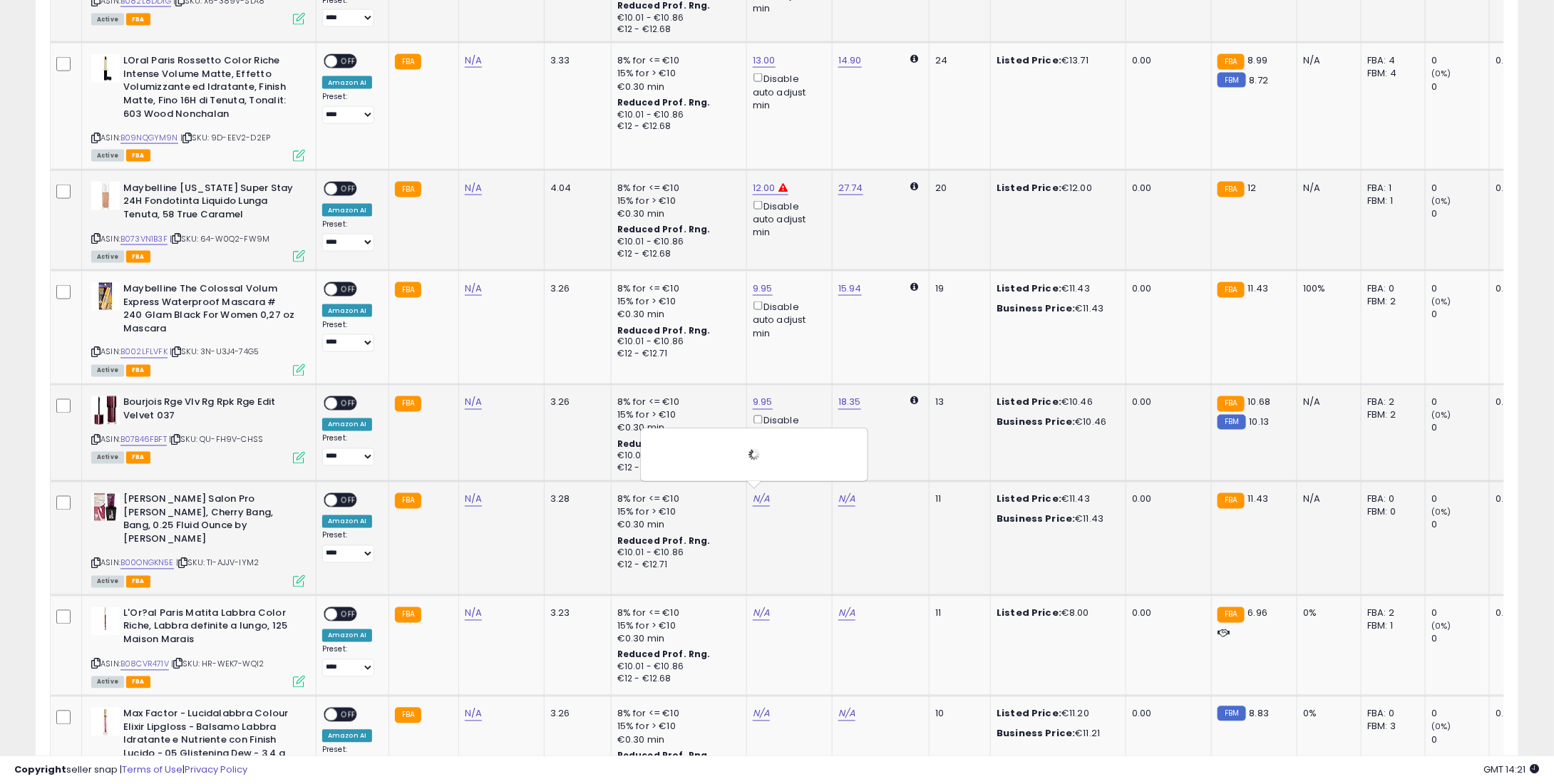
scroll to position [1140, 0]
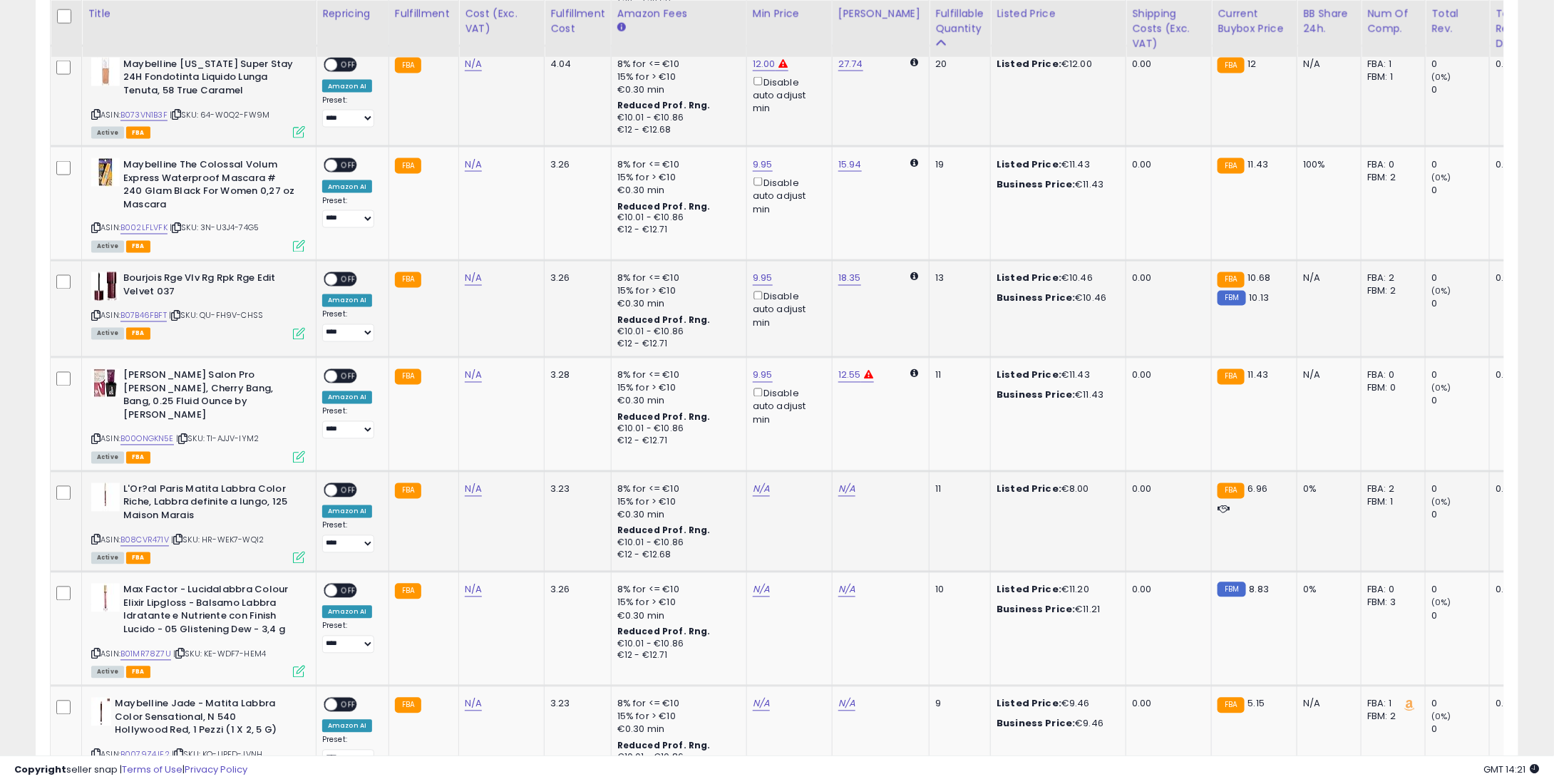
click at [759, 471] on td "N/A" at bounding box center [788, 521] width 85 height 101
drag, startPoint x: 738, startPoint y: 474, endPoint x: 752, endPoint y: 474, distance: 14.0
click at [745, 474] on tr "**********" at bounding box center [1118, 521] width 2134 height 101
click at [763, 483] on div "N/A" at bounding box center [788, 489] width 69 height 13
click at [759, 482] on link "N/A" at bounding box center [762, 489] width 17 height 14
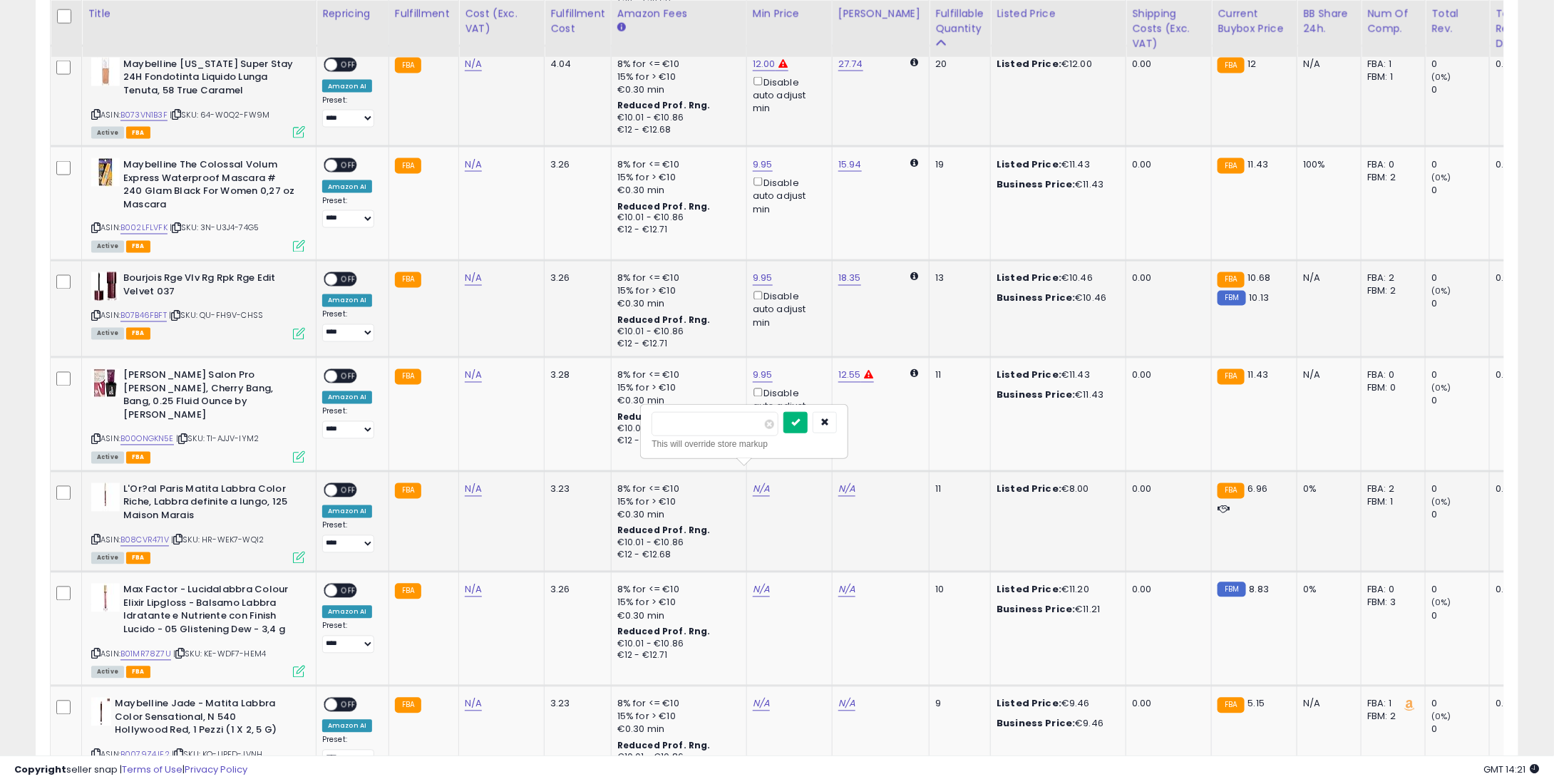
type input "*"
click at [808, 425] on button "submit" at bounding box center [795, 422] width 24 height 21
click at [753, 583] on link "N/A" at bounding box center [762, 590] width 17 height 14
type input "*"
type input "****"
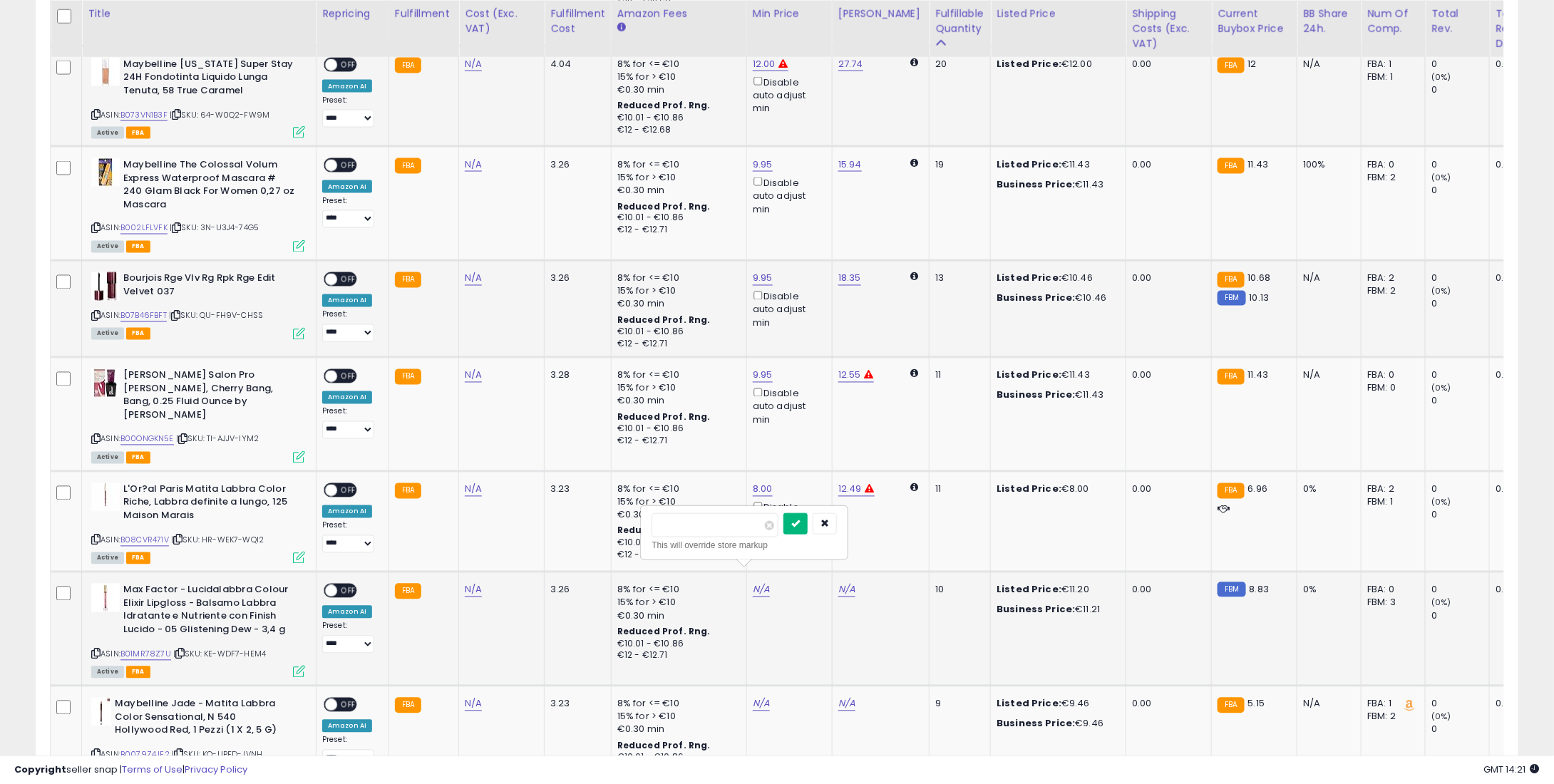
click at [808, 527] on button "submit" at bounding box center [795, 523] width 24 height 21
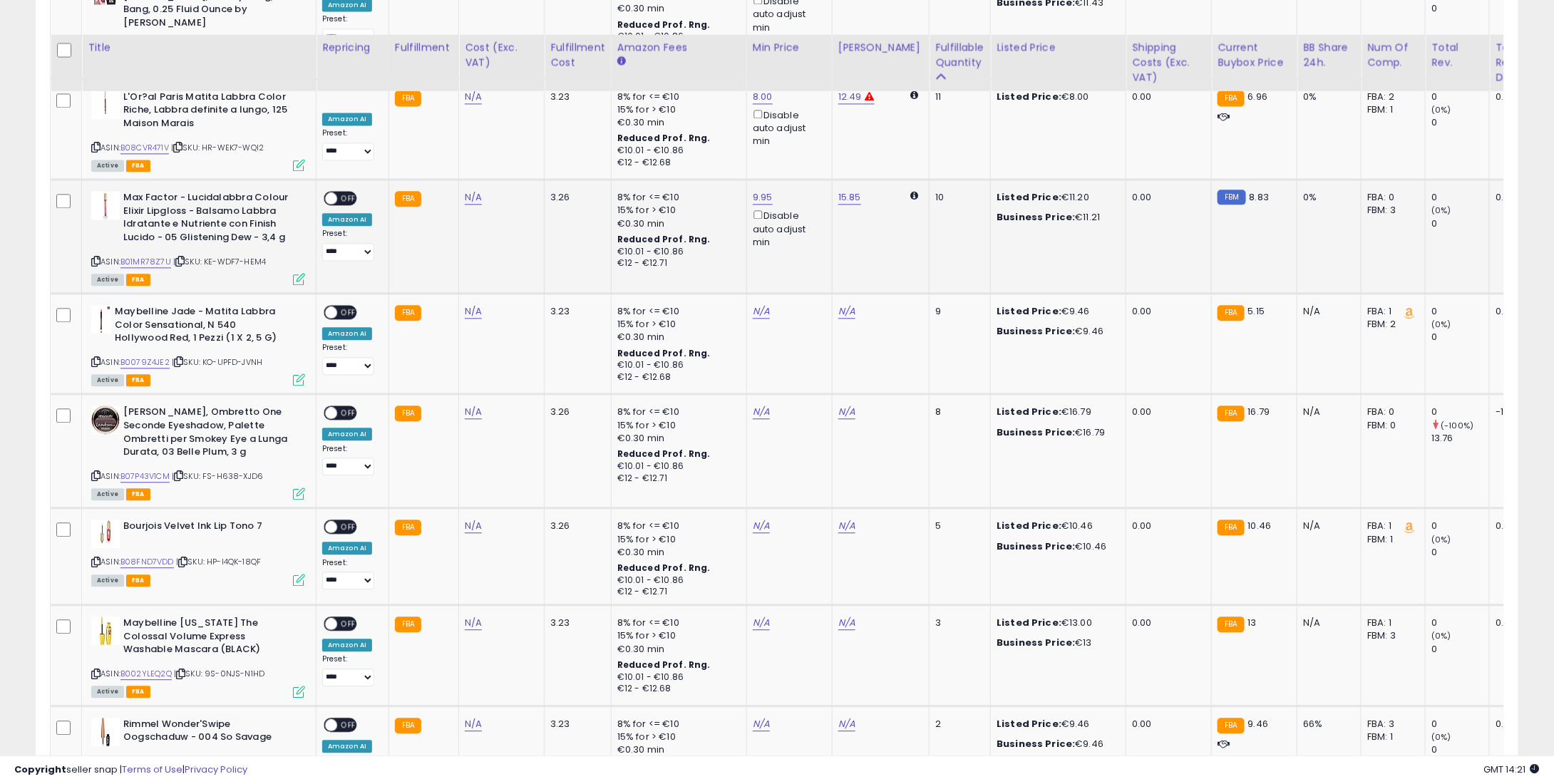
scroll to position [1496, 0]
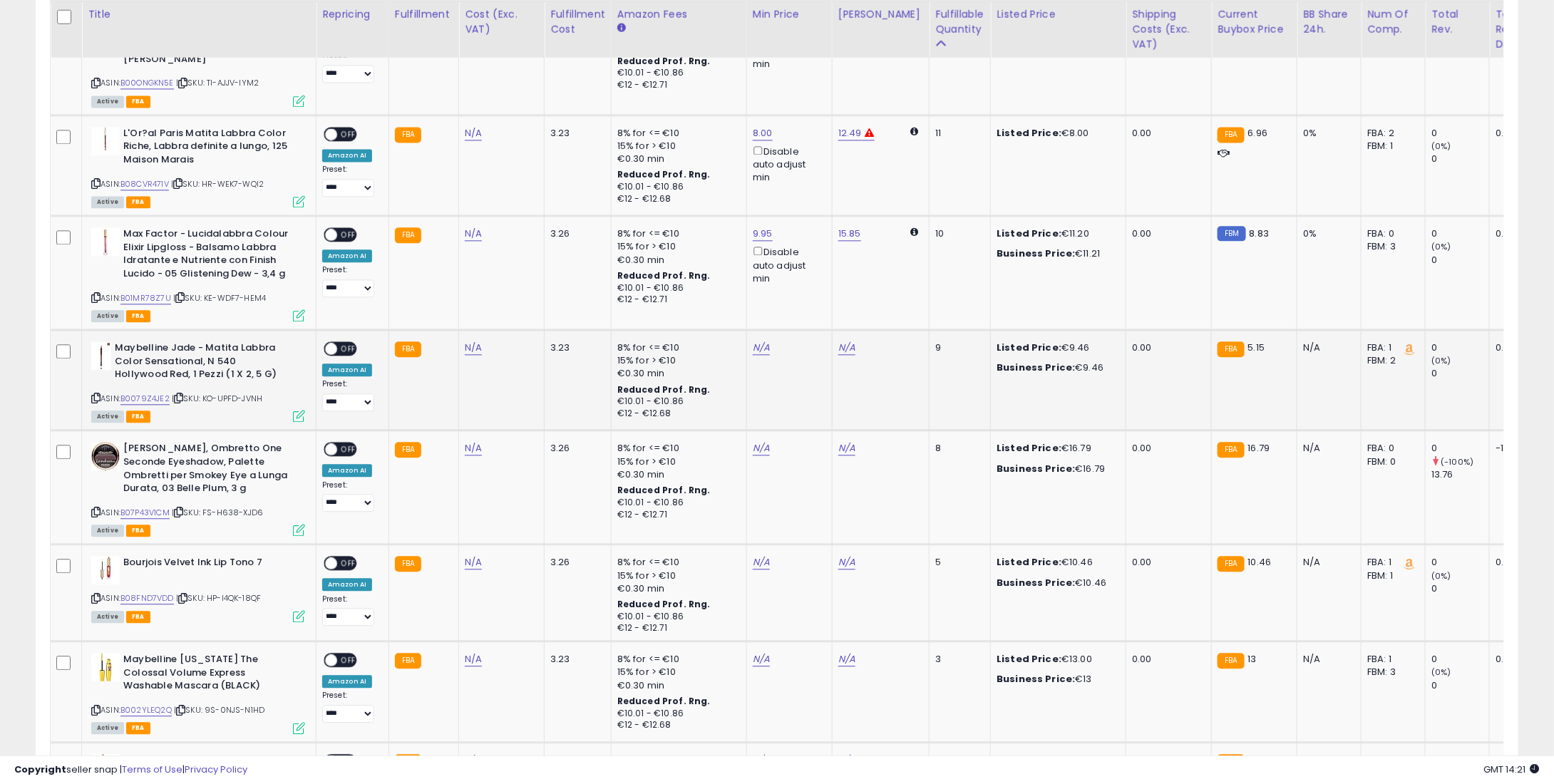
drag, startPoint x: 750, startPoint y: 343, endPoint x: 753, endPoint y: 335, distance: 8.5
click at [753, 335] on td "N/A" at bounding box center [788, 380] width 85 height 101
click at [753, 341] on link "N/A" at bounding box center [762, 348] width 17 height 14
type input "*"
type input "****"
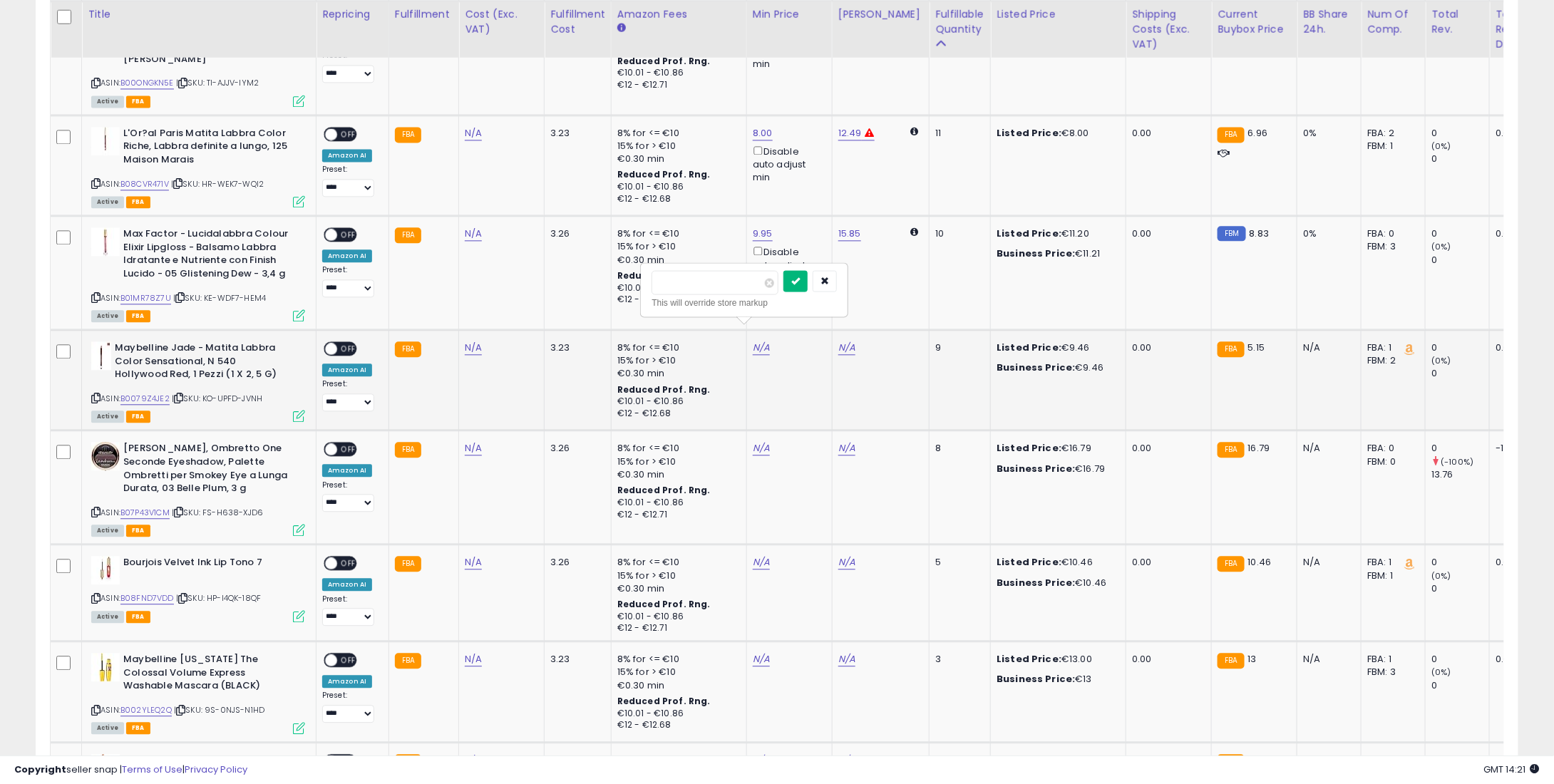
click at [808, 278] on button "submit" at bounding box center [795, 281] width 24 height 21
click at [759, 441] on link "N/A" at bounding box center [762, 448] width 17 height 14
type input "**"
click at [808, 378] on button "submit" at bounding box center [795, 381] width 24 height 21
click at [762, 544] on td "N/A" at bounding box center [788, 592] width 85 height 97
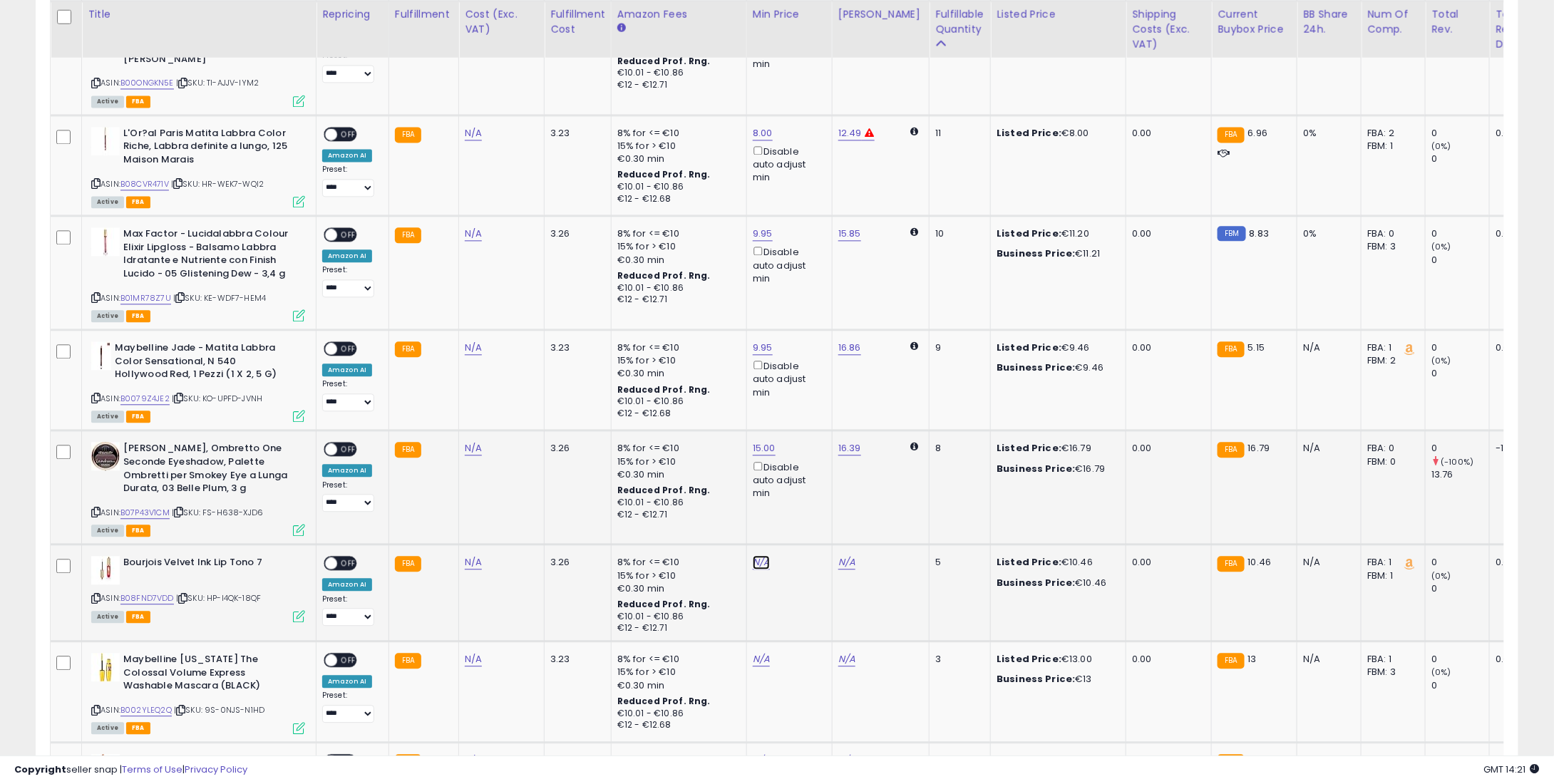
click at [760, 555] on link "N/A" at bounding box center [762, 562] width 17 height 14
type input "*"
type input "****"
click at [808, 500] on button "submit" at bounding box center [795, 495] width 24 height 21
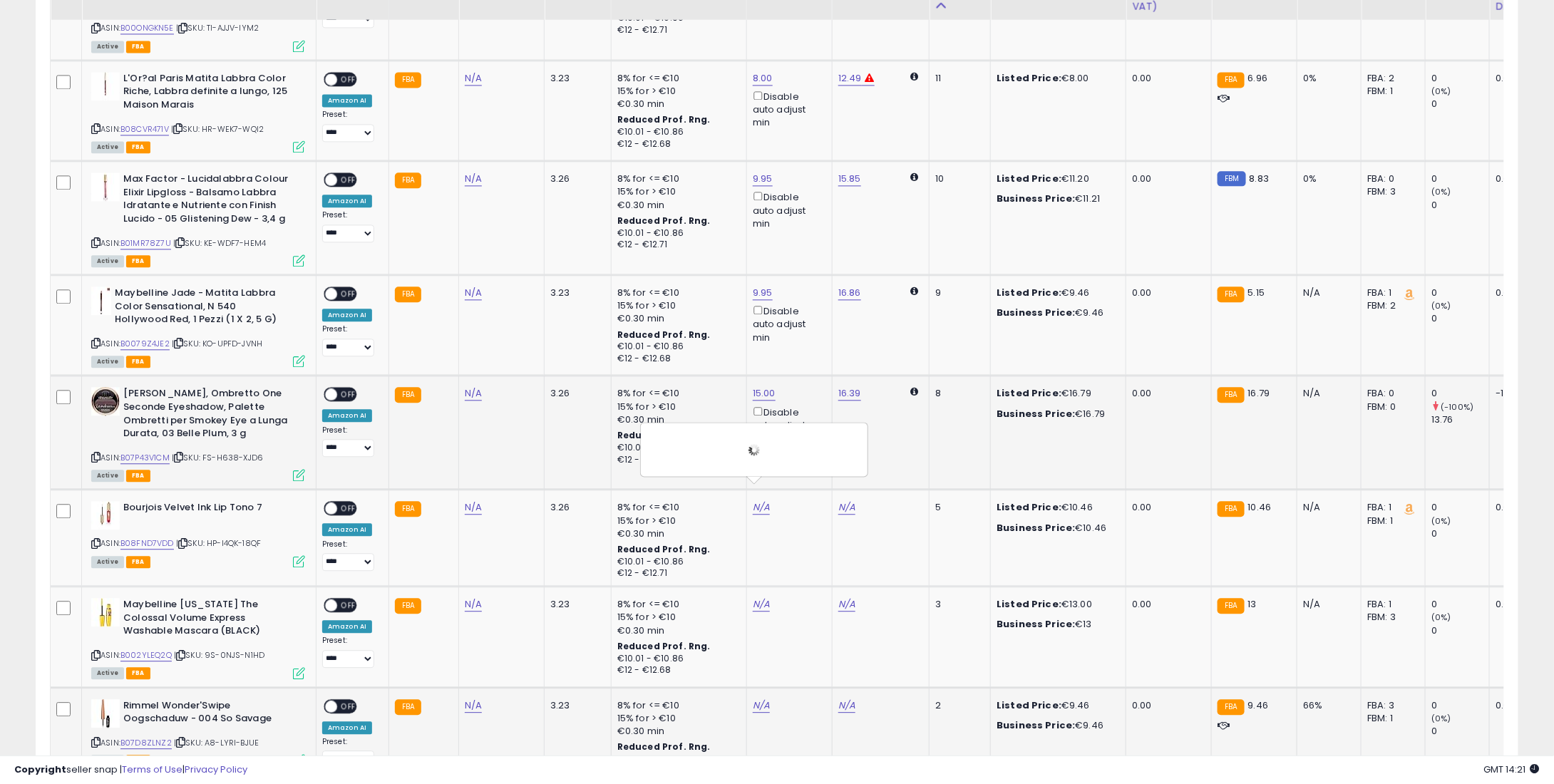
scroll to position [1781, 0]
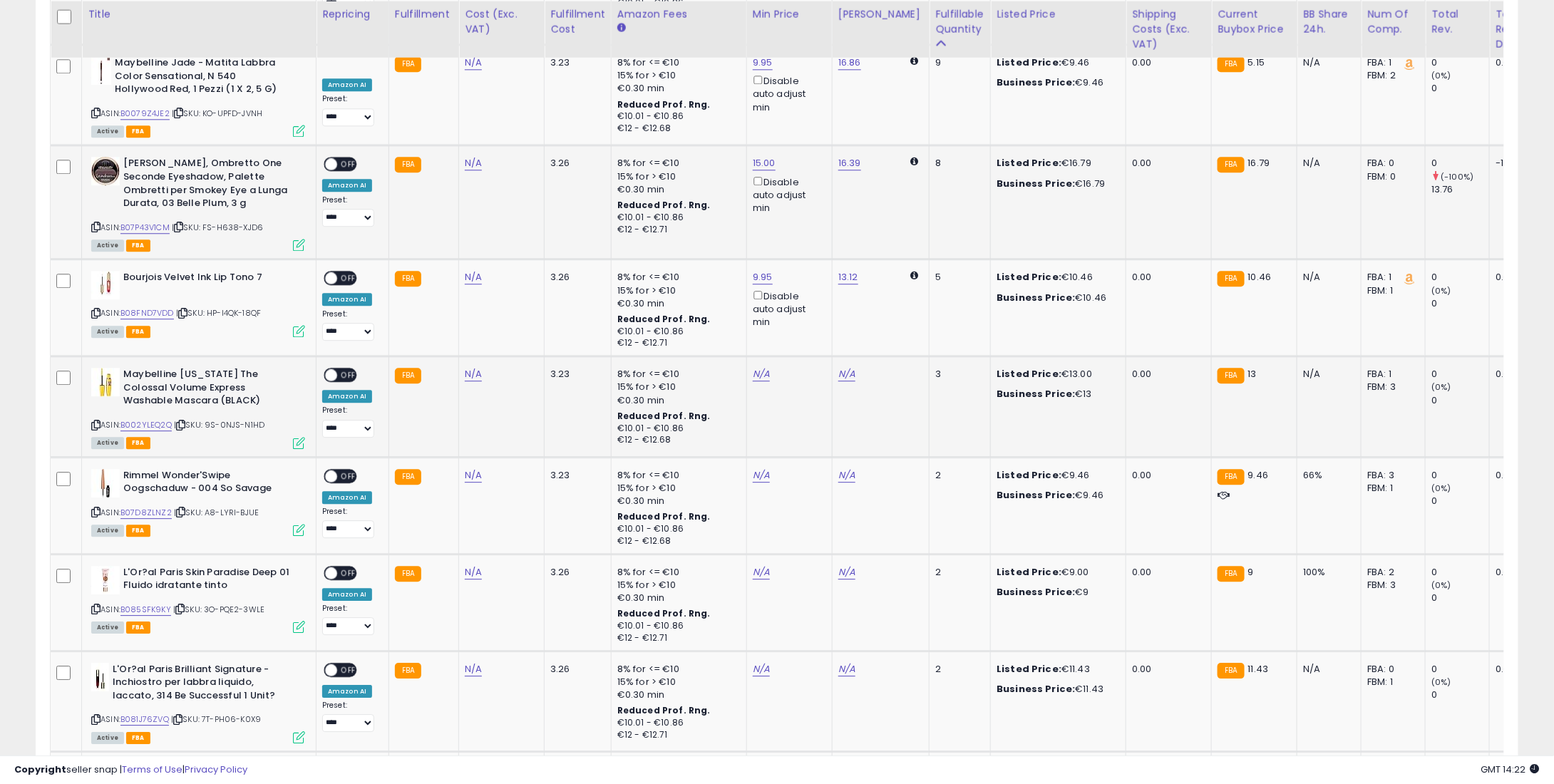
drag, startPoint x: 773, startPoint y: 344, endPoint x: 753, endPoint y: 357, distance: 23.9
click at [769, 356] on td "N/A" at bounding box center [788, 406] width 85 height 101
click at [753, 367] on link "N/A" at bounding box center [762, 374] width 17 height 14
type input "**"
click at [800, 303] on icon "submit" at bounding box center [795, 306] width 9 height 9
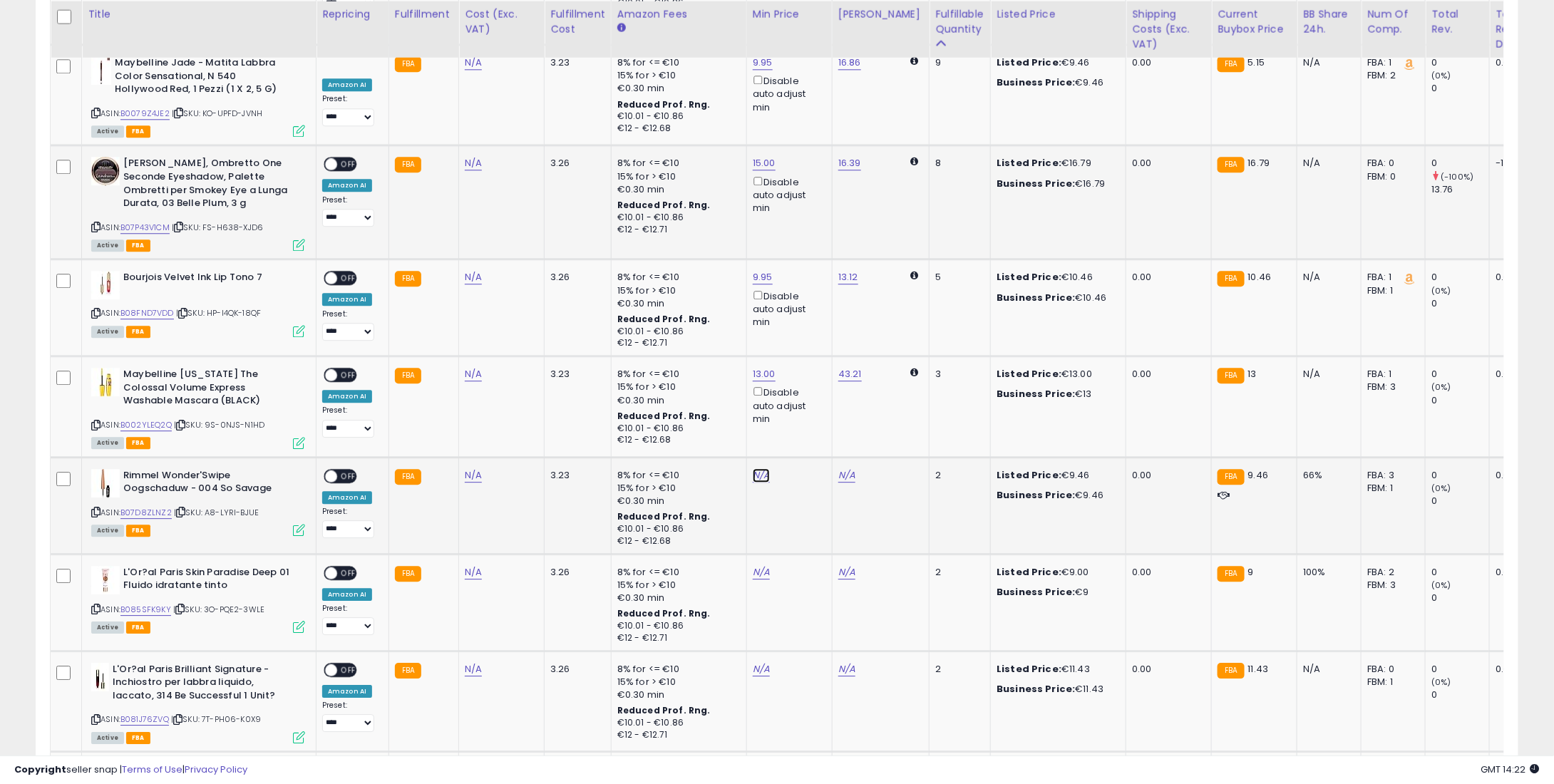
click at [757, 468] on link "N/A" at bounding box center [762, 475] width 17 height 14
type input "*"
type input "****"
click at [808, 412] on button "submit" at bounding box center [795, 408] width 24 height 21
click at [753, 565] on link "N/A" at bounding box center [762, 572] width 17 height 14
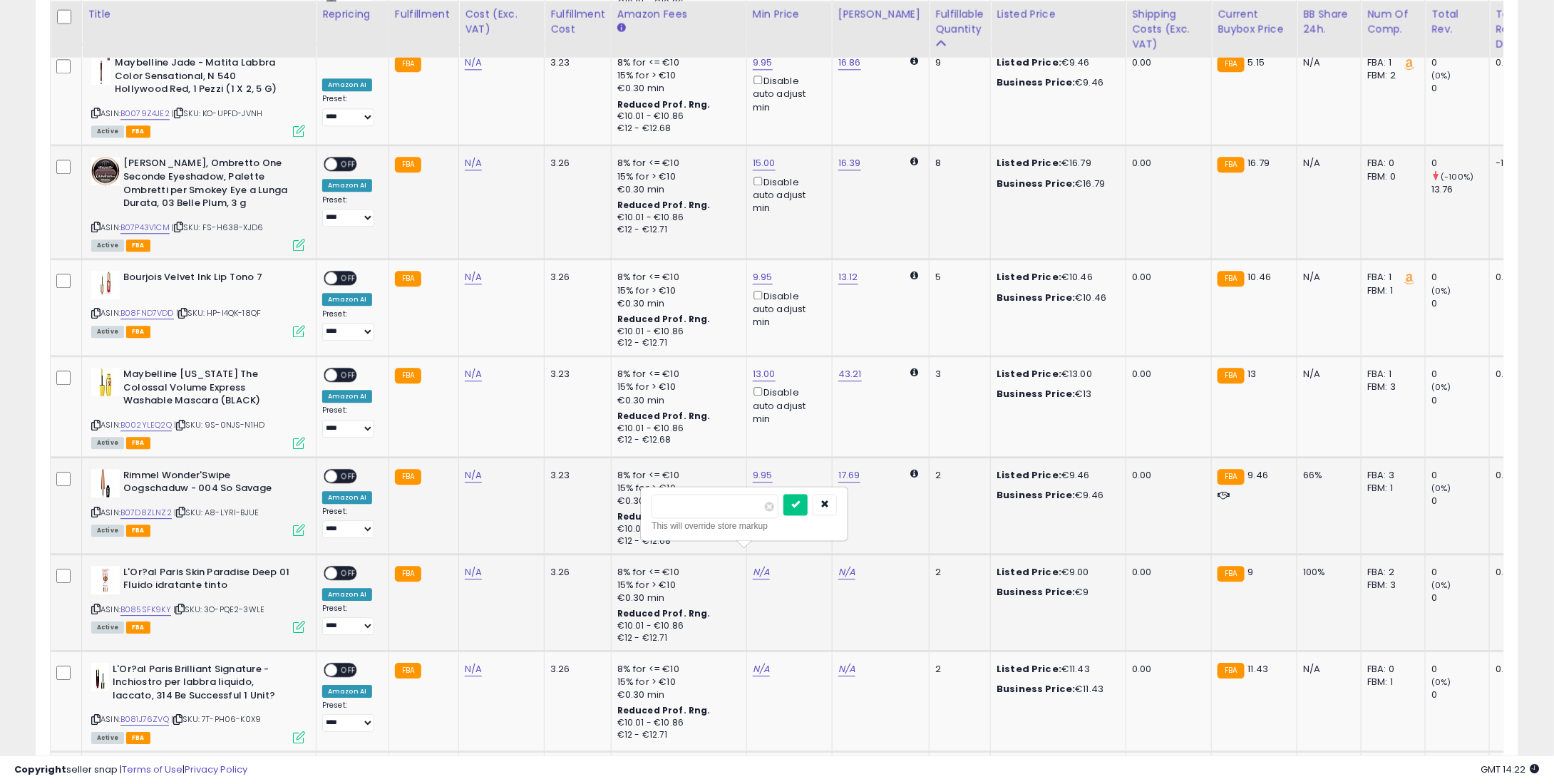
type input "*"
drag, startPoint x: 799, startPoint y: 503, endPoint x: 812, endPoint y: 503, distance: 13.0
click at [802, 503] on div "*" at bounding box center [744, 507] width 185 height 25
click at [800, 503] on icon "submit" at bounding box center [795, 503] width 9 height 9
click at [763, 650] on td "N/A" at bounding box center [788, 700] width 85 height 101
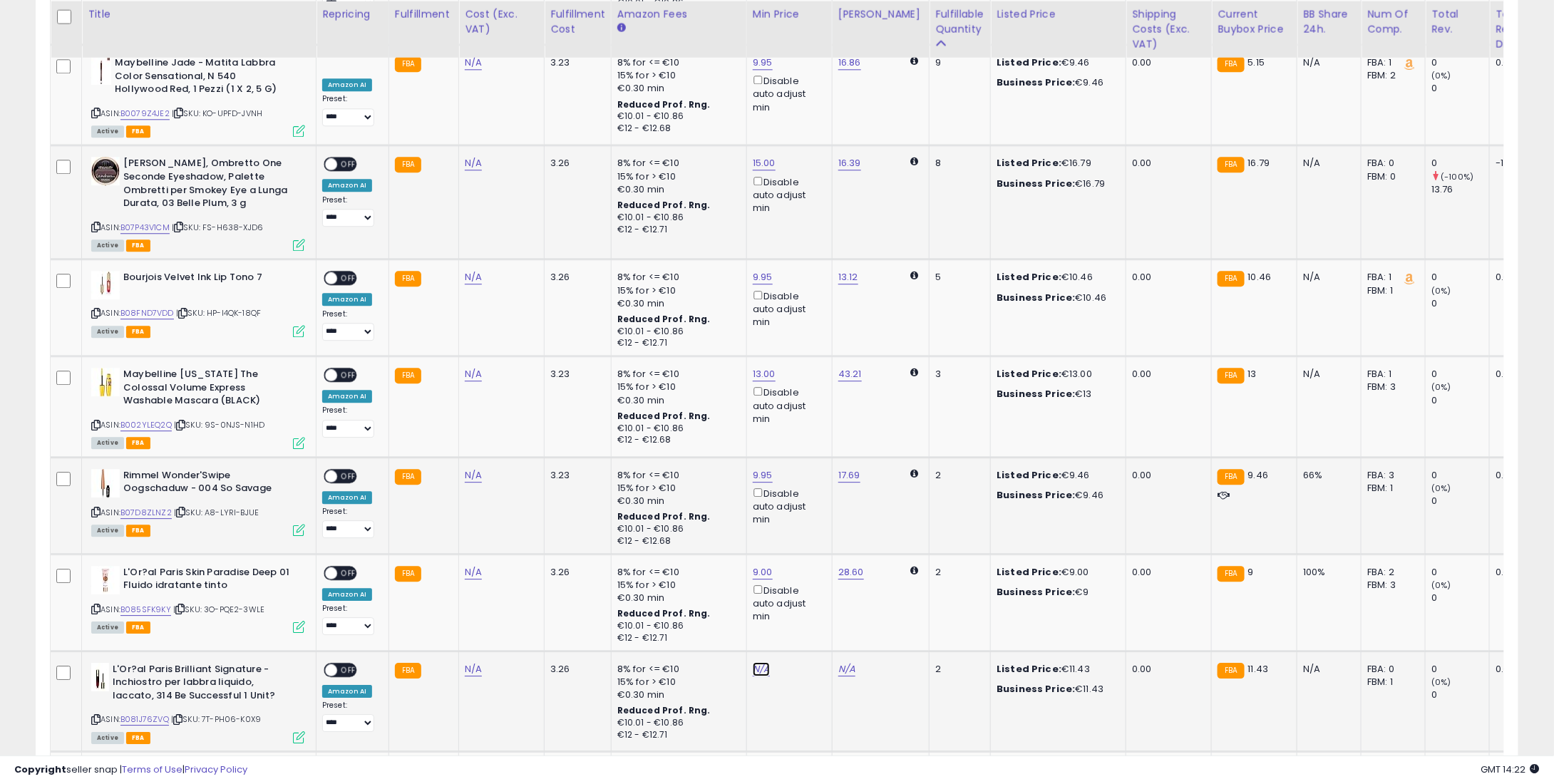
click at [762, 662] on link "N/A" at bounding box center [762, 669] width 17 height 14
type input "*"
type input "****"
click at [804, 601] on button "submit" at bounding box center [795, 601] width 24 height 21
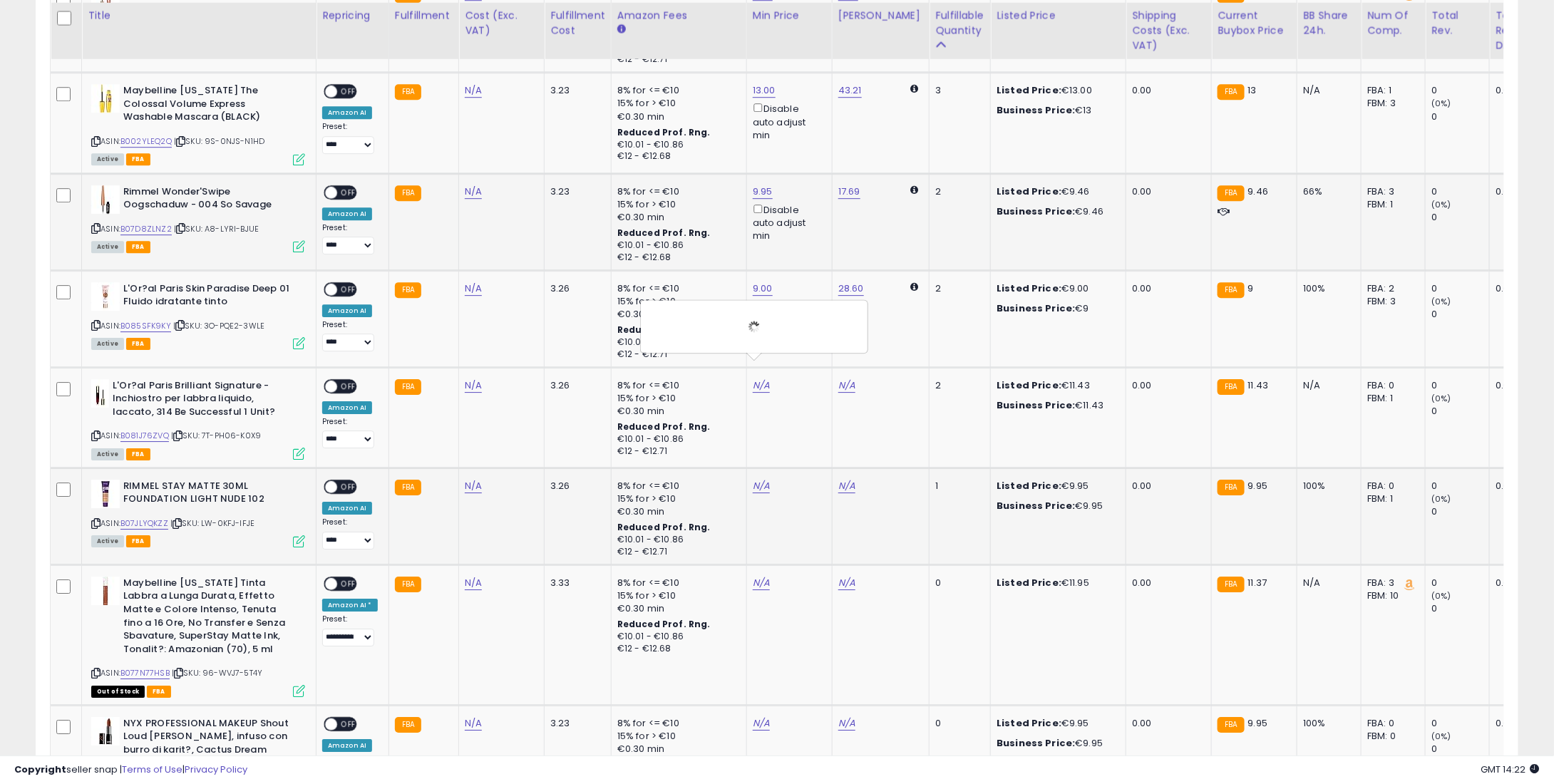
scroll to position [2067, 0]
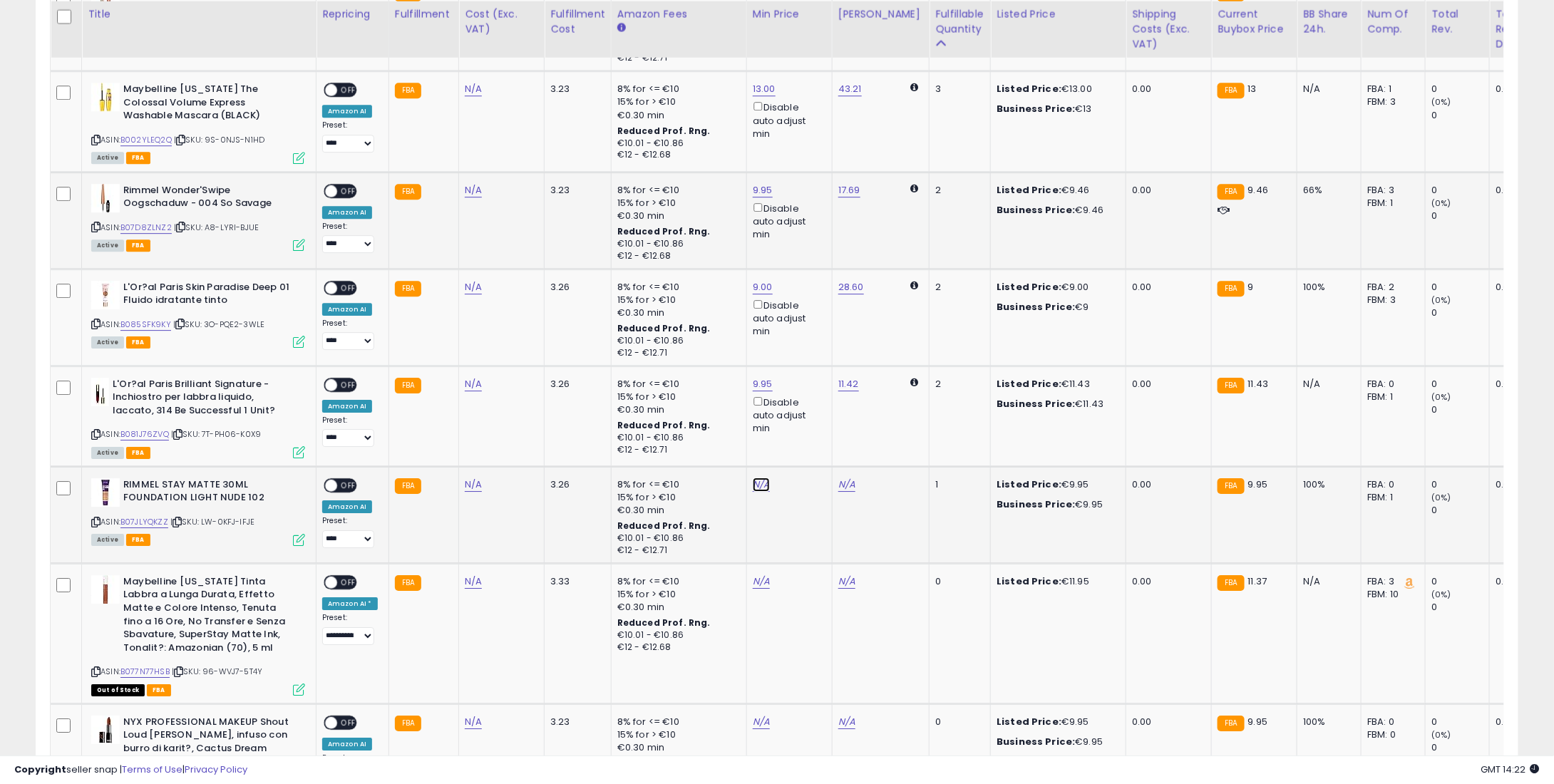
click at [755, 478] on link "N/A" at bounding box center [762, 485] width 17 height 14
type input "*"
type input "****"
click at [808, 421] on button "submit" at bounding box center [795, 417] width 24 height 21
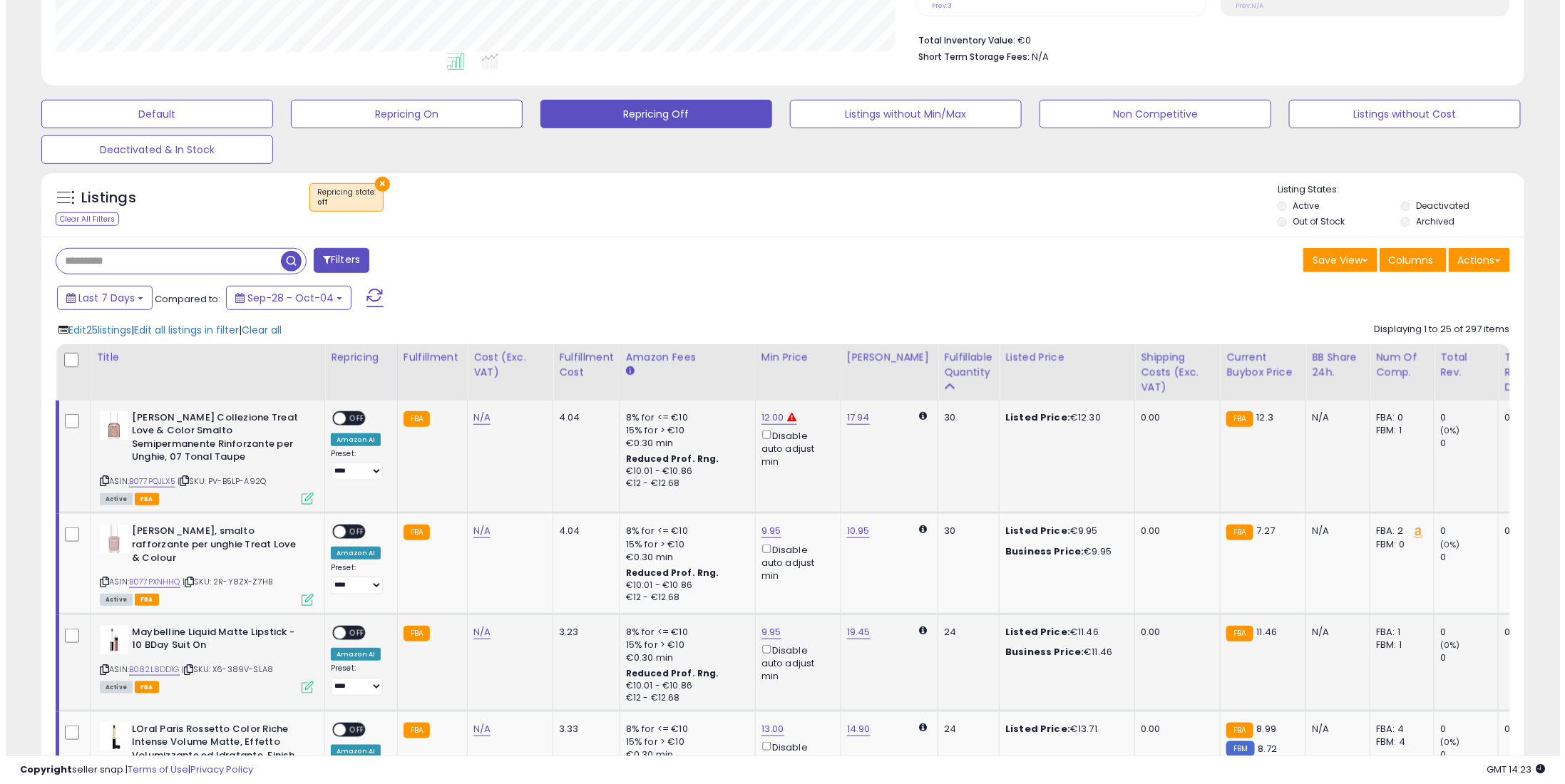
scroll to position [356, 0]
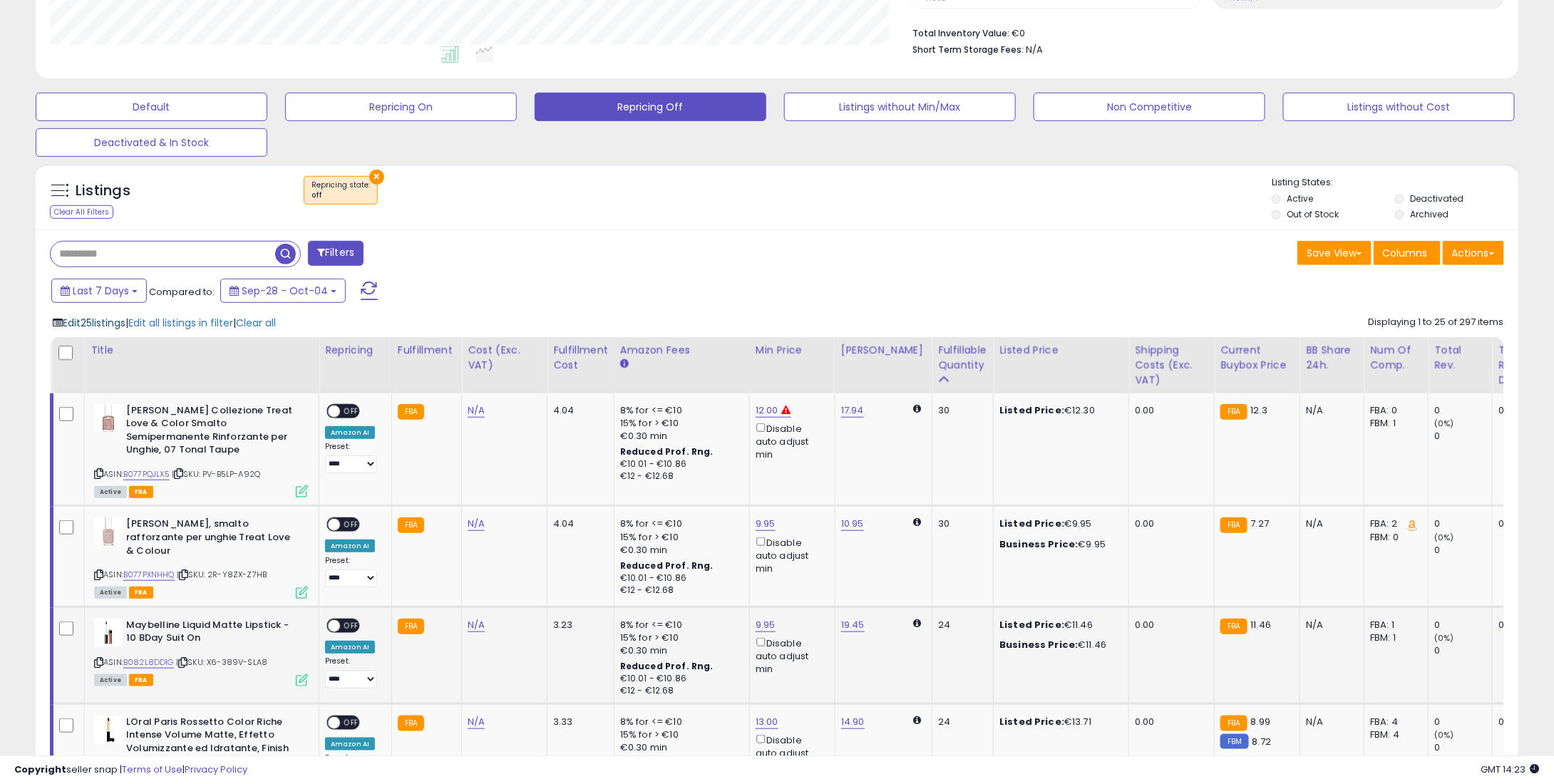
click at [107, 321] on span "Edit 25 listings" at bounding box center [94, 323] width 63 height 14
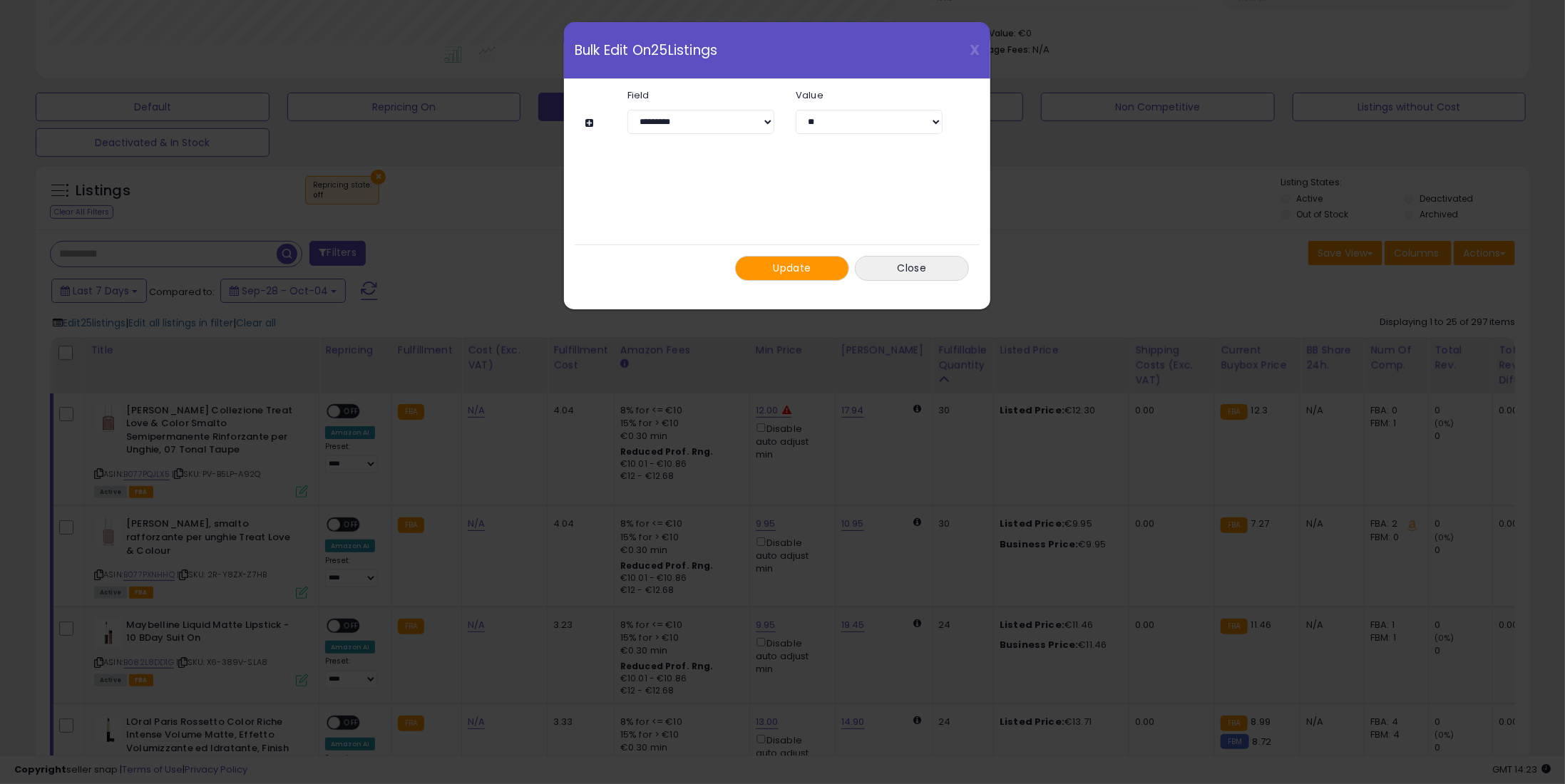
click at [799, 262] on span "Update" at bounding box center [792, 268] width 38 height 14
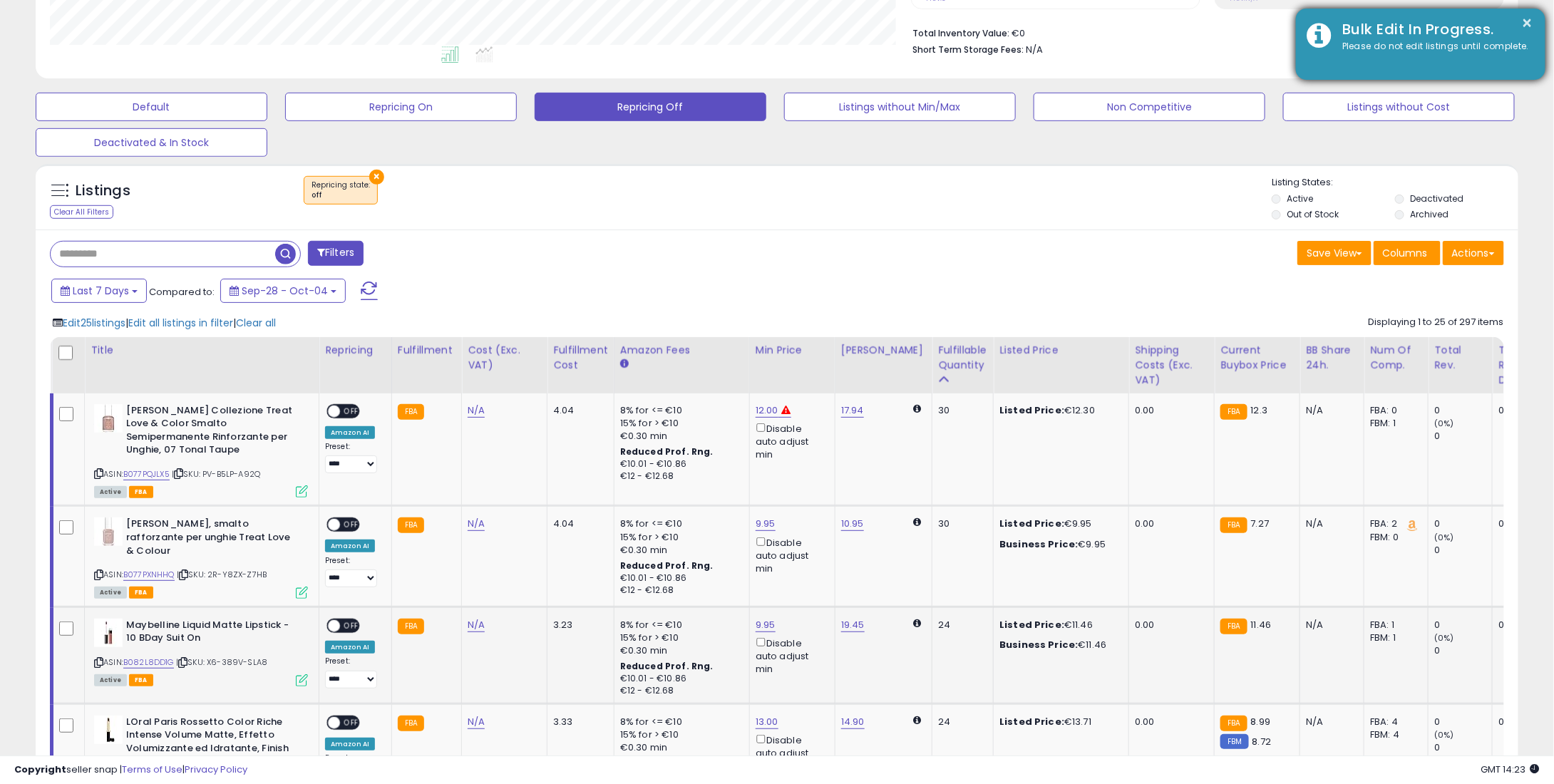
scroll to position [712286, 712108]
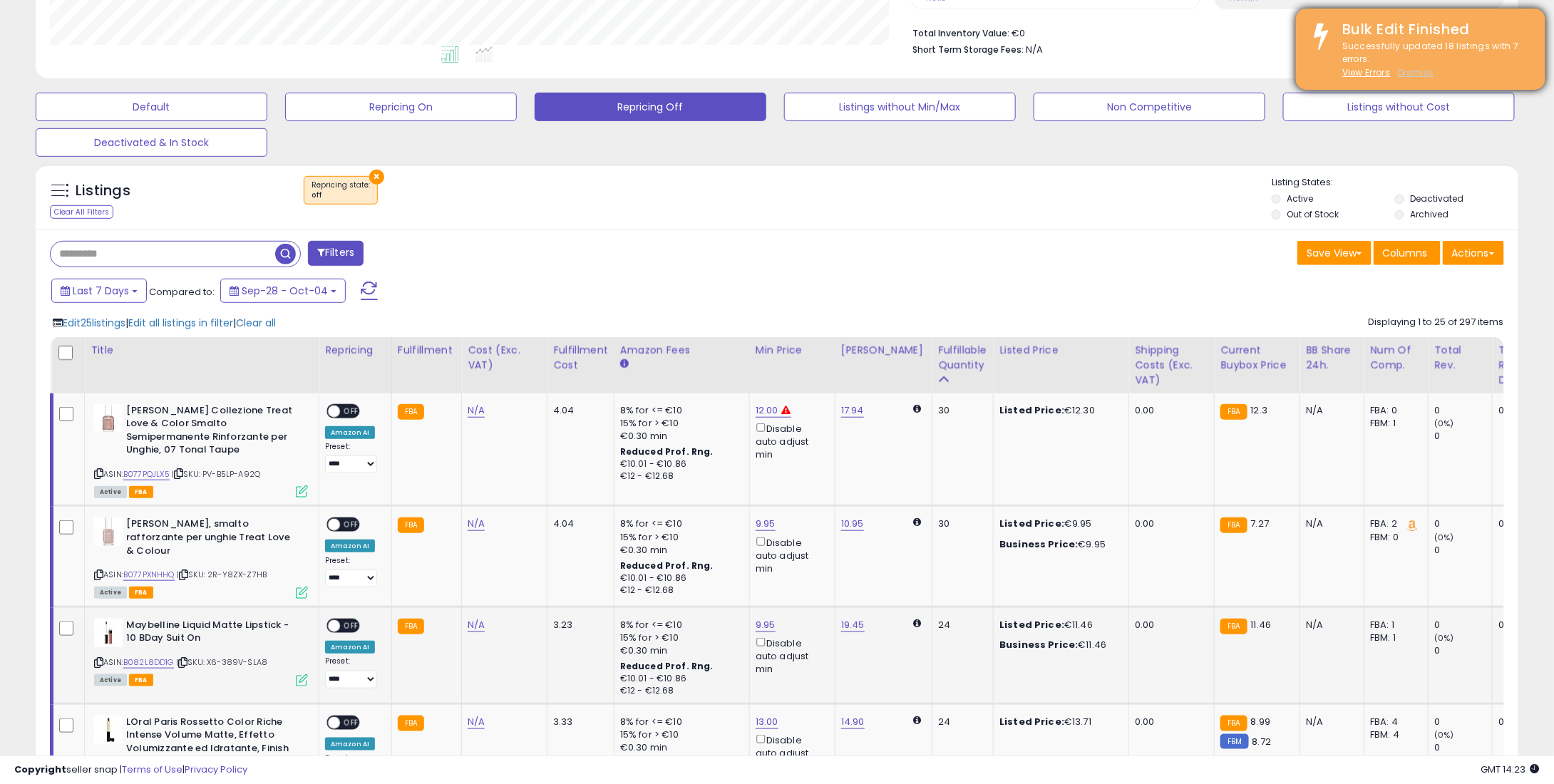
click at [1401, 71] on u "Dismiss" at bounding box center [1416, 72] width 36 height 12
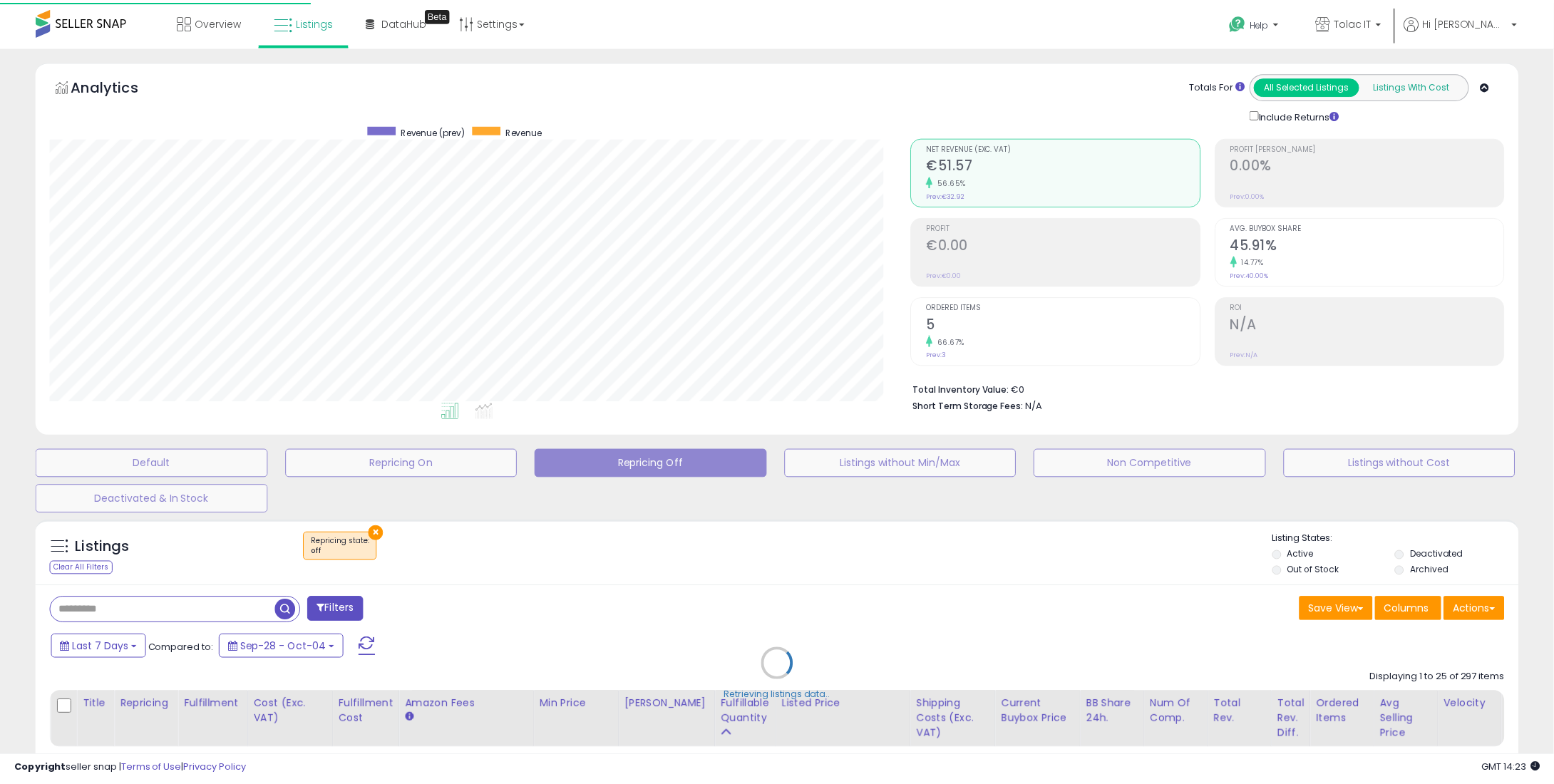
scroll to position [292, 867]
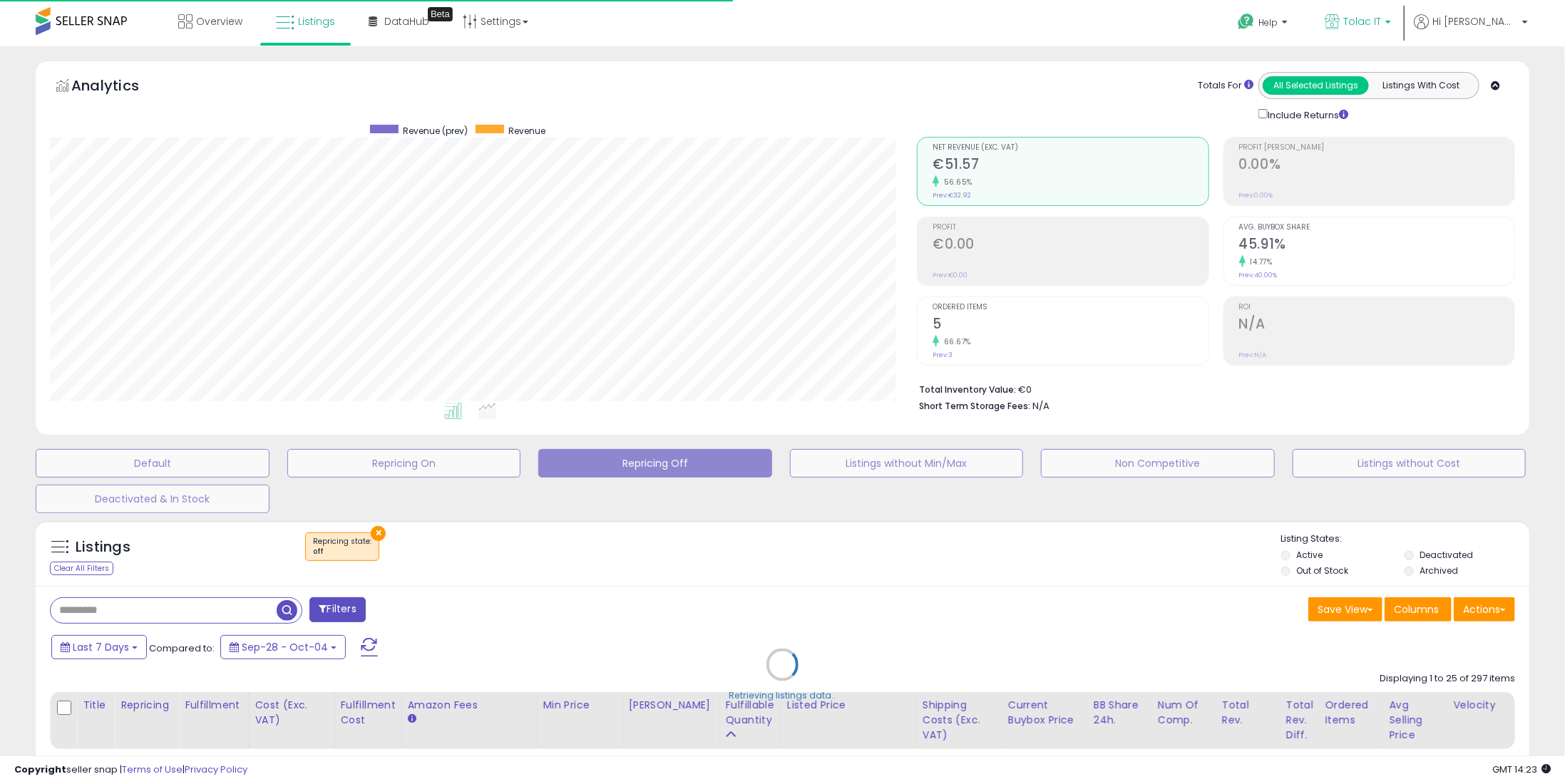
click at [1391, 29] on p "Tolac IT" at bounding box center [1358, 23] width 66 height 18
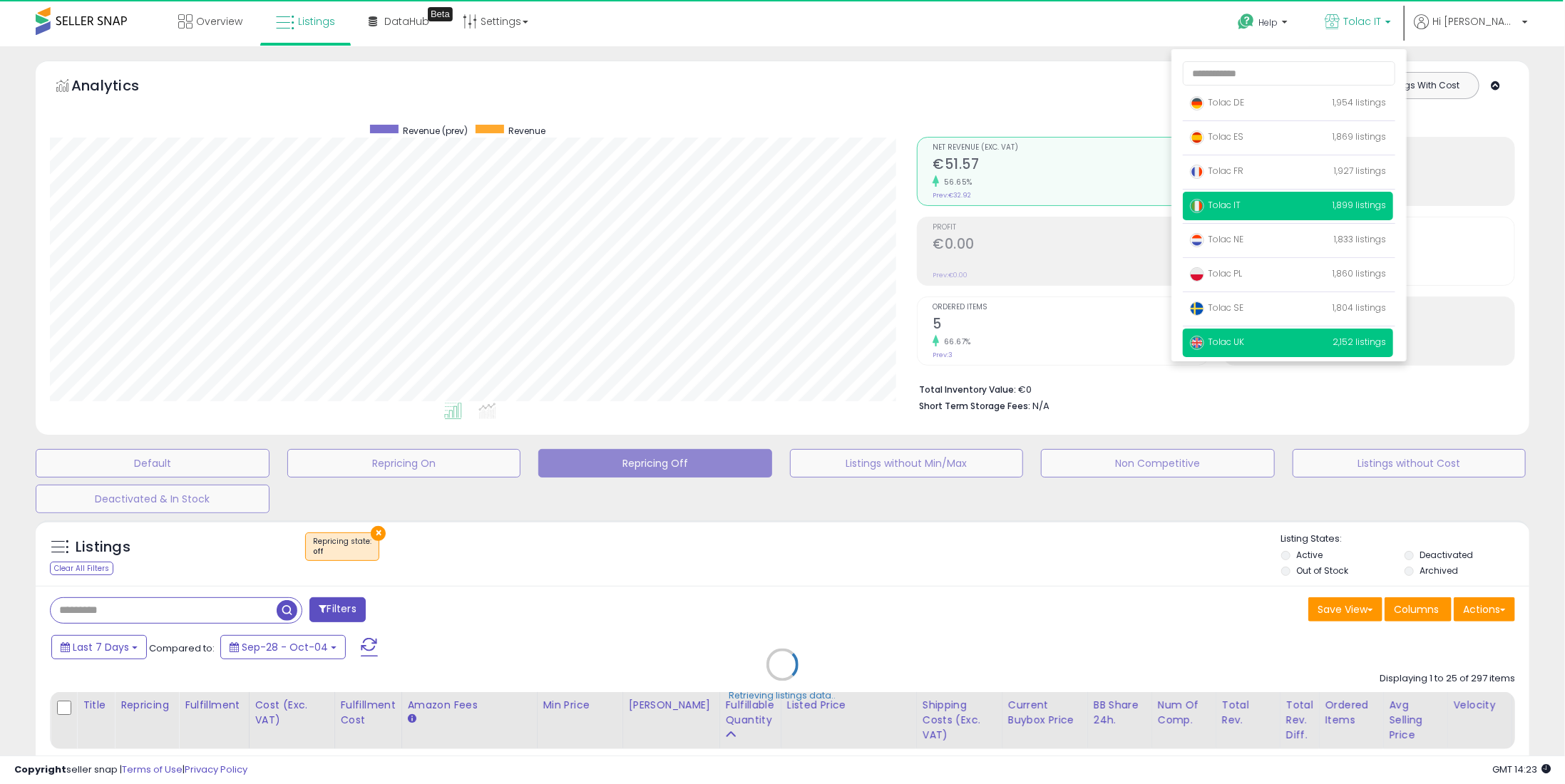
click at [1244, 340] on span "Tolac UK" at bounding box center [1217, 341] width 54 height 12
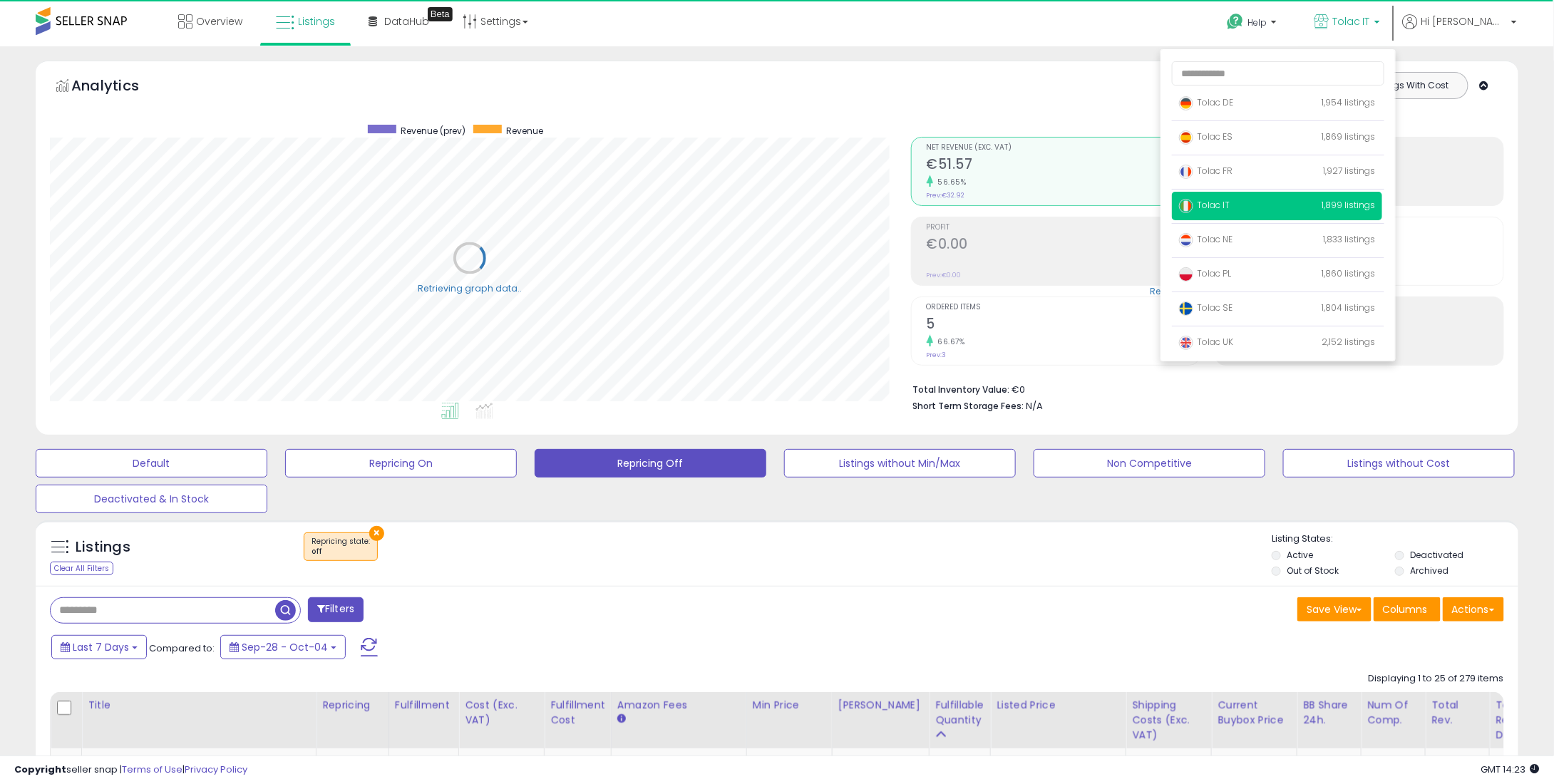
scroll to position [712286, 712108]
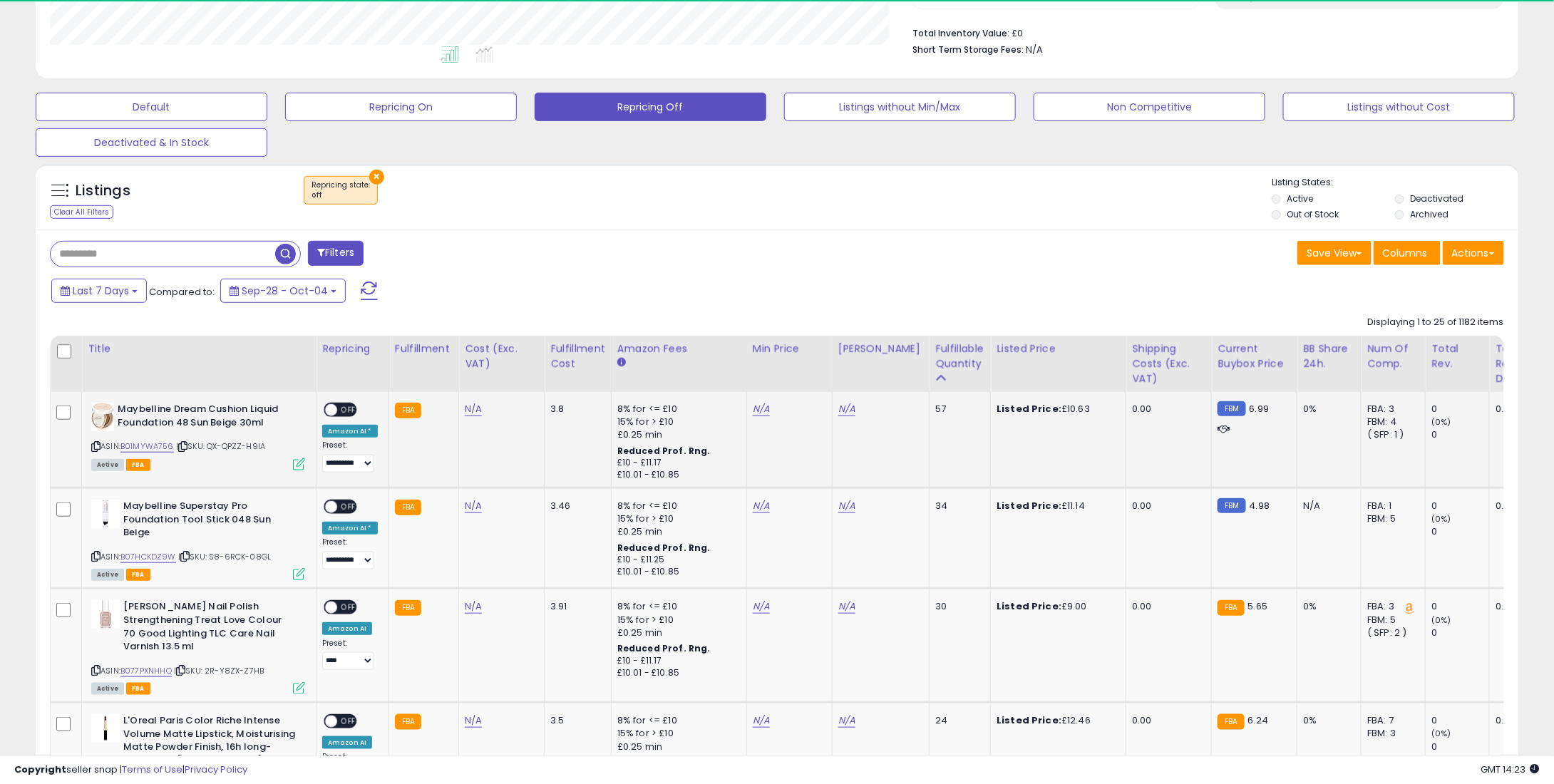
scroll to position [292, 860]
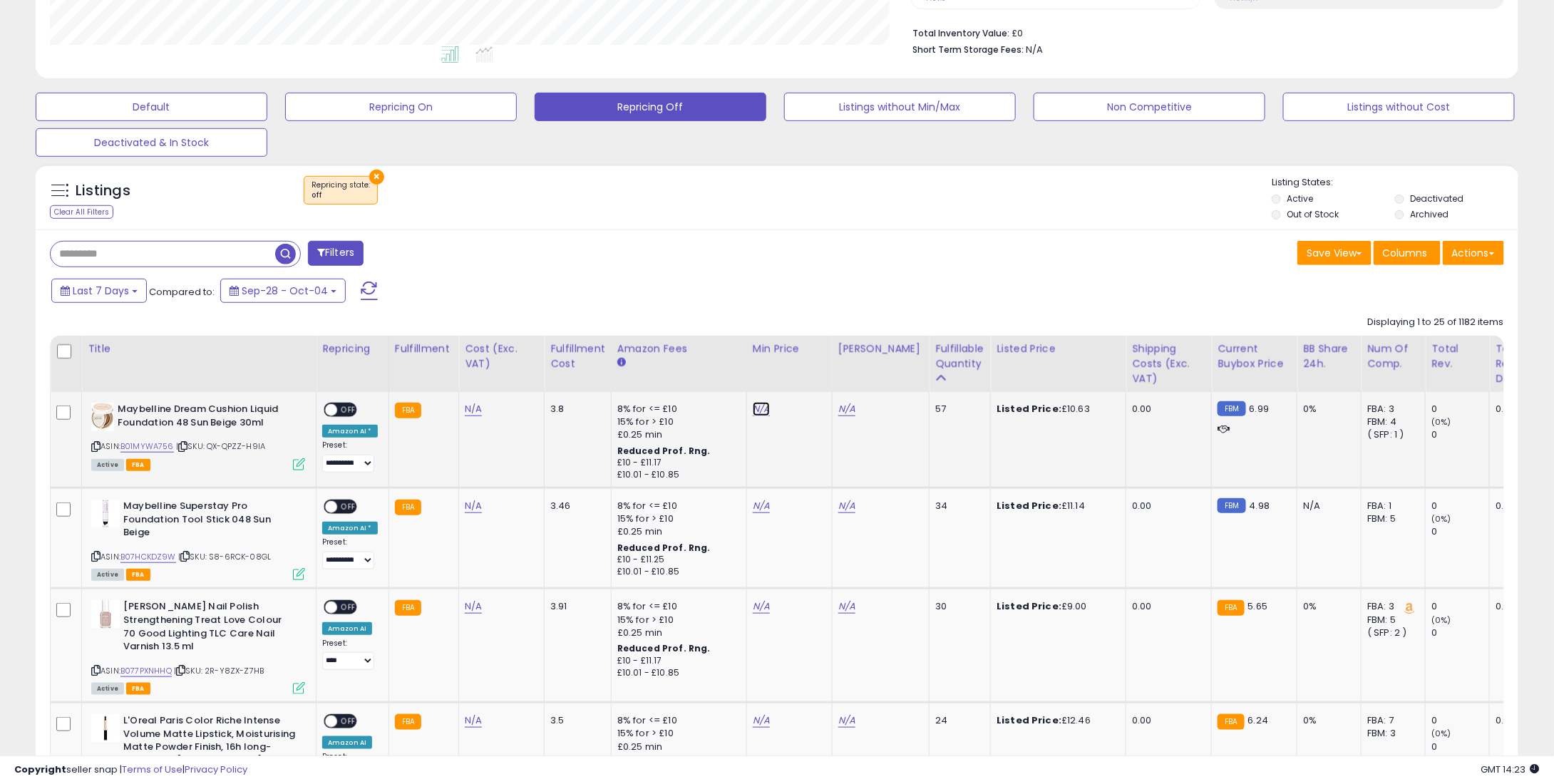
click at [763, 406] on link "N/A" at bounding box center [762, 409] width 17 height 14
type input "*"
type input "****"
drag, startPoint x: 813, startPoint y: 357, endPoint x: 795, endPoint y: 431, distance: 76.2
click at [800, 359] on icon "submit" at bounding box center [795, 360] width 9 height 9
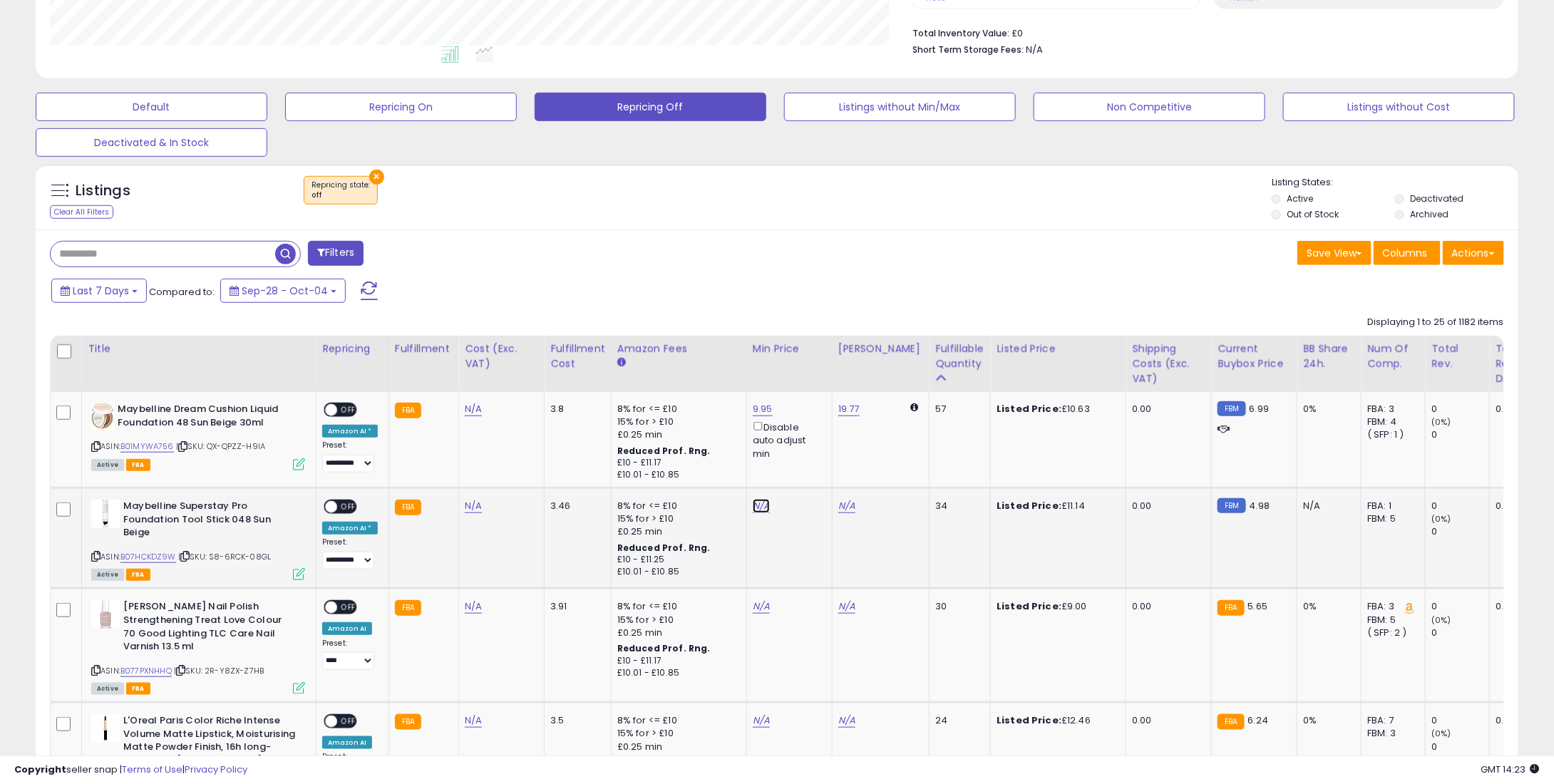
click at [753, 510] on link "N/A" at bounding box center [762, 506] width 17 height 14
type input "*"
type input "****"
click at [800, 456] on icon "submit" at bounding box center [795, 456] width 9 height 9
click at [759, 603] on link "N/A" at bounding box center [762, 607] width 17 height 14
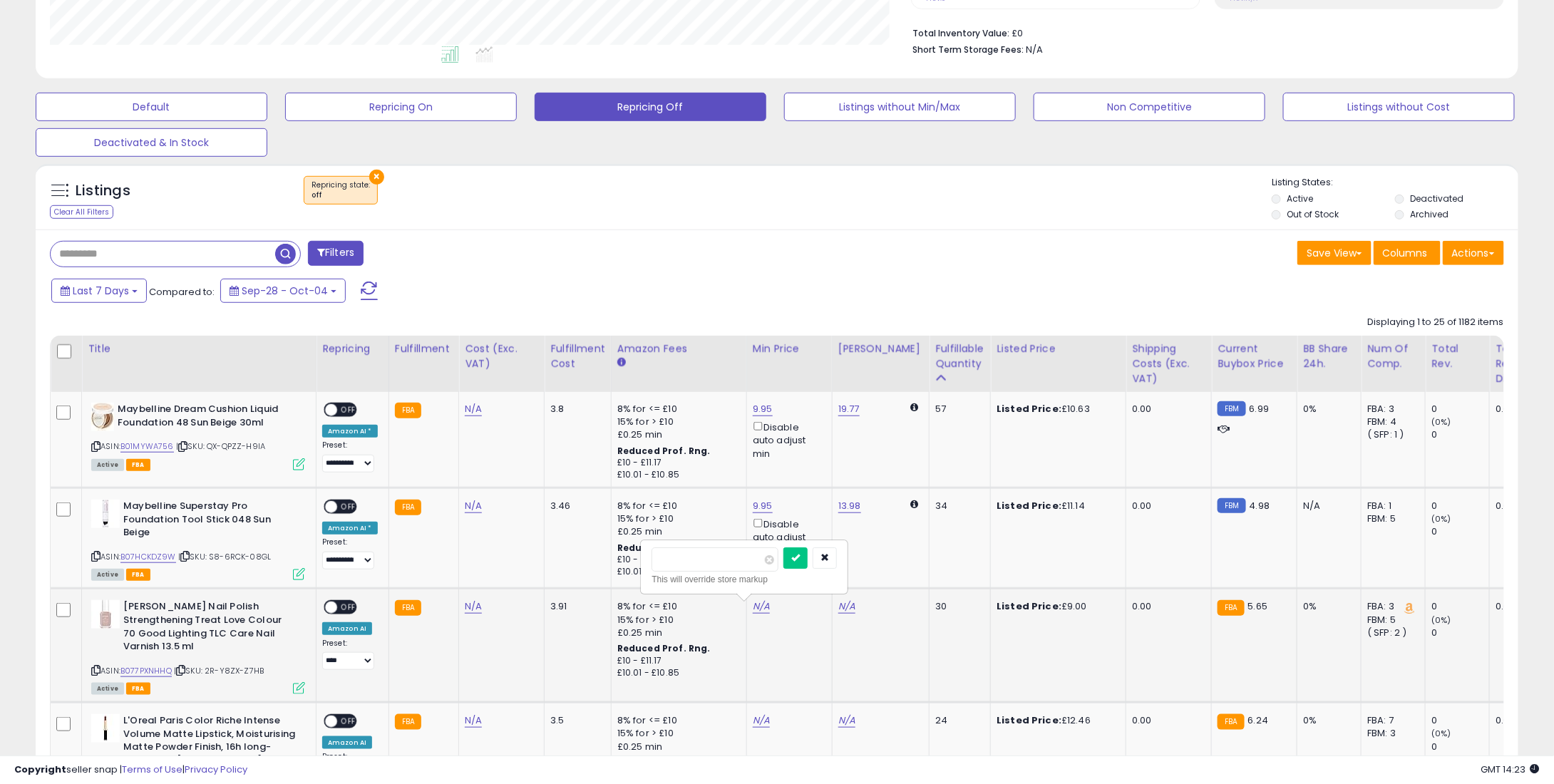
type input "*"
type input "****"
click at [800, 553] on icon "submit" at bounding box center [795, 557] width 9 height 9
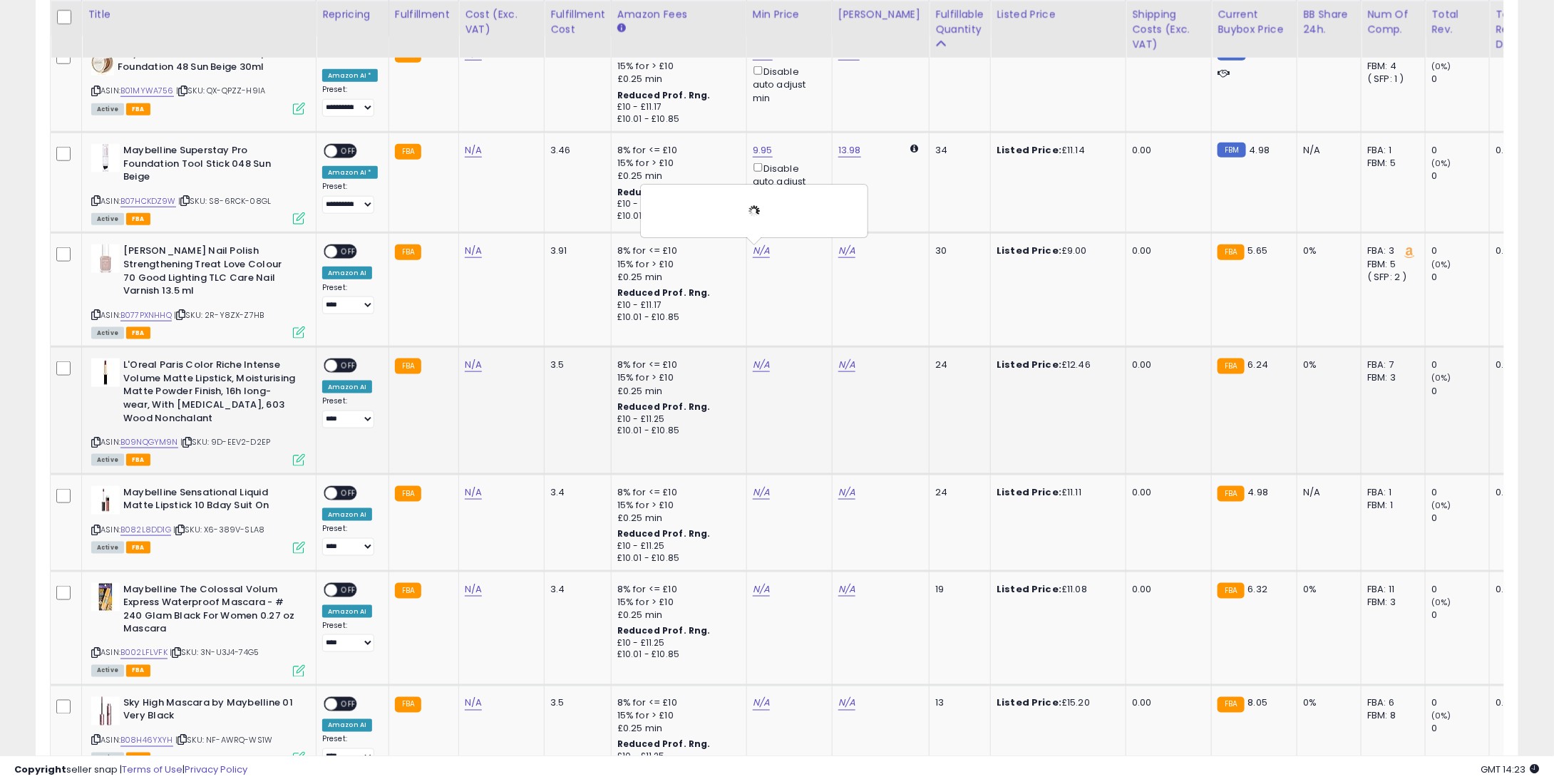
scroll to position [713, 0]
click at [770, 358] on div "N/A" at bounding box center [788, 364] width 69 height 13
click at [784, 346] on td "N/A" at bounding box center [788, 410] width 85 height 127
click at [759, 357] on link "N/A" at bounding box center [762, 364] width 17 height 14
type input "**"
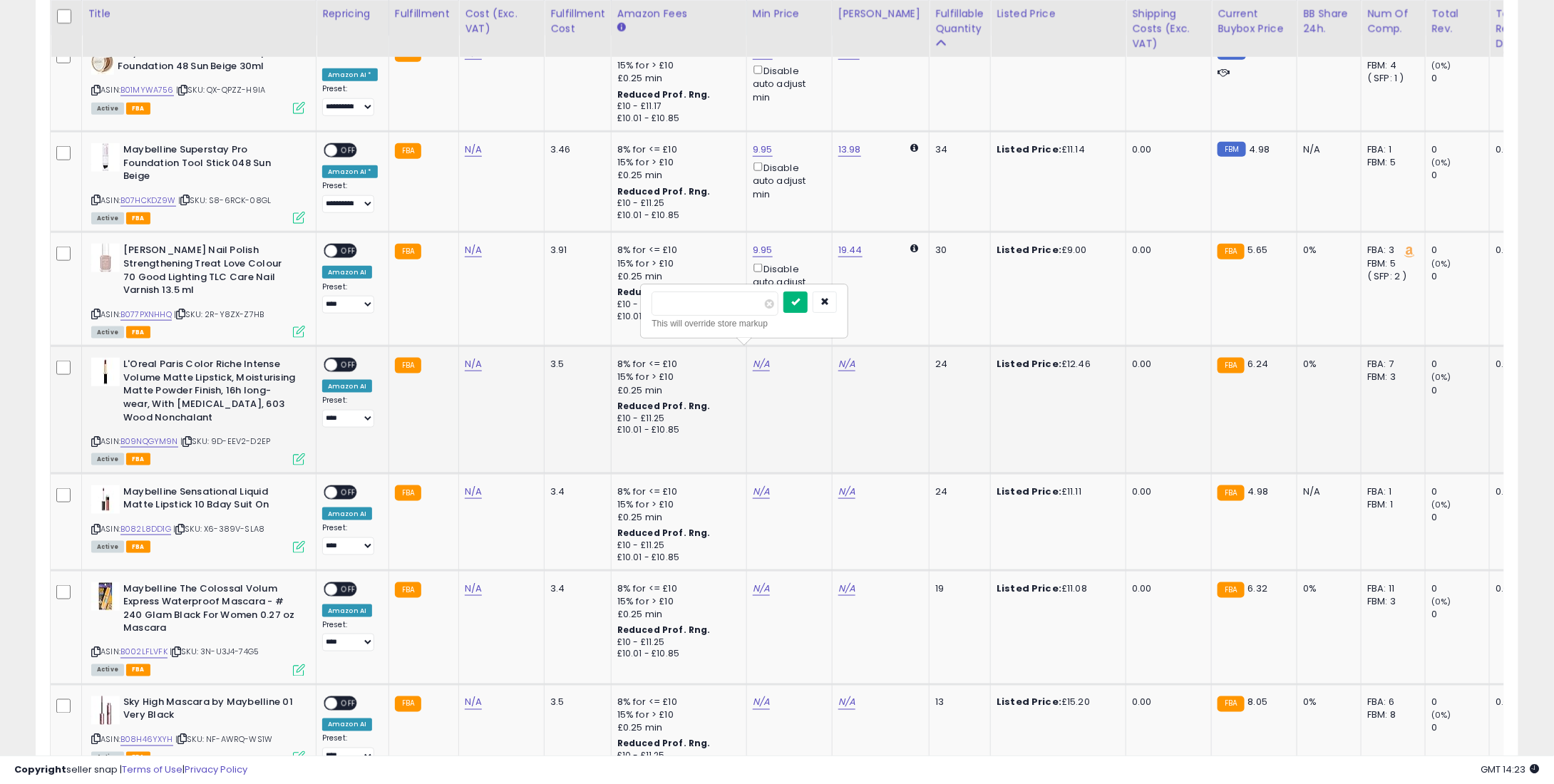
drag, startPoint x: 827, startPoint y: 301, endPoint x: 818, endPoint y: 301, distance: 9.0
click at [808, 301] on button "submit" at bounding box center [795, 302] width 24 height 21
click at [818, 300] on div at bounding box center [754, 310] width 206 height 38
click at [753, 485] on link "N/A" at bounding box center [762, 492] width 17 height 14
type input "*"
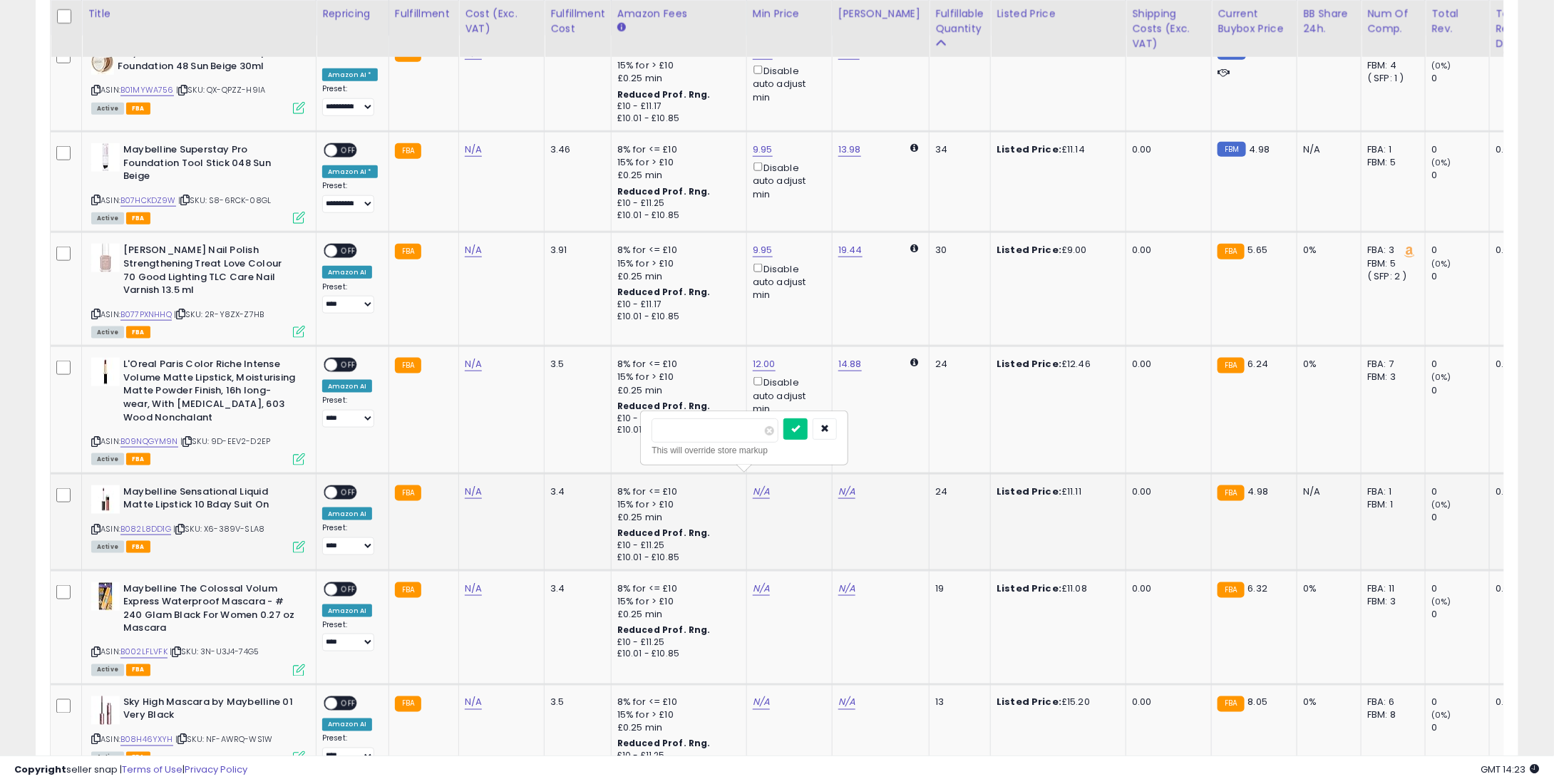
type input "****"
click at [802, 421] on div "****" at bounding box center [744, 431] width 185 height 25
click at [779, 582] on td "N/A" at bounding box center [788, 627] width 85 height 114
click at [759, 582] on link "N/A" at bounding box center [762, 589] width 17 height 14
click at [753, 582] on link "N/A" at bounding box center [762, 589] width 17 height 14
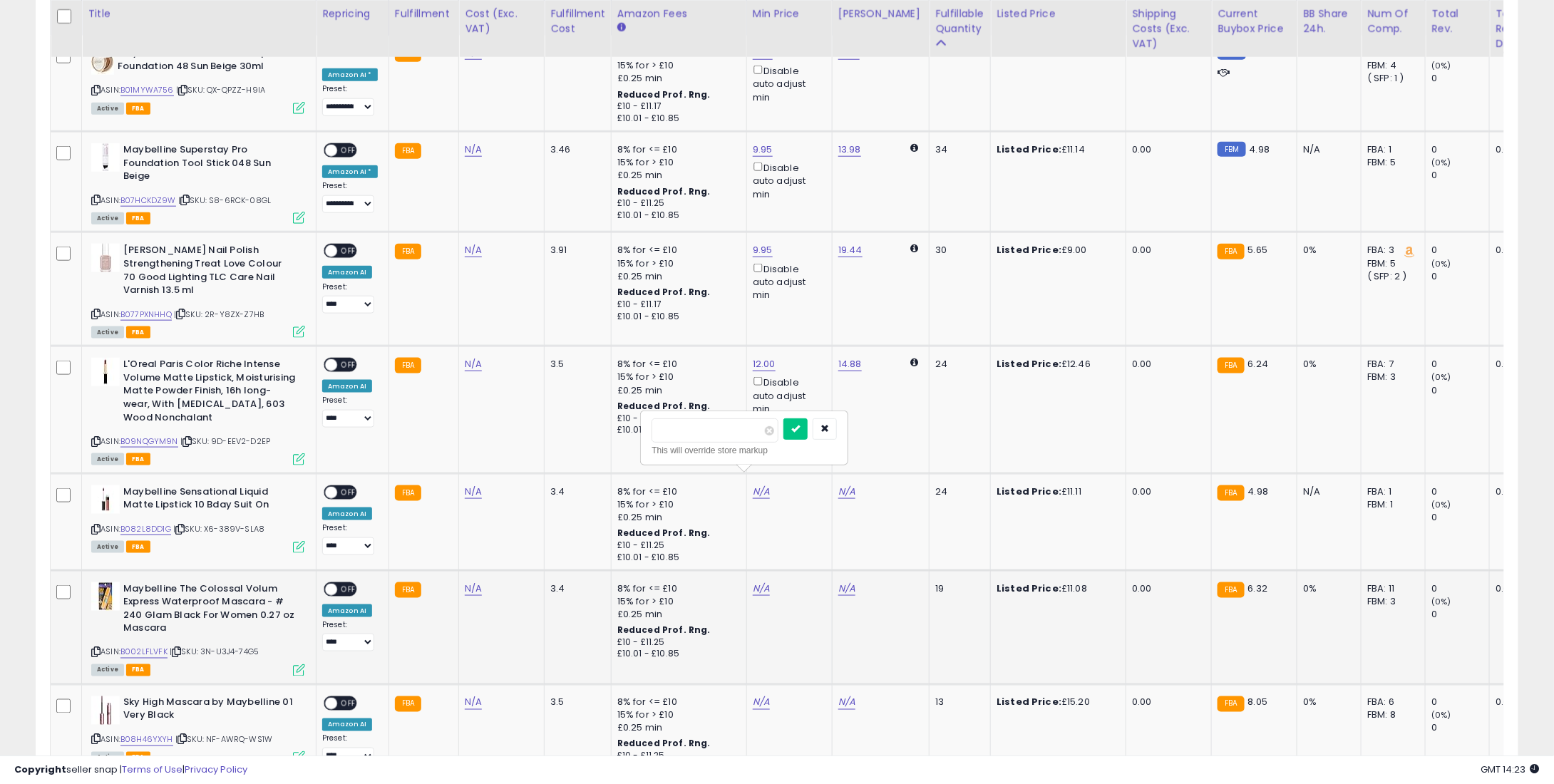
click at [752, 570] on td "N/A" at bounding box center [788, 627] width 85 height 114
click at [756, 570] on td "N/A" at bounding box center [788, 627] width 85 height 114
click at [759, 570] on td "N/A" at bounding box center [788, 627] width 85 height 114
click at [759, 582] on link "N/A" at bounding box center [762, 589] width 17 height 14
click at [710, 528] on input "number" at bounding box center [715, 527] width 127 height 24
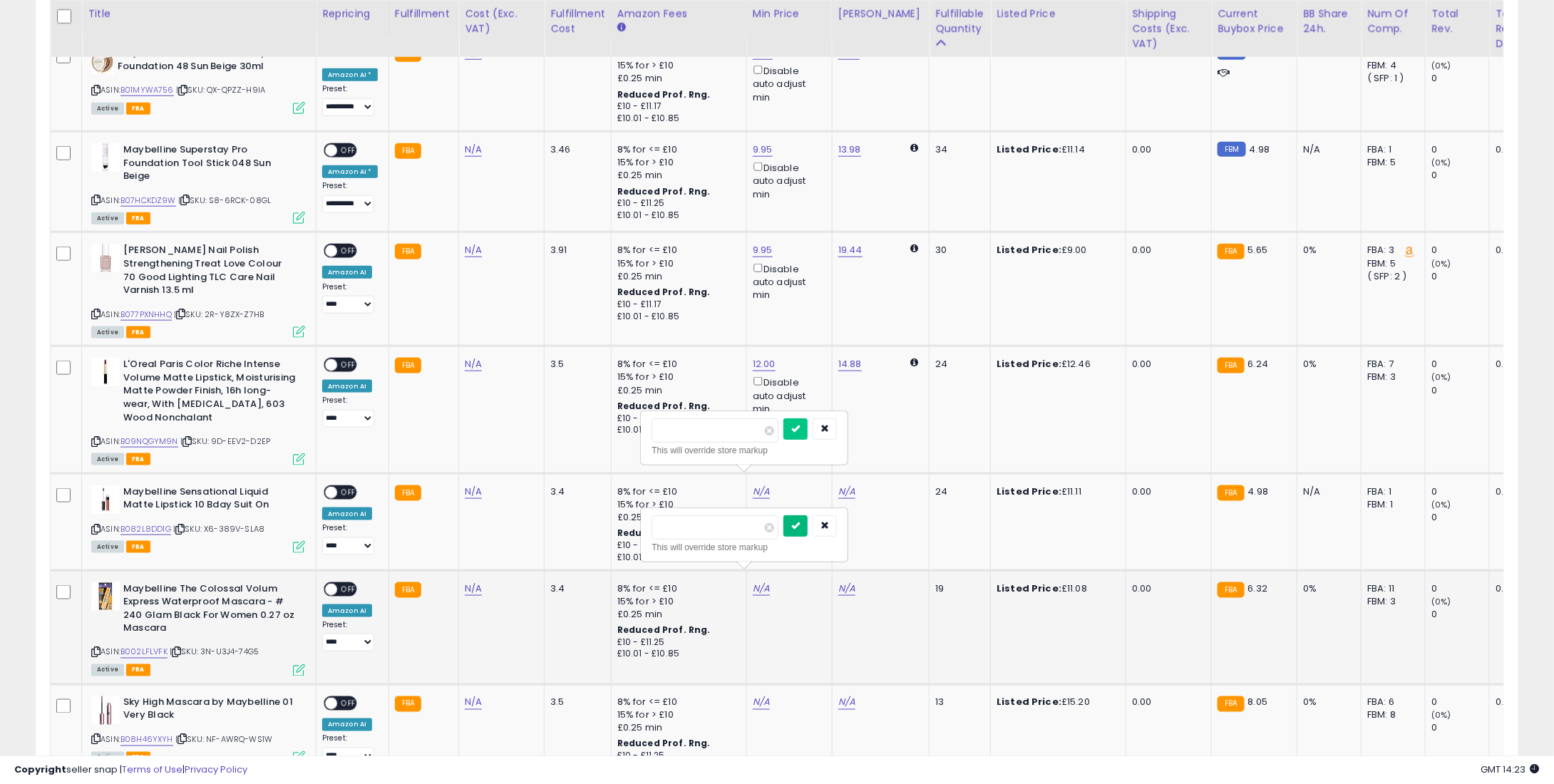
type input "**"
click at [808, 530] on button "submit" at bounding box center [795, 525] width 24 height 21
click at [800, 431] on icon "submit" at bounding box center [795, 428] width 9 height 9
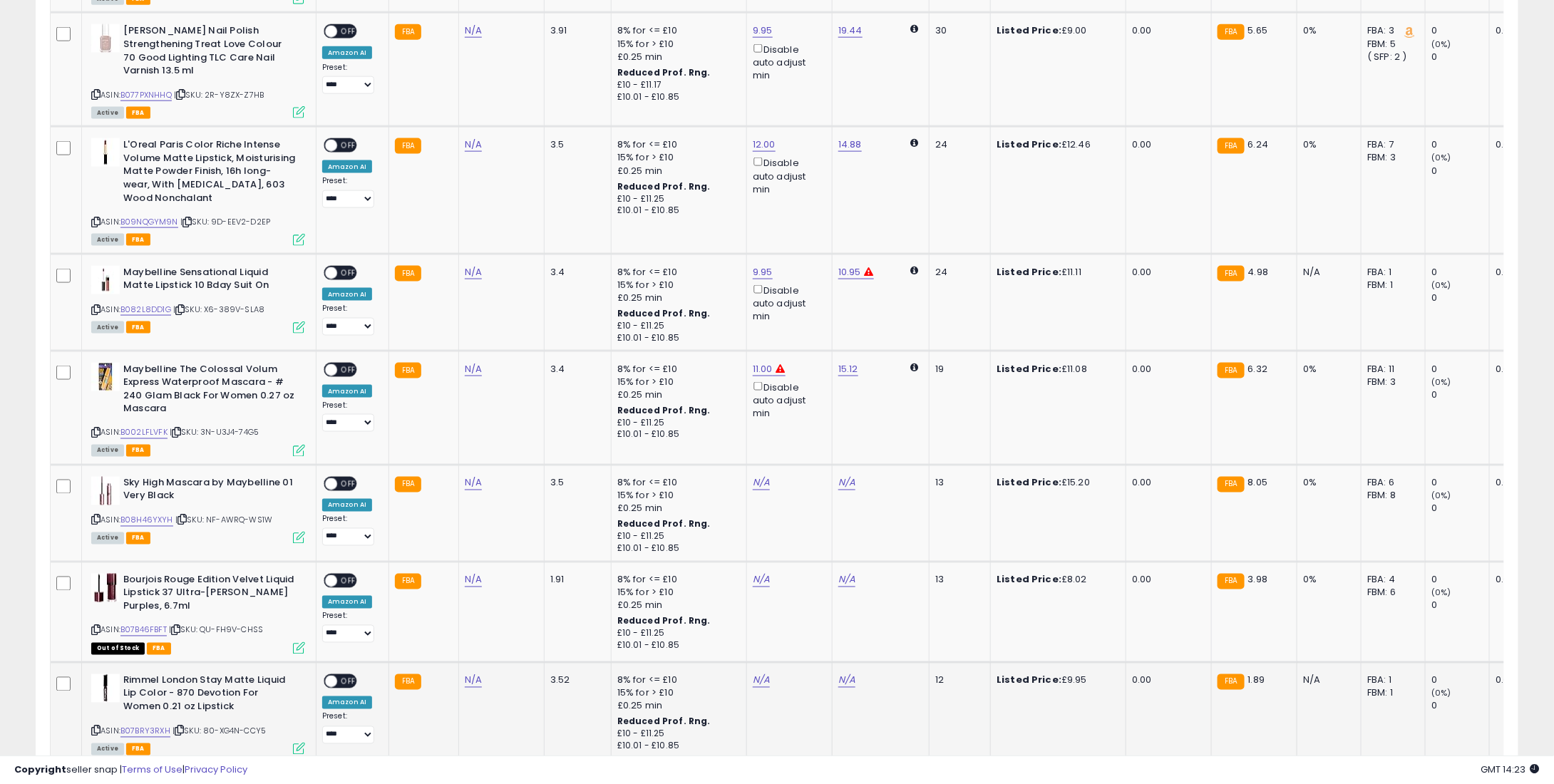
scroll to position [997, 0]
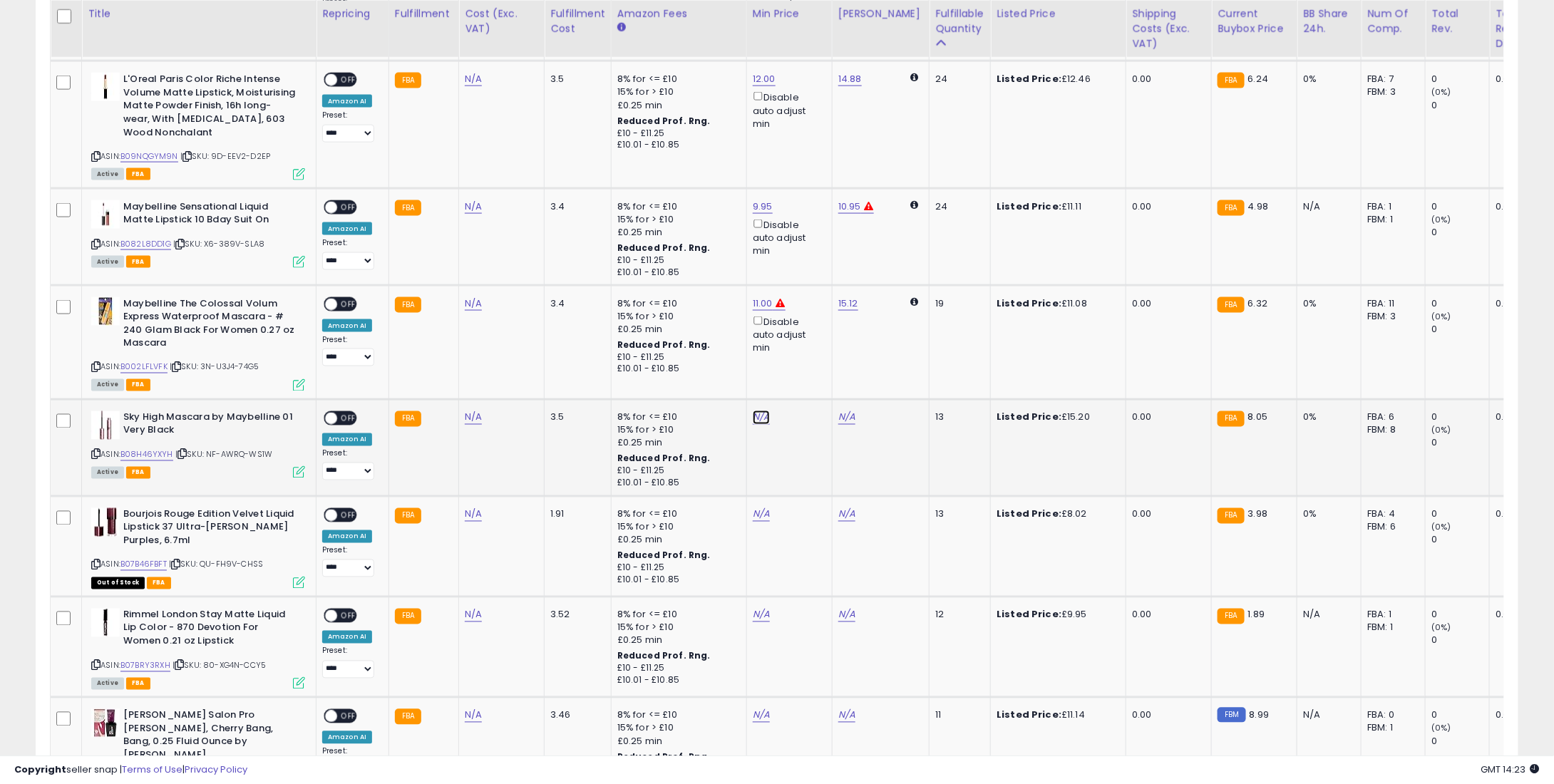
click at [755, 410] on link "N/A" at bounding box center [762, 417] width 17 height 14
type input "**"
click at [802, 346] on div "**" at bounding box center [744, 356] width 185 height 25
click at [800, 354] on icon "submit" at bounding box center [795, 354] width 9 height 9
click at [755, 507] on link "N/A" at bounding box center [762, 514] width 17 height 14
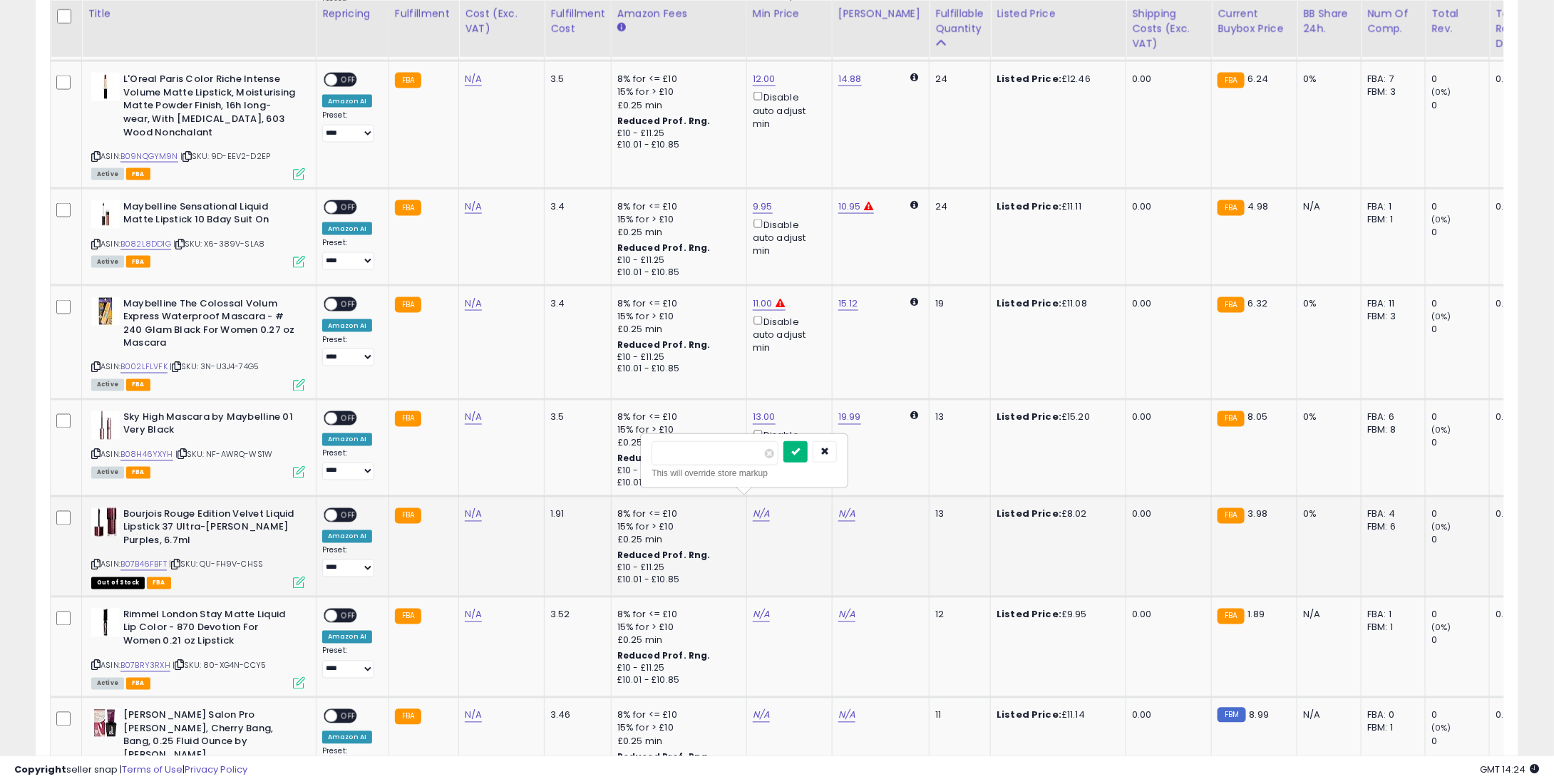
type input "*"
click at [806, 452] on button "submit" at bounding box center [795, 451] width 24 height 21
click at [753, 608] on link "N/A" at bounding box center [762, 615] width 17 height 14
type input "*"
type input "****"
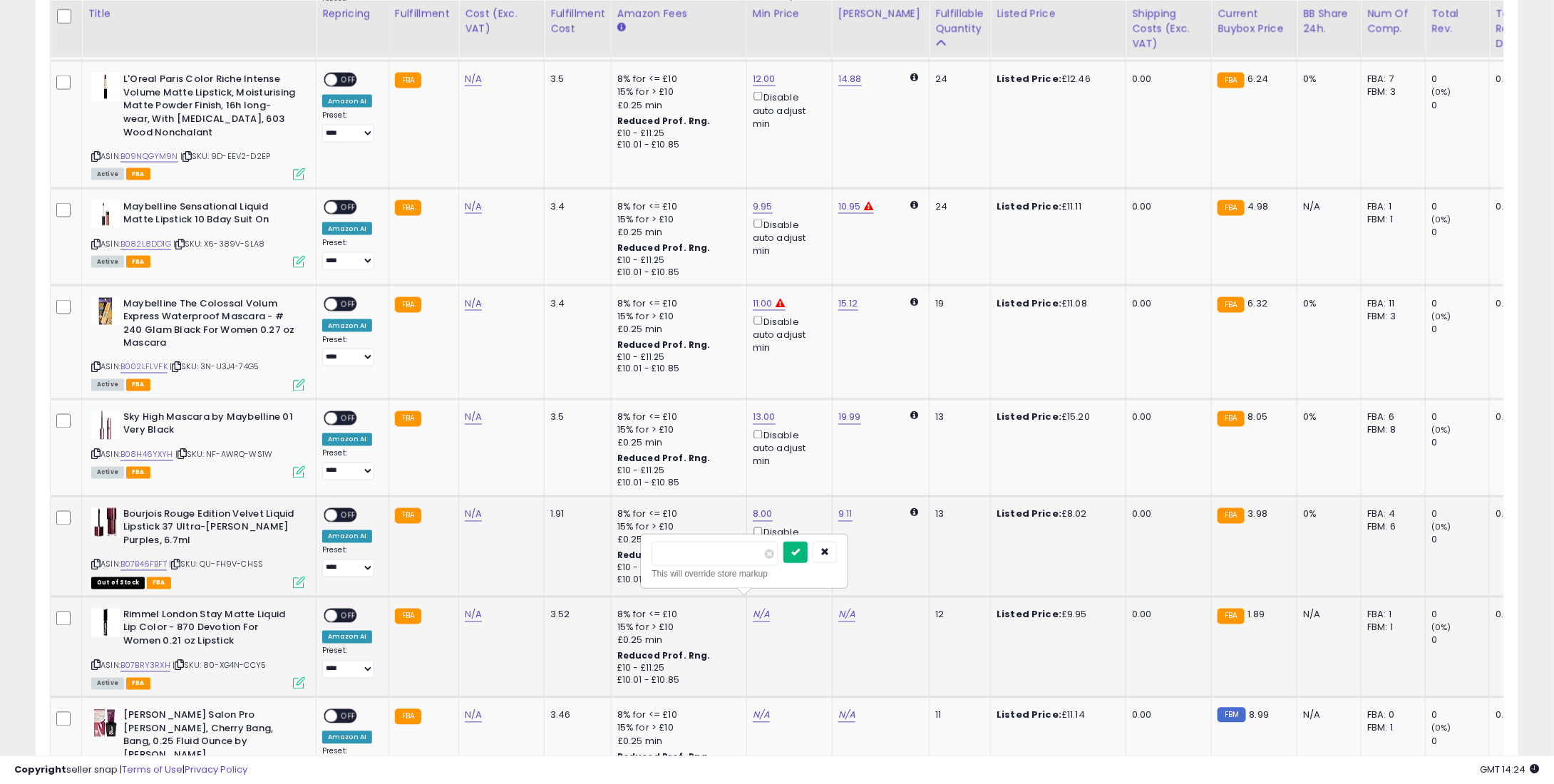
click at [808, 549] on button "submit" at bounding box center [795, 552] width 24 height 21
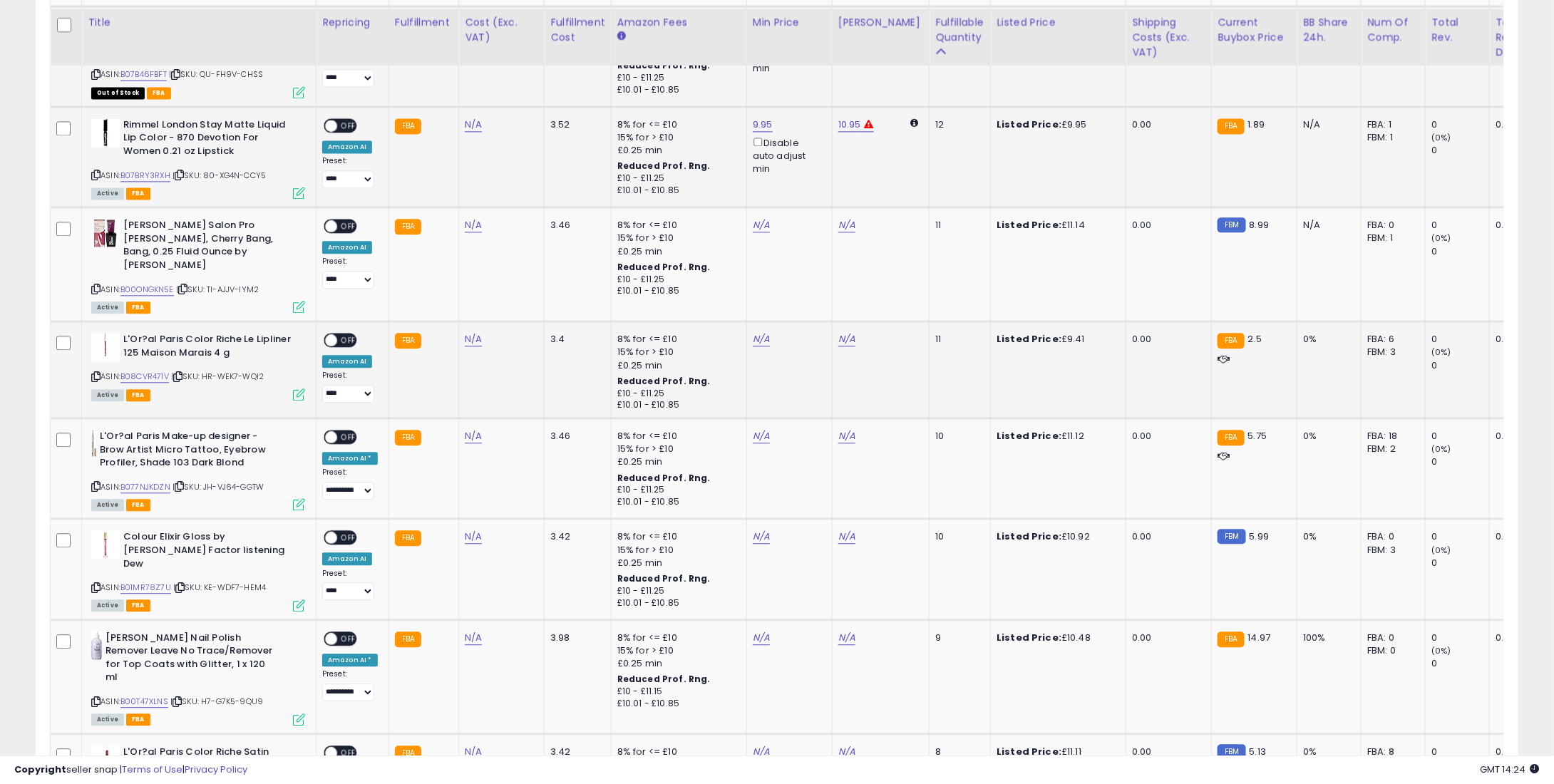
scroll to position [1496, 0]
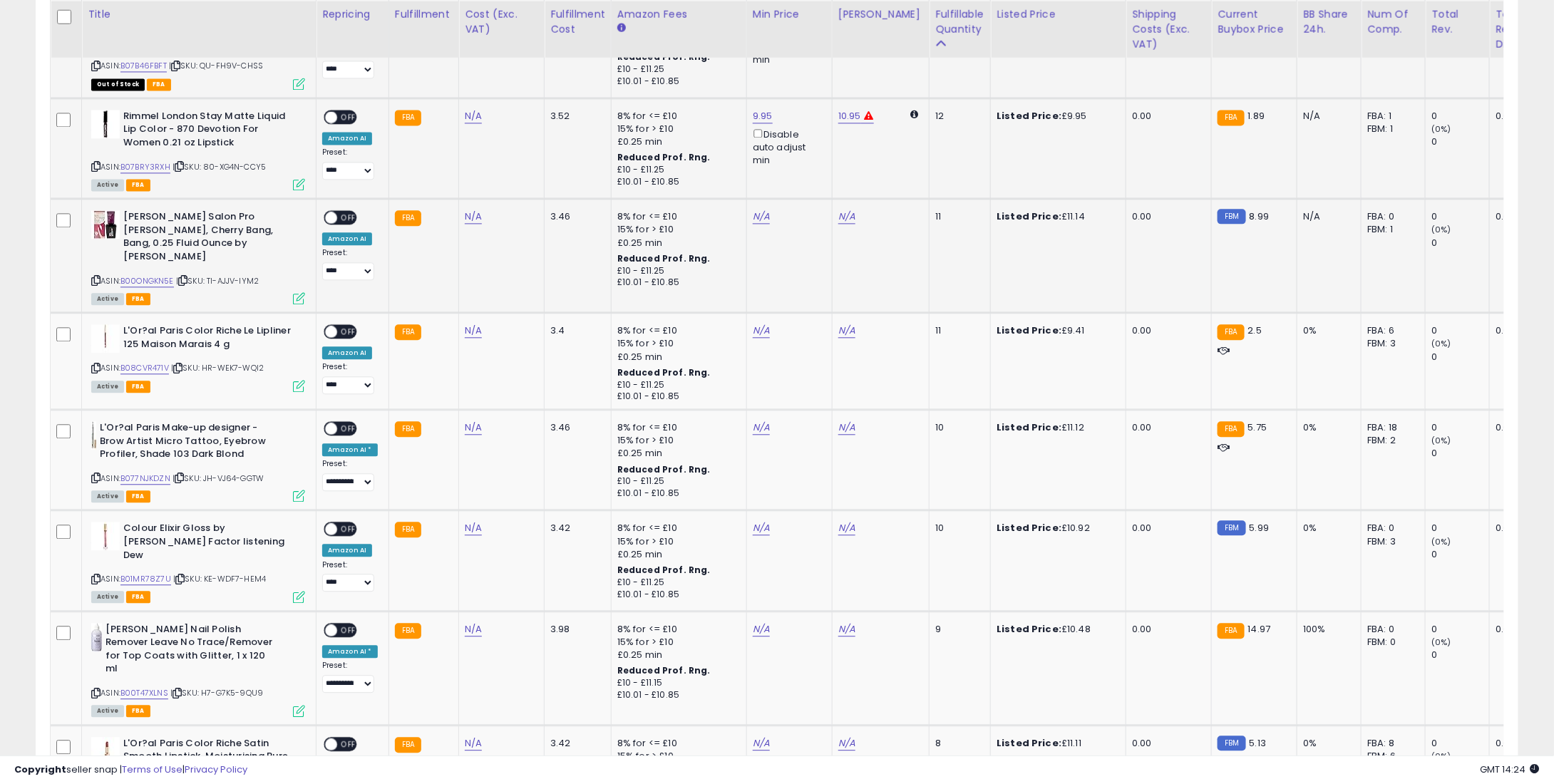
click at [746, 206] on td "N/A" at bounding box center [788, 256] width 85 height 114
click at [754, 209] on link "N/A" at bounding box center [762, 217] width 17 height 14
type input "**"
click at [800, 150] on icon "submit" at bounding box center [795, 153] width 9 height 9
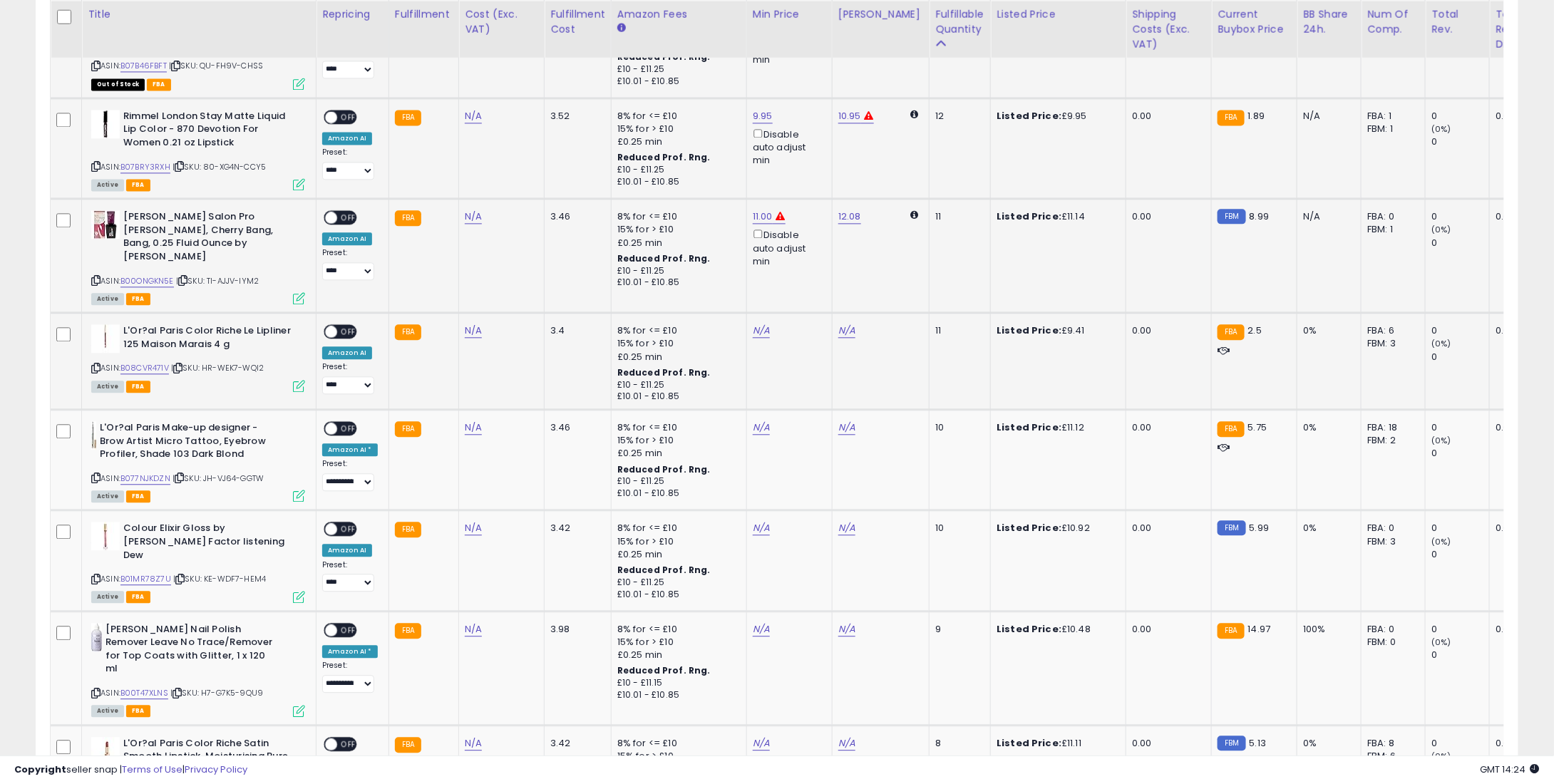
click at [757, 313] on td "N/A" at bounding box center [788, 361] width 85 height 97
click at [765, 313] on td "N/A" at bounding box center [788, 361] width 85 height 97
click at [757, 324] on link "N/A" at bounding box center [762, 331] width 17 height 14
type input "*"
click at [800, 251] on icon "submit" at bounding box center [795, 253] width 9 height 9
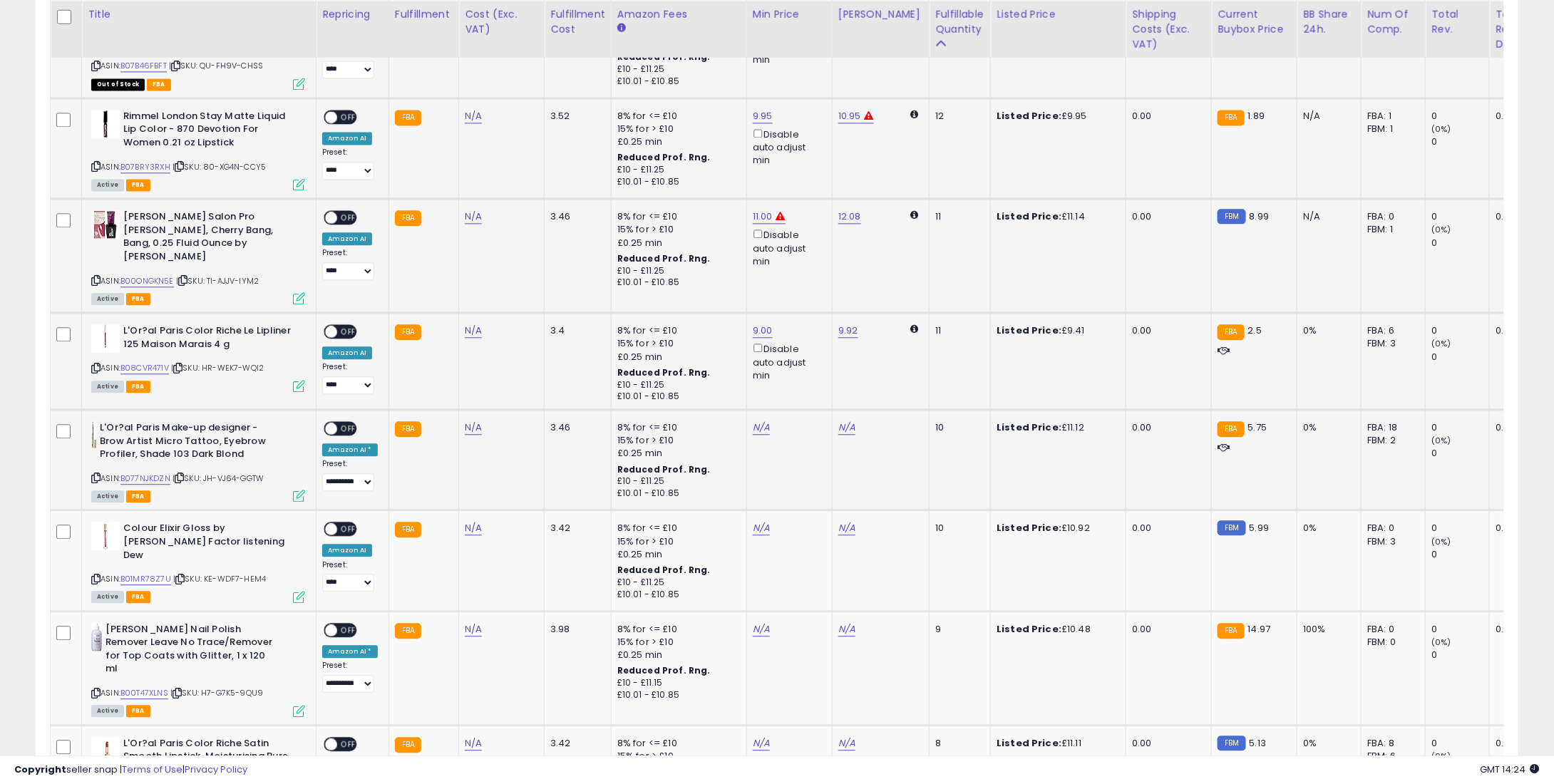
click at [736, 410] on td "8% for <= £10 15% for > £10 £0.25 min Reduced Prof. Rng. £10 - £11.25 £10.01 - …" at bounding box center [678, 460] width 135 height 101
click at [753, 421] on link "N/A" at bounding box center [762, 428] width 17 height 14
type input "**"
click at [826, 343] on div at bounding box center [810, 353] width 53 height 25
click at [808, 343] on button "submit" at bounding box center [795, 351] width 24 height 21
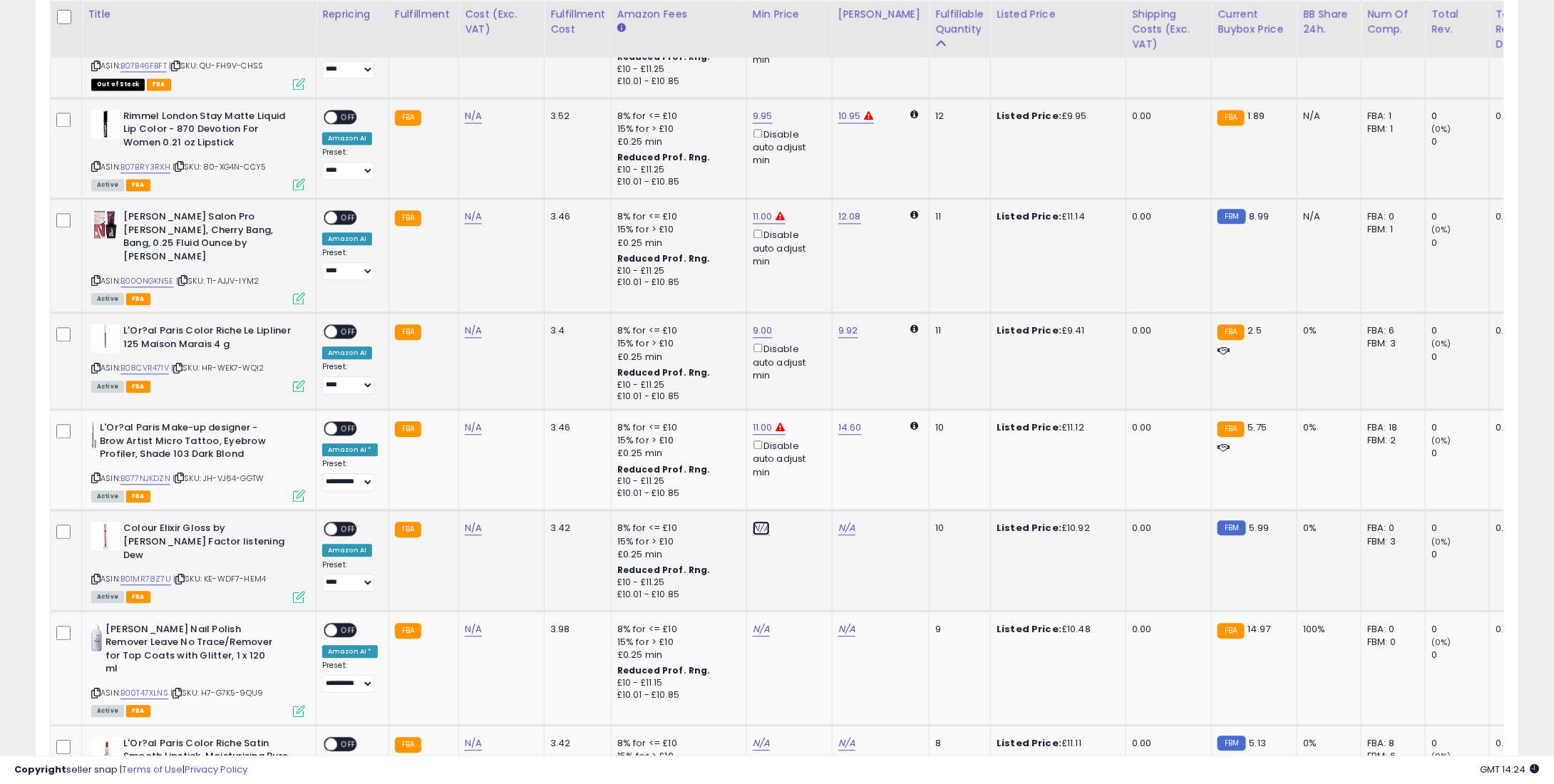
click at [753, 521] on link "N/A" at bounding box center [762, 528] width 17 height 14
type input "*"
type input "****"
drag, startPoint x: 816, startPoint y: 446, endPoint x: 752, endPoint y: 596, distance: 163.1
click at [800, 447] on icon "submit" at bounding box center [795, 451] width 9 height 9
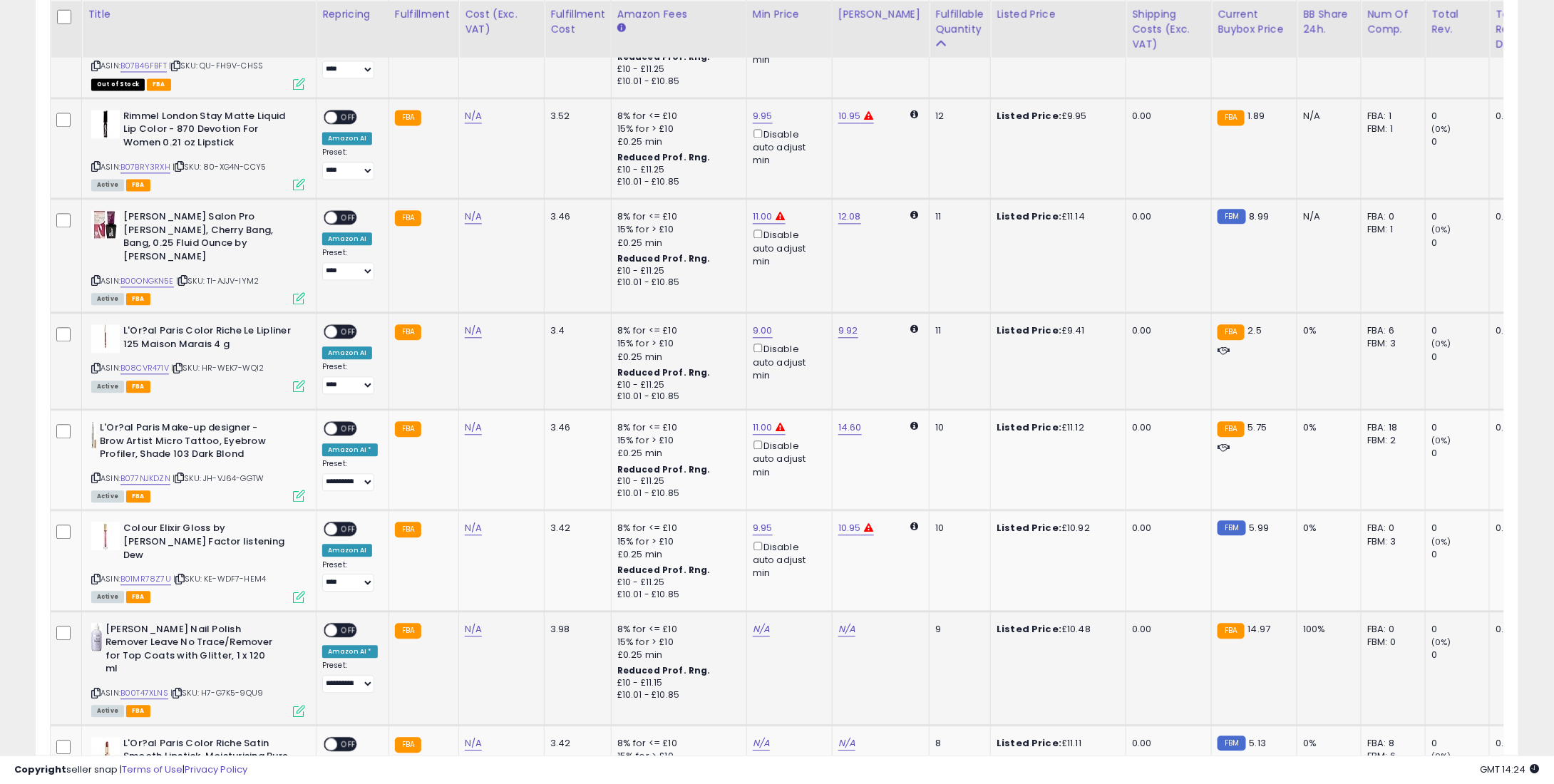
click at [763, 623] on div "N/A" at bounding box center [788, 629] width 69 height 13
click at [753, 622] on link "N/A" at bounding box center [762, 629] width 17 height 14
type input "*"
type input "****"
click at [804, 544] on button "submit" at bounding box center [795, 548] width 24 height 21
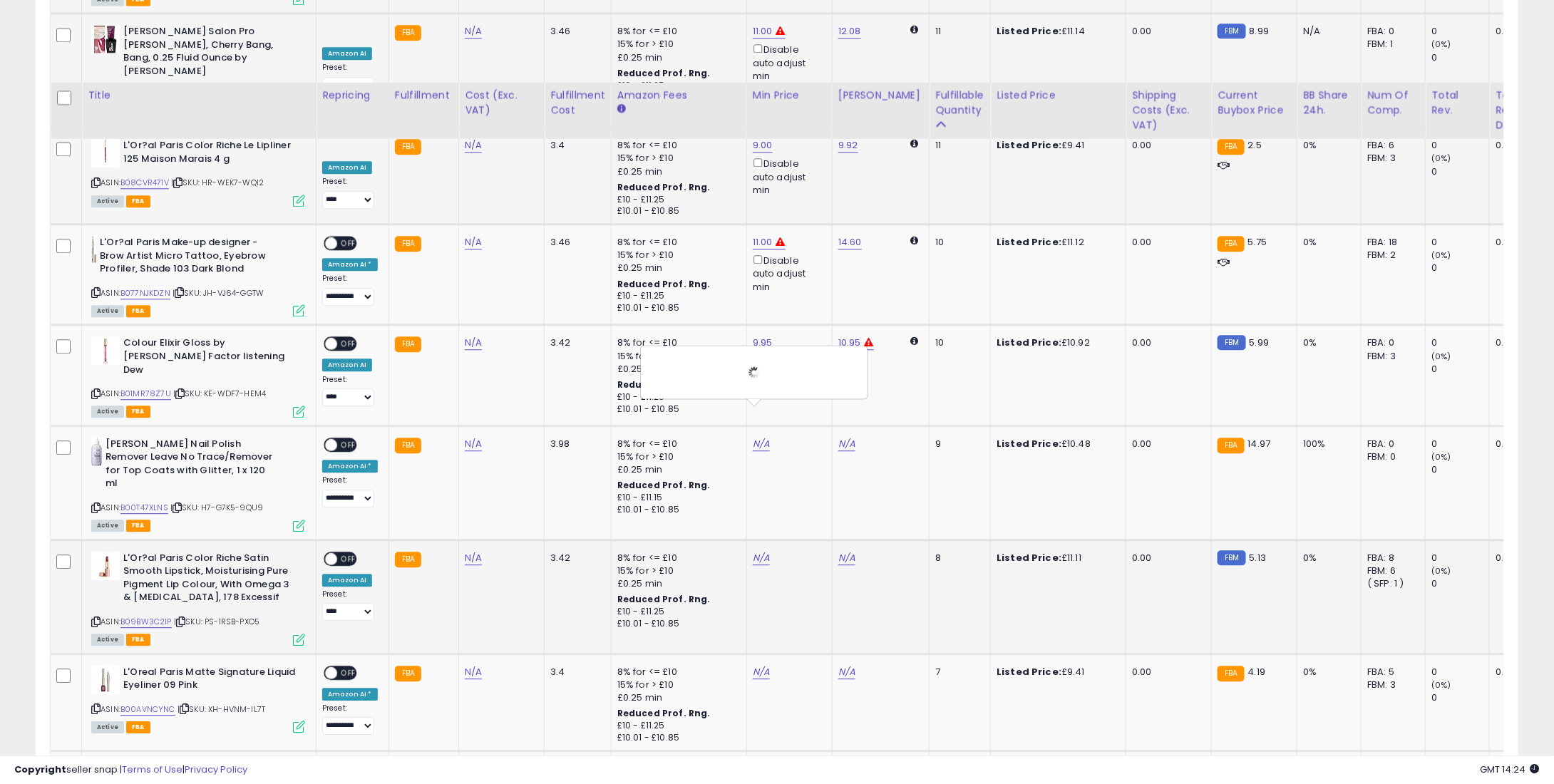
scroll to position [1781, 0]
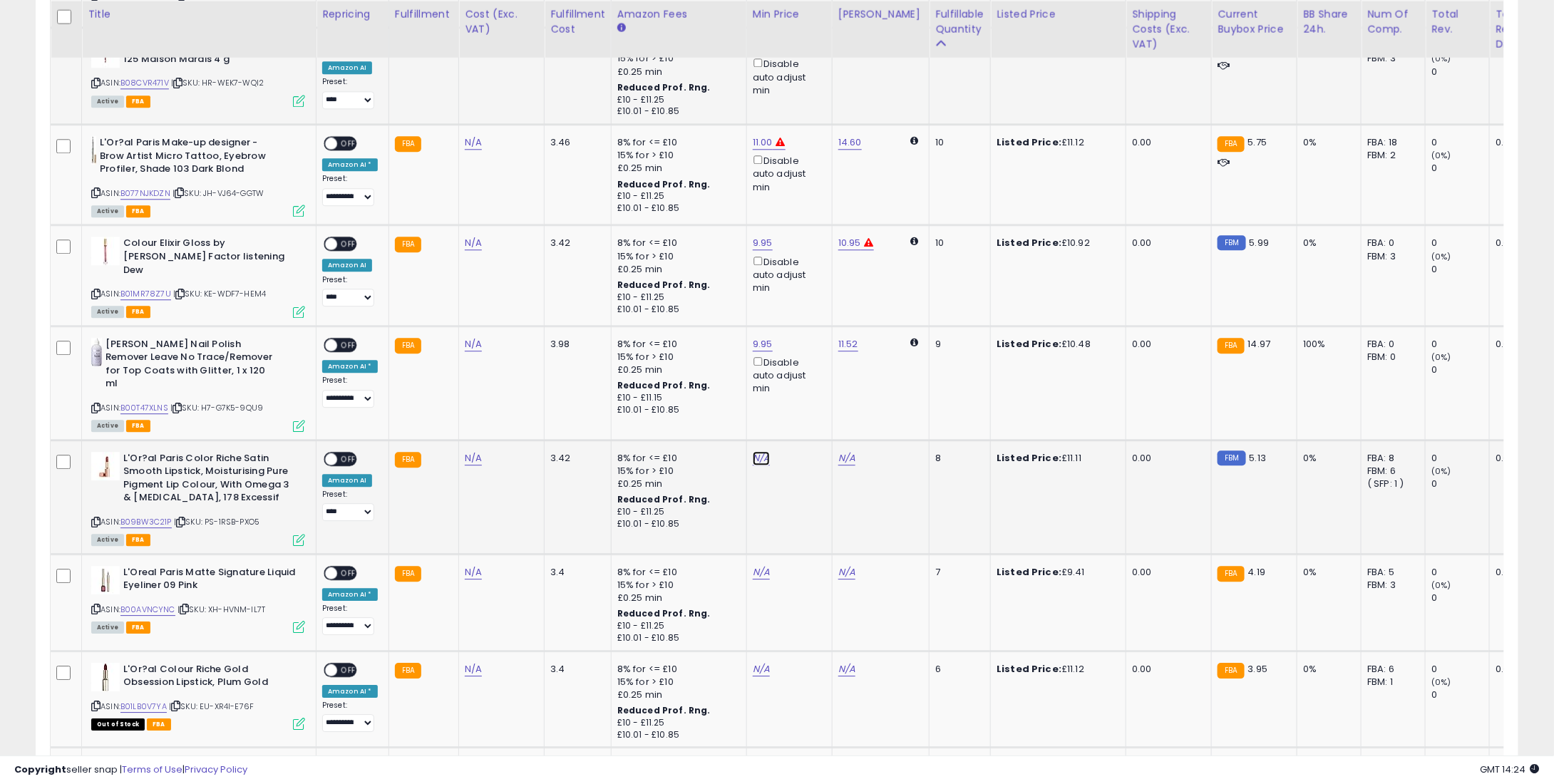
click at [763, 451] on link "N/A" at bounding box center [762, 458] width 17 height 14
type input "*"
type input "****"
click at [808, 357] on button "submit" at bounding box center [795, 363] width 24 height 21
click at [762, 565] on link "N/A" at bounding box center [762, 572] width 17 height 14
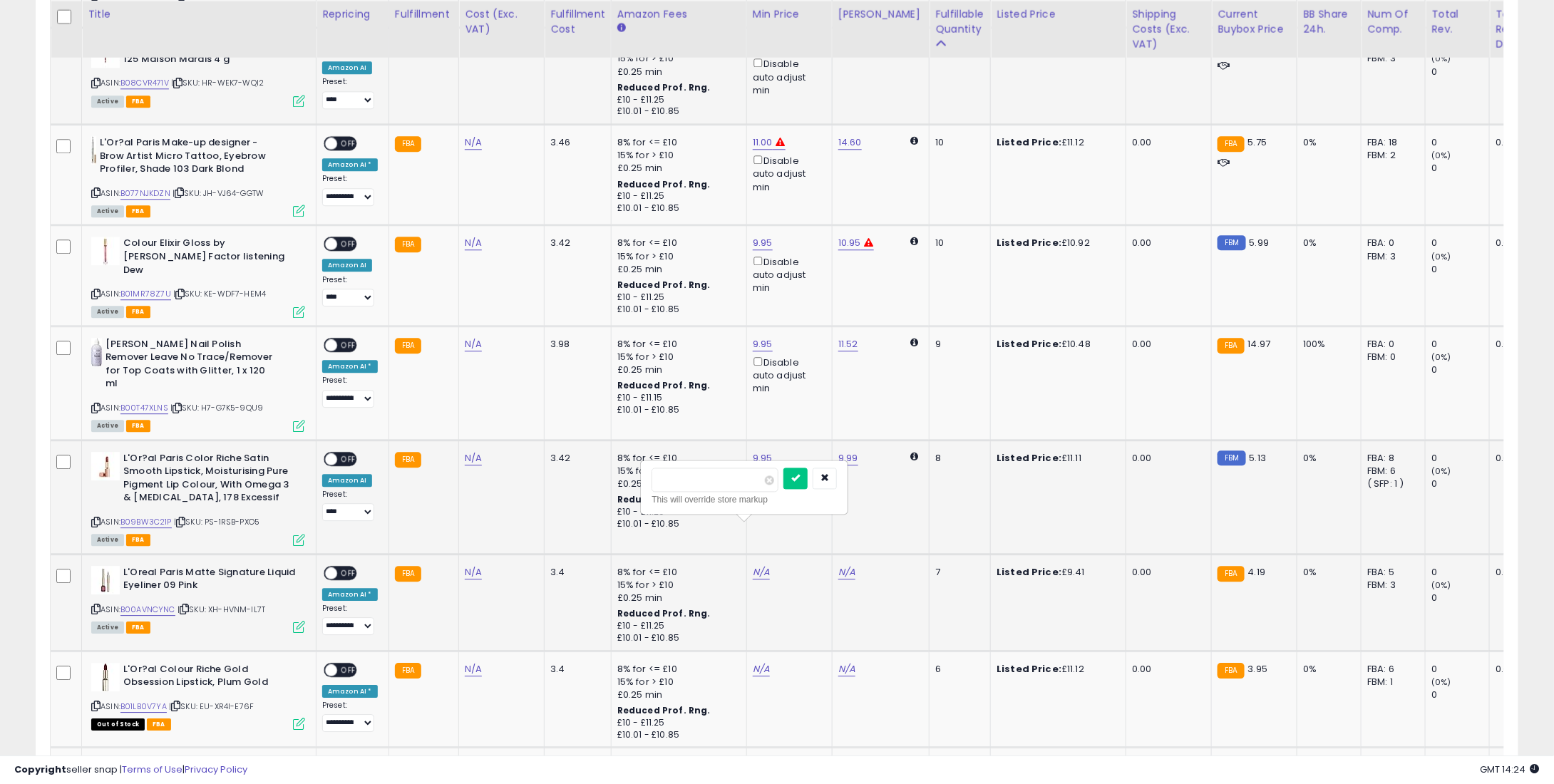
type input "*"
type input "****"
click at [808, 476] on button "submit" at bounding box center [795, 478] width 24 height 21
drag, startPoint x: 755, startPoint y: 635, endPoint x: 750, endPoint y: 622, distance: 13.9
click at [754, 650] on td "N/A" at bounding box center [788, 699] width 85 height 97
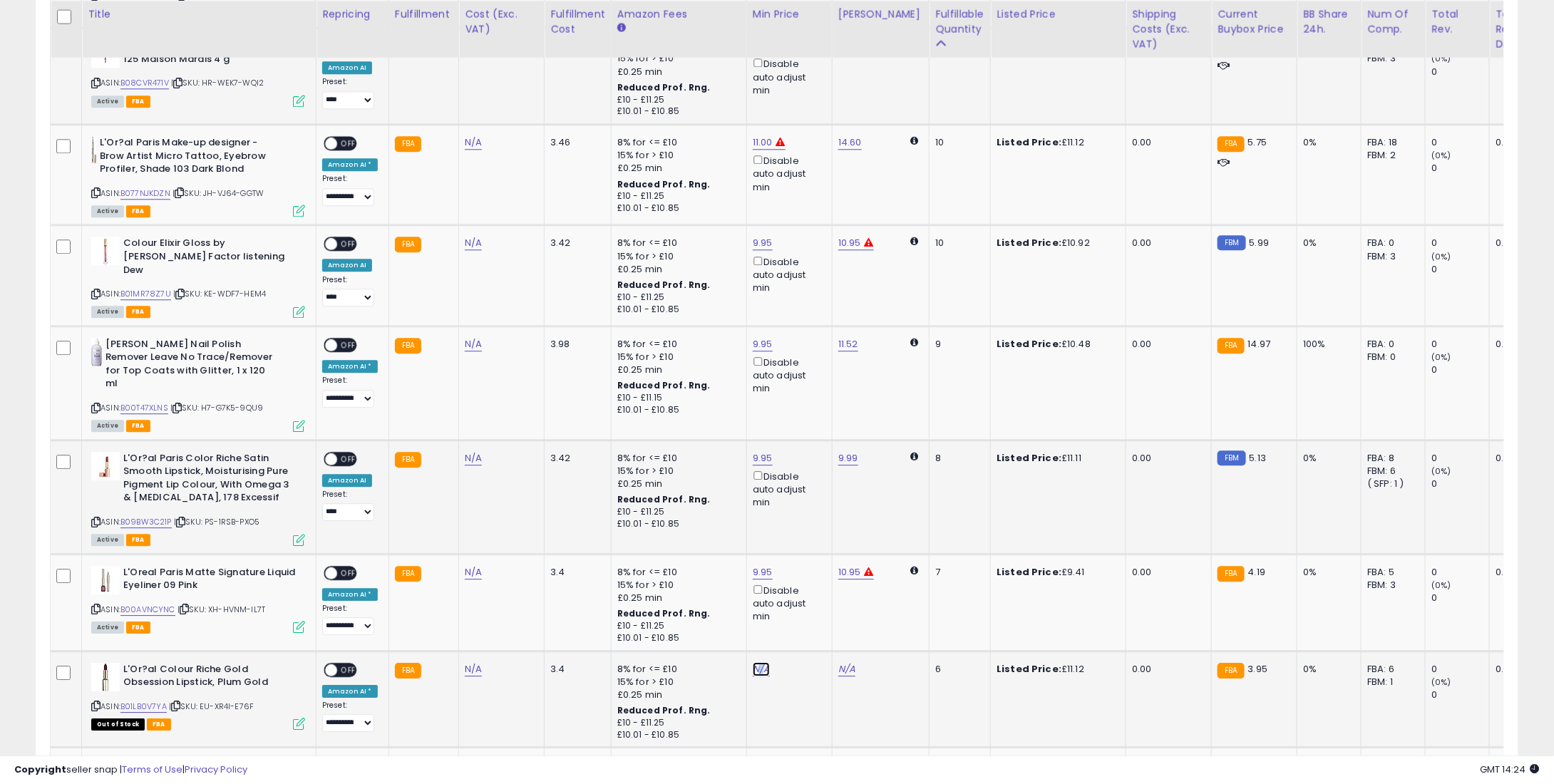
click at [753, 662] on link "N/A" at bounding box center [762, 669] width 17 height 14
type input "*"
type input "****"
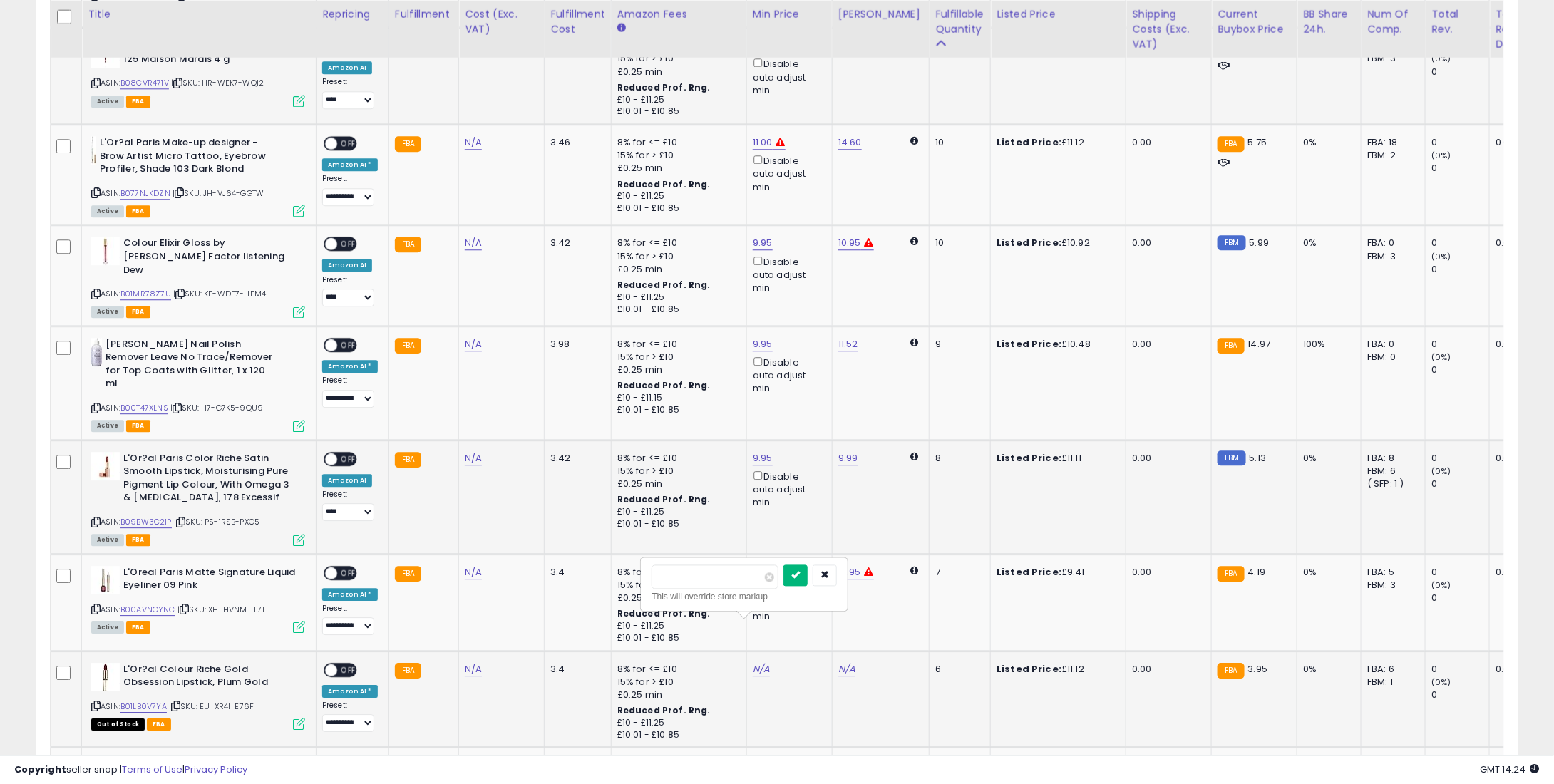
click at [808, 577] on button "submit" at bounding box center [795, 575] width 24 height 21
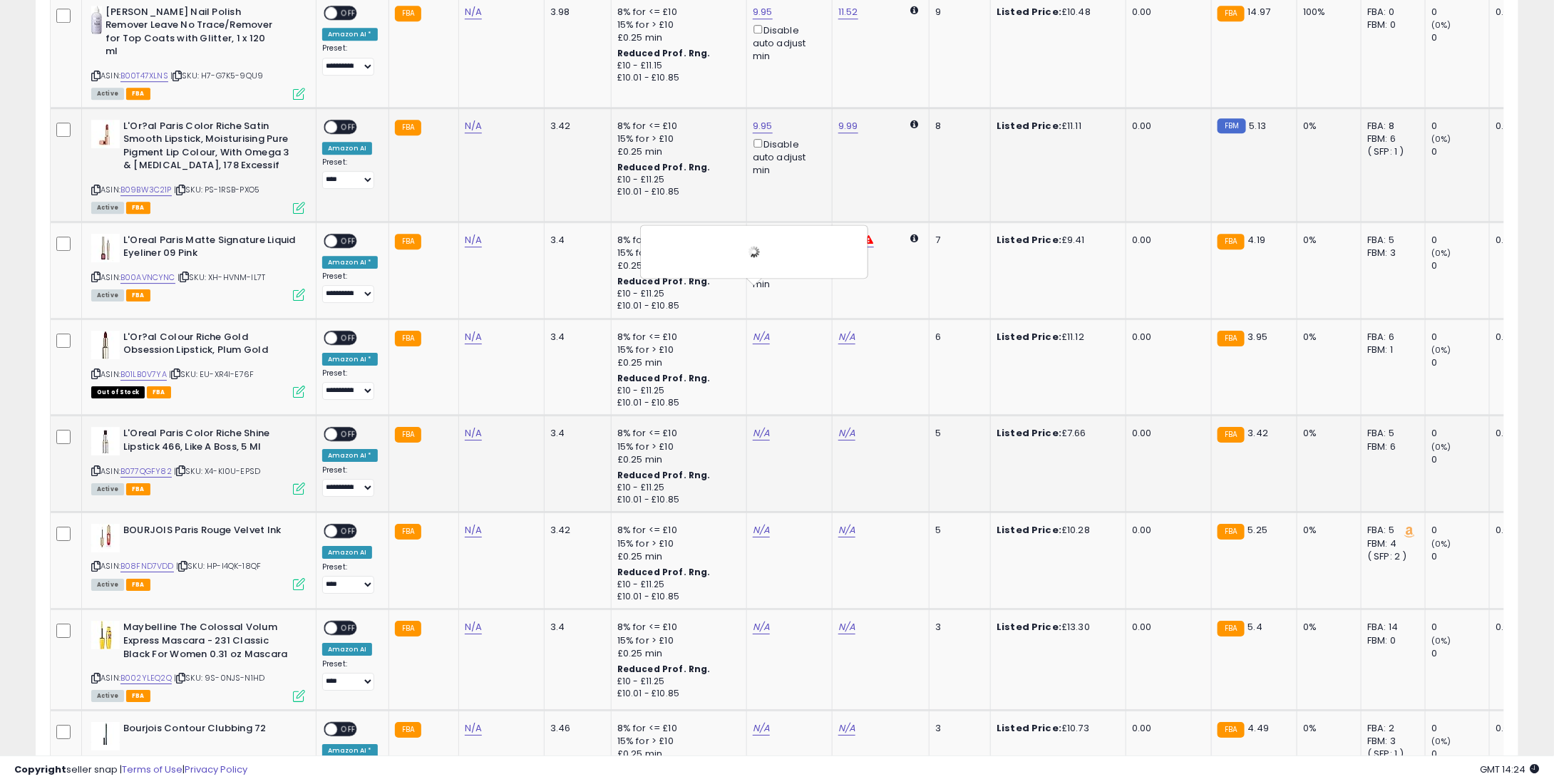
scroll to position [2138, 0]
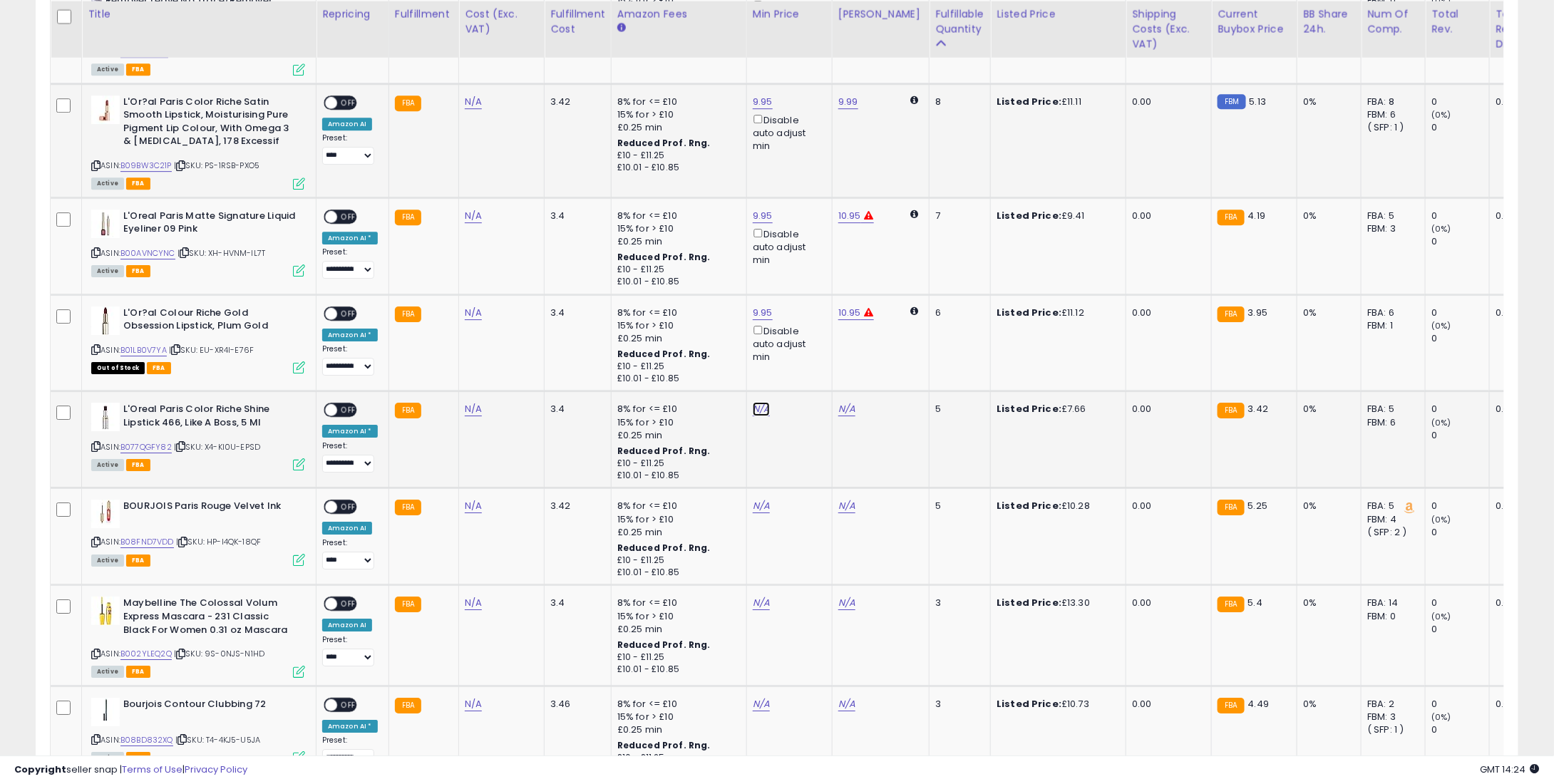
click at [759, 402] on link "N/A" at bounding box center [762, 409] width 17 height 14
type input "*"
click at [808, 318] on button "submit" at bounding box center [795, 315] width 24 height 21
click at [753, 499] on link "N/A" at bounding box center [762, 506] width 17 height 14
type input "*"
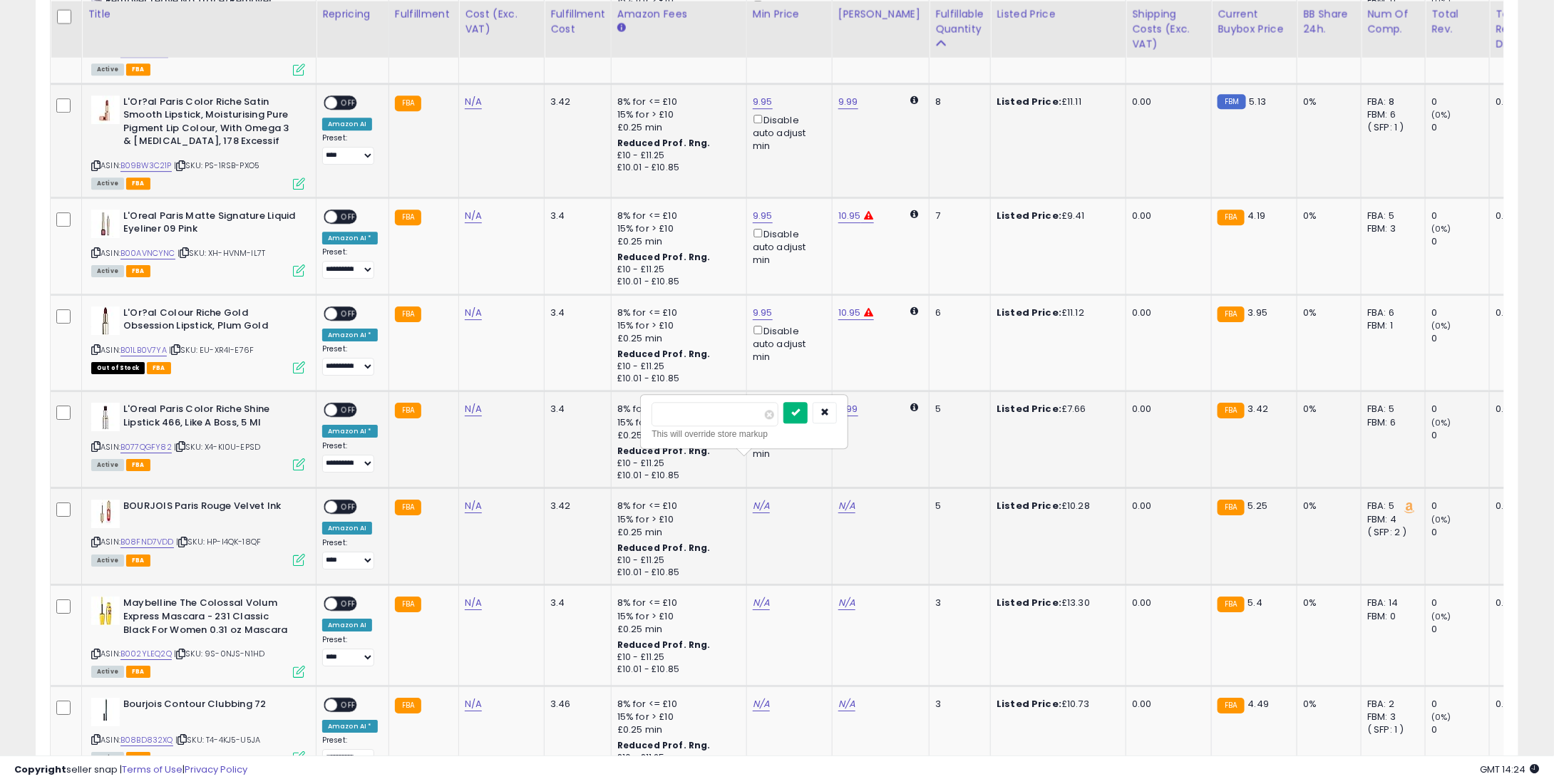
type input "****"
click at [808, 416] on button "submit" at bounding box center [795, 412] width 24 height 21
click at [759, 596] on link "N/A" at bounding box center [762, 603] width 17 height 14
type input "**"
click at [800, 504] on icon "submit" at bounding box center [795, 508] width 9 height 9
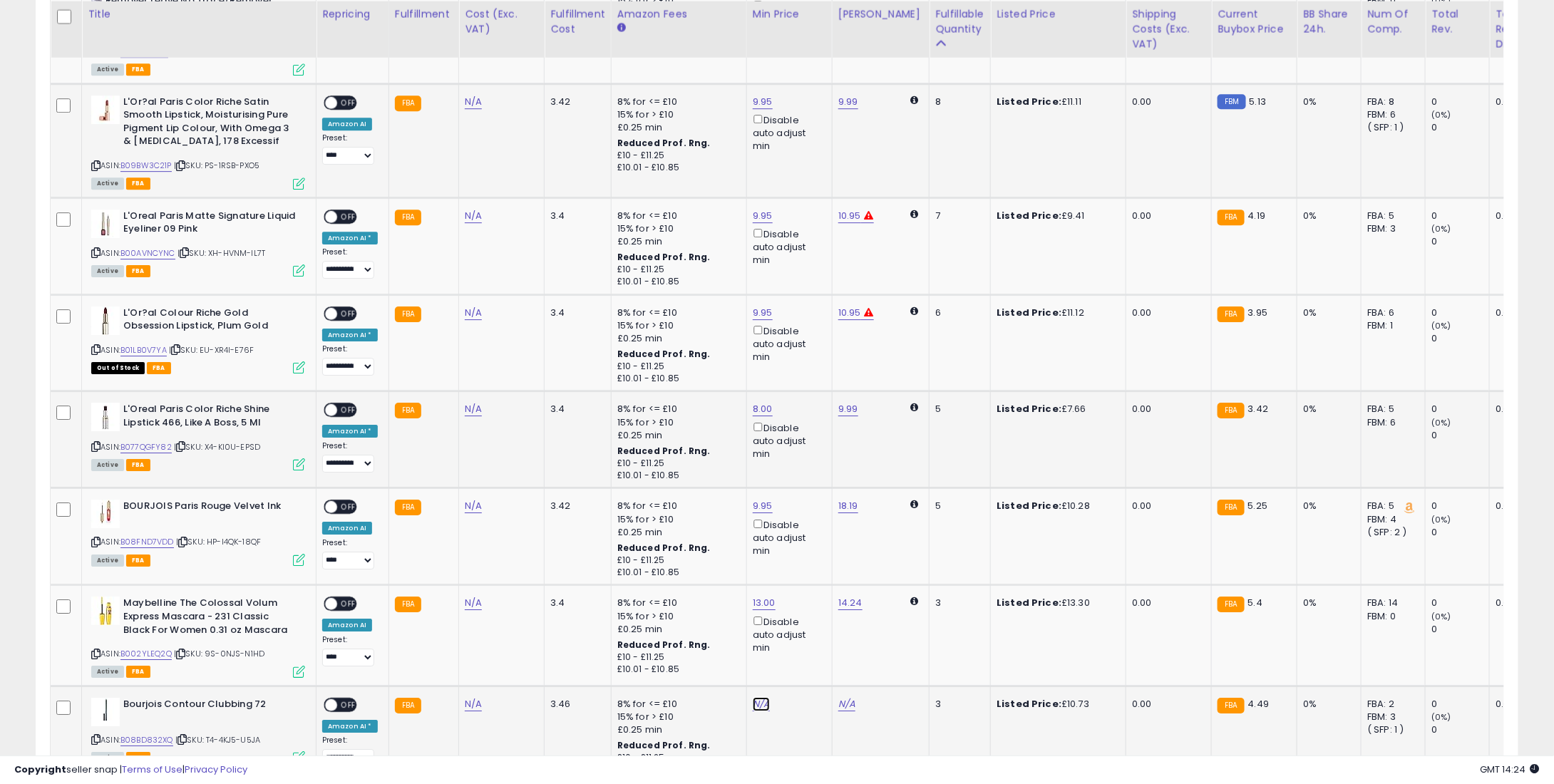
click at [760, 697] on link "N/A" at bounding box center [762, 704] width 17 height 14
type input "*"
type input "****"
click at [808, 601] on button "submit" at bounding box center [795, 610] width 24 height 21
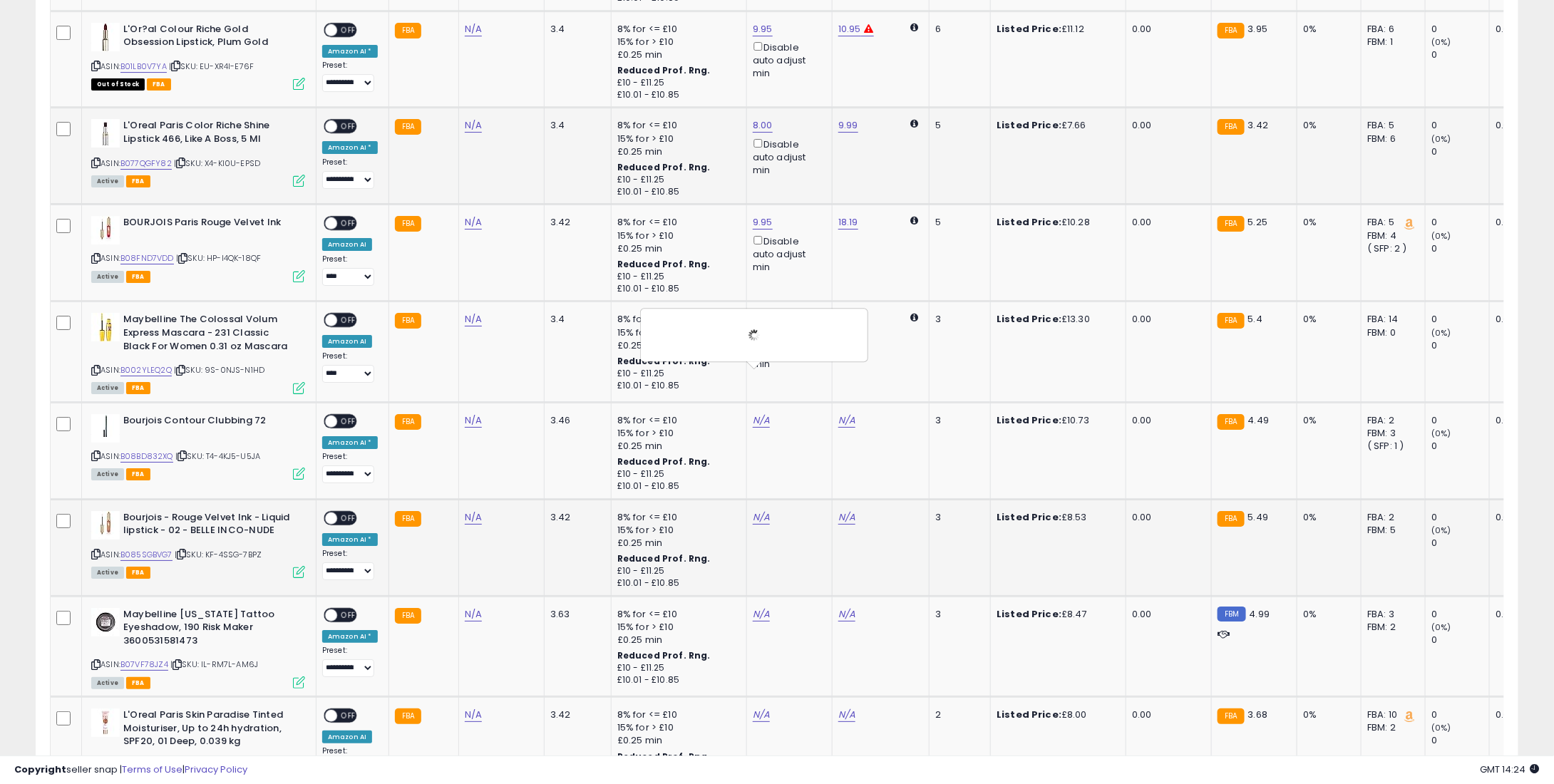
scroll to position [2423, 0]
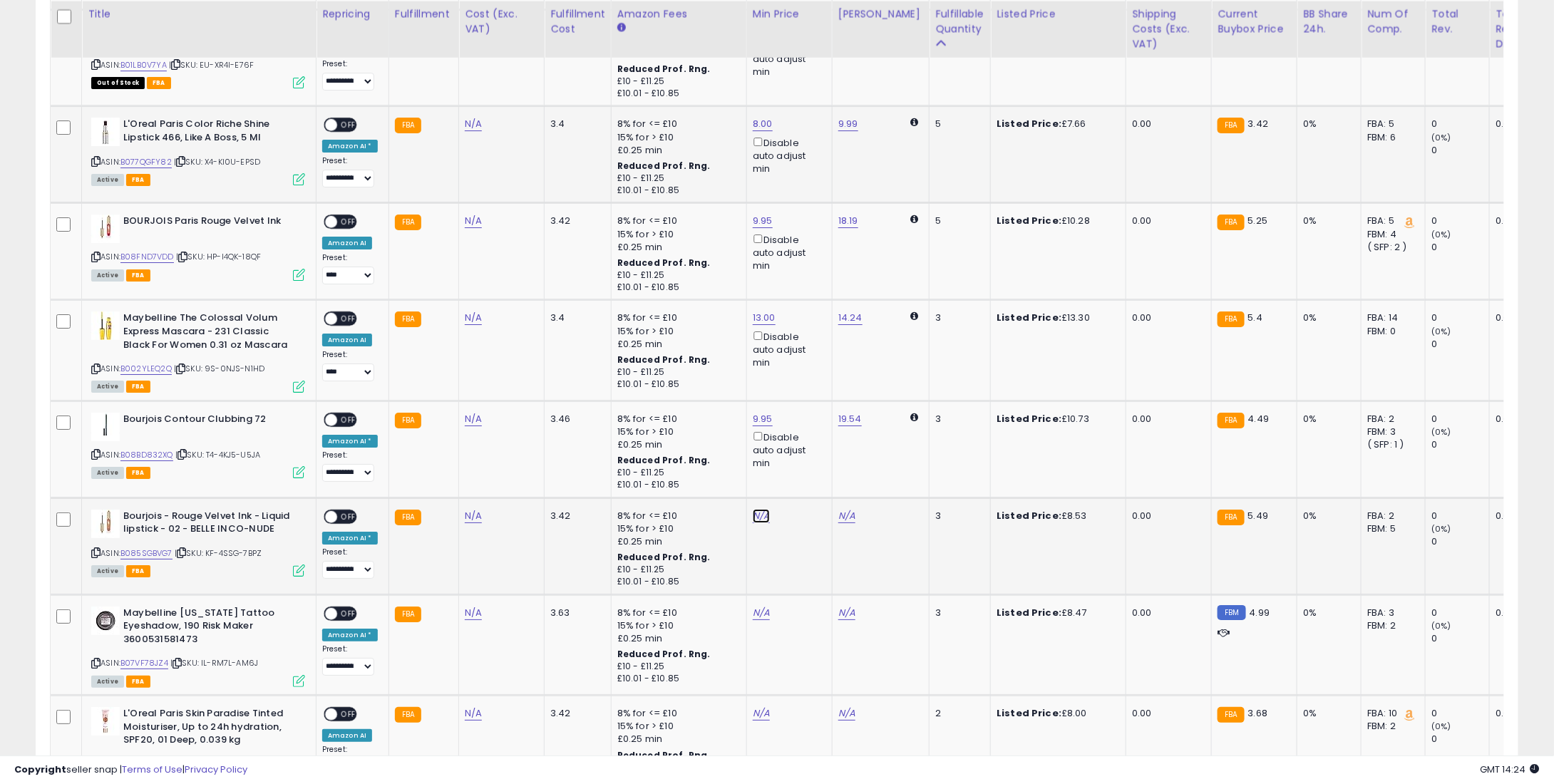
click at [755, 509] on link "N/A" at bounding box center [762, 516] width 17 height 14
type input "*"
click at [808, 419] on button "submit" at bounding box center [795, 421] width 24 height 21
click at [756, 606] on link "N/A" at bounding box center [762, 613] width 17 height 14
type input "*"
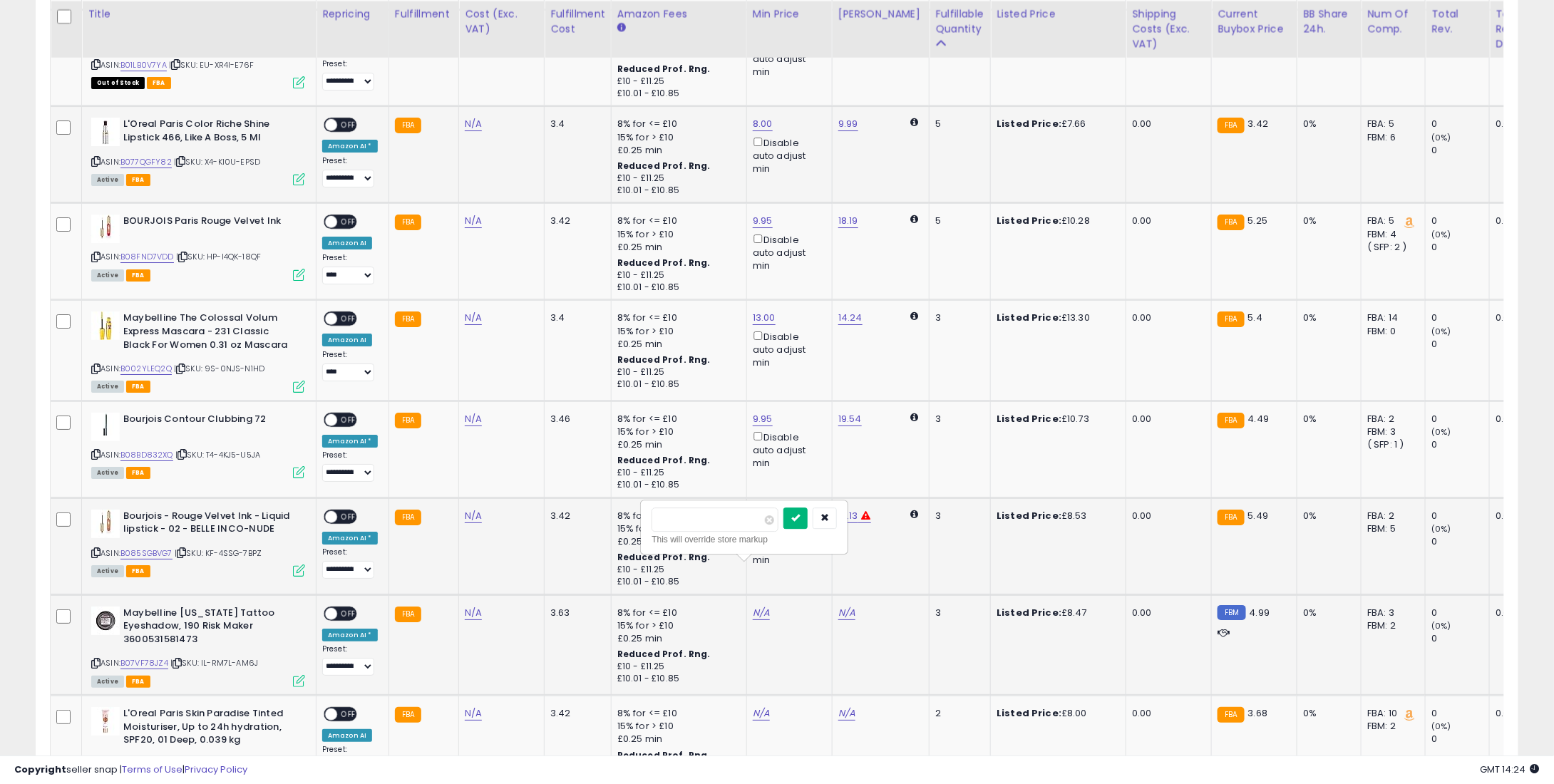
click at [800, 520] on icon "submit" at bounding box center [795, 517] width 9 height 9
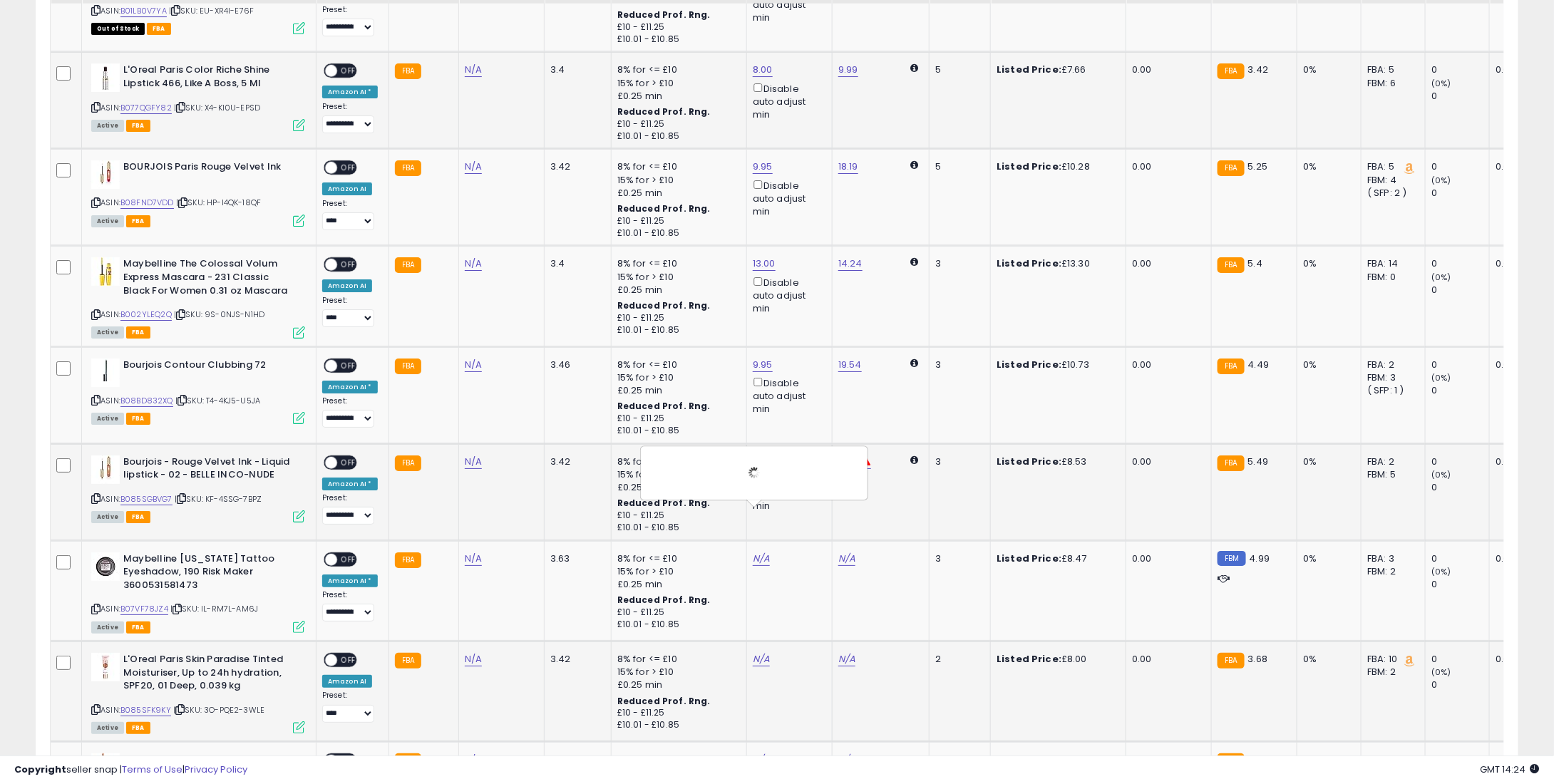
scroll to position [2624, 0]
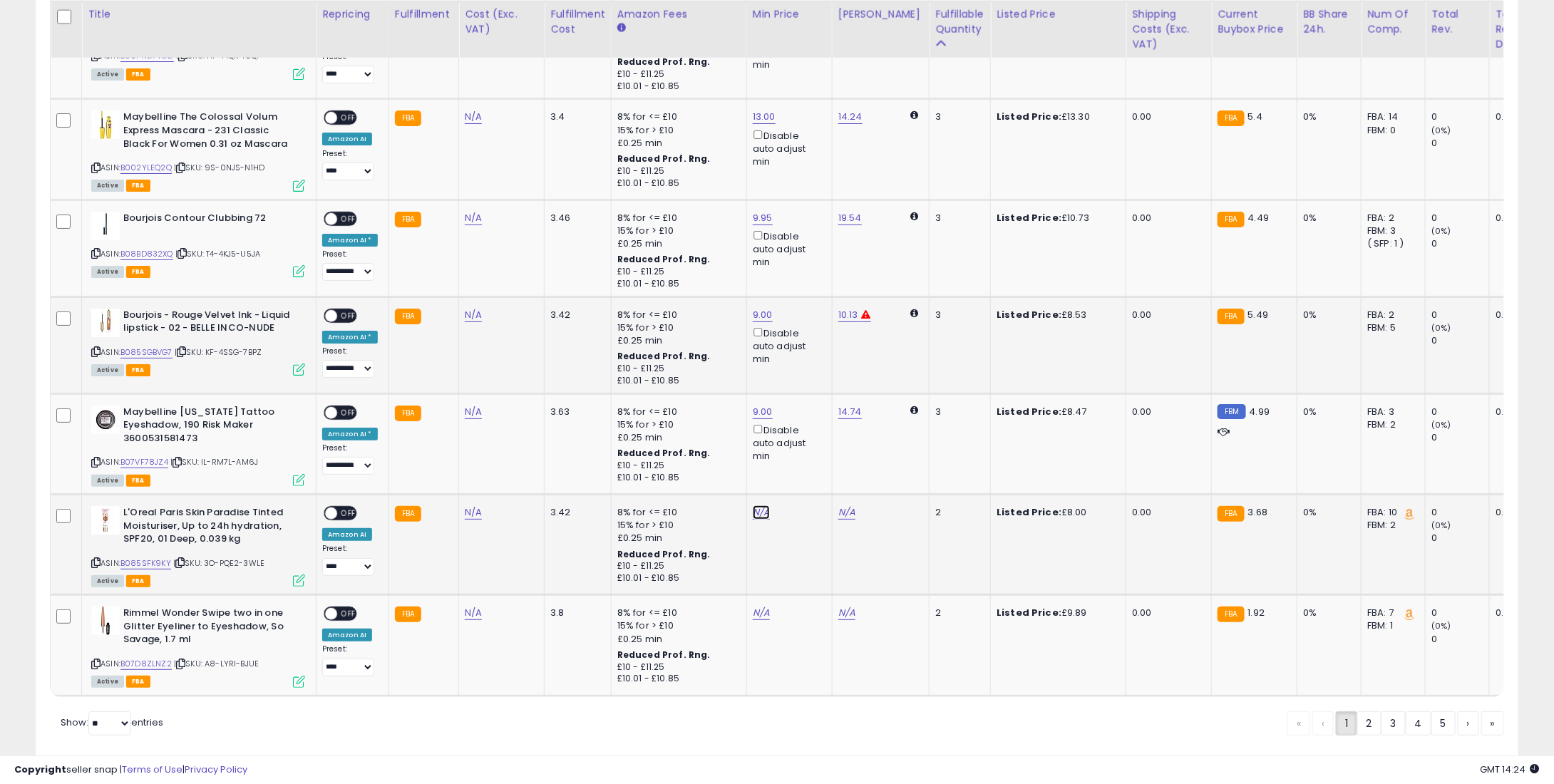
click at [753, 505] on link "N/A" at bounding box center [762, 512] width 17 height 14
type input "*"
type input "****"
click at [808, 425] on button "submit" at bounding box center [795, 417] width 24 height 21
click at [739, 595] on tr "**********" at bounding box center [1115, 645] width 2129 height 101
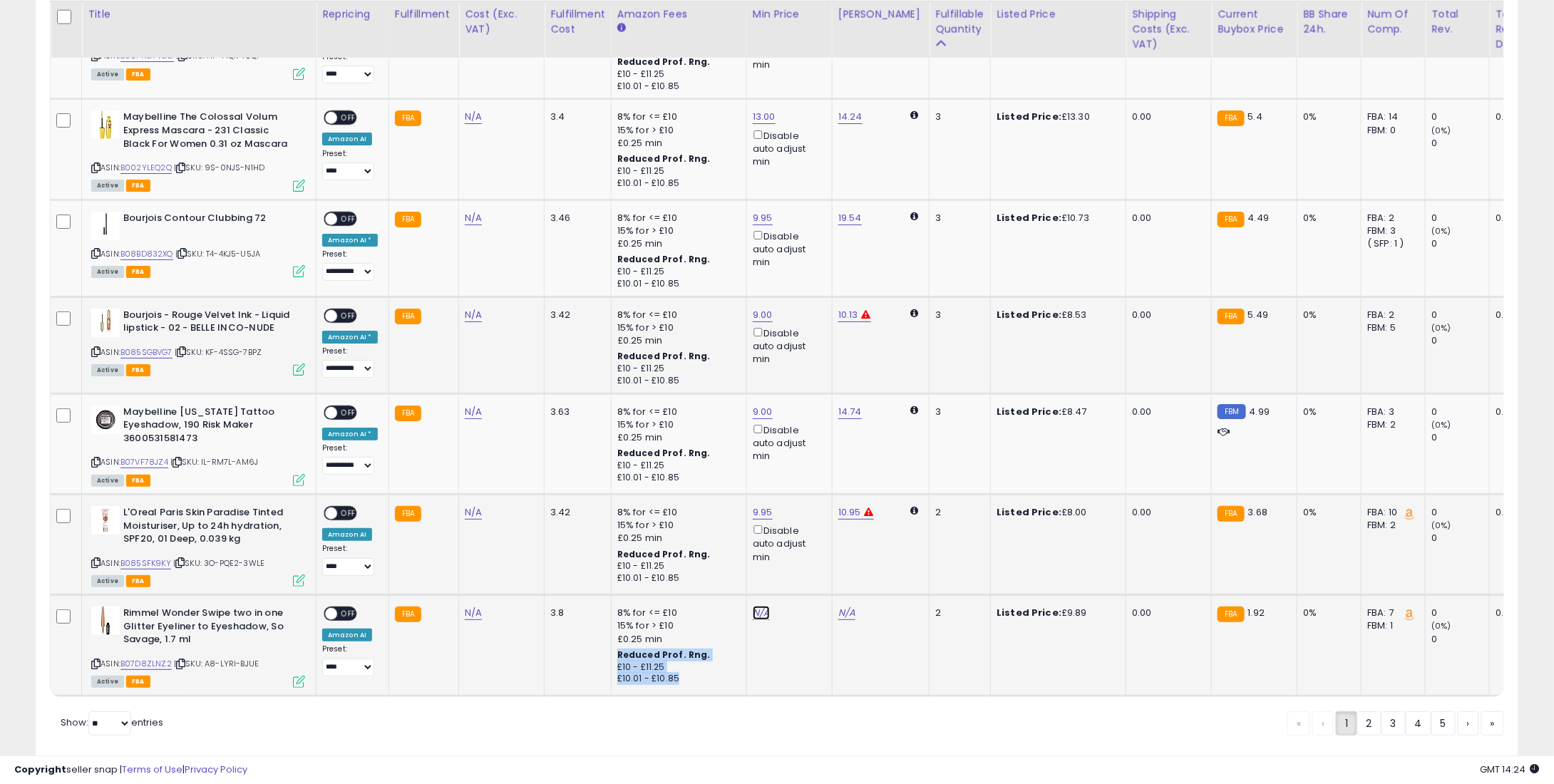
click at [753, 606] on link "N/A" at bounding box center [762, 613] width 17 height 14
click at [746, 595] on td "N/A This will override store markup" at bounding box center [788, 645] width 85 height 101
drag, startPoint x: 722, startPoint y: 512, endPoint x: 727, endPoint y: 524, distance: 13.0
click at [725, 514] on input "number" at bounding box center [715, 520] width 127 height 24
type input "*"
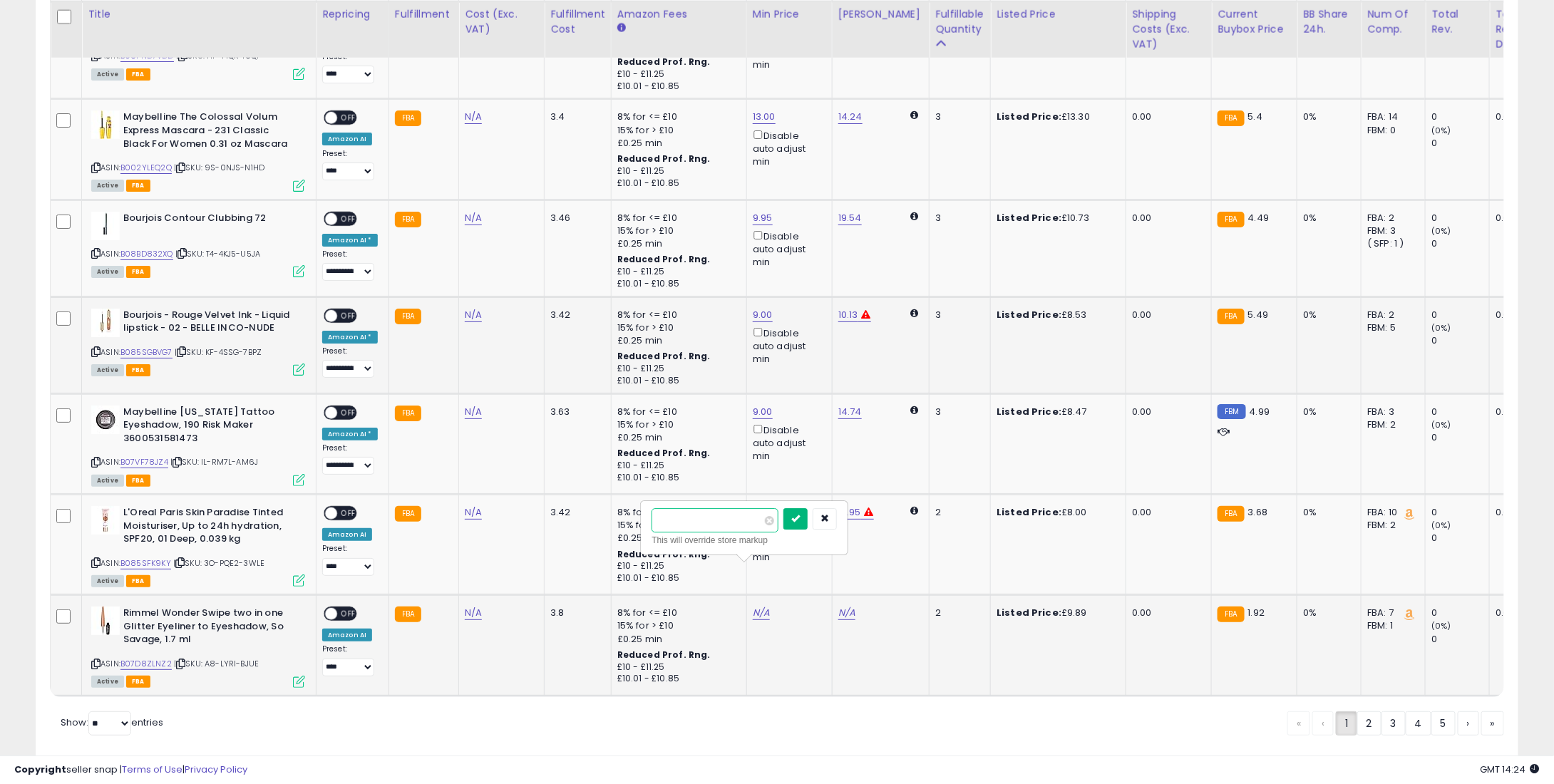
type input "****"
click at [800, 515] on icon "submit" at bounding box center [795, 517] width 9 height 9
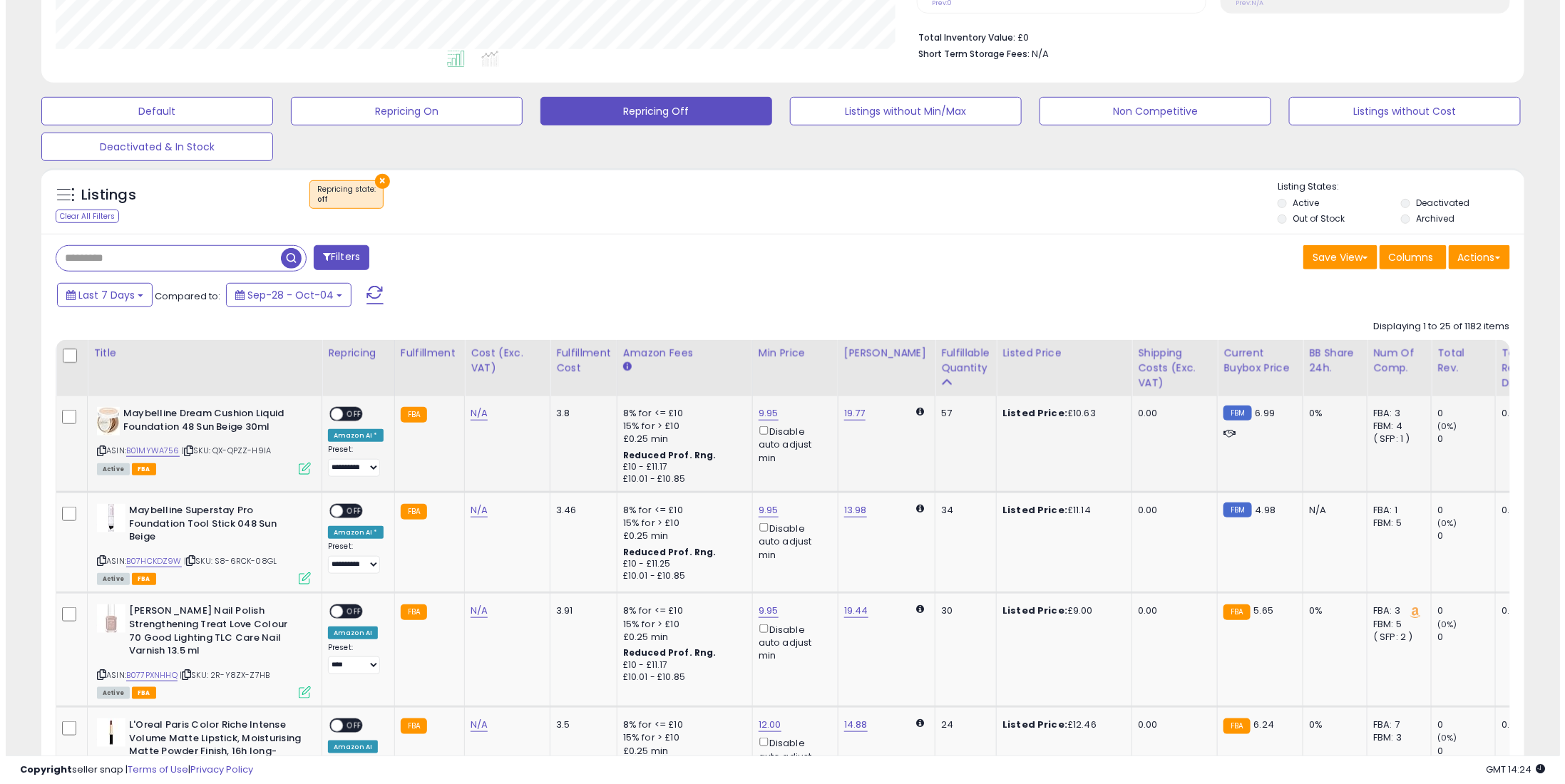
scroll to position [356, 0]
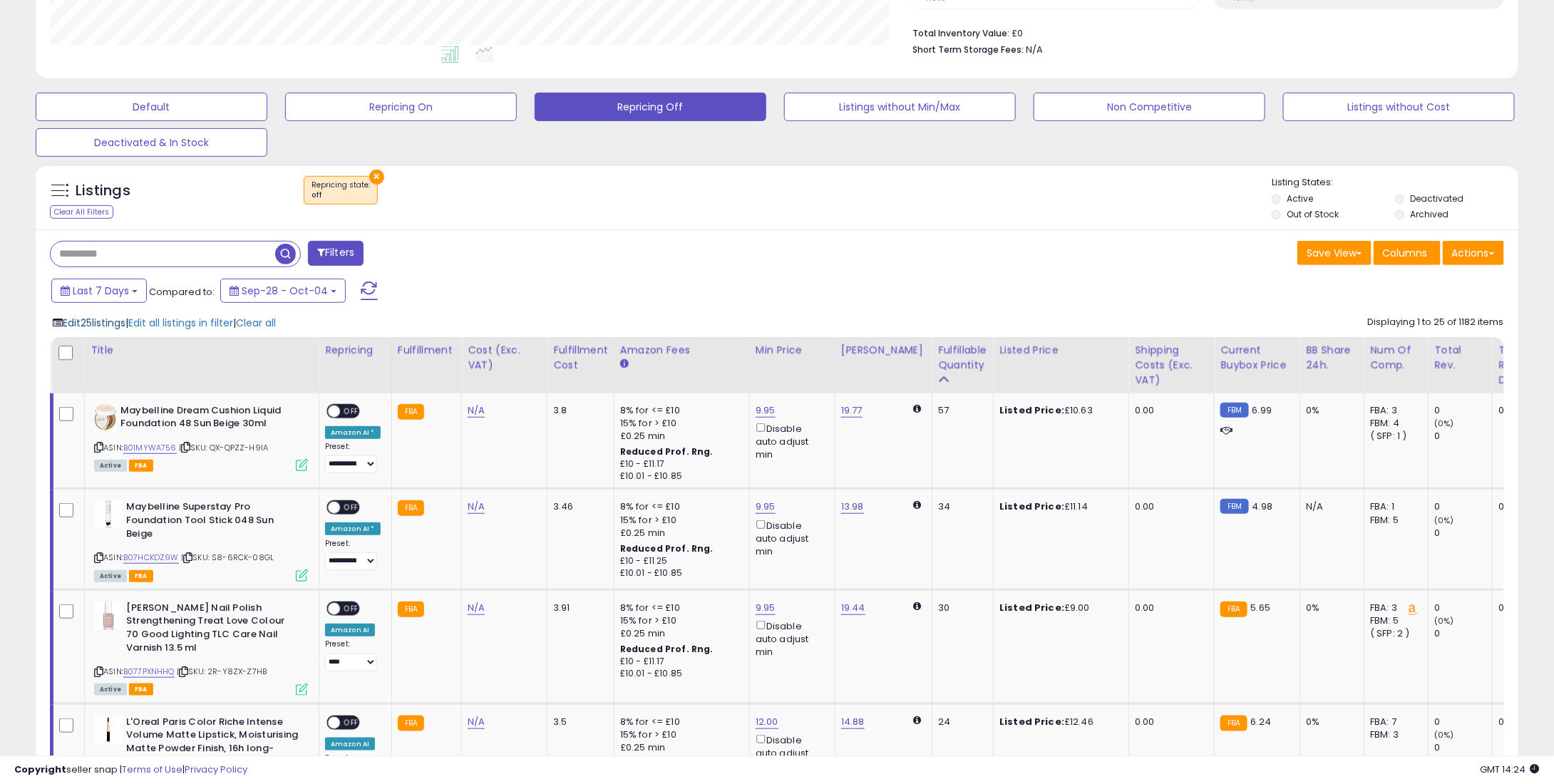
click at [81, 327] on span "Edit 25 listings" at bounding box center [94, 323] width 63 height 14
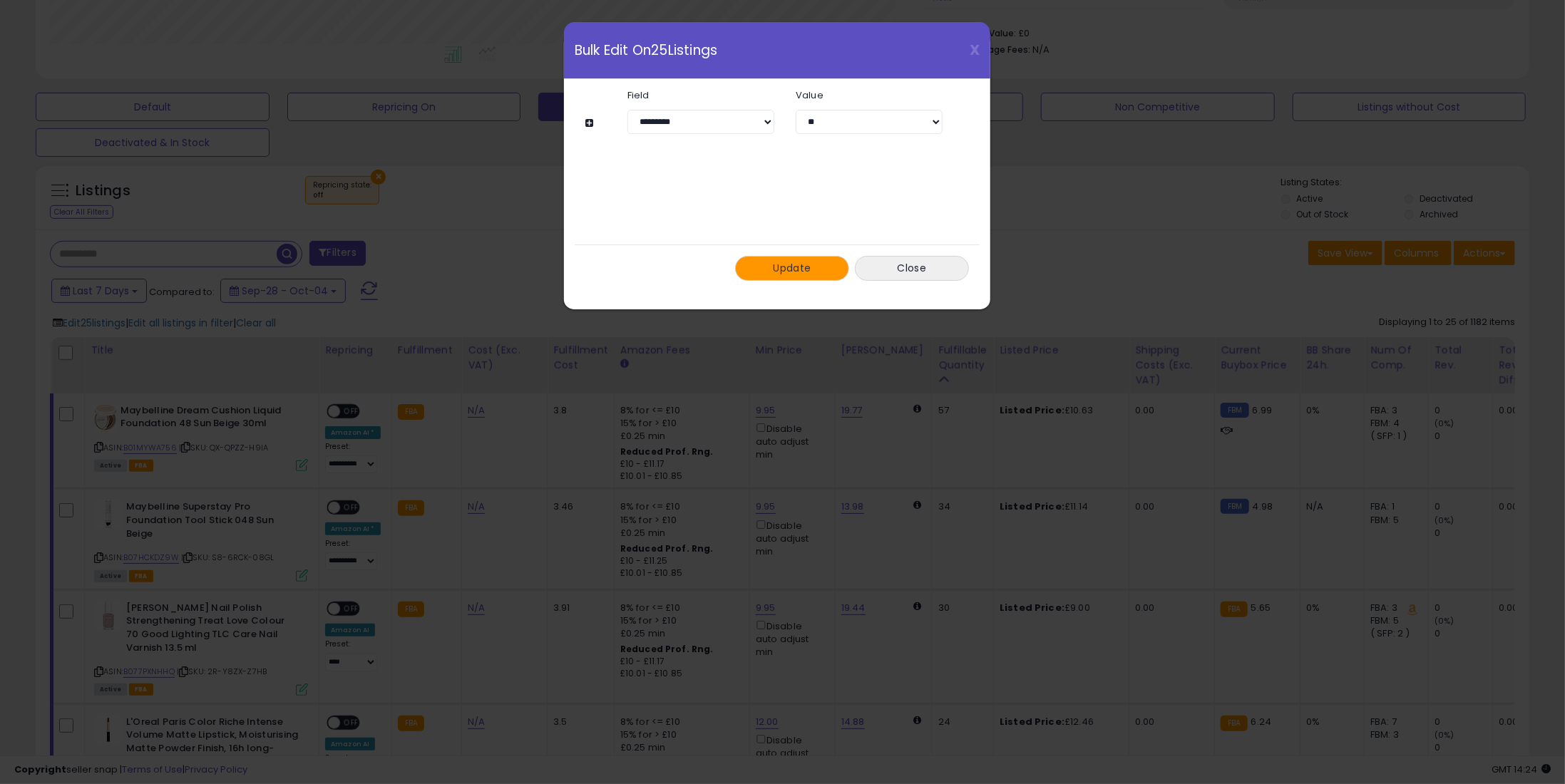
drag, startPoint x: 802, startPoint y: 263, endPoint x: 770, endPoint y: 283, distance: 37.7
click at [799, 263] on span "Update" at bounding box center [792, 268] width 38 height 14
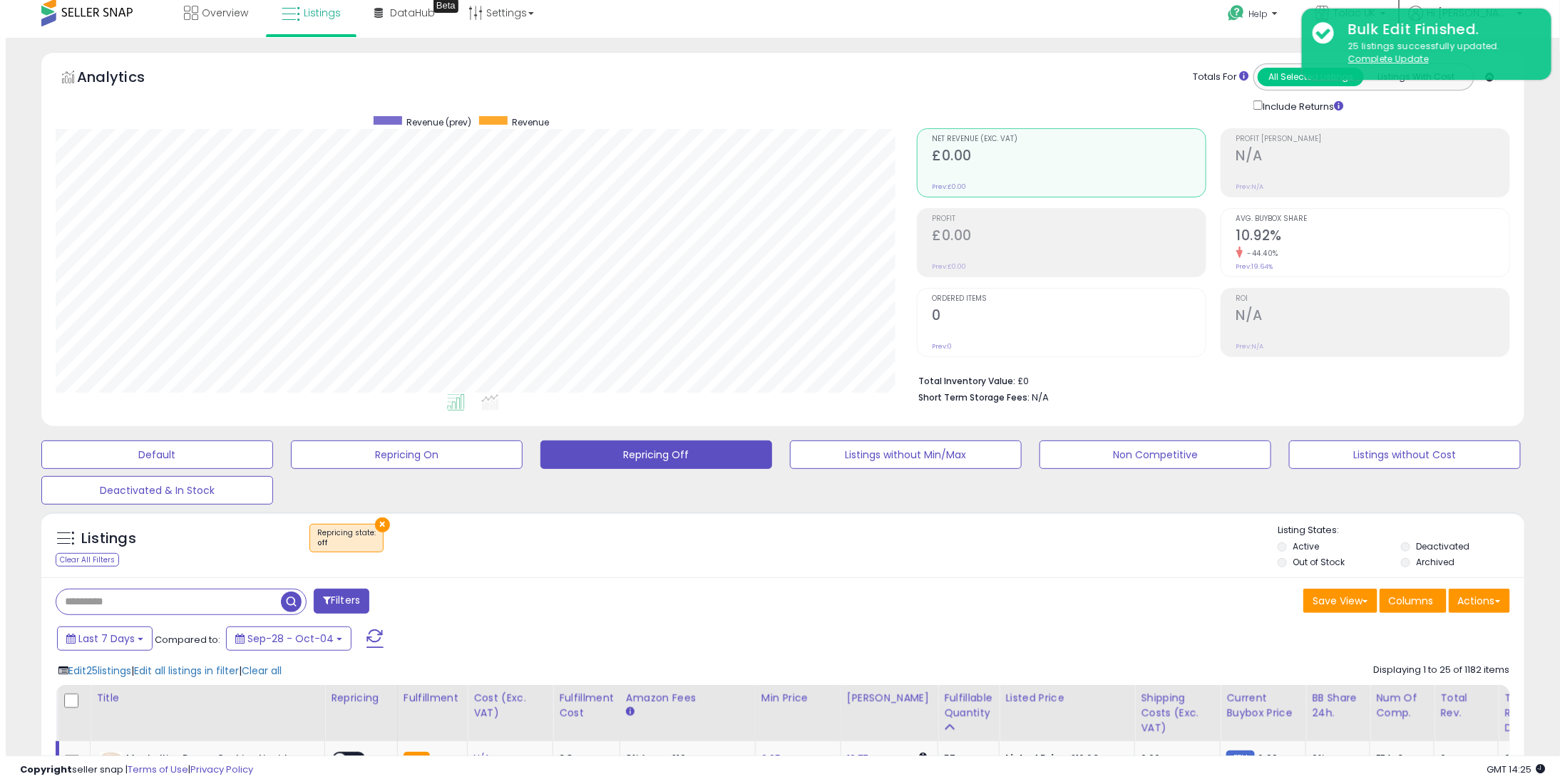
scroll to position [0, 0]
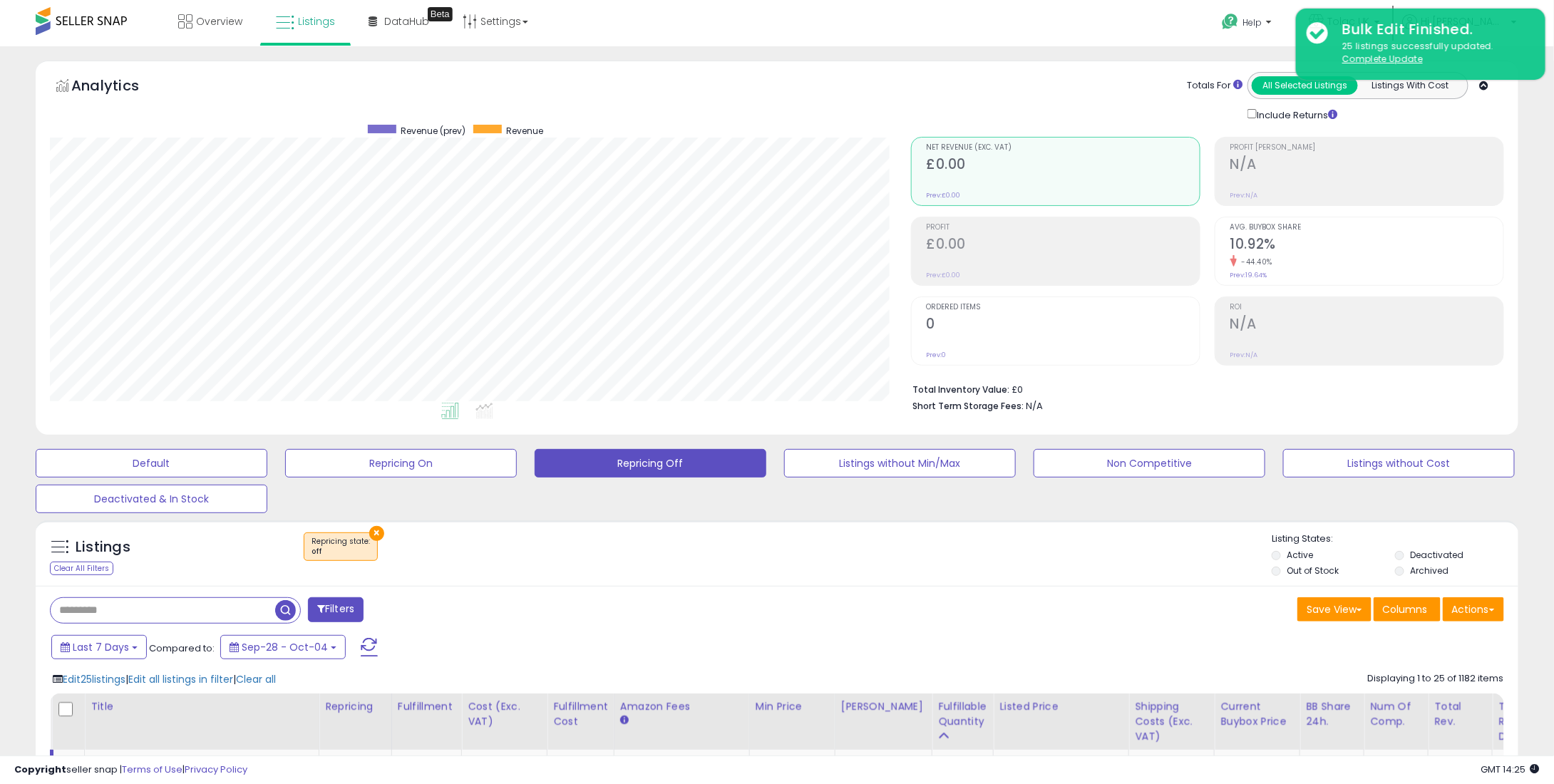
click at [1135, 102] on div "Totals For All Selected Listings Listings With Cost Include Returns" at bounding box center [1202, 97] width 583 height 51
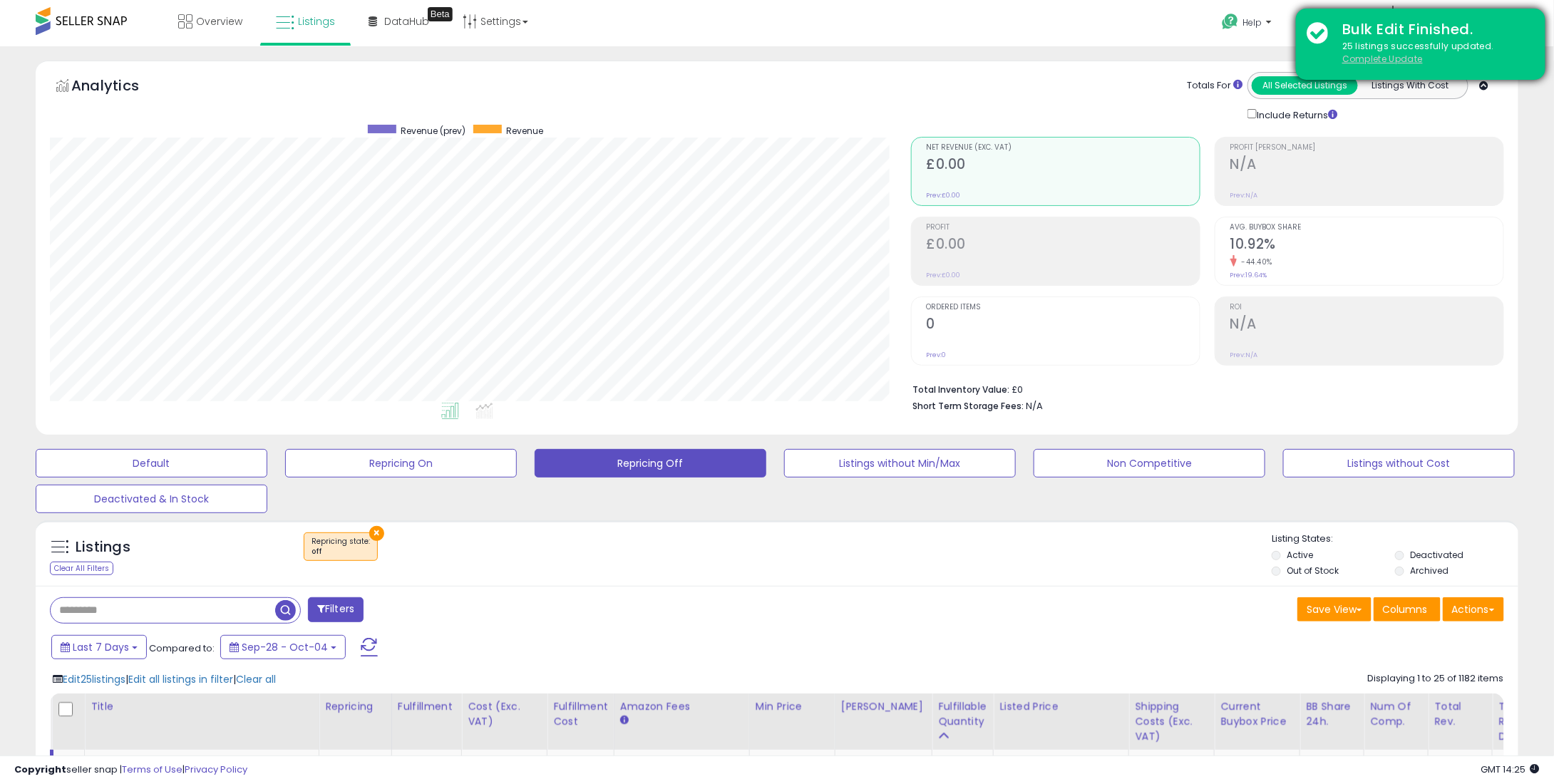
click at [1370, 62] on u "Complete Update" at bounding box center [1383, 58] width 81 height 12
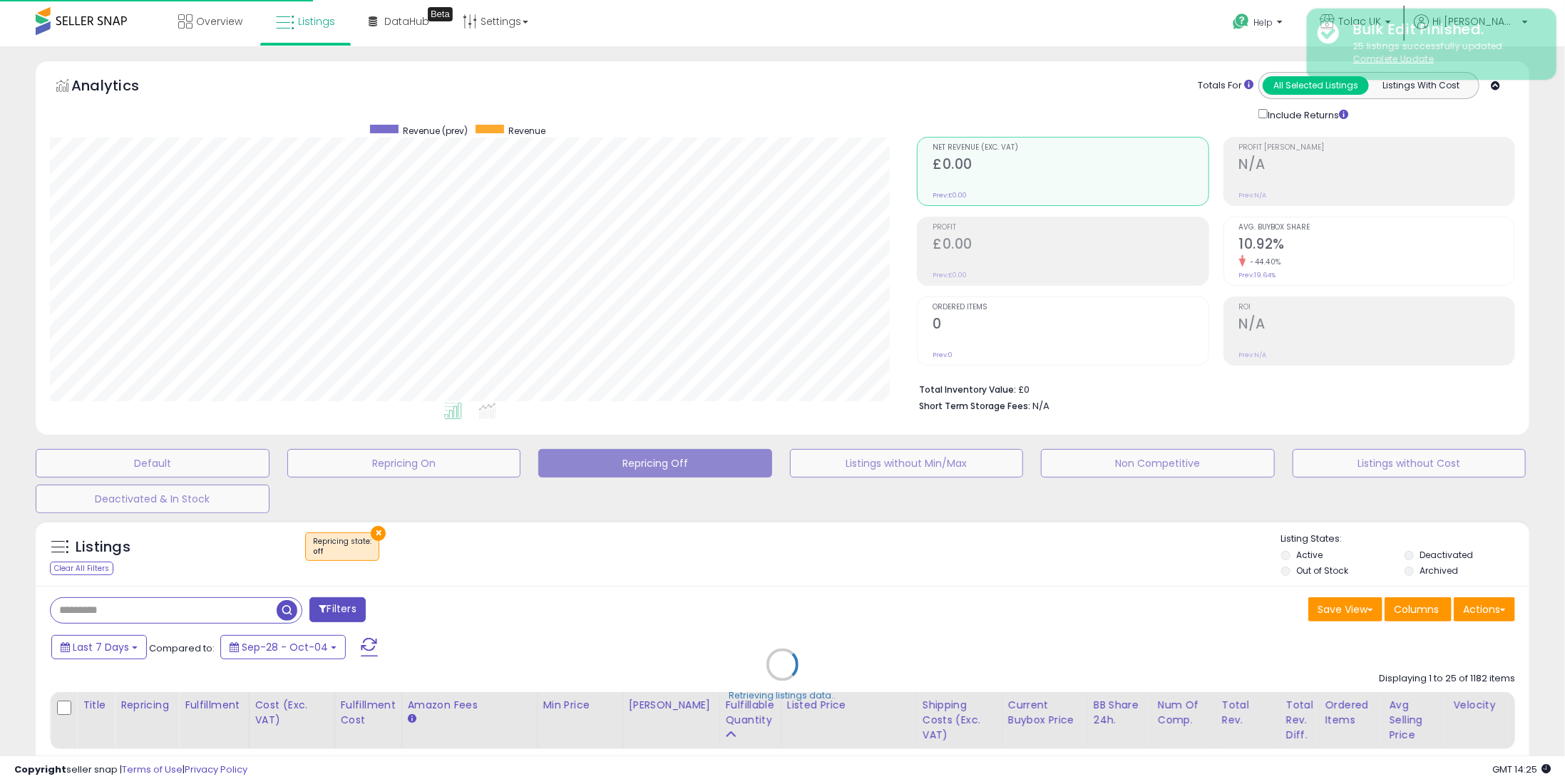
scroll to position [292, 867]
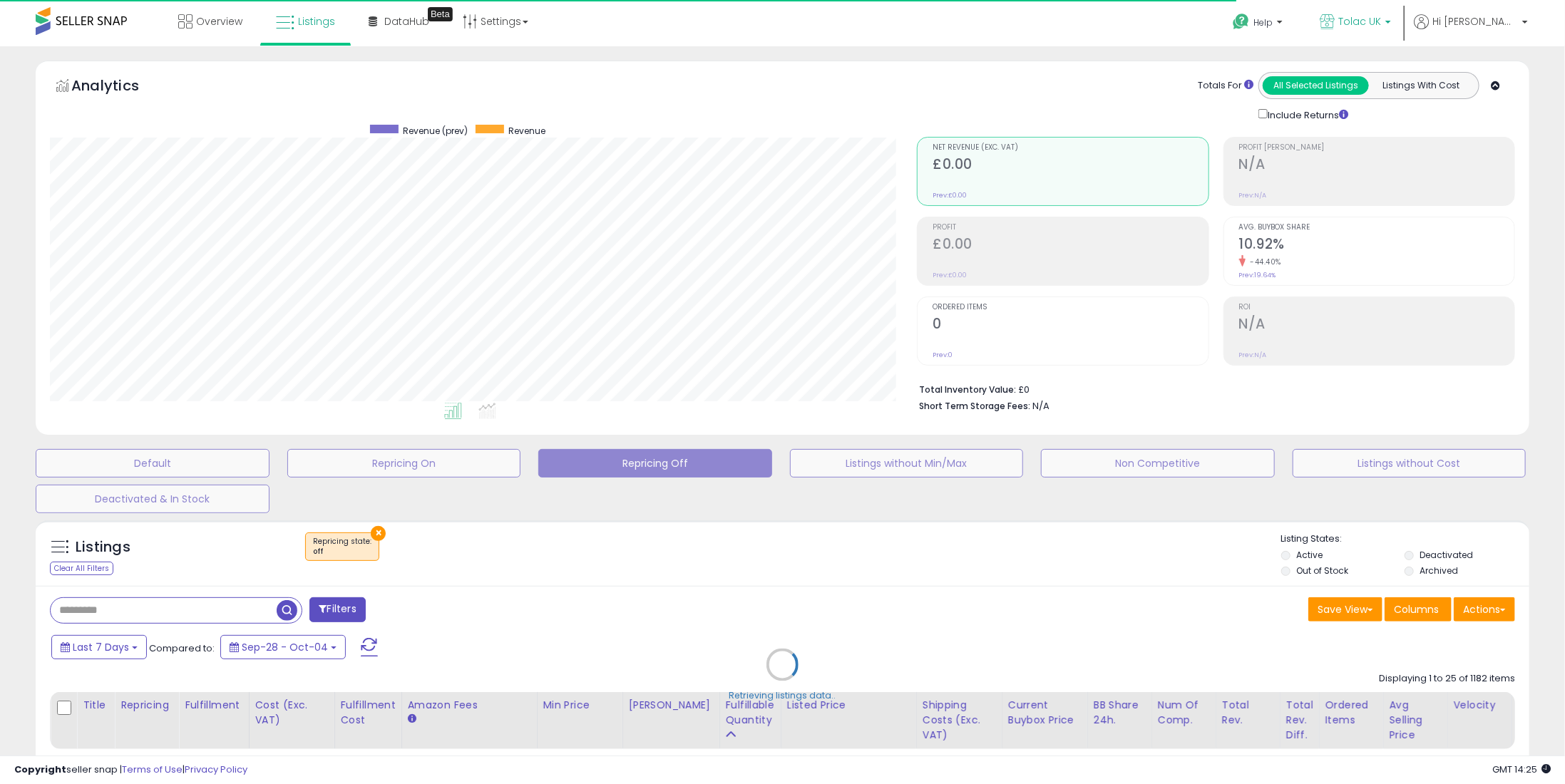
click at [1391, 28] on p "Tolac UK" at bounding box center [1355, 23] width 71 height 18
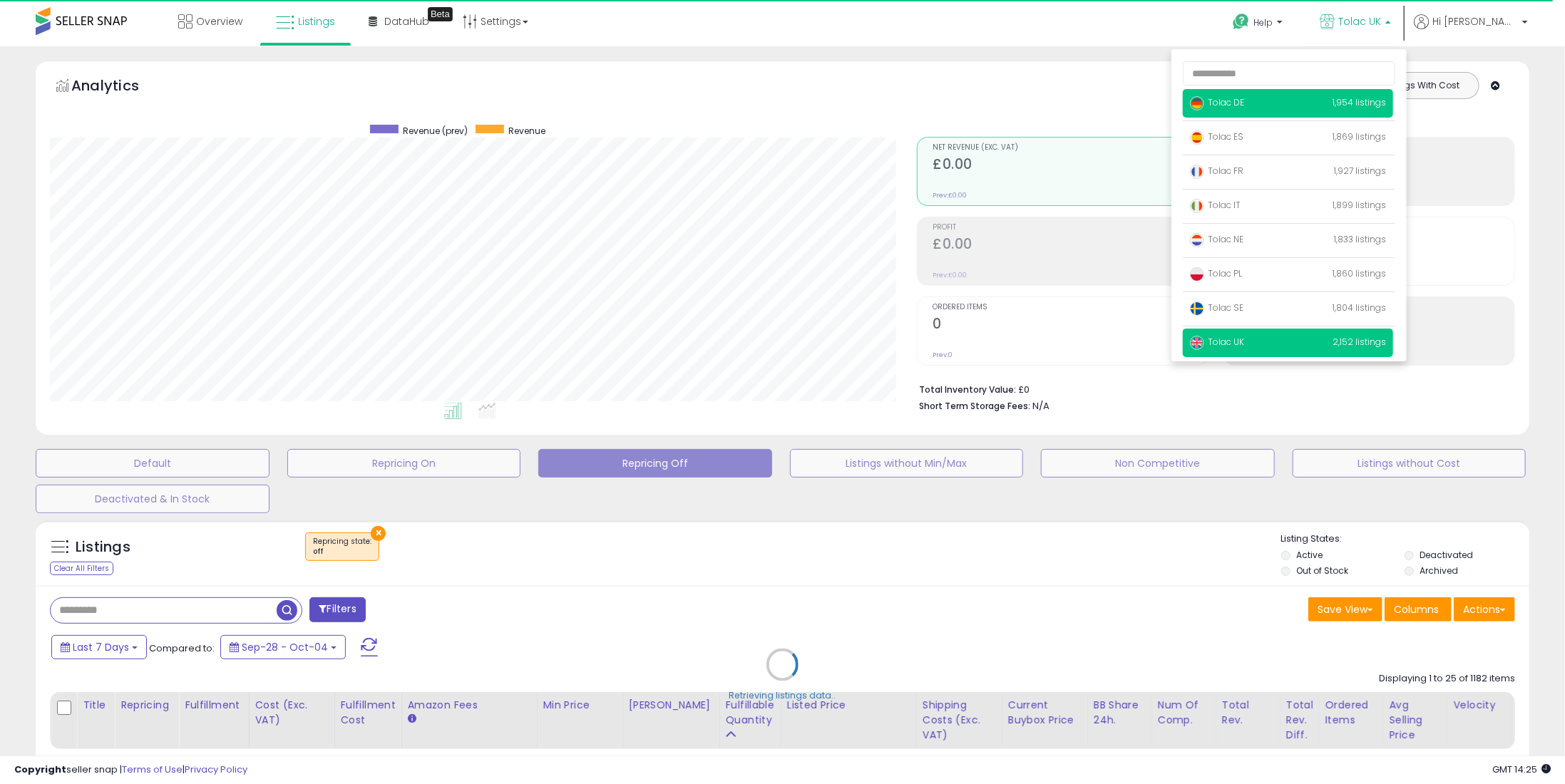
click at [1244, 104] on span "Tolac DE" at bounding box center [1217, 102] width 54 height 12
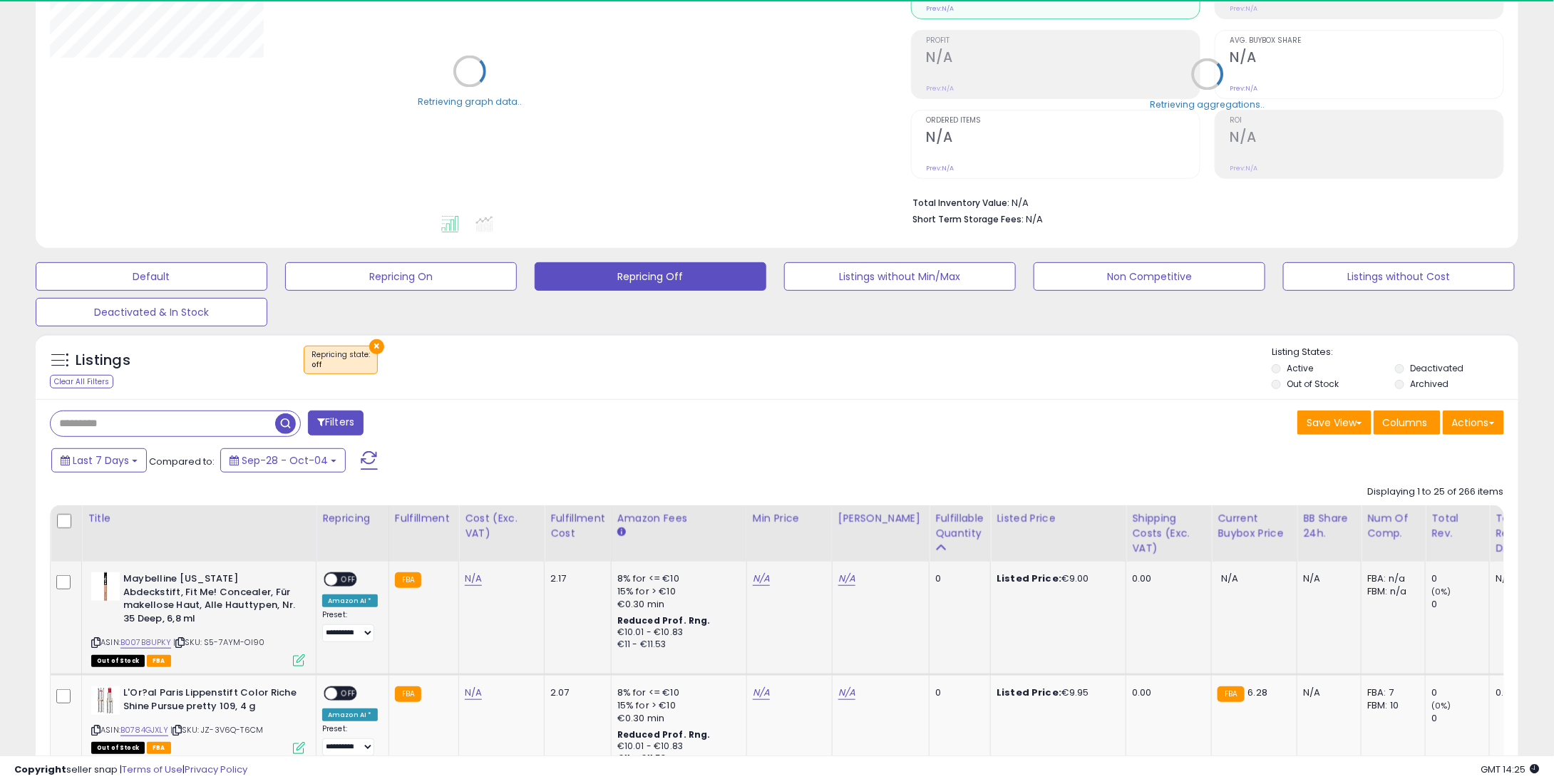
scroll to position [213, 0]
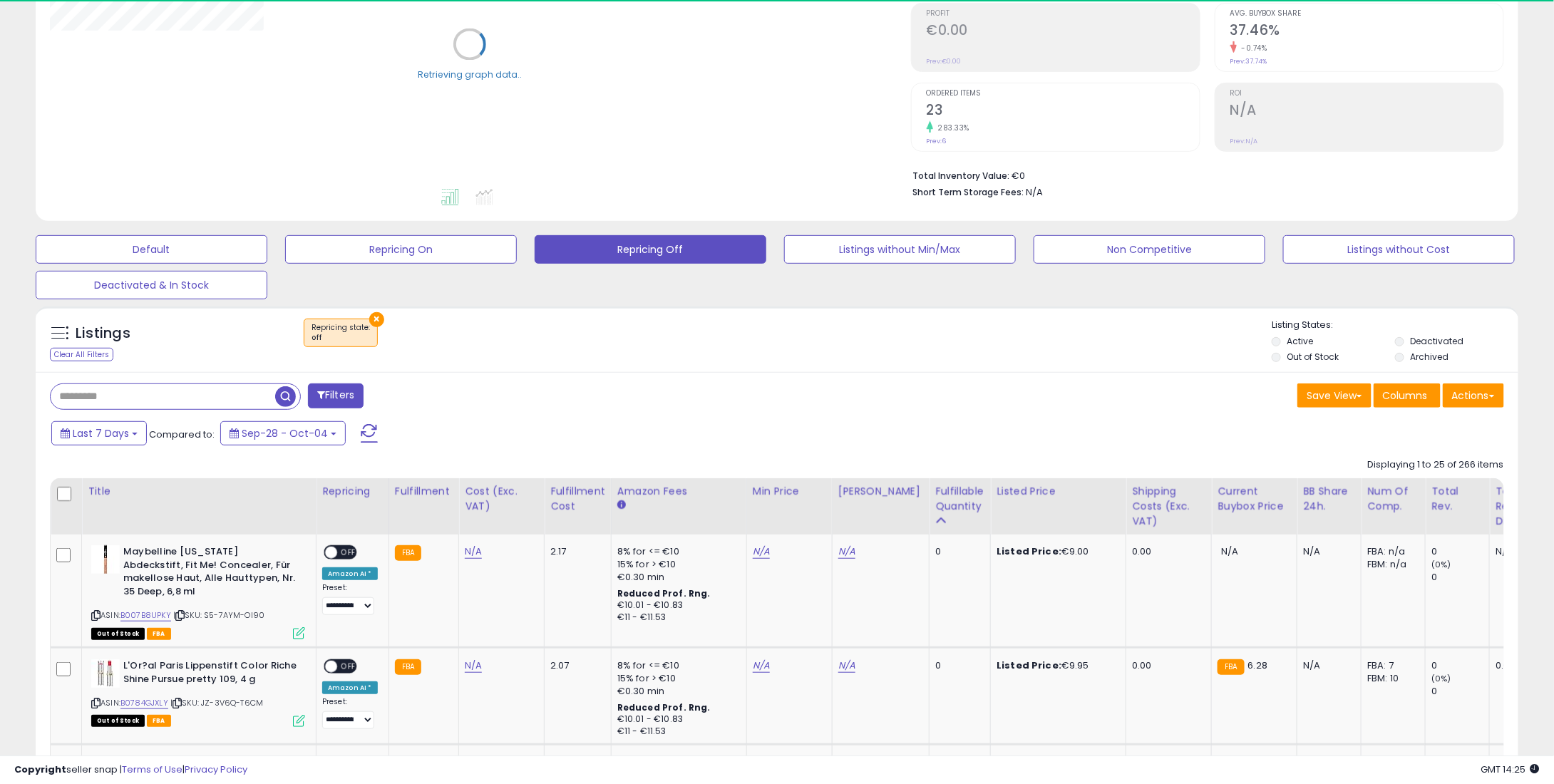
drag, startPoint x: 196, startPoint y: 391, endPoint x: 281, endPoint y: 360, distance: 90.5
click at [196, 391] on input "text" at bounding box center [163, 396] width 224 height 25
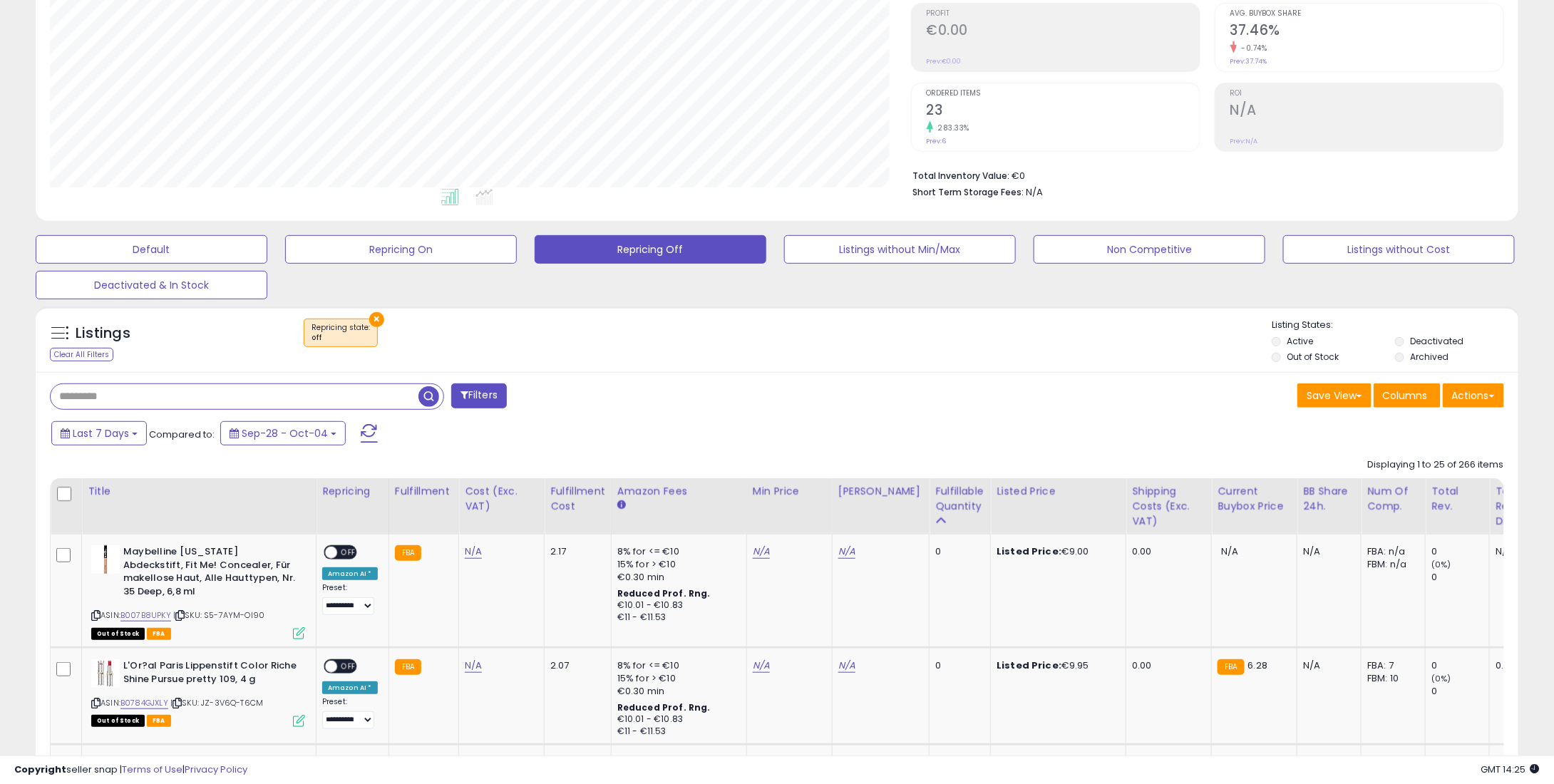
scroll to position [292, 860]
click at [372, 320] on button "×" at bounding box center [376, 319] width 15 height 15
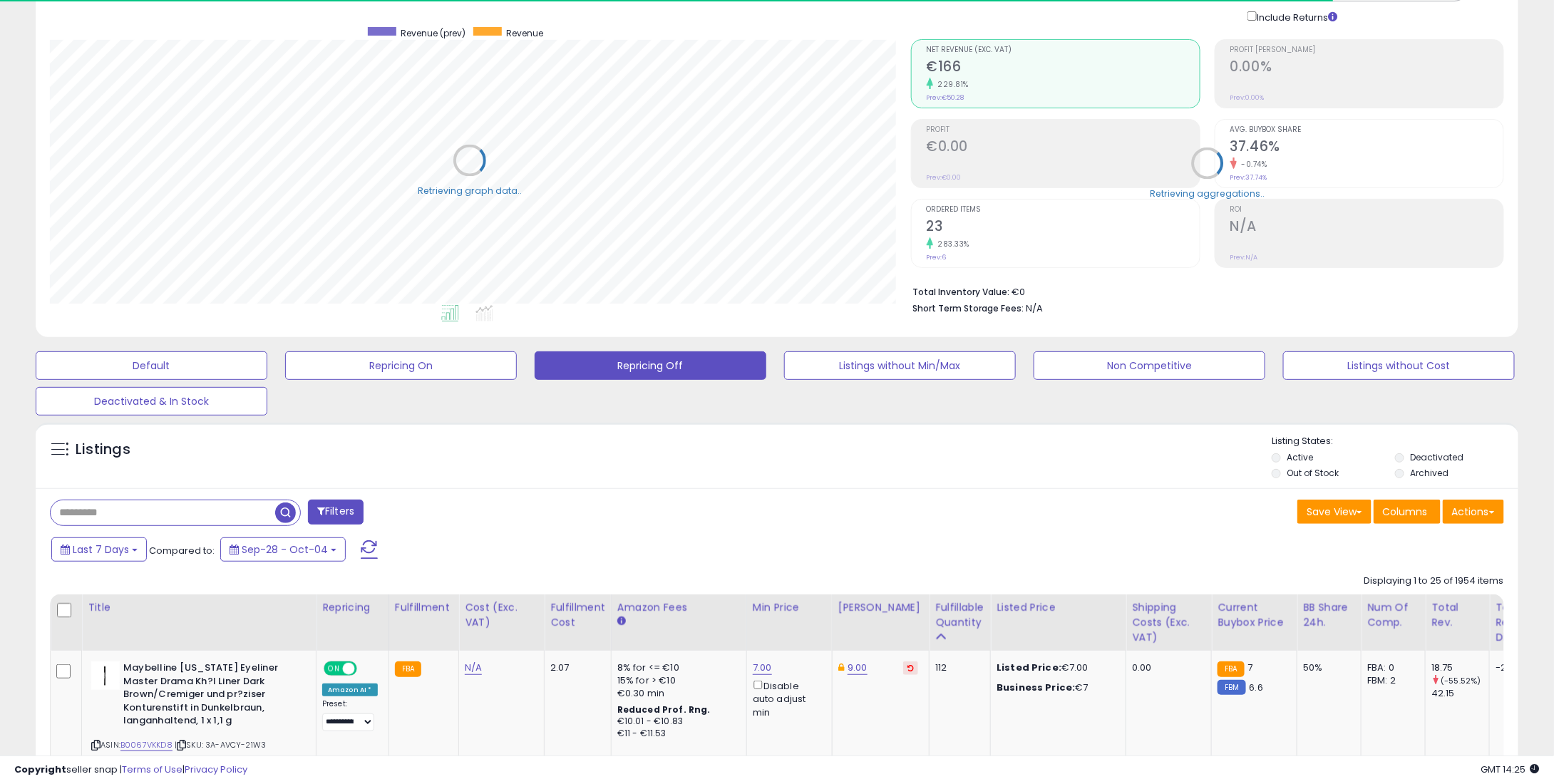
scroll to position [712286, 712108]
drag, startPoint x: 198, startPoint y: 525, endPoint x: 188, endPoint y: 520, distance: 11.2
click at [188, 520] on div "Filters" at bounding box center [408, 514] width 738 height 28
click at [188, 518] on input "text" at bounding box center [163, 513] width 224 height 25
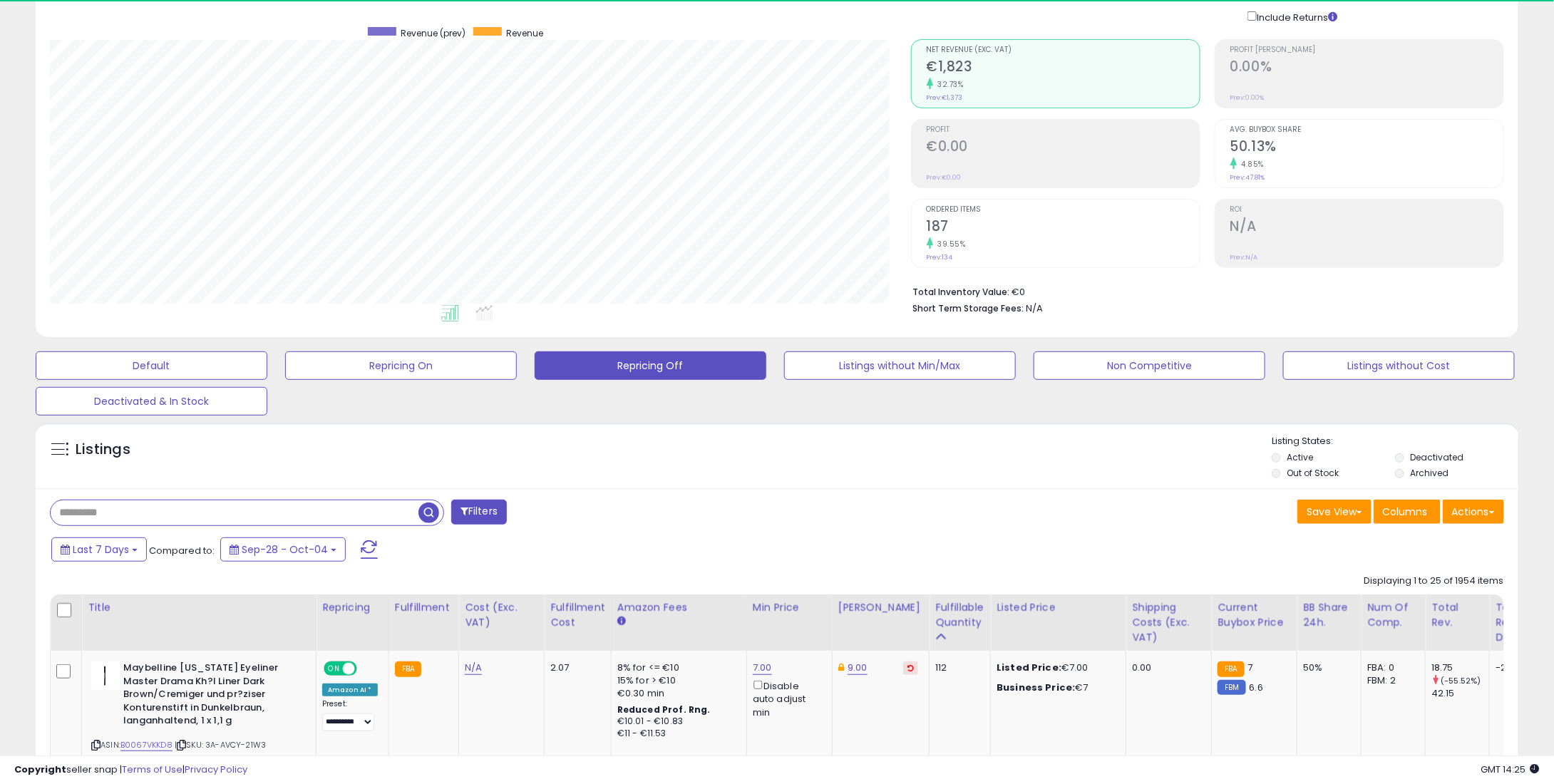
click at [174, 514] on input "text" at bounding box center [235, 513] width 368 height 25
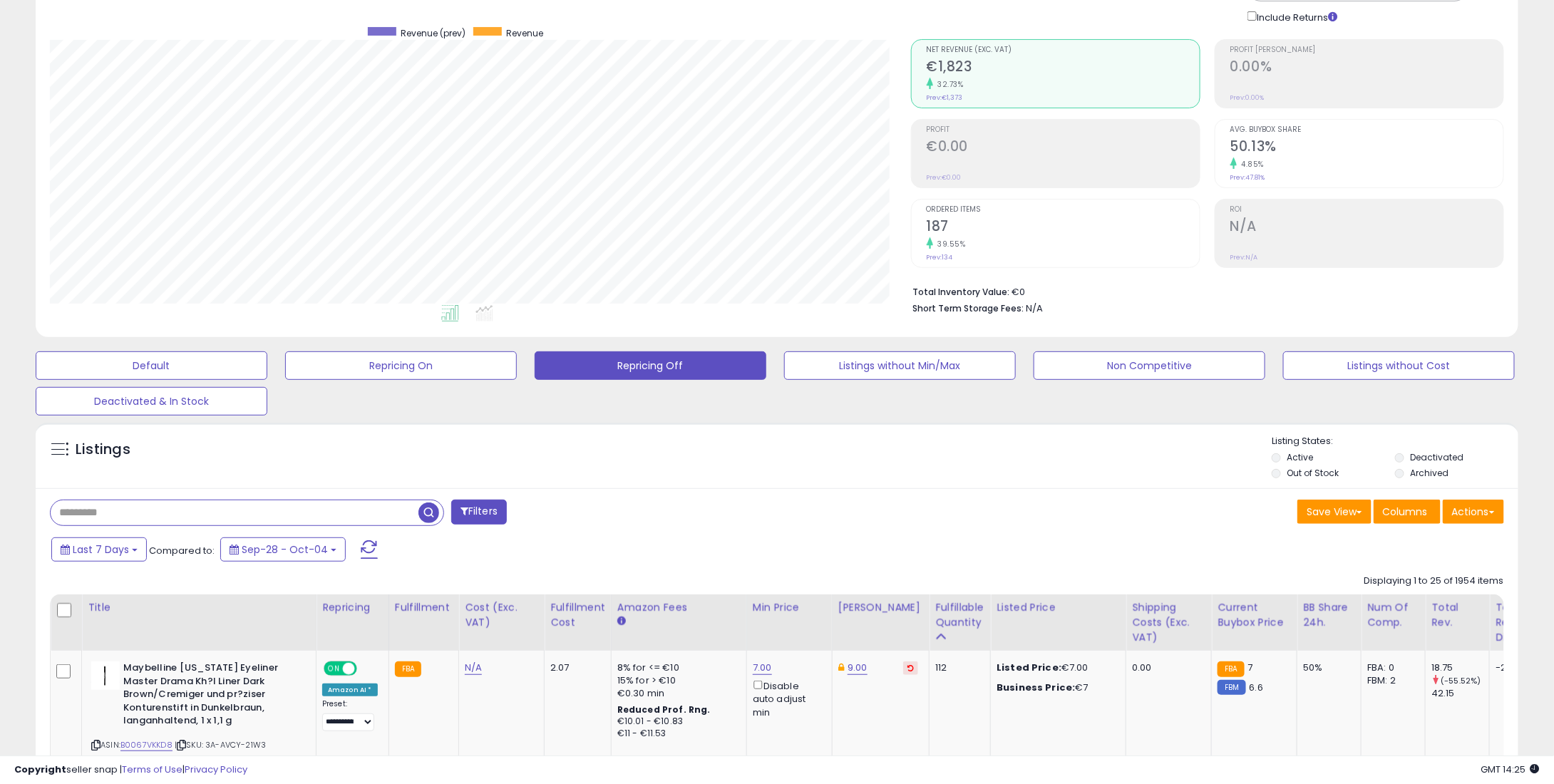
paste input "**********"
type input "**********"
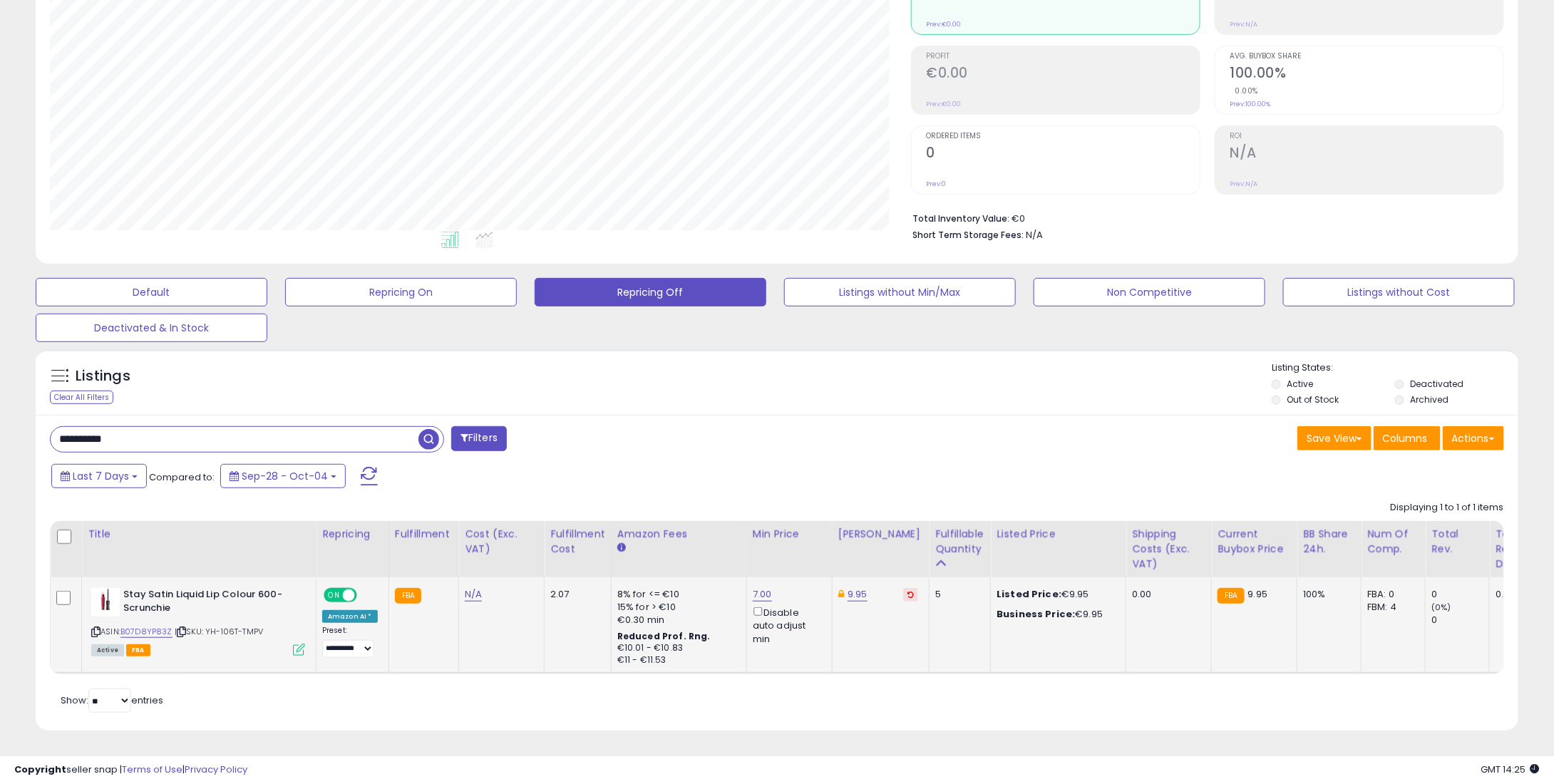
click at [895, 577] on td "9.95" at bounding box center [881, 625] width 97 height 95
click at [908, 591] on icon at bounding box center [911, 594] width 6 height 7
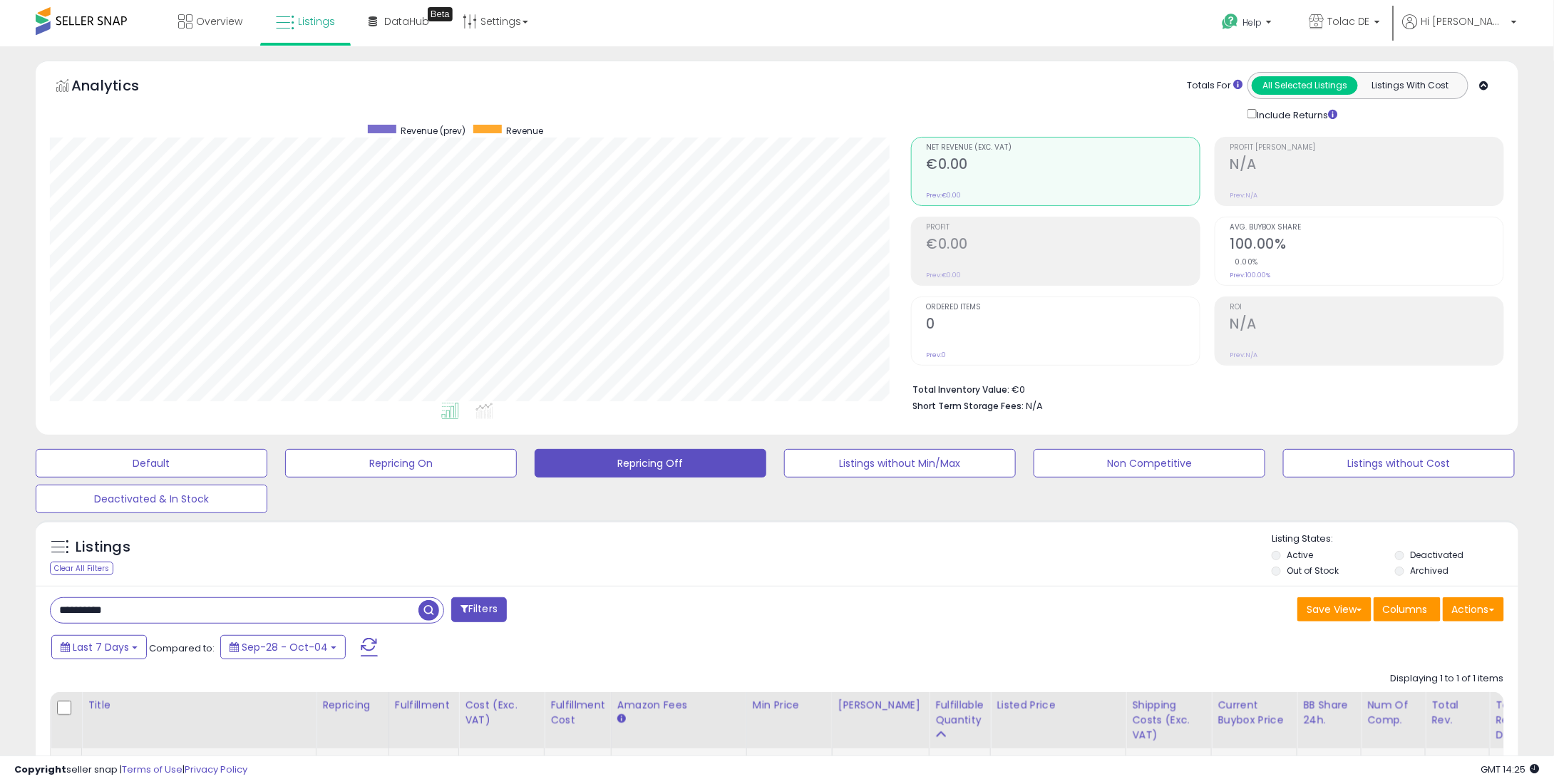
scroll to position [181, 0]
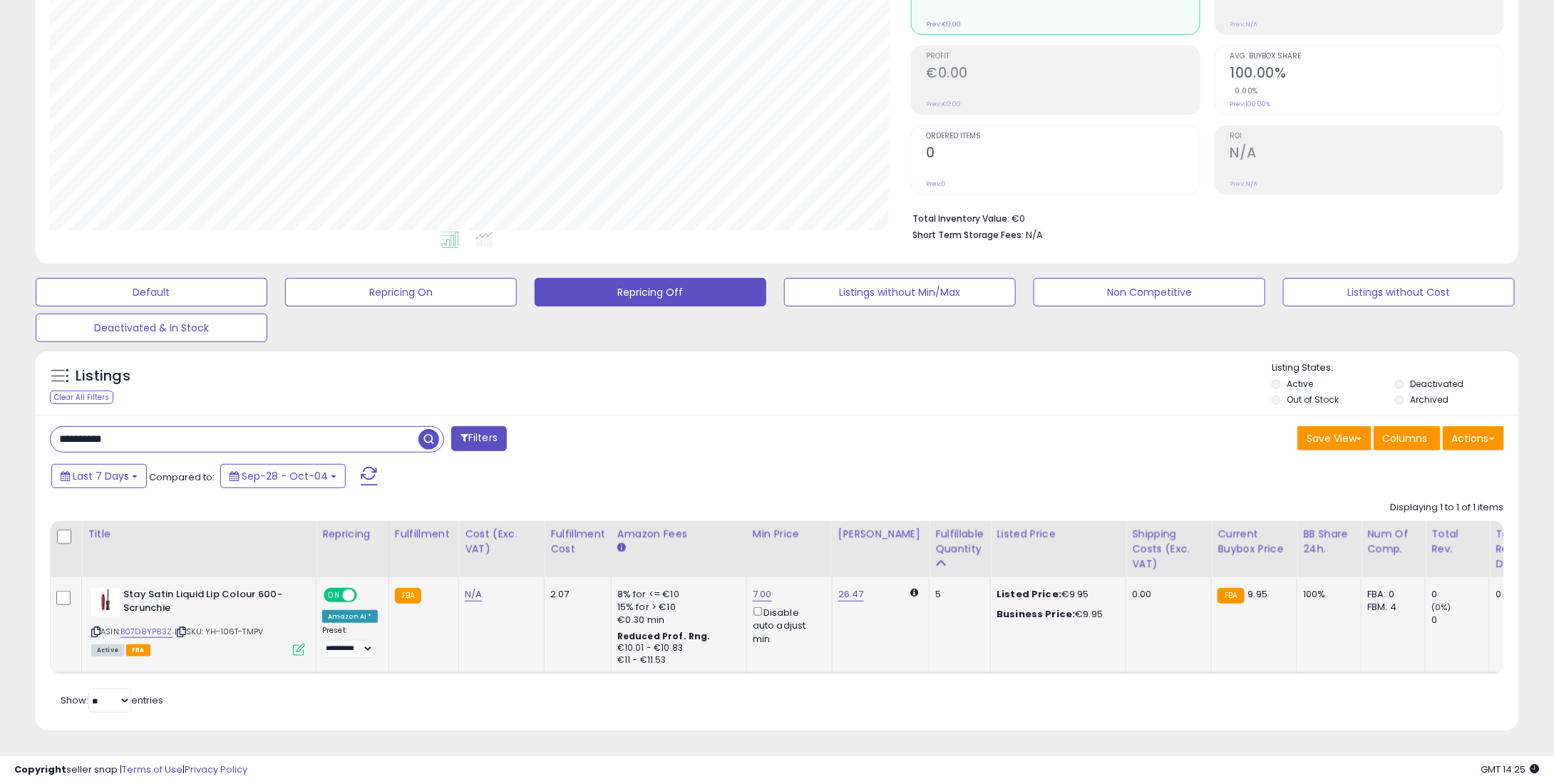
click at [770, 588] on div "7.00 Disable auto adjust min" at bounding box center [788, 617] width 69 height 58
click at [761, 587] on link "7.00" at bounding box center [763, 594] width 20 height 14
drag, startPoint x: 682, startPoint y: 534, endPoint x: 630, endPoint y: 531, distance: 52.1
click at [611, 536] on table "Title Repricing" at bounding box center [1114, 597] width 2130 height 153
type input "*"
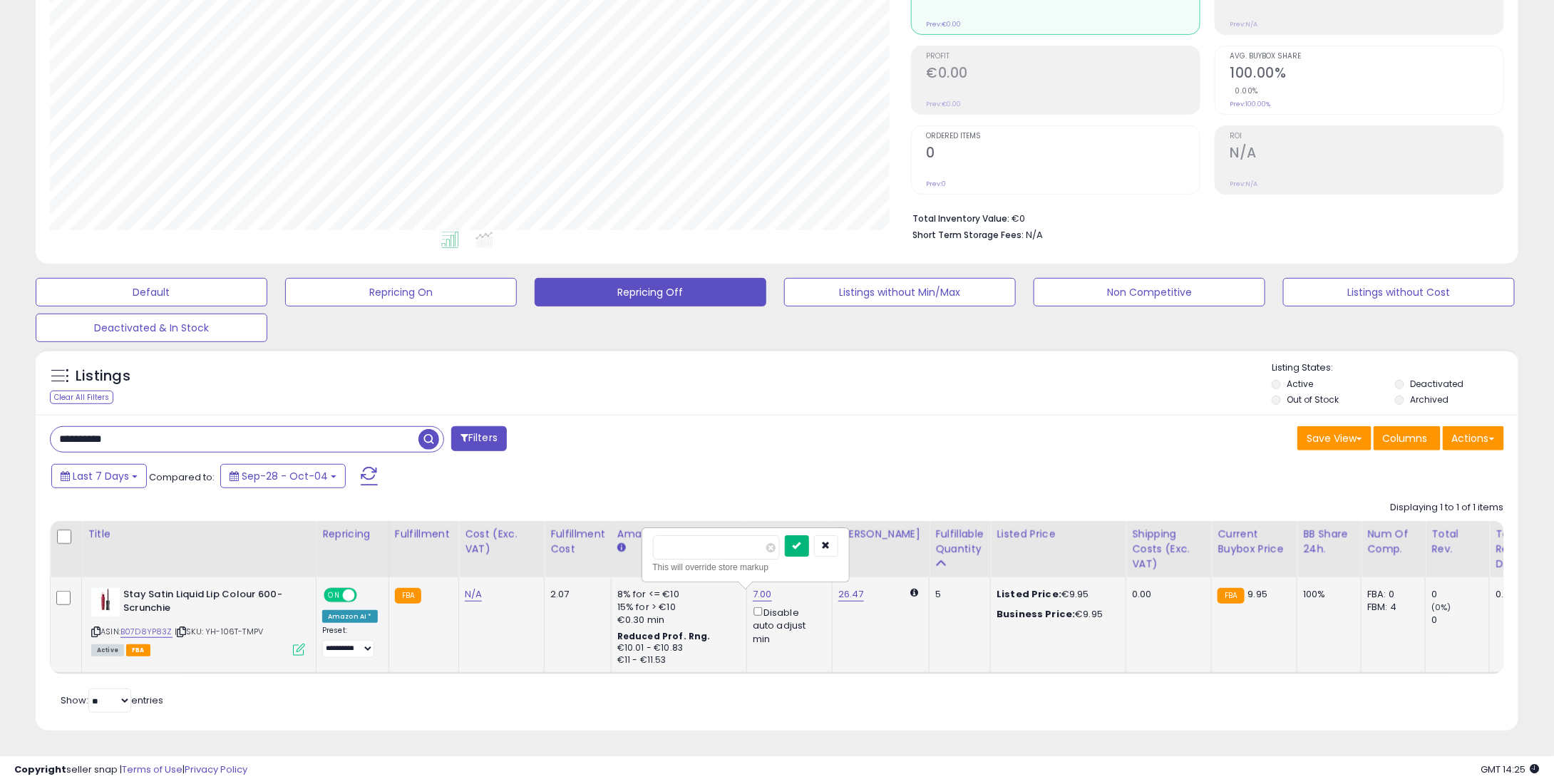
click at [809, 535] on button "submit" at bounding box center [797, 546] width 24 height 21
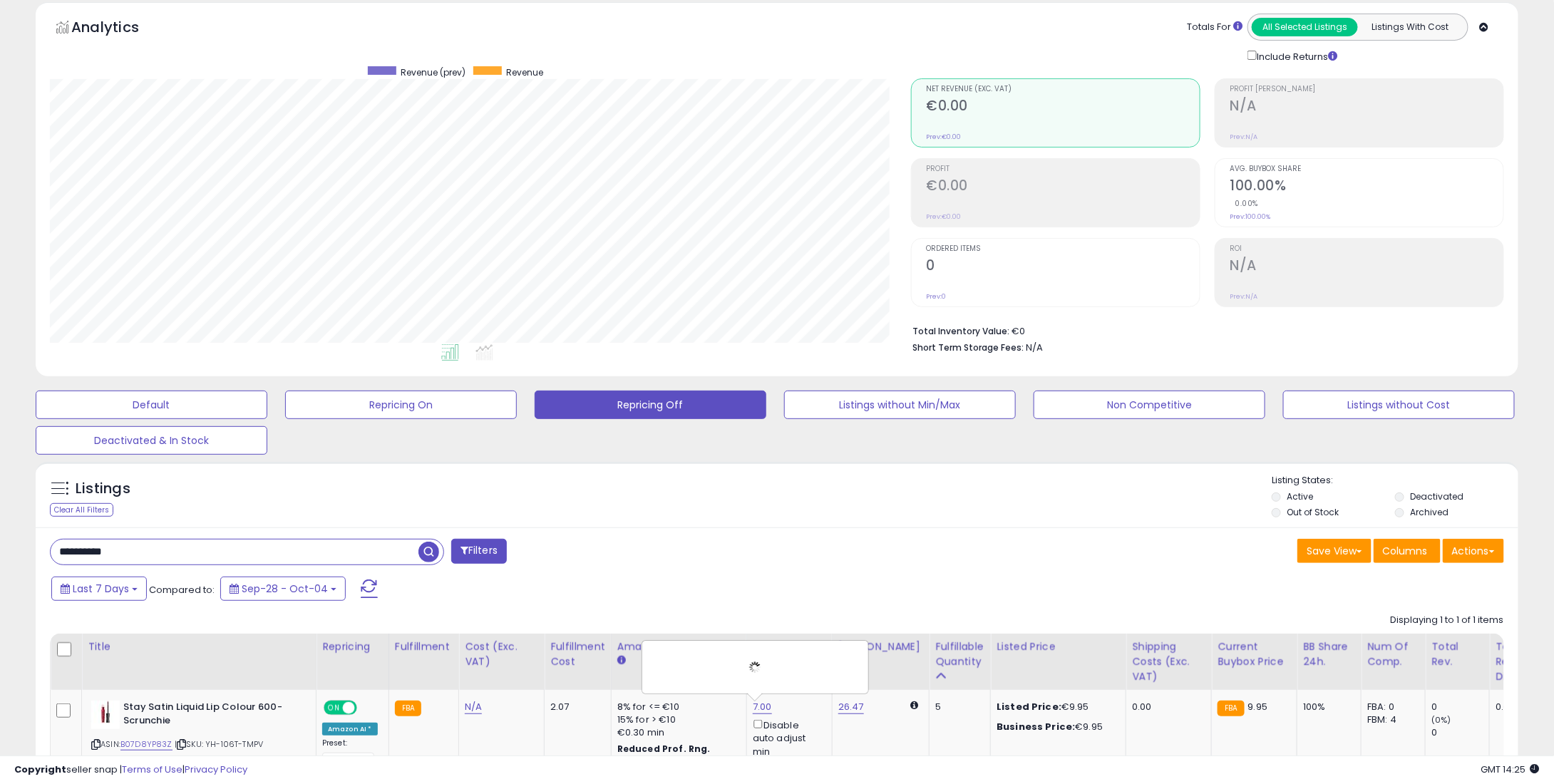
scroll to position [0, 0]
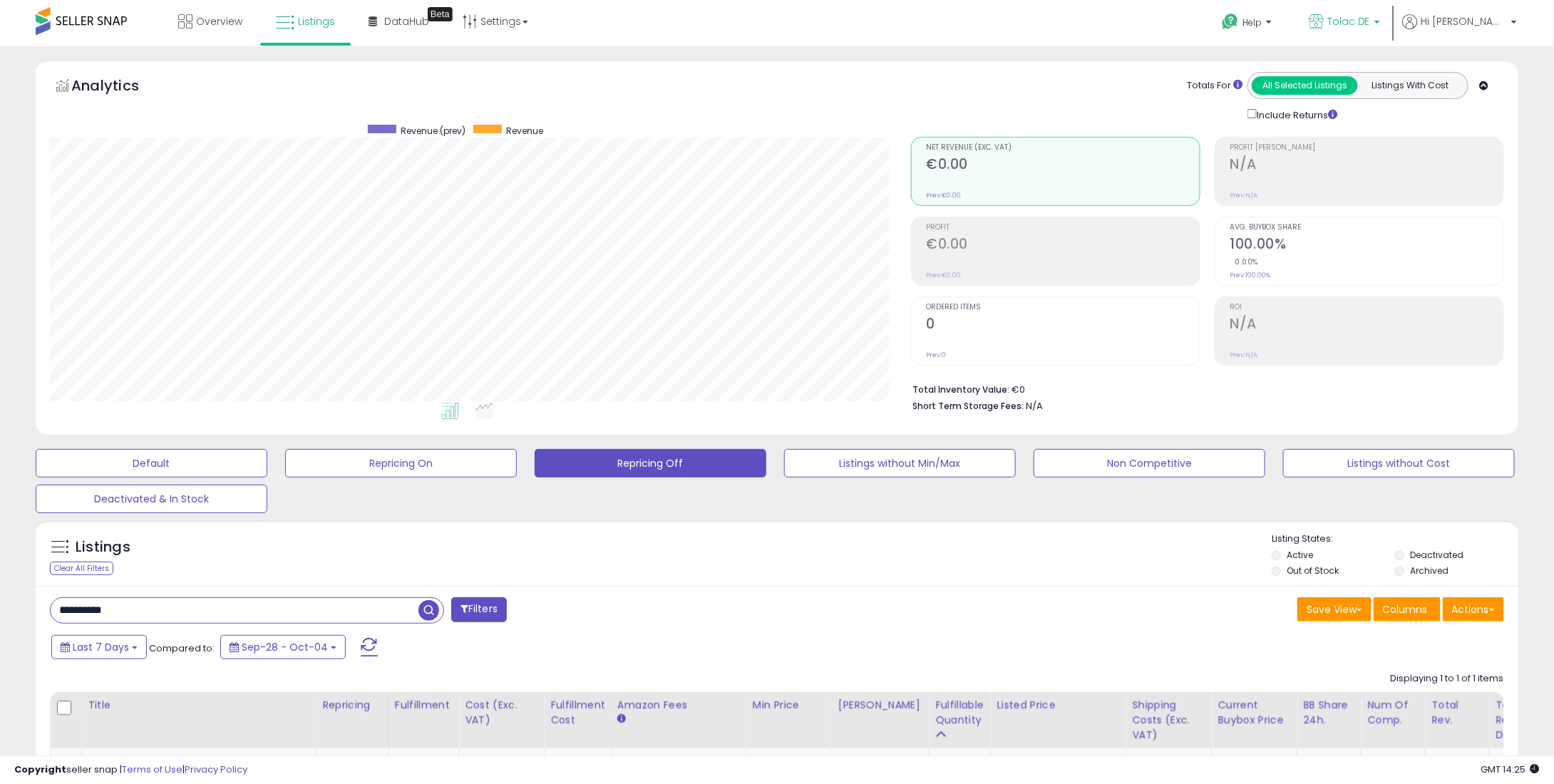
click at [1370, 21] on span "Tolac DE" at bounding box center [1348, 21] width 43 height 14
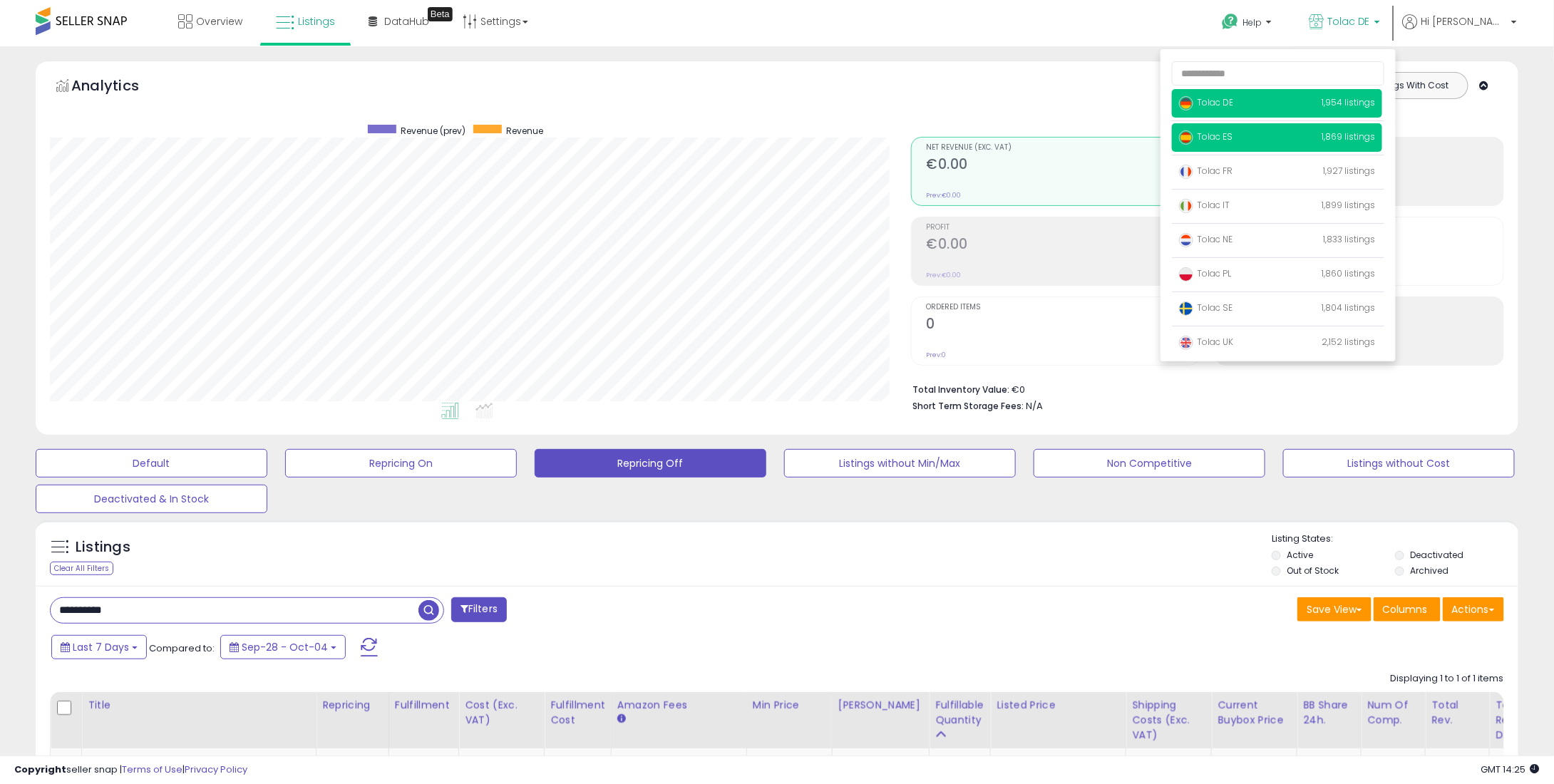
click at [1233, 132] on span "Tolac ES" at bounding box center [1206, 136] width 53 height 12
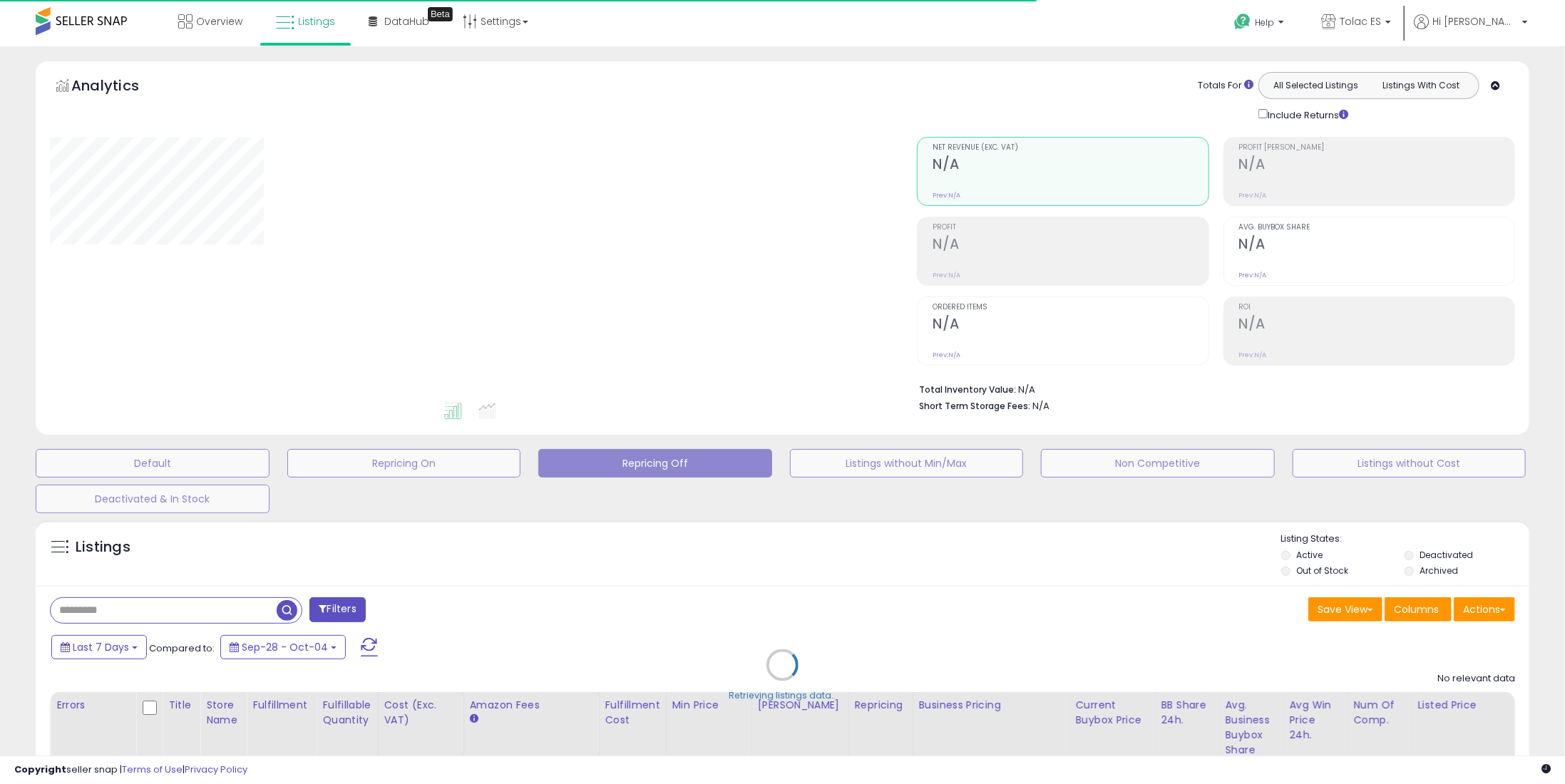
type input "**********"
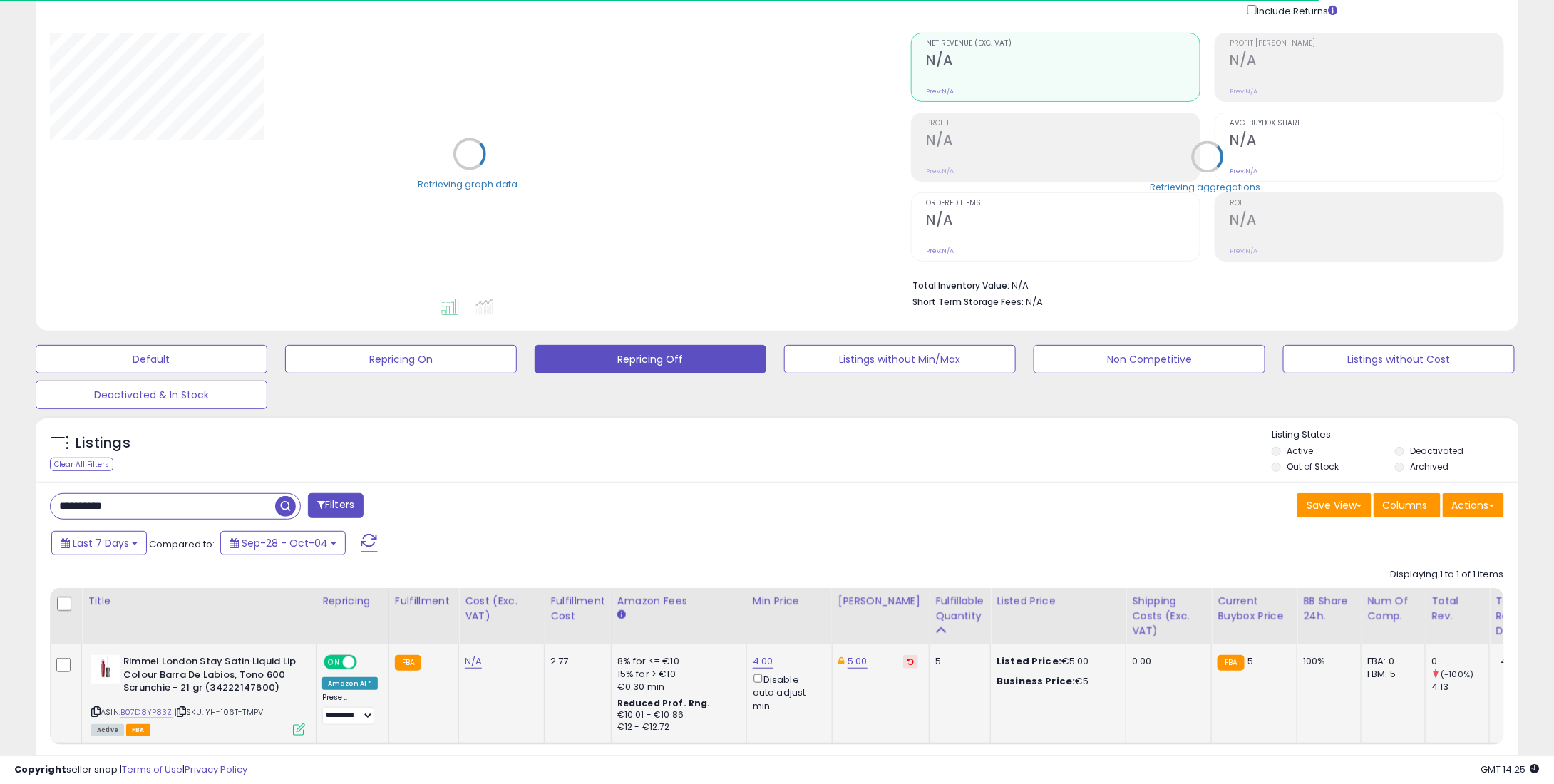
scroll to position [184, 0]
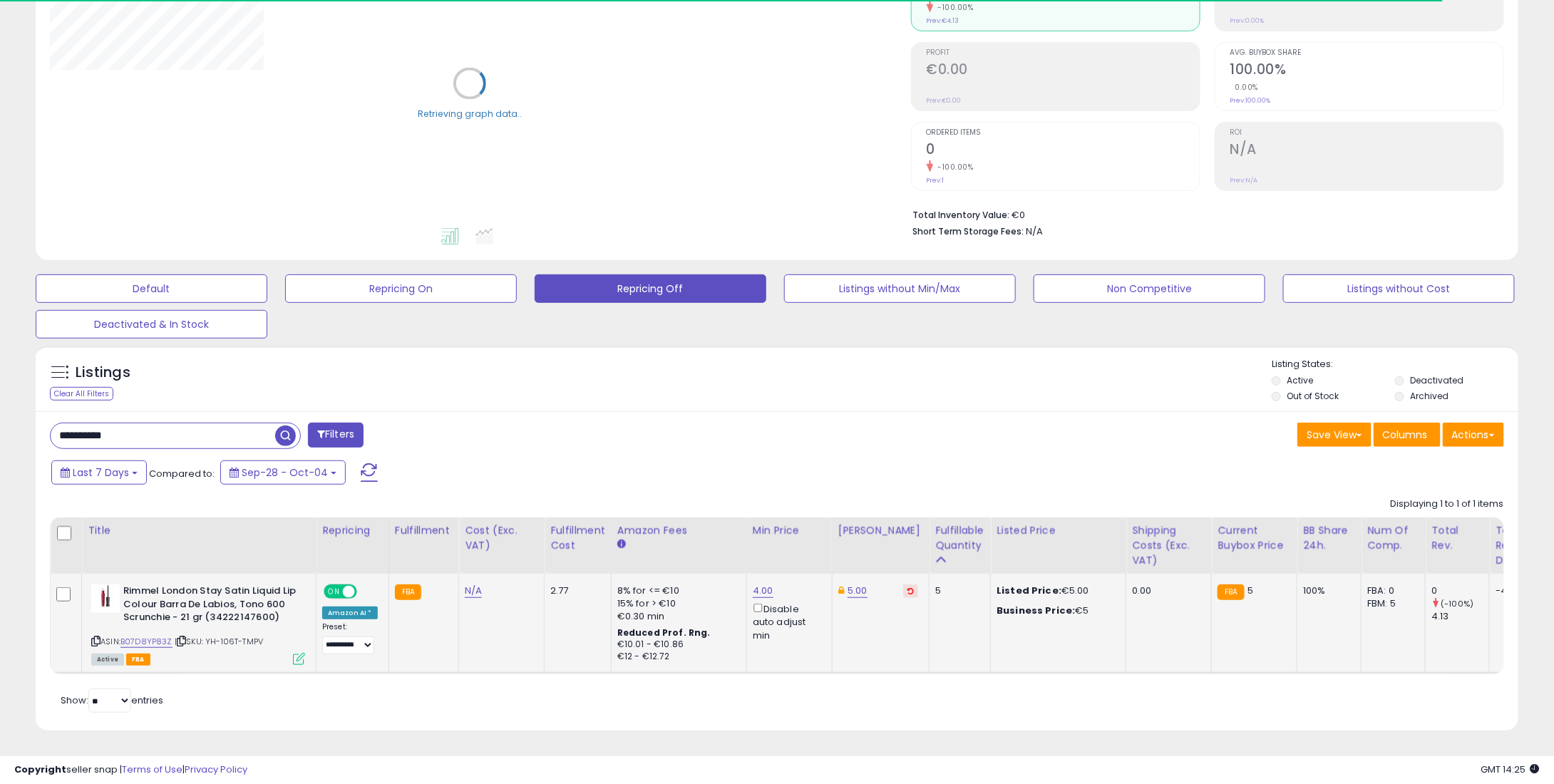
click at [903, 585] on button at bounding box center [910, 591] width 15 height 13
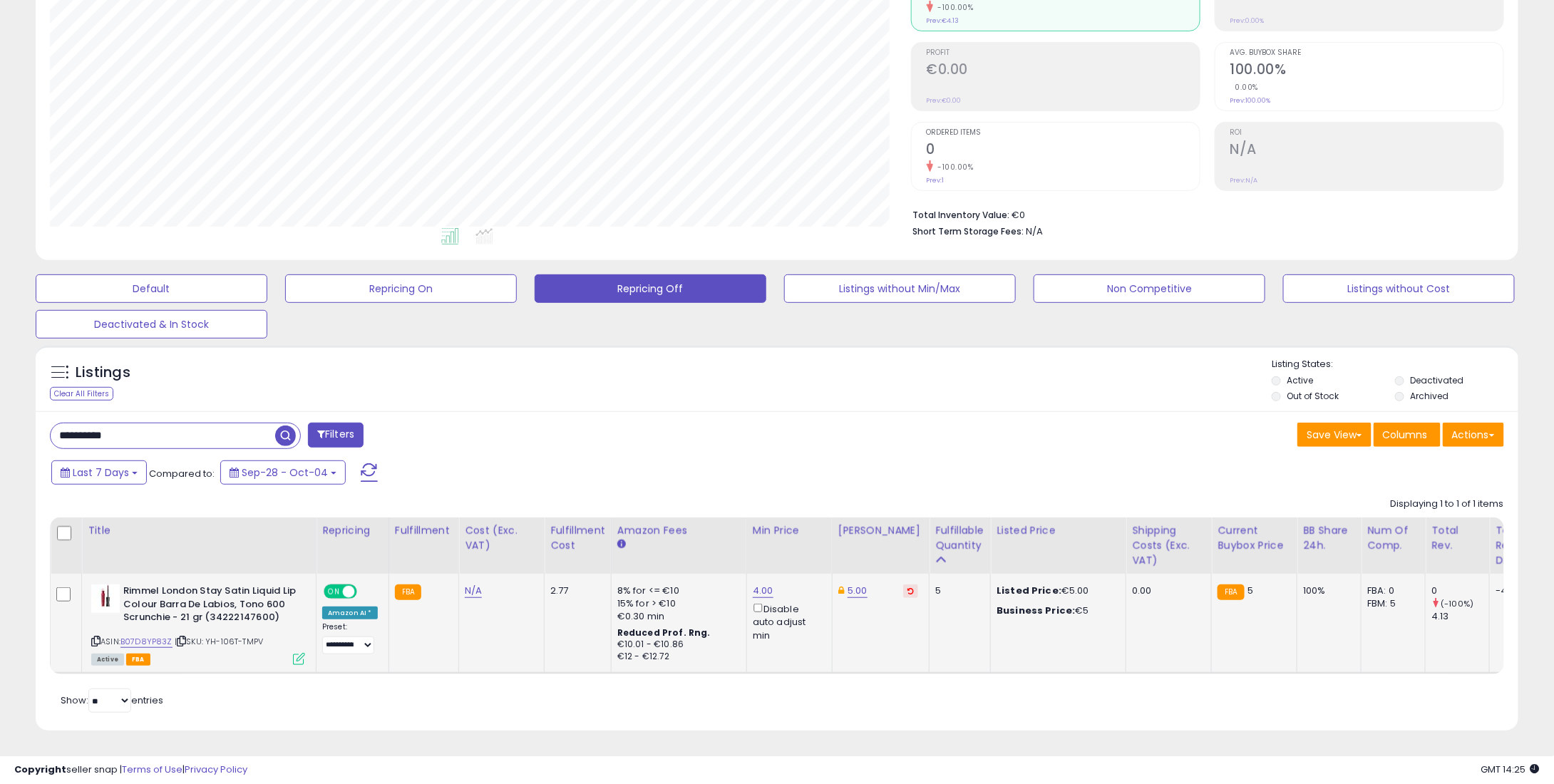
scroll to position [292, 860]
drag, startPoint x: 766, startPoint y: 575, endPoint x: 759, endPoint y: 575, distance: 7.0
click at [760, 585] on div "4.00 Disable auto adjust min" at bounding box center [788, 614] width 69 height 58
click at [759, 584] on link "4.00" at bounding box center [763, 591] width 20 height 14
drag, startPoint x: 722, startPoint y: 537, endPoint x: 637, endPoint y: 544, distance: 85.3
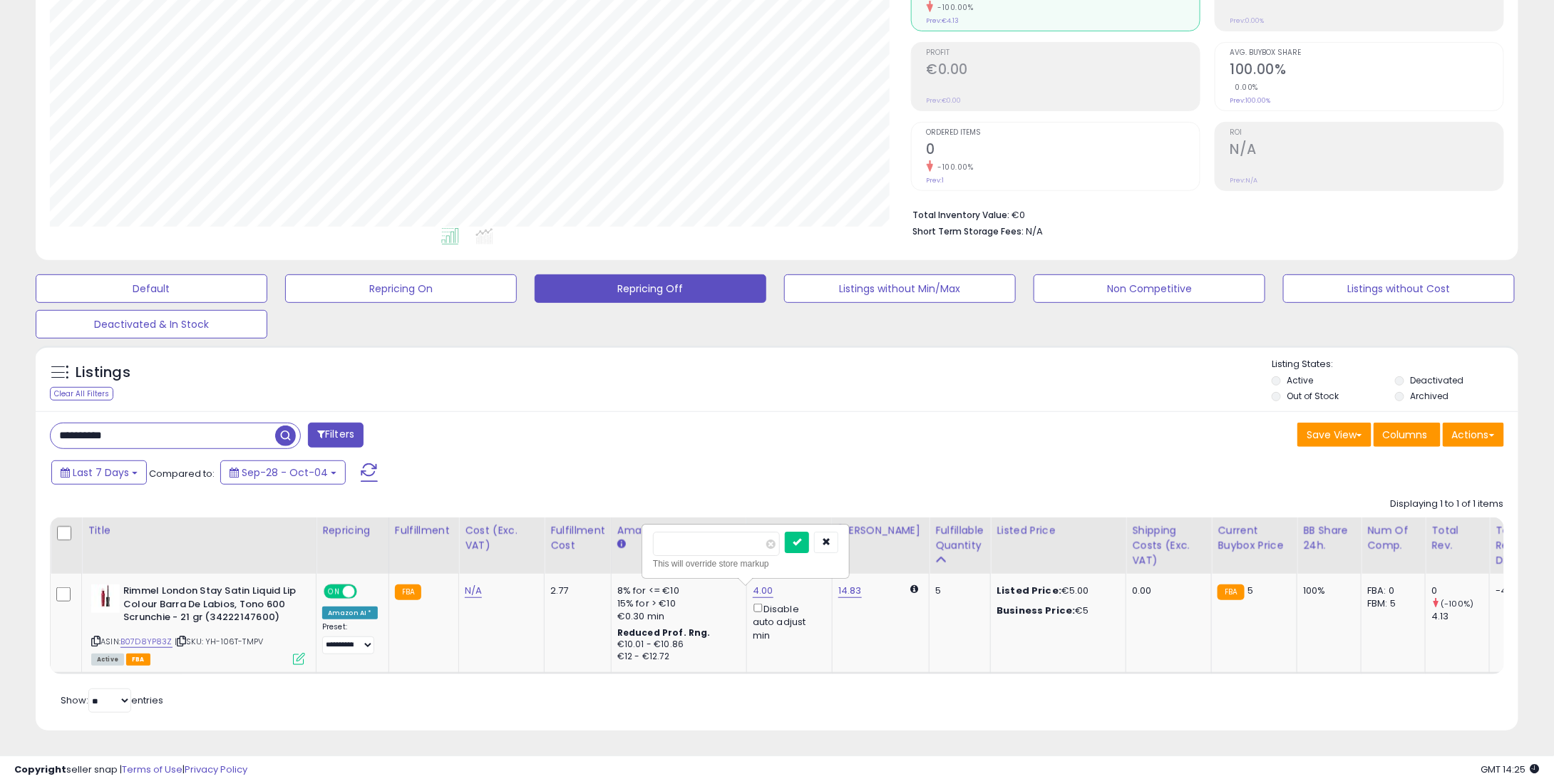
click at [637, 544] on table "Title Repricing" at bounding box center [1115, 596] width 2130 height 157
type input "*"
click at [802, 537] on icon "submit" at bounding box center [797, 541] width 9 height 9
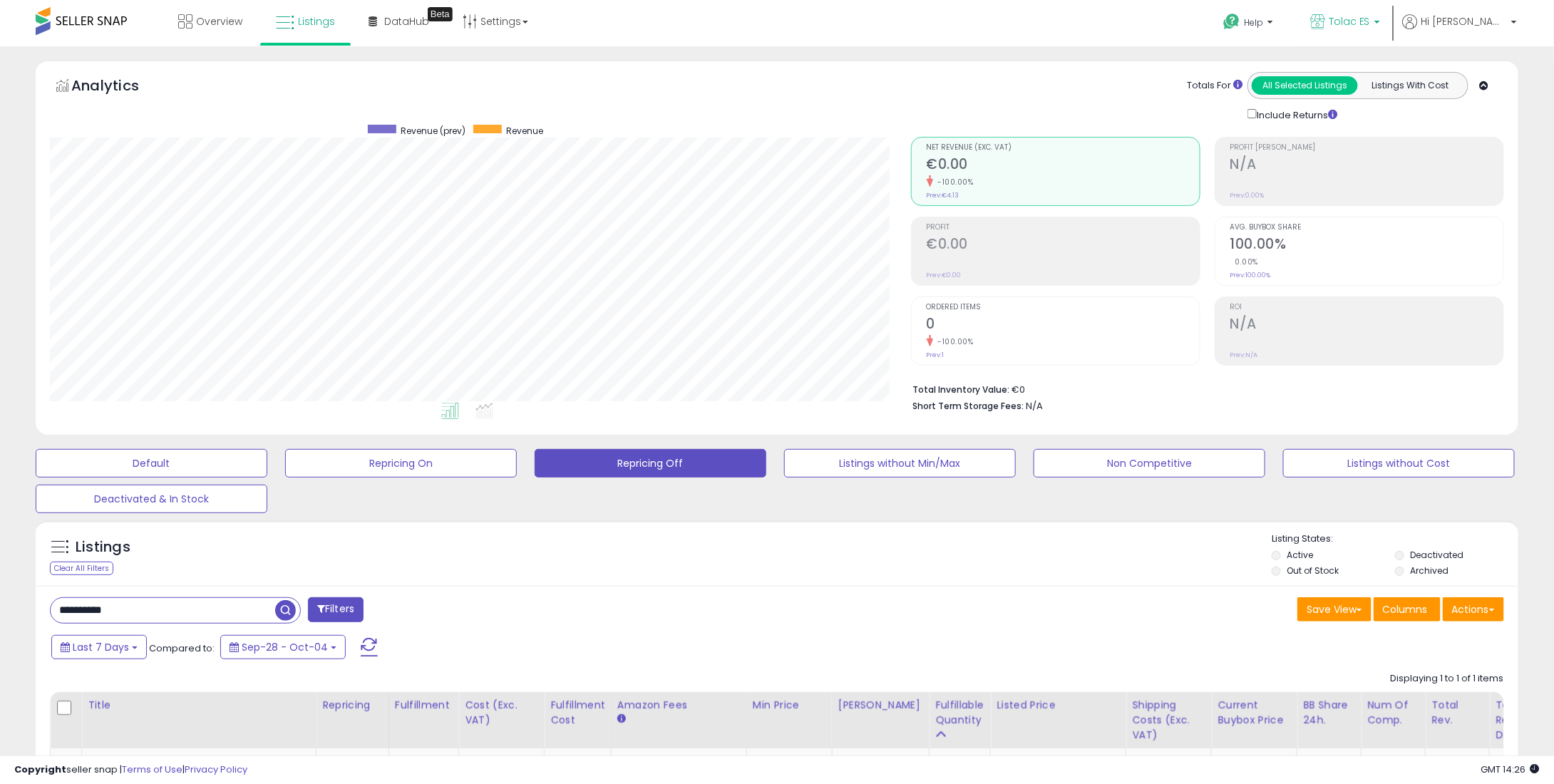
click at [1384, 36] on link "Tolac ES" at bounding box center [1345, 23] width 92 height 46
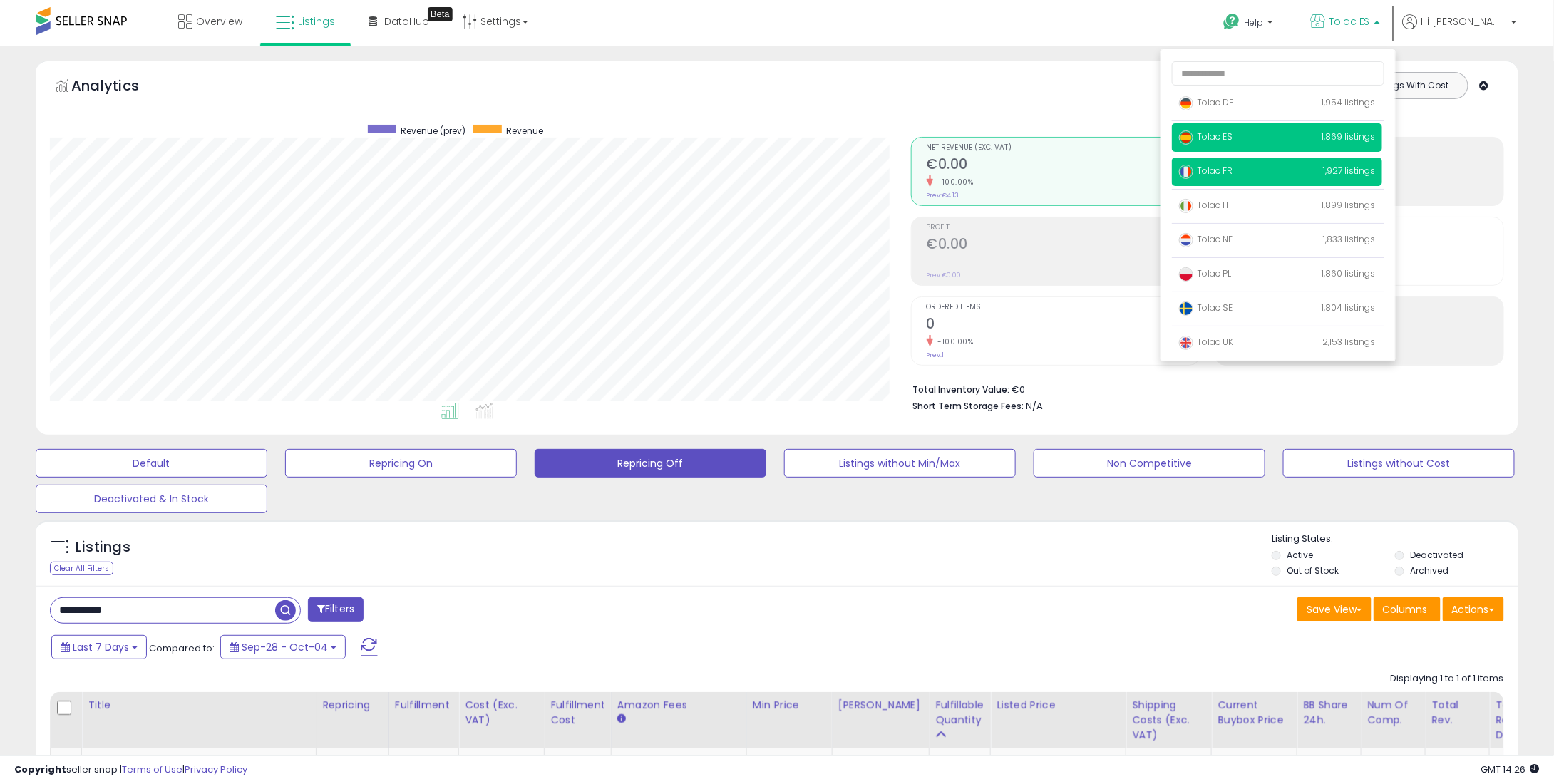
click at [1233, 170] on span "Tolac FR" at bounding box center [1206, 170] width 53 height 12
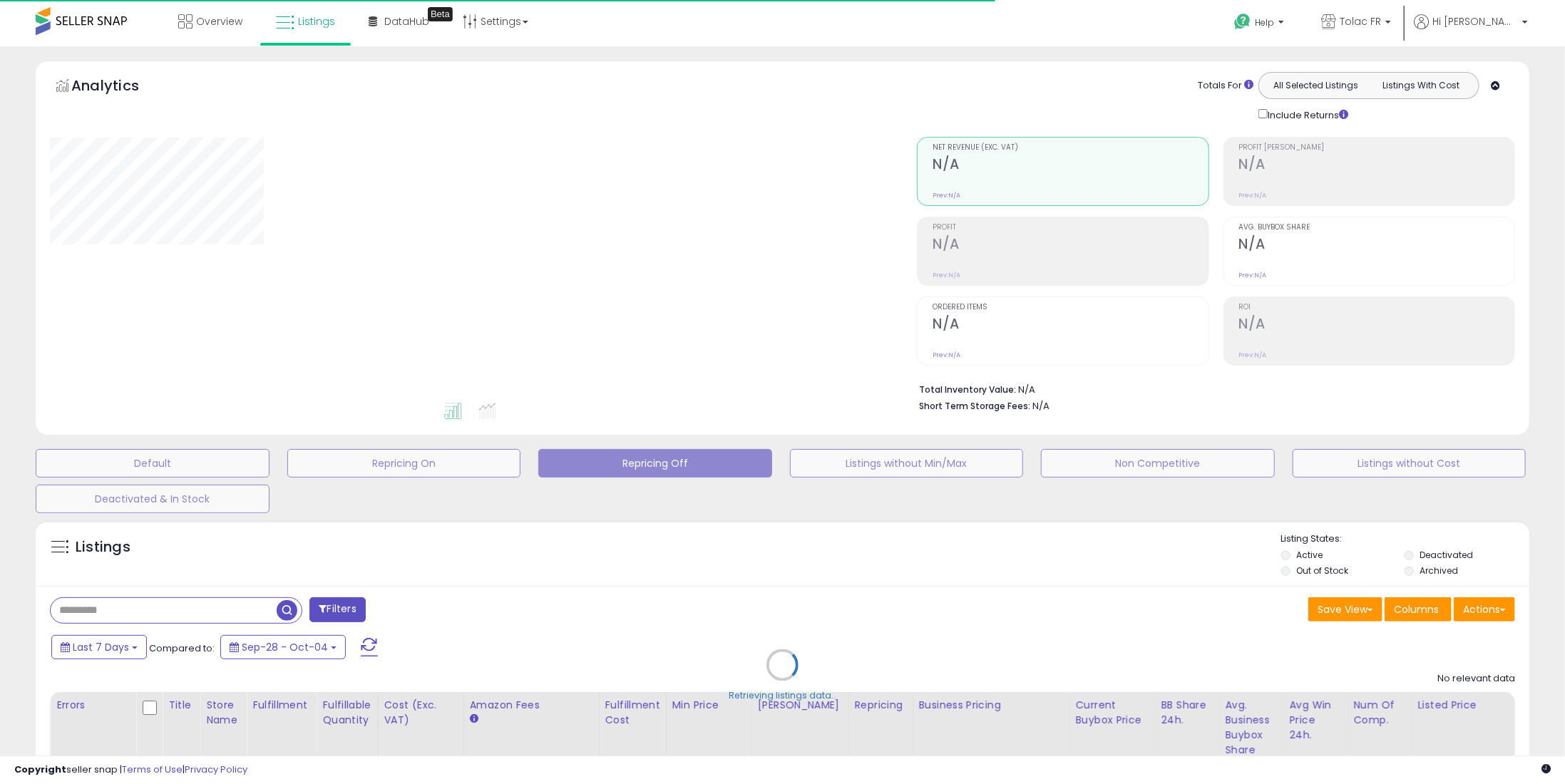
type input "**********"
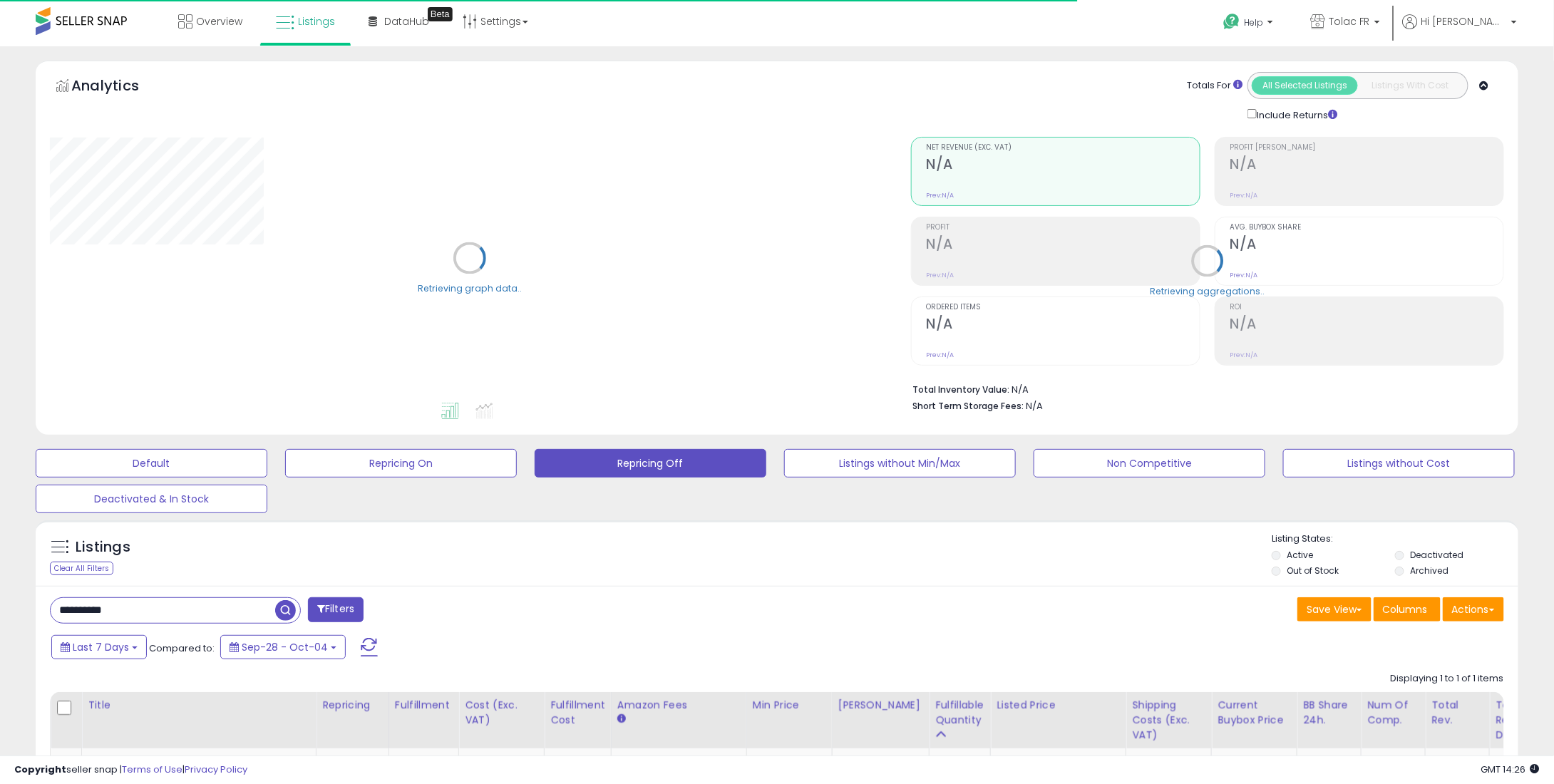
scroll to position [181, 0]
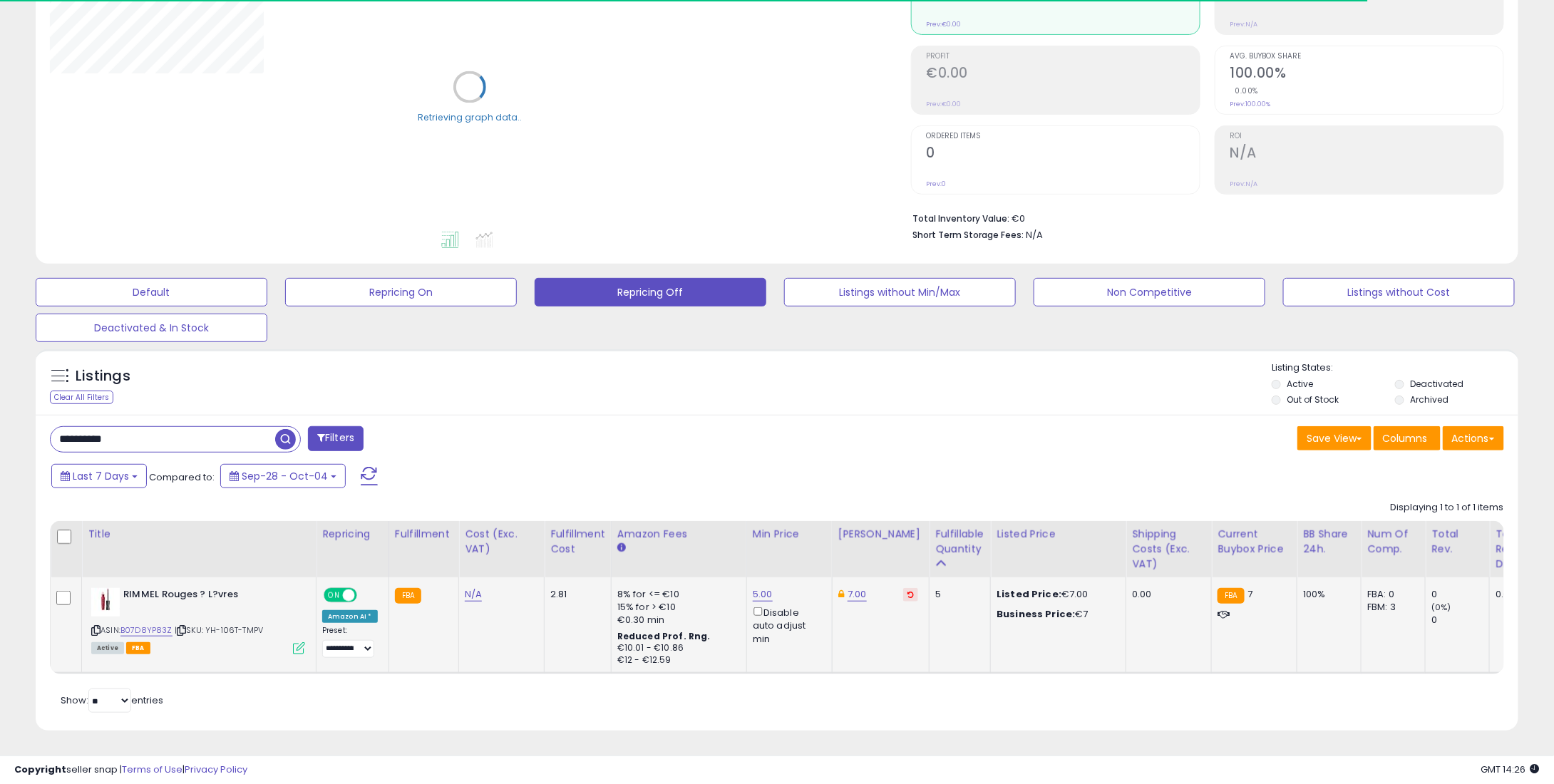
click at [908, 591] on icon at bounding box center [911, 594] width 6 height 7
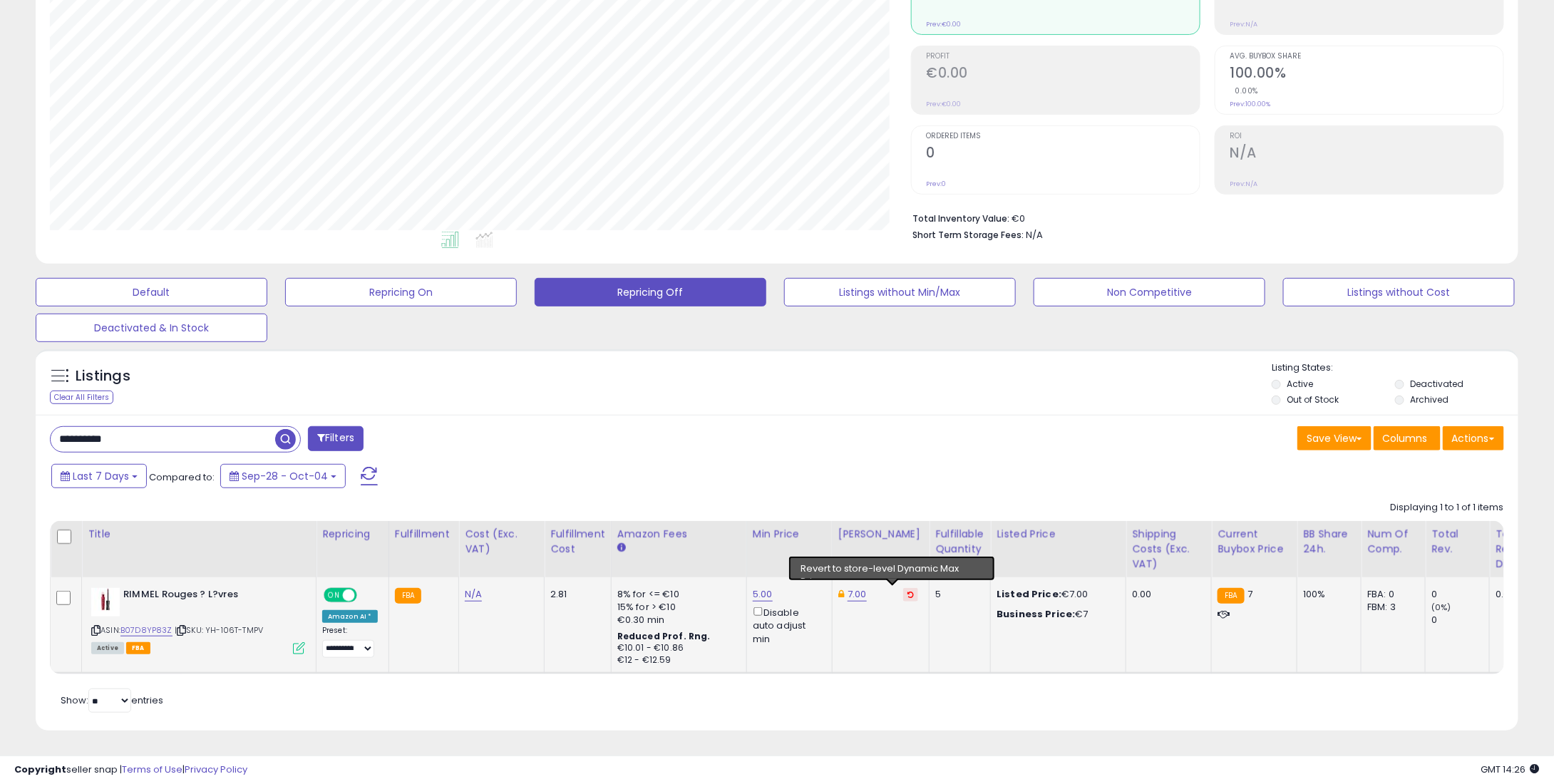
scroll to position [292, 860]
click at [765, 567] on th "Min Price" at bounding box center [788, 549] width 85 height 56
click at [753, 587] on link "5.00" at bounding box center [763, 594] width 20 height 14
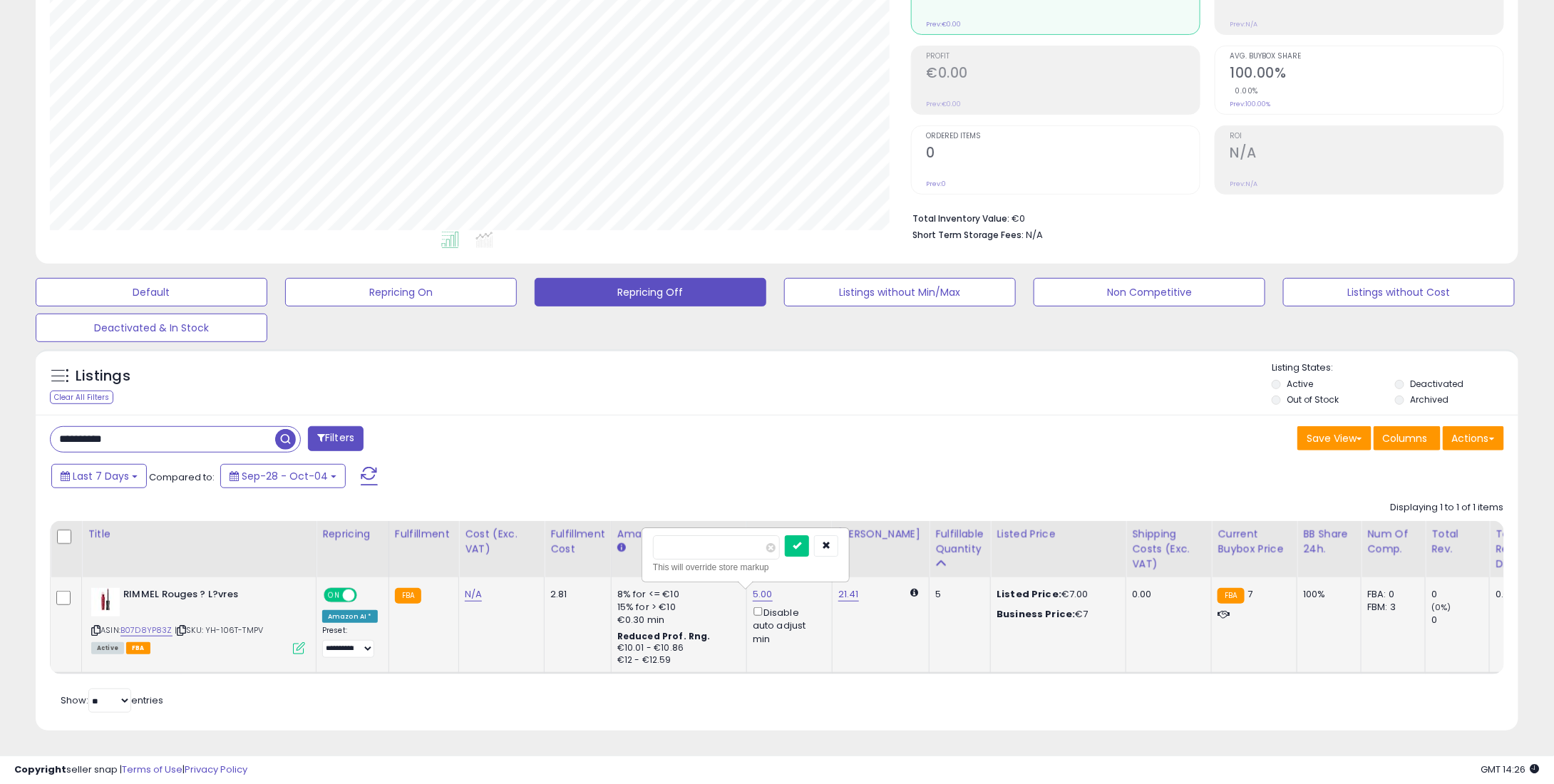
drag, startPoint x: 497, startPoint y: 541, endPoint x: 698, endPoint y: 527, distance: 201.5
click at [499, 539] on table "Title Repricing" at bounding box center [1114, 597] width 2130 height 153
type input "*"
click at [802, 541] on icon "submit" at bounding box center [797, 545] width 9 height 9
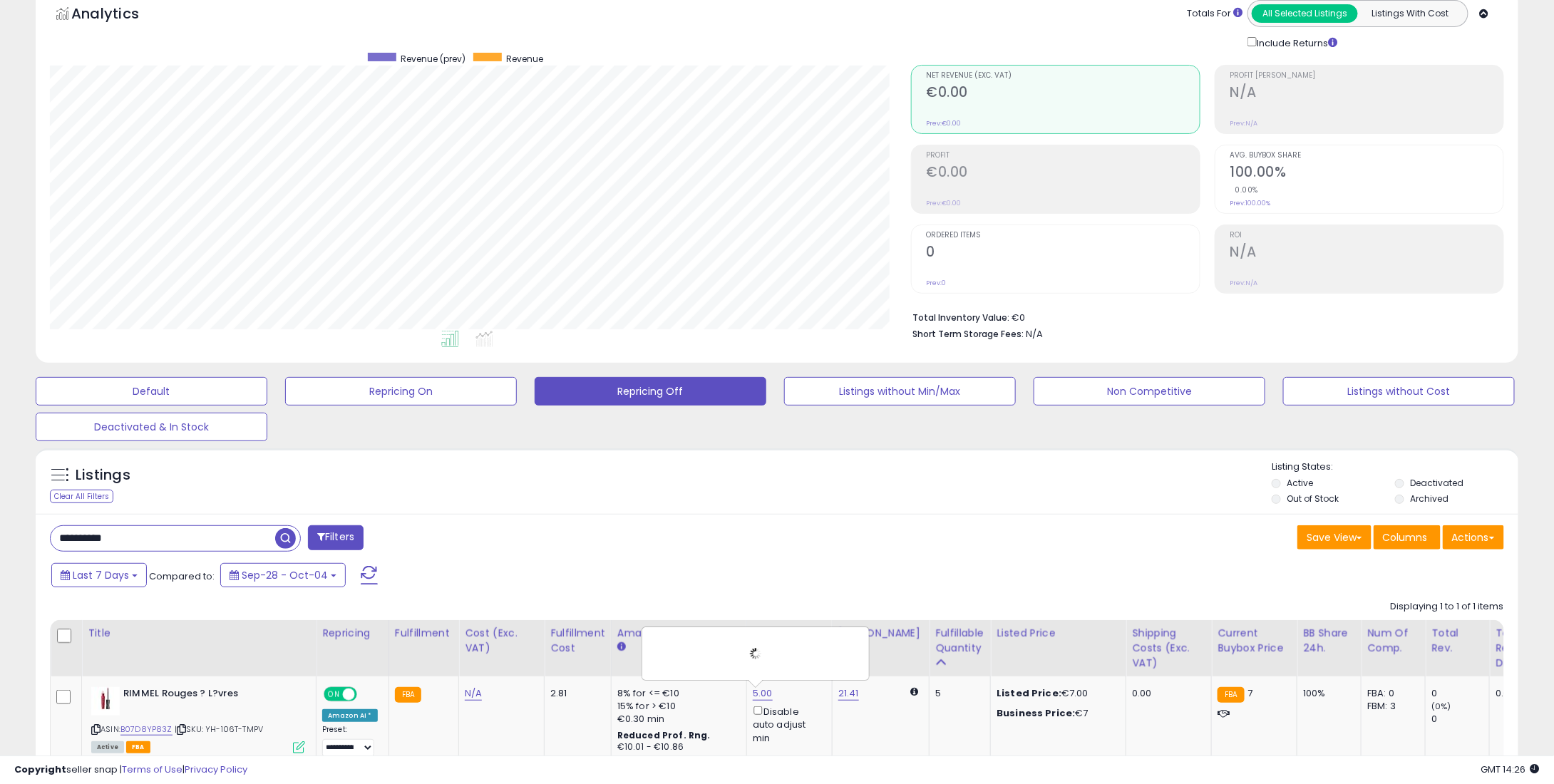
scroll to position [0, 0]
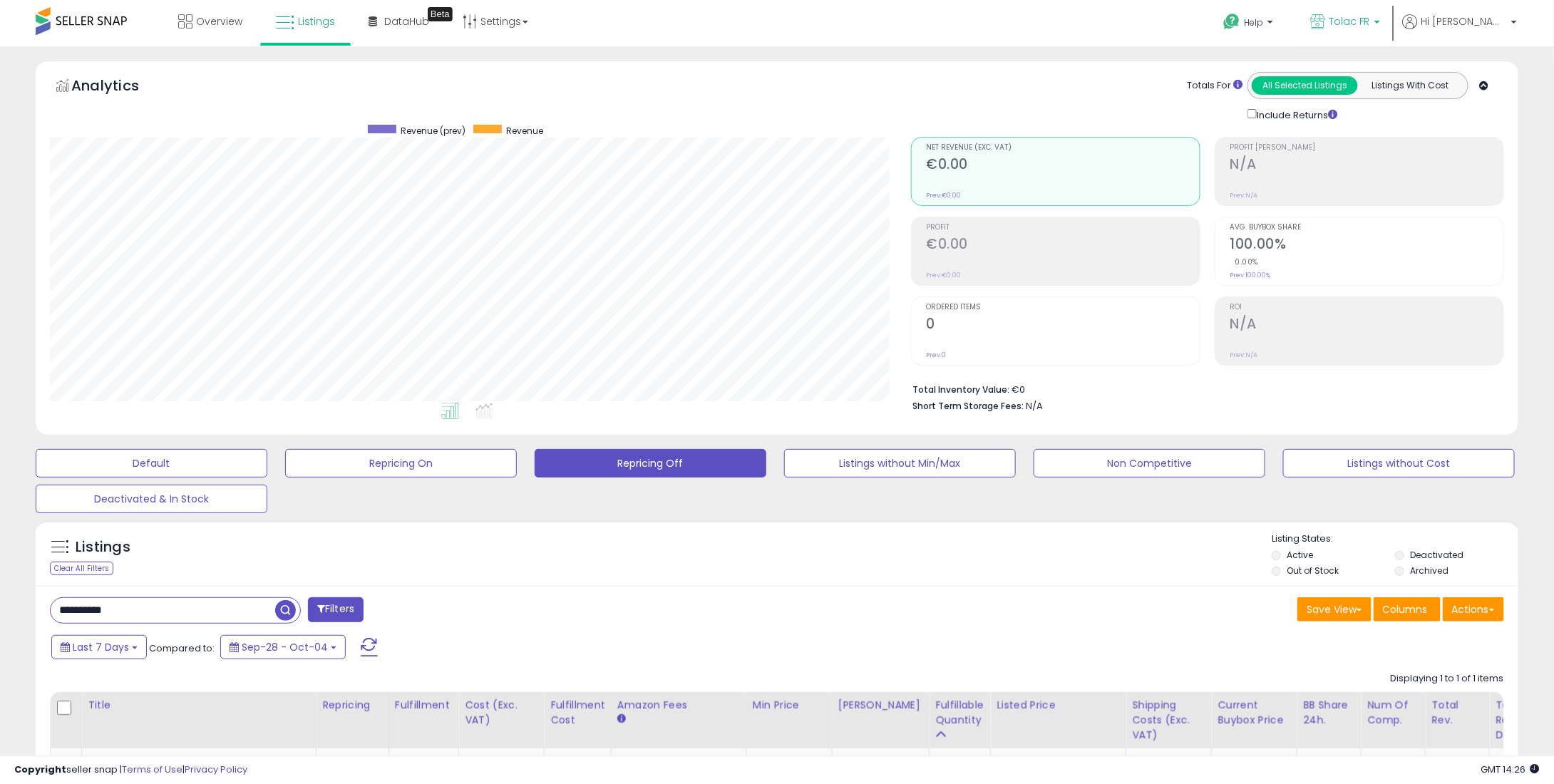
click at [1389, 7] on link "Tolac FR" at bounding box center [1345, 23] width 92 height 46
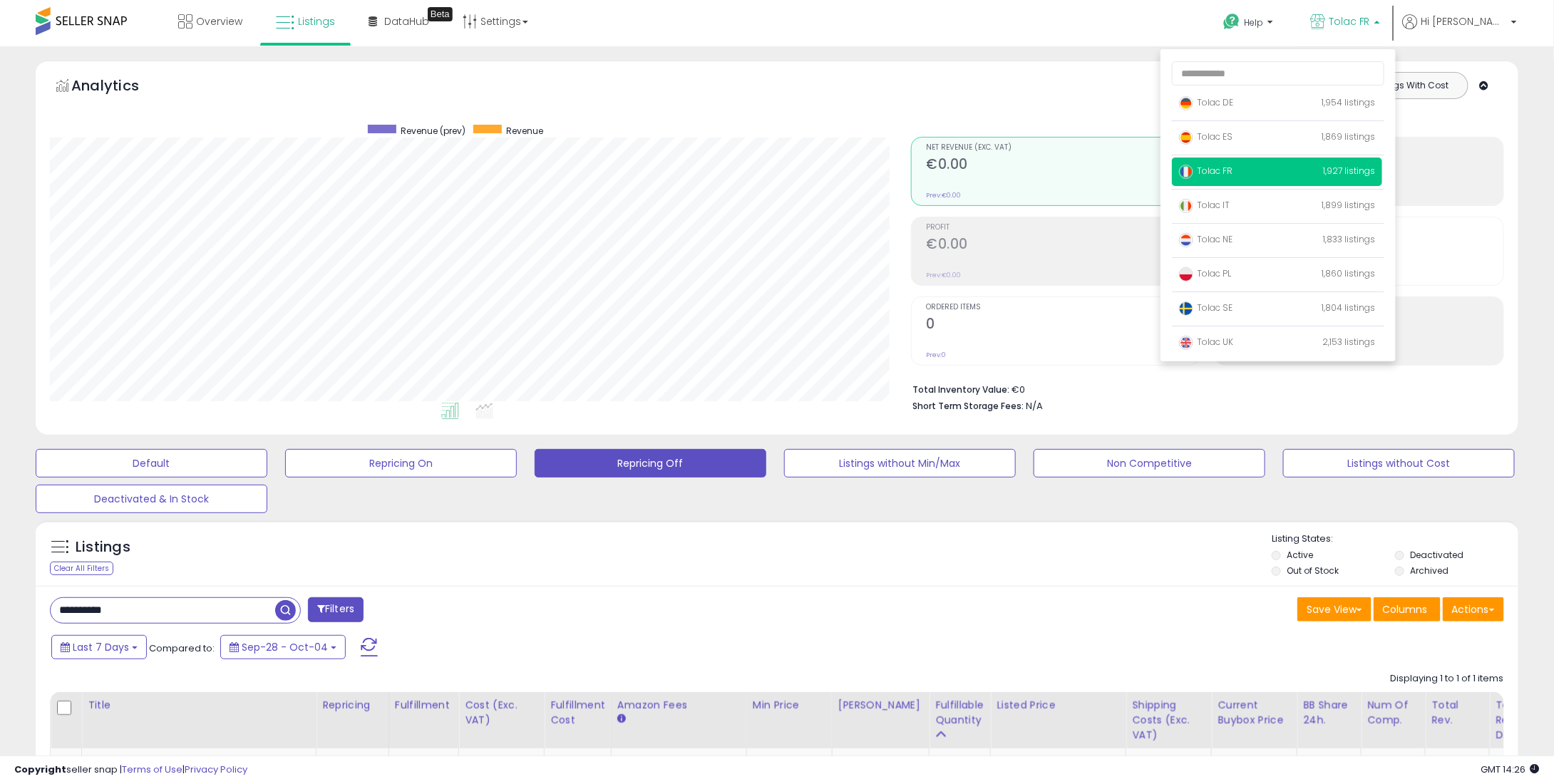
click at [1377, 42] on link "Tolac FR" at bounding box center [1345, 23] width 92 height 46
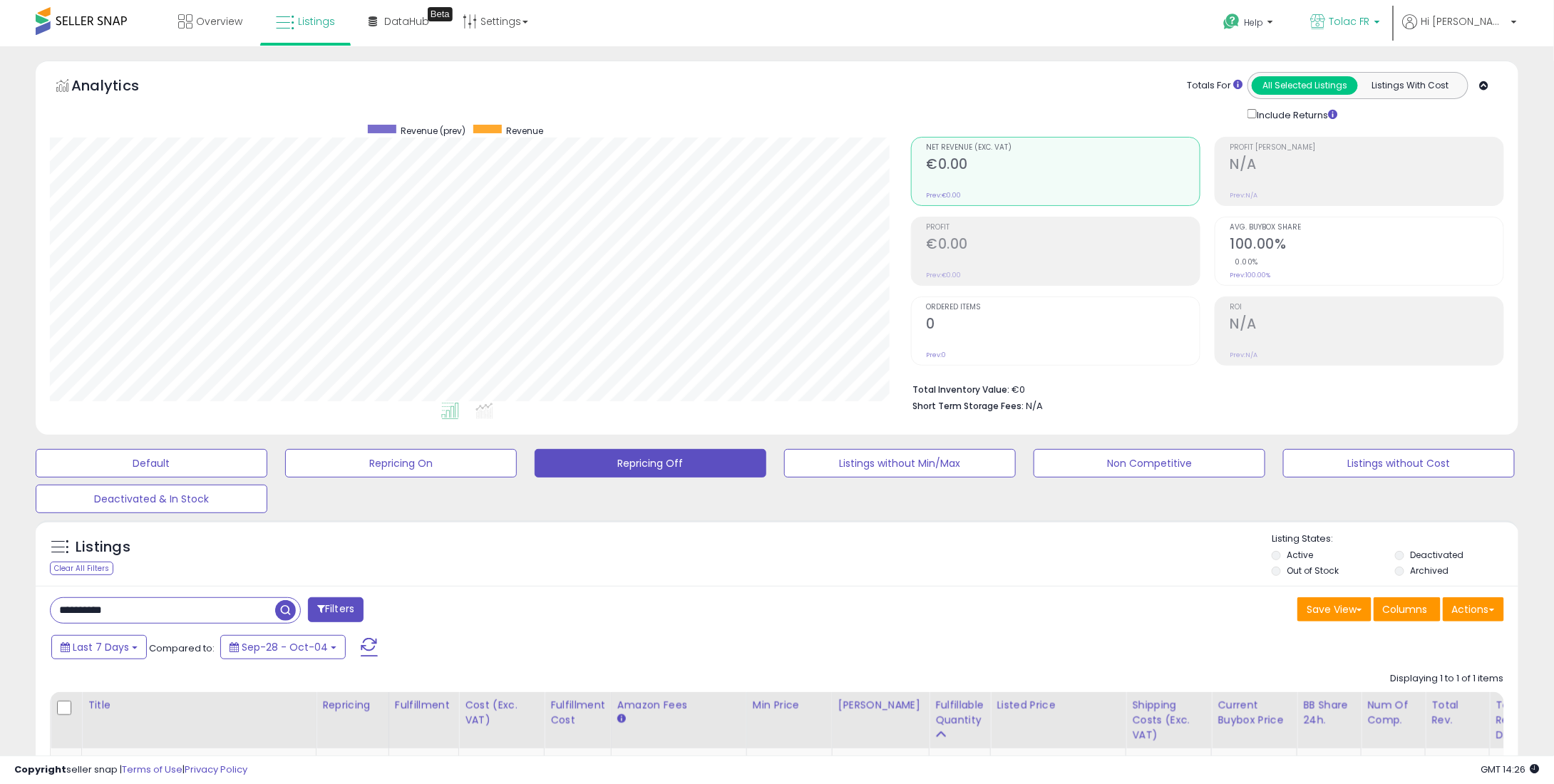
click at [1380, 30] on p "Tolac FR" at bounding box center [1345, 23] width 70 height 18
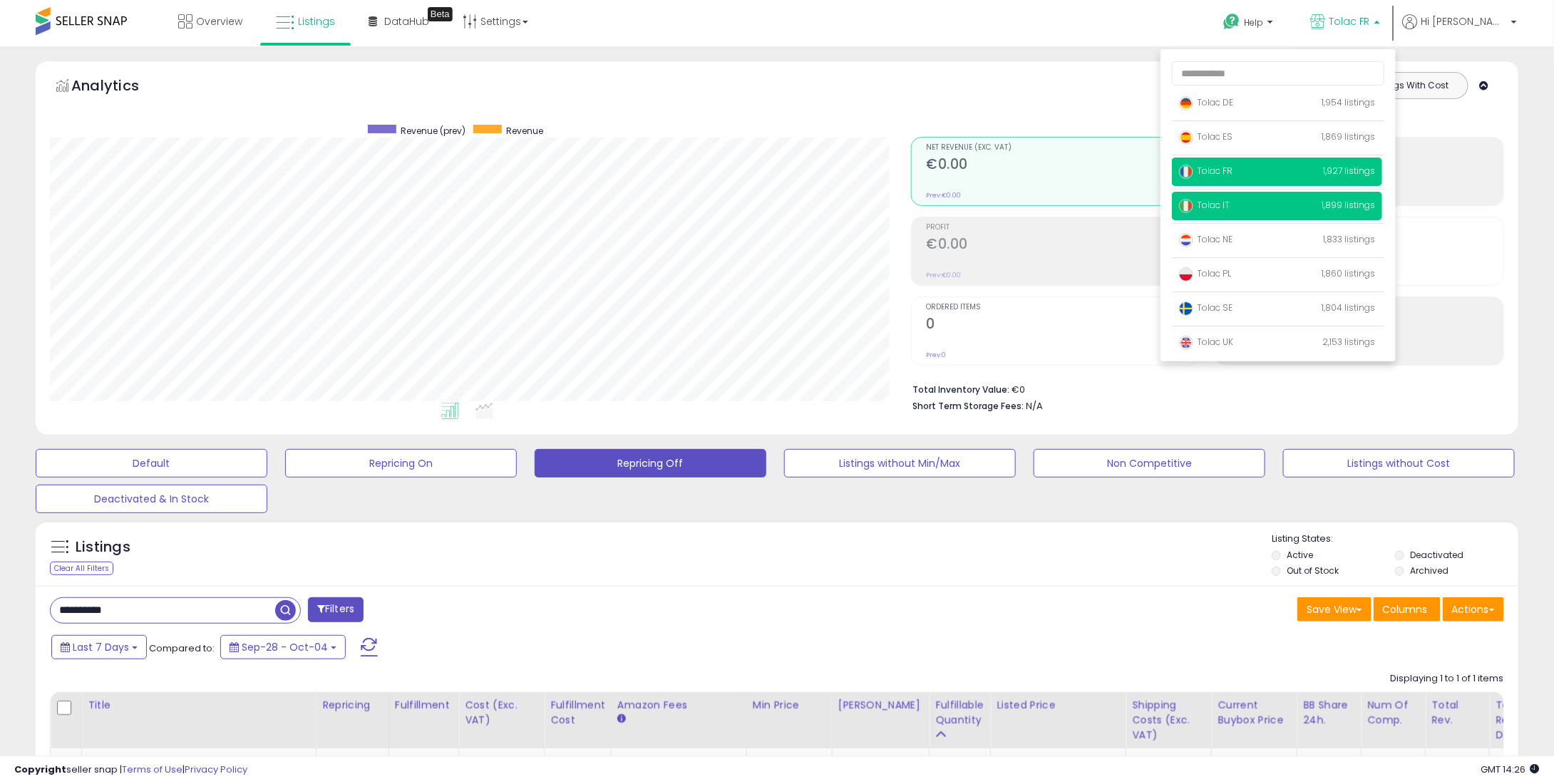
click at [1281, 209] on p "Tolac IT 1,899 listings" at bounding box center [1277, 206] width 210 height 28
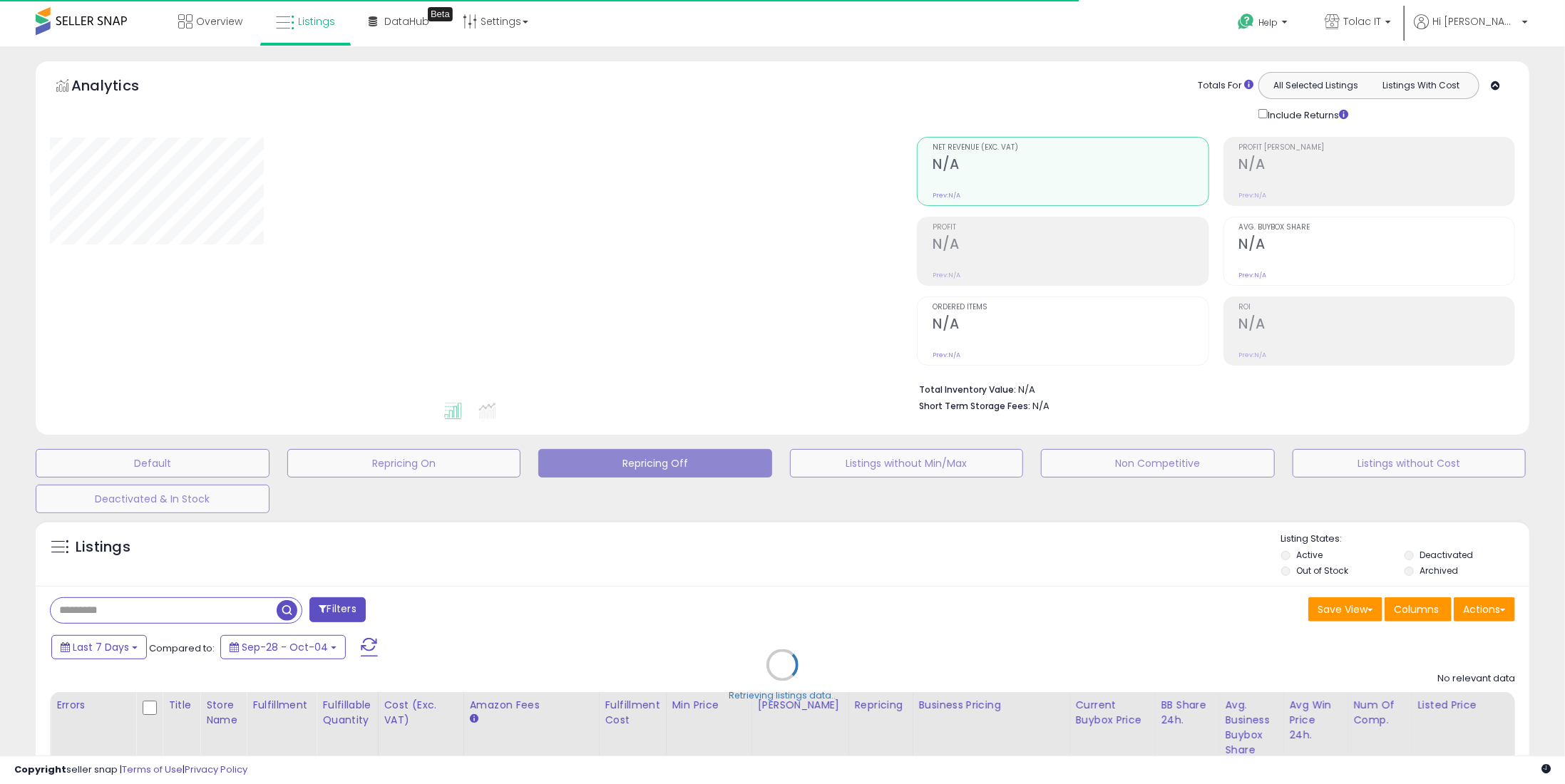
type input "**********"
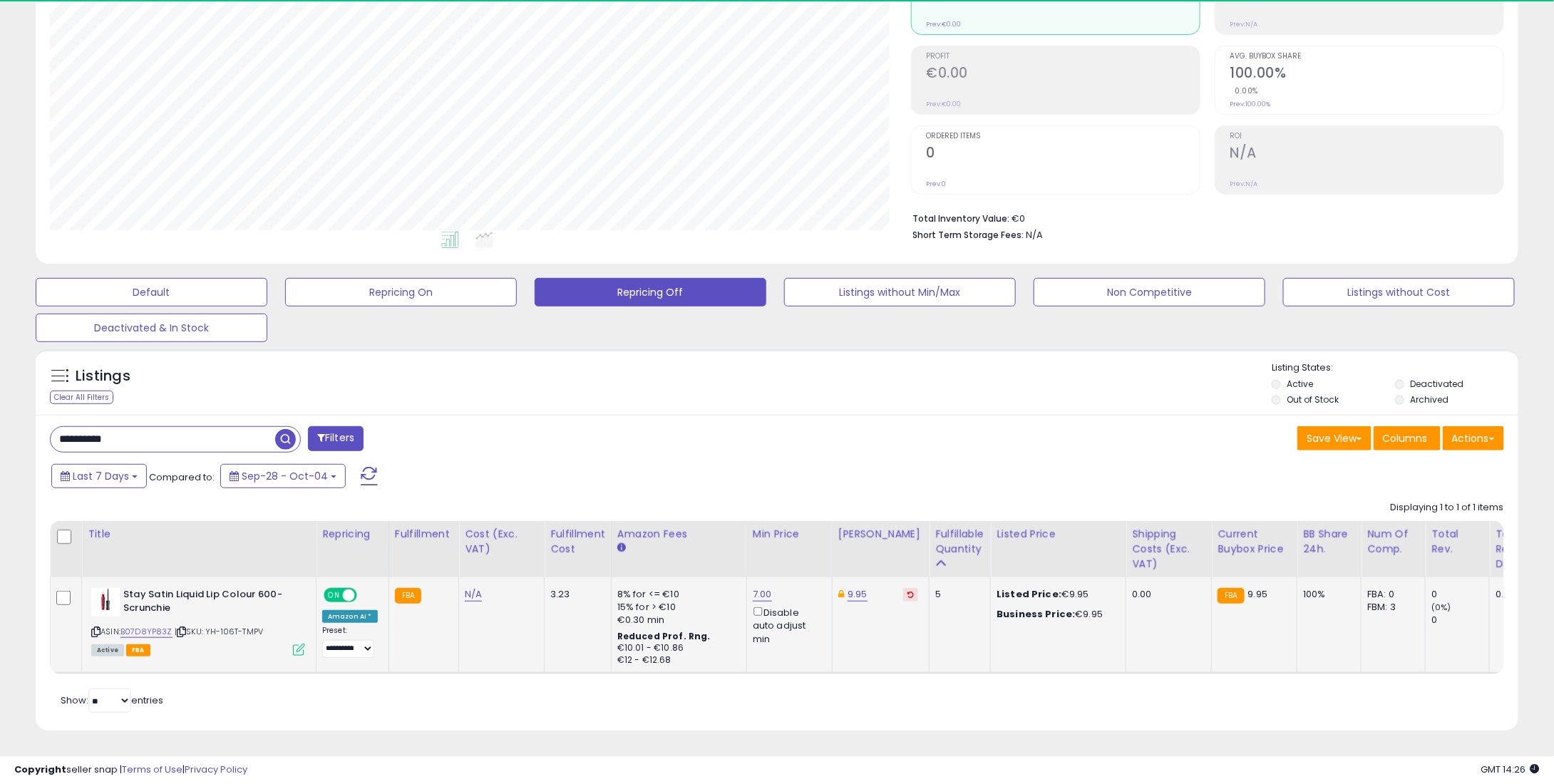
scroll to position [292, 860]
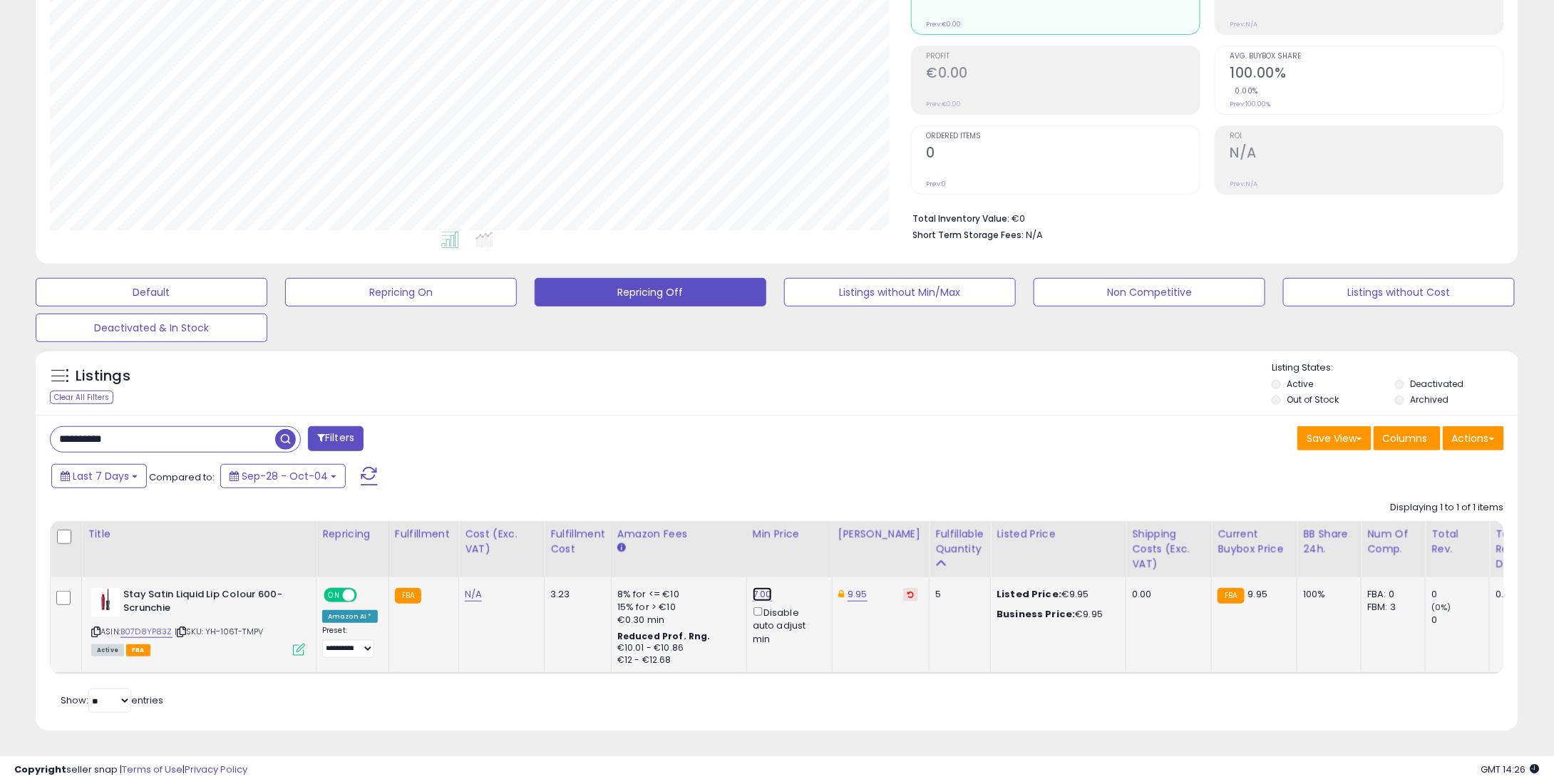
click at [759, 587] on link "7.00" at bounding box center [763, 594] width 20 height 14
click at [584, 527] on table "Title Repricing" at bounding box center [1114, 597] width 2130 height 153
type input "*"
click at [809, 539] on button "submit" at bounding box center [797, 546] width 24 height 21
click at [903, 589] on button at bounding box center [910, 594] width 15 height 13
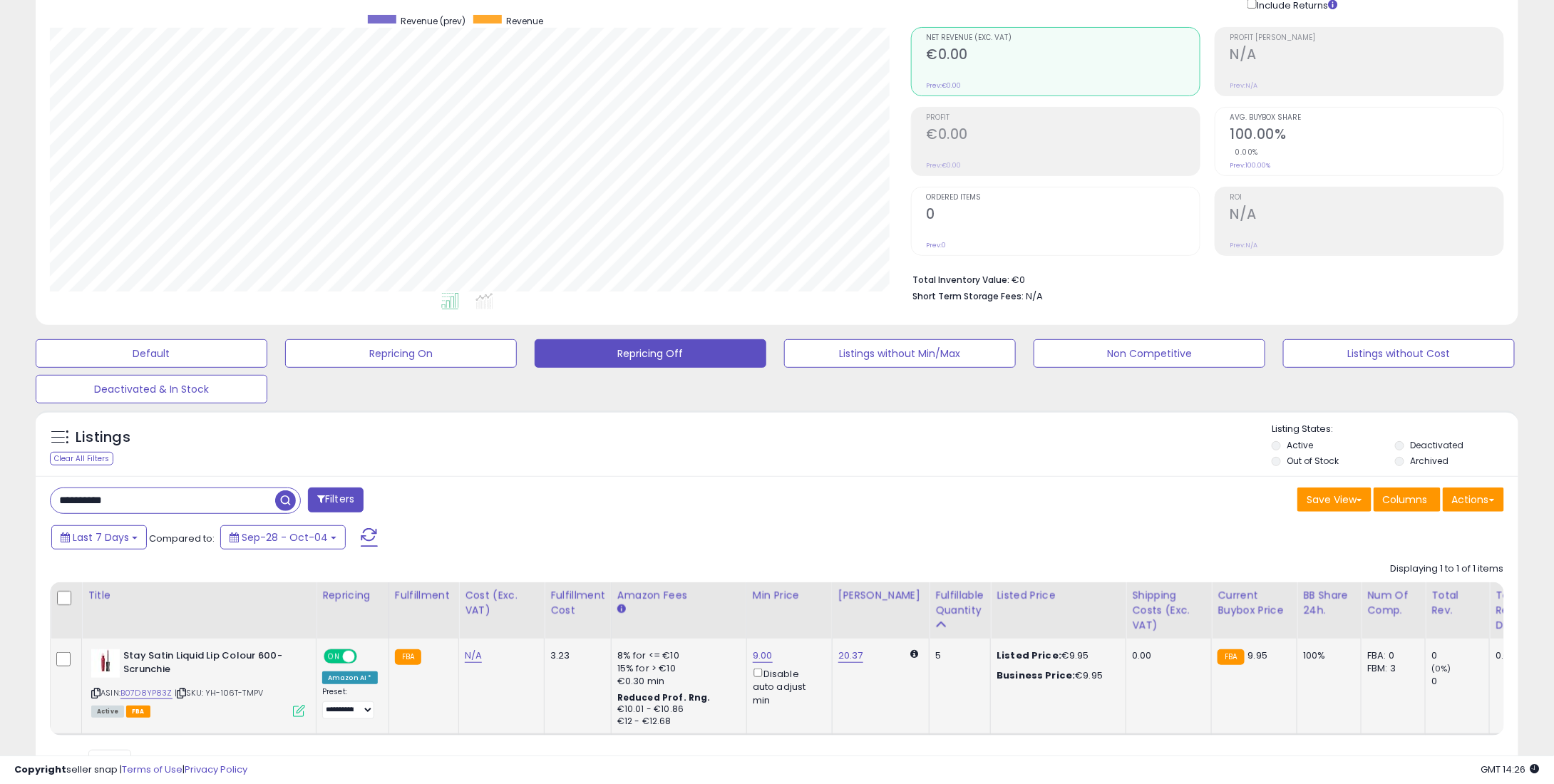
scroll to position [109, 0]
